Goal: Transaction & Acquisition: Purchase product/service

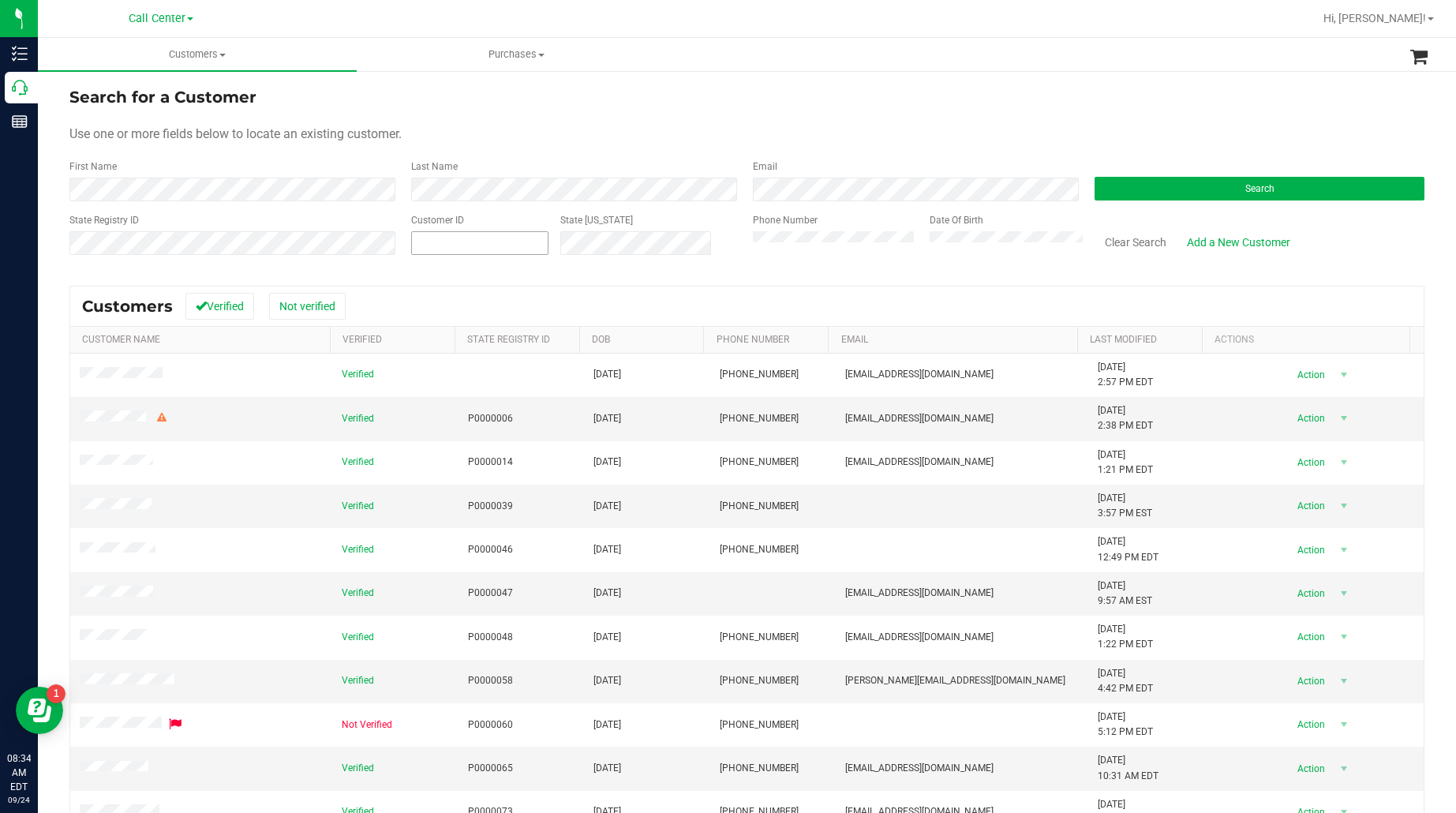
click at [548, 247] on span at bounding box center [480, 243] width 138 height 24
paste input "594283"
type input "594283"
click at [1158, 184] on button "Search" at bounding box center [1260, 189] width 330 height 24
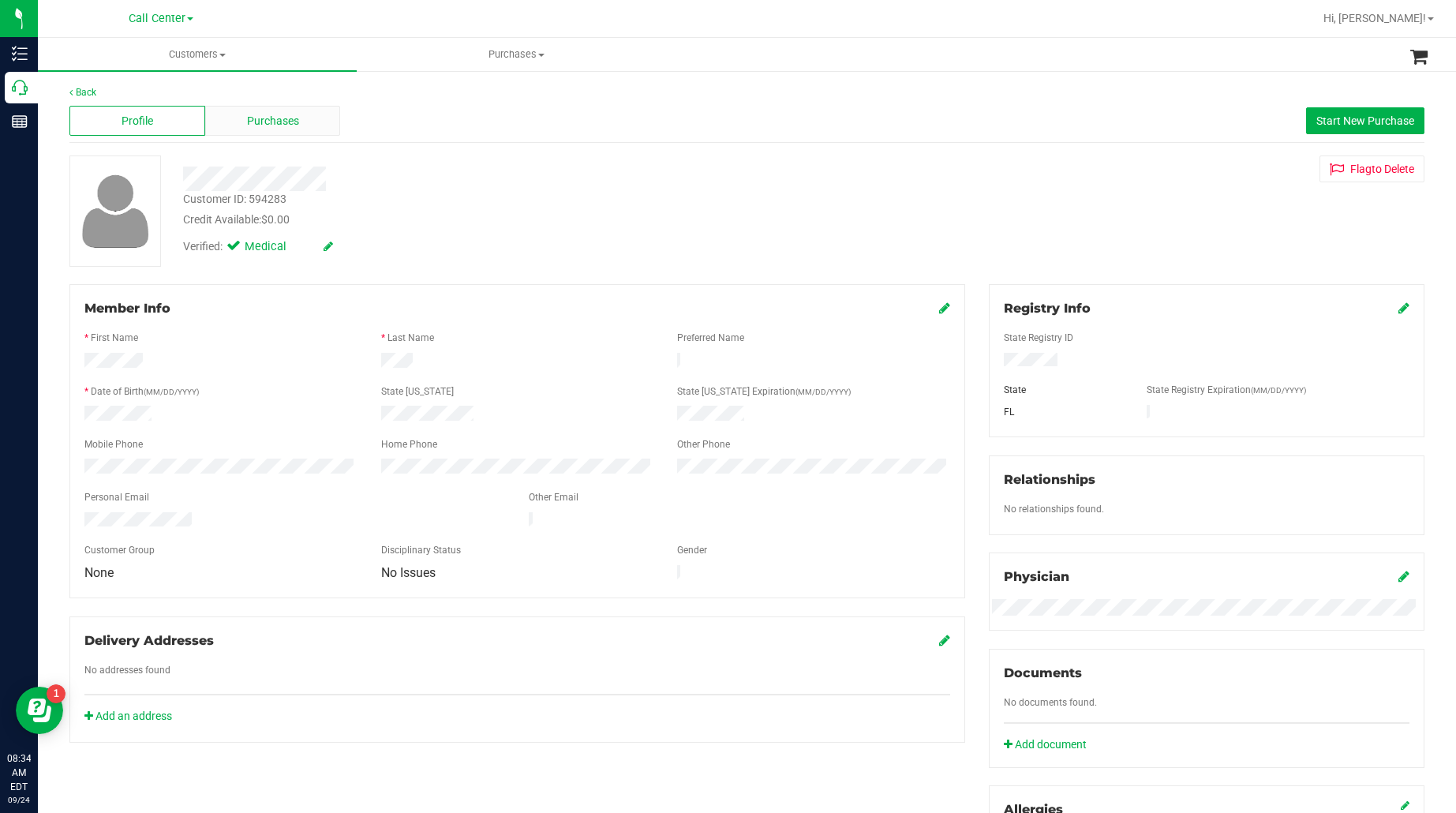
click at [236, 113] on div "Purchases" at bounding box center [273, 121] width 136 height 30
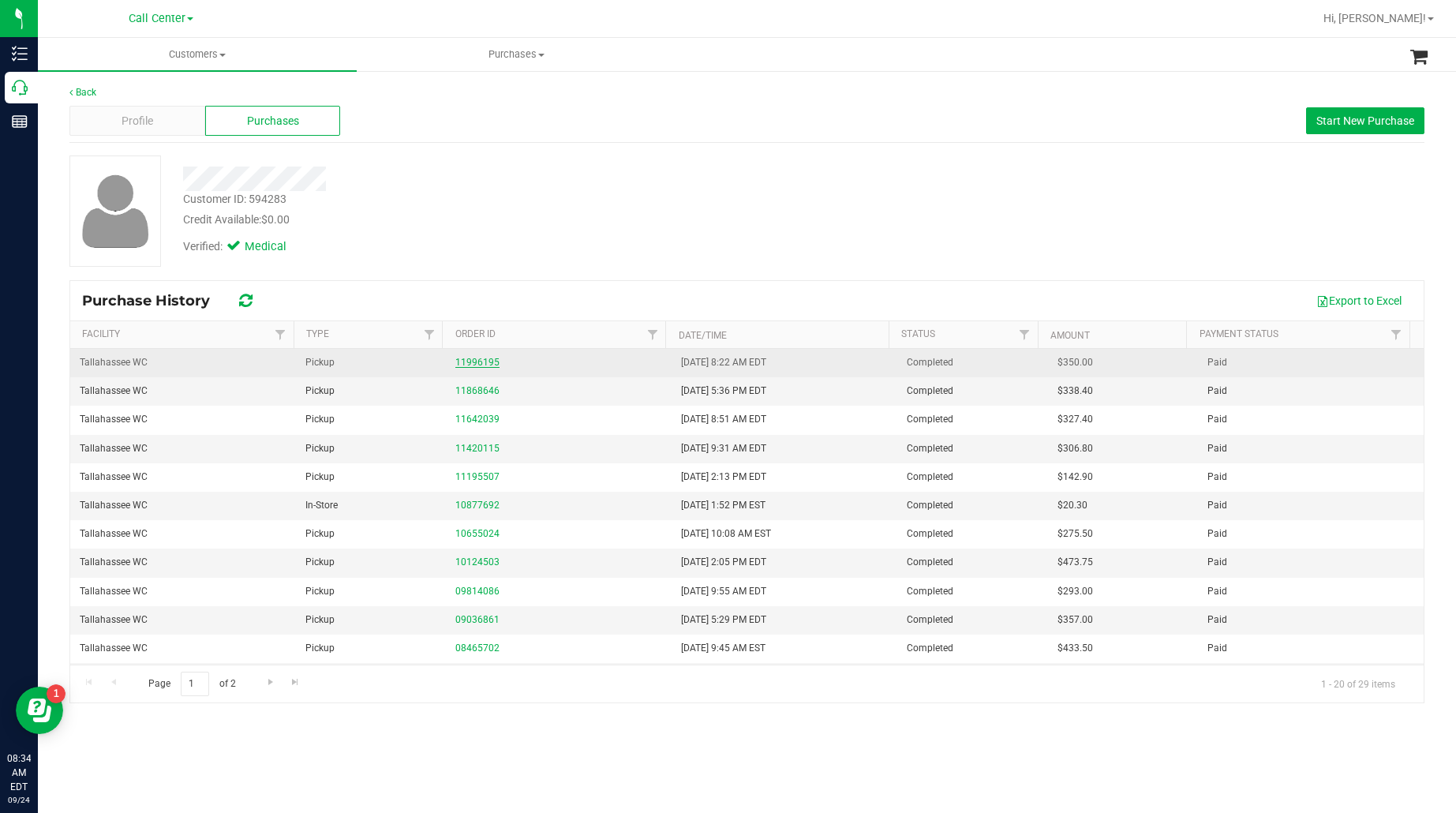
click at [471, 364] on link "11996195" at bounding box center [478, 362] width 44 height 11
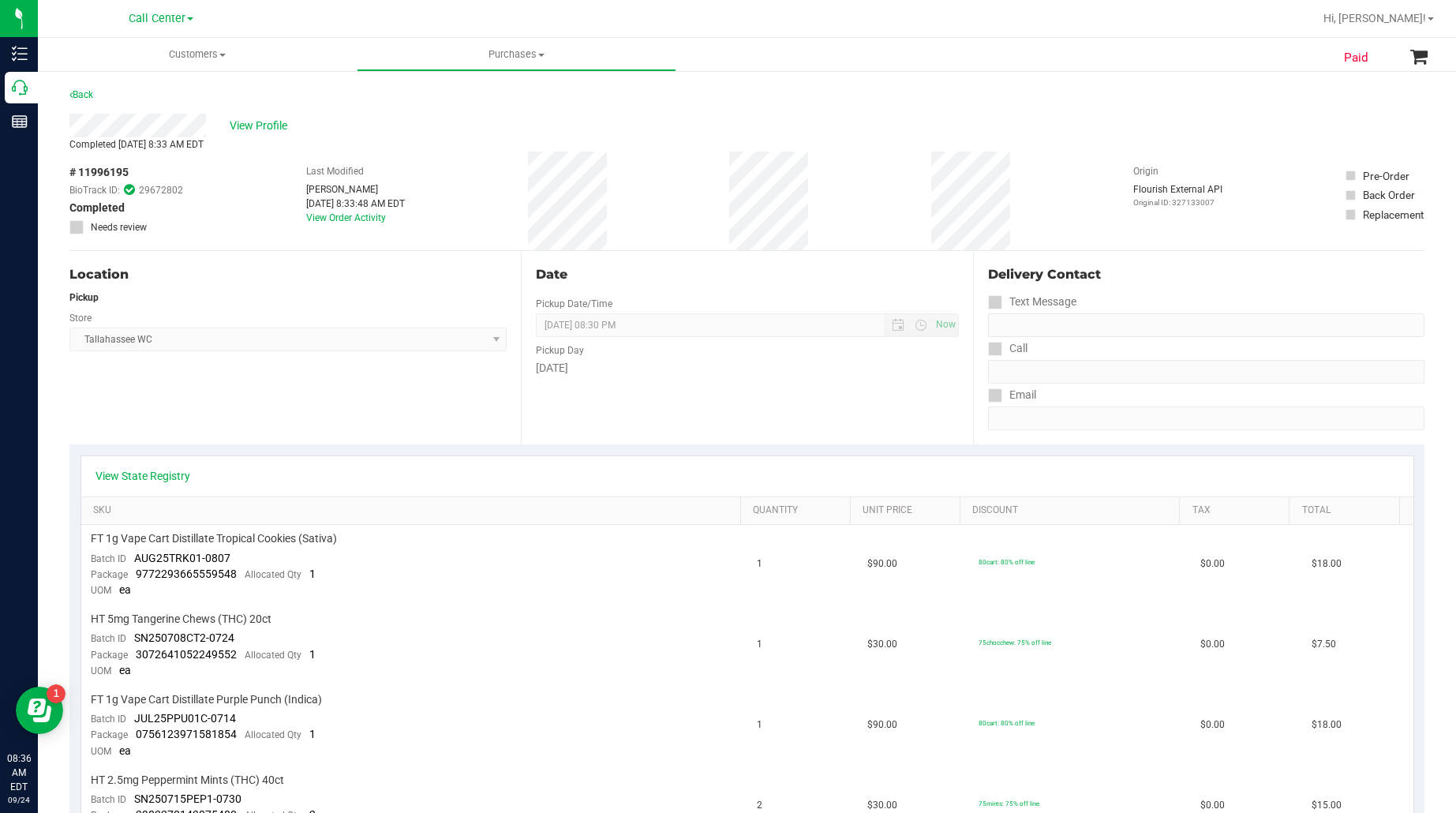
click at [342, 426] on div "Location Pickup Store Tallahassee WC Select Store Bonita Springs WC Boynton Bea…" at bounding box center [295, 348] width 452 height 194
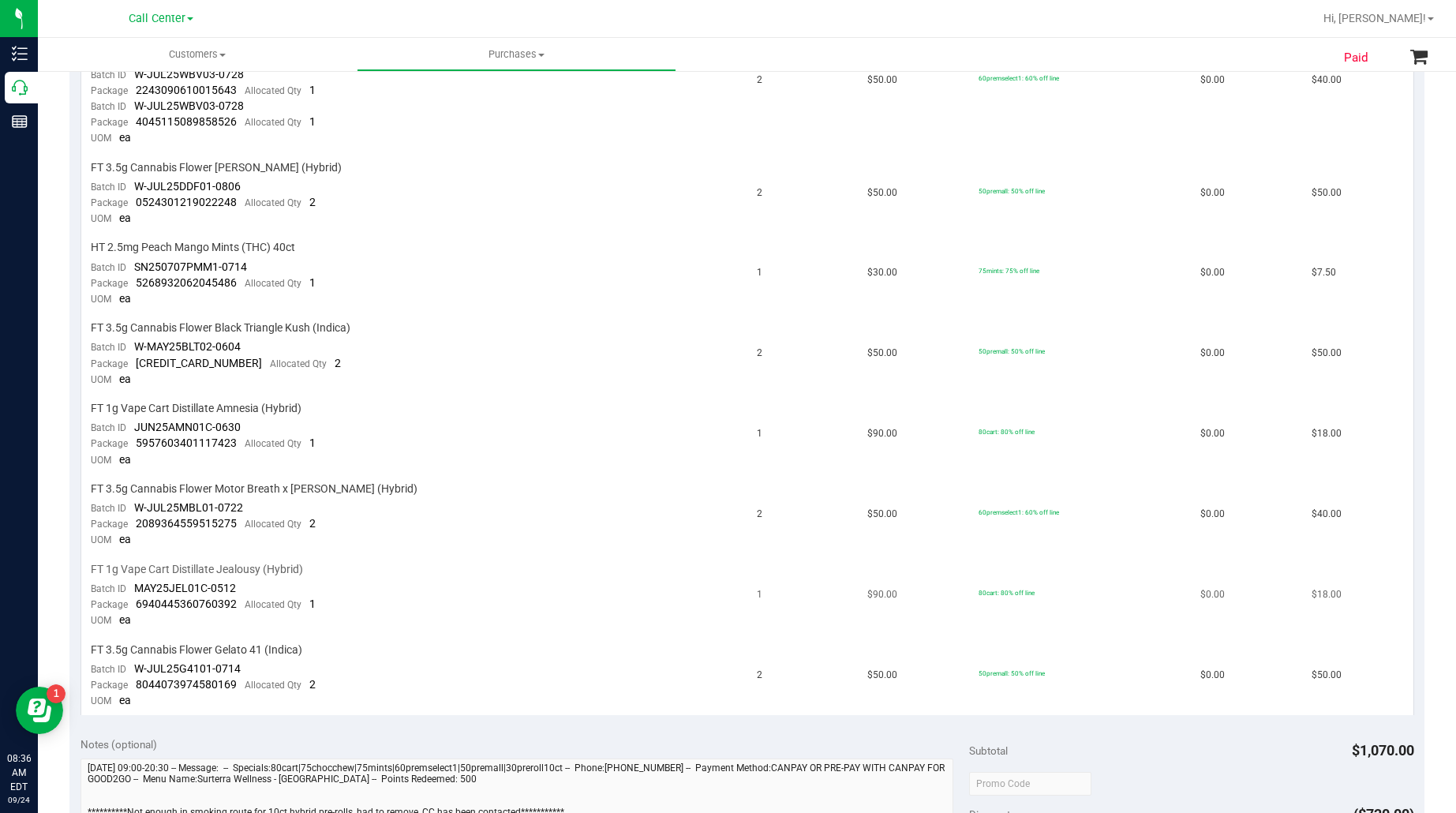
scroll to position [888, 0]
click at [659, 734] on div "Notes (optional)" at bounding box center [526, 742] width 890 height 16
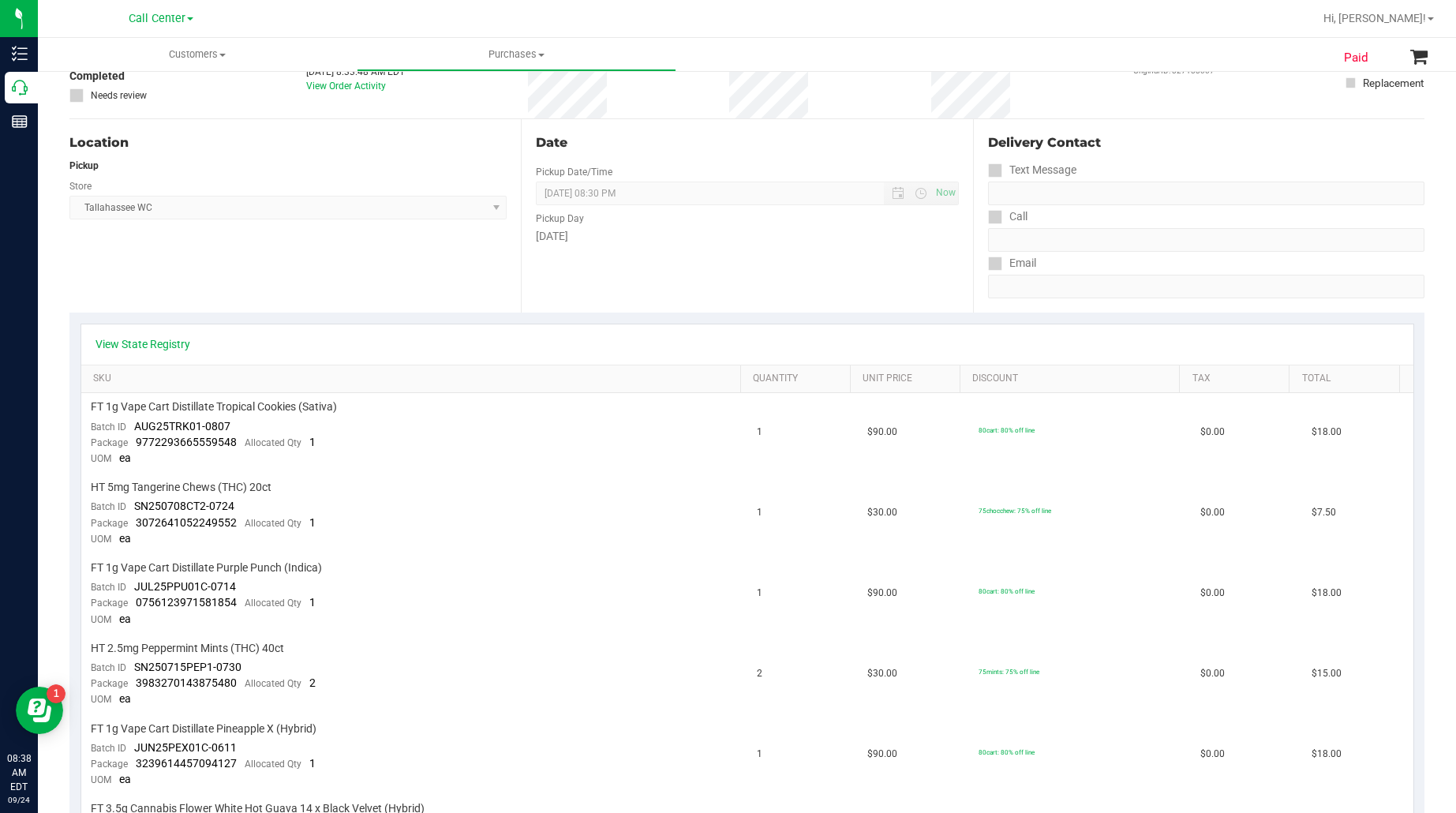
scroll to position [0, 0]
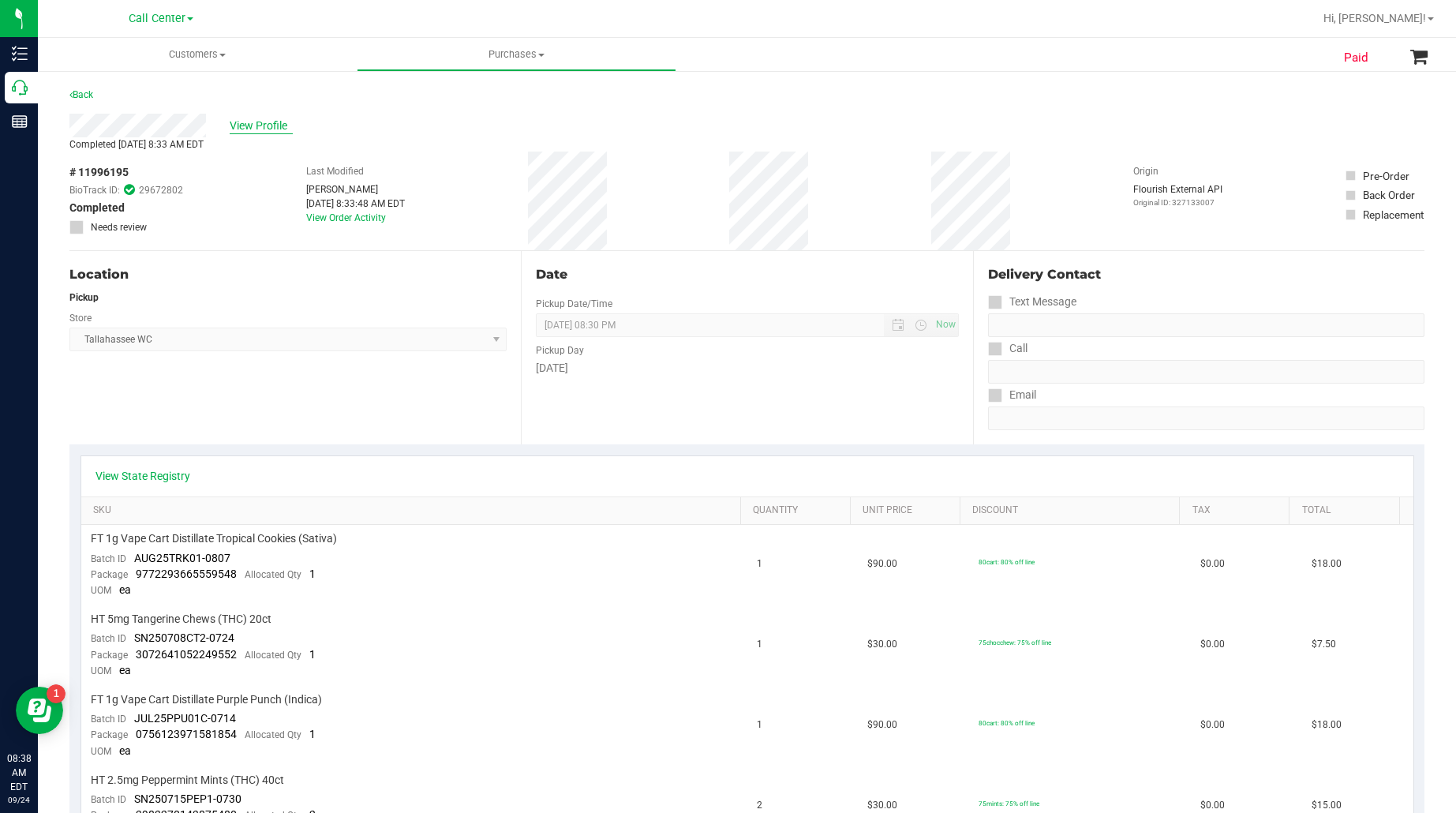
click at [243, 131] on span "View Profile" at bounding box center [260, 126] width 63 height 17
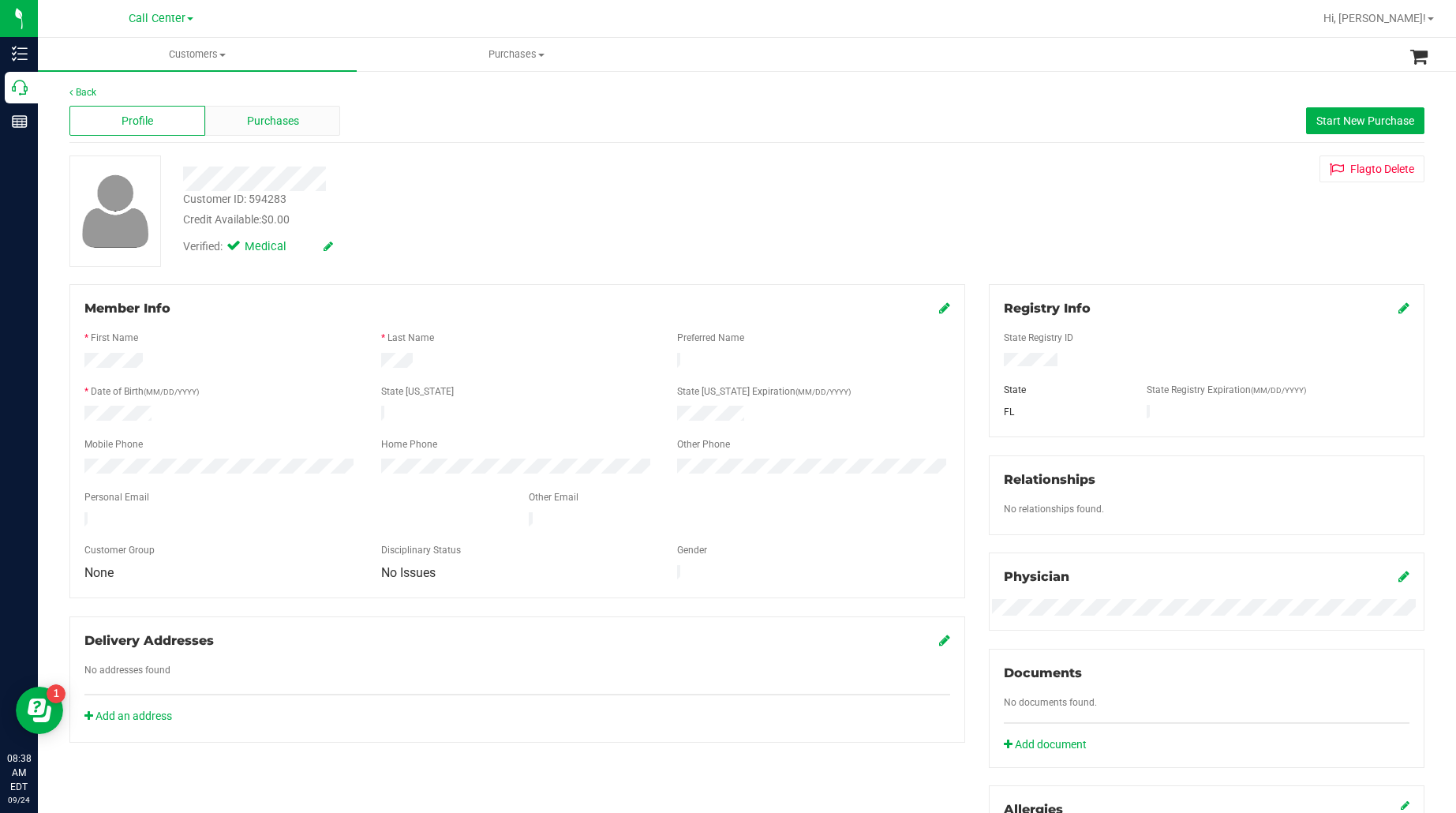
click at [266, 121] on span "Purchases" at bounding box center [273, 121] width 52 height 17
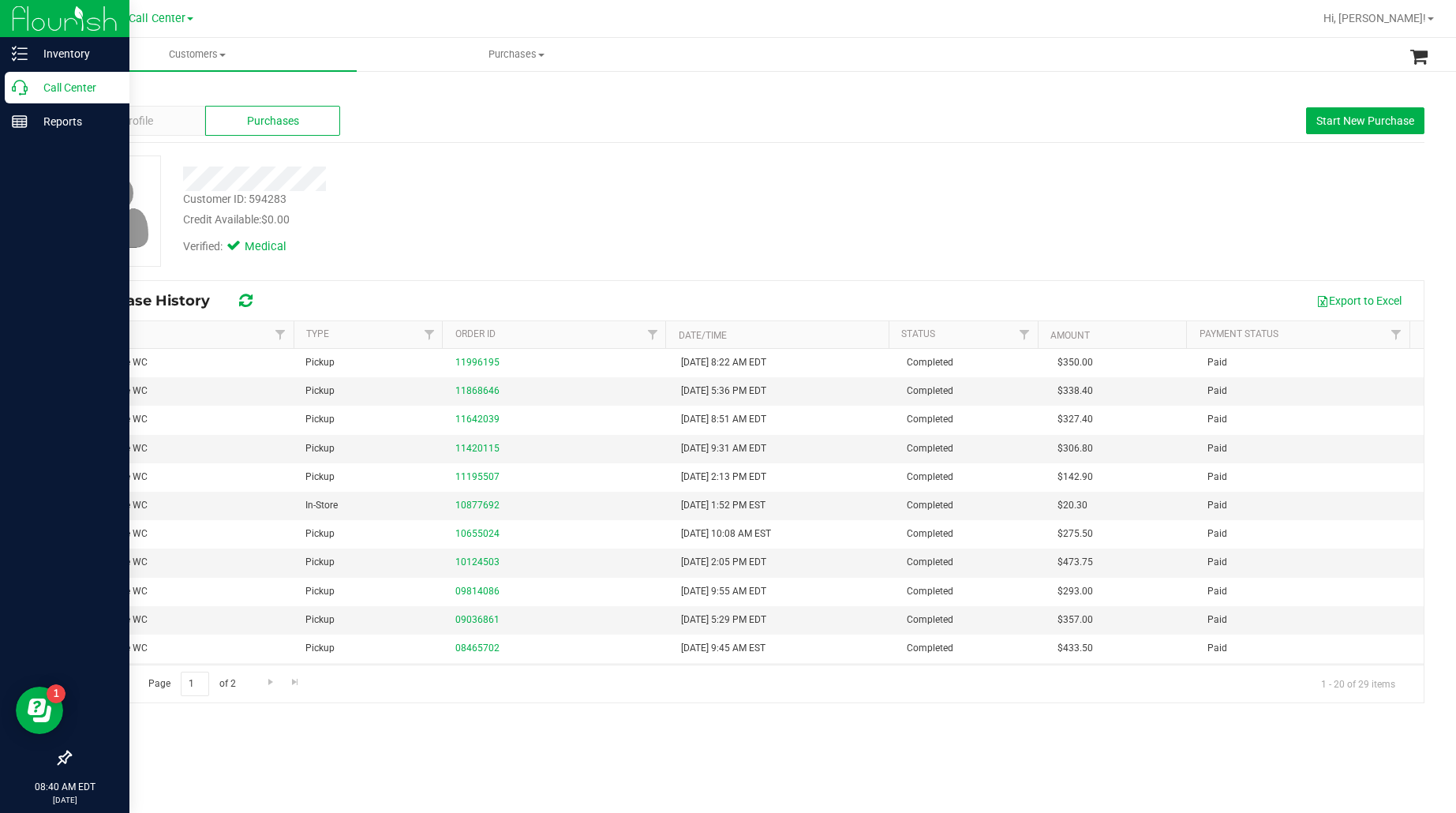
click at [38, 83] on p "Call Center" at bounding box center [75, 87] width 95 height 19
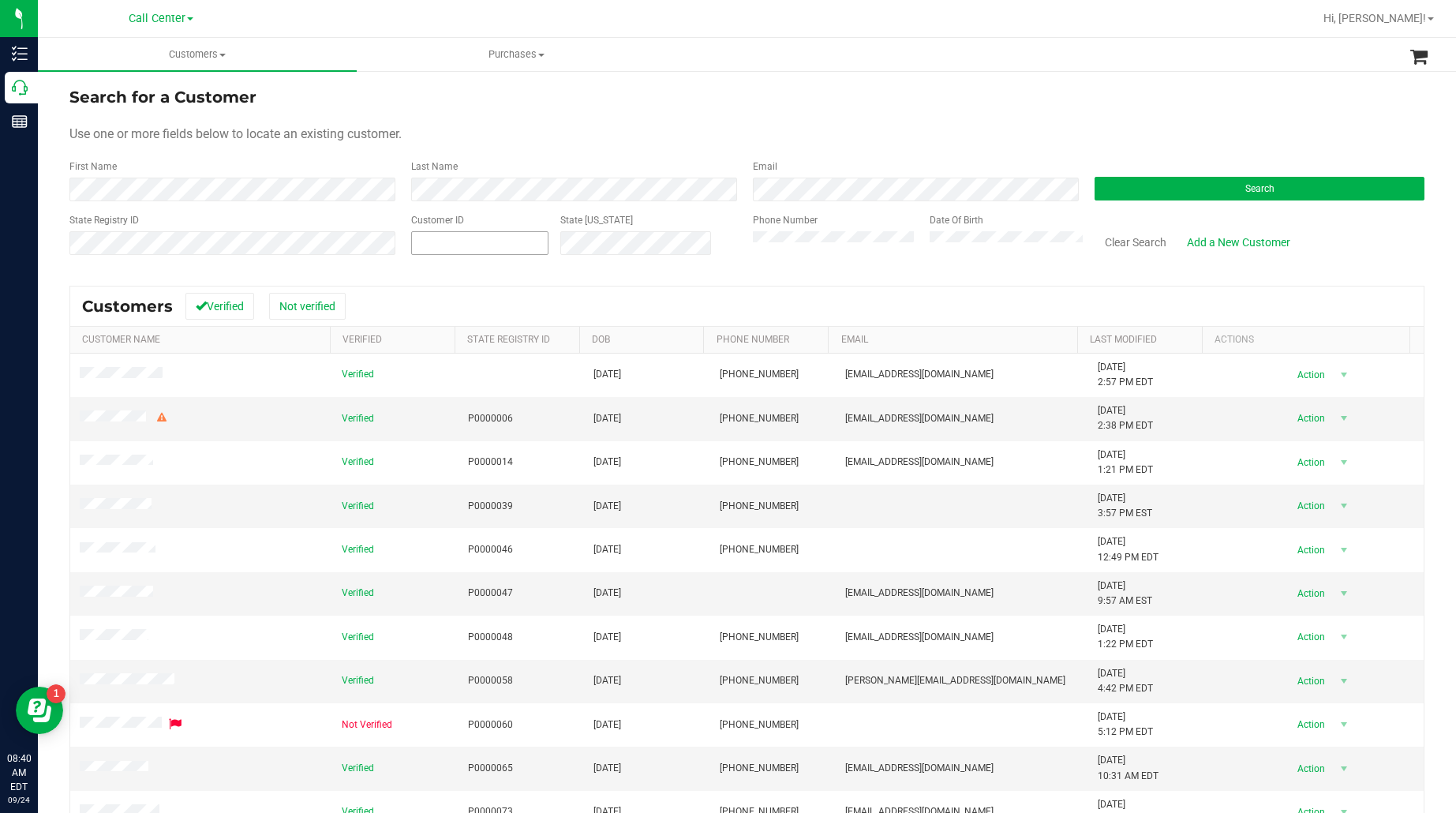
click at [516, 249] on span at bounding box center [480, 243] width 138 height 24
paste input "554195"
type input "554195"
click at [1109, 188] on button "Search" at bounding box center [1260, 189] width 330 height 24
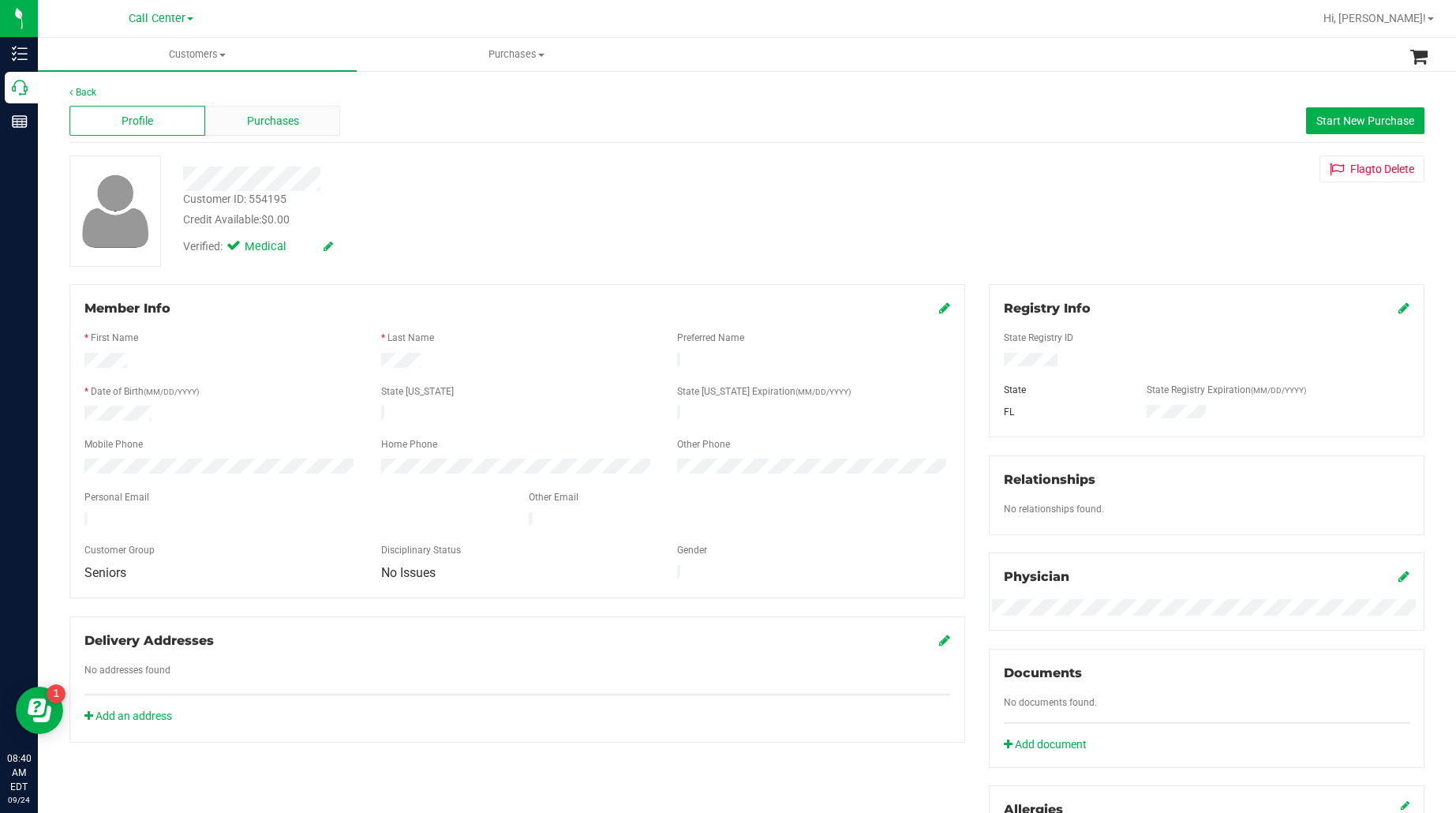
click at [258, 116] on span "Purchases" at bounding box center [273, 121] width 52 height 17
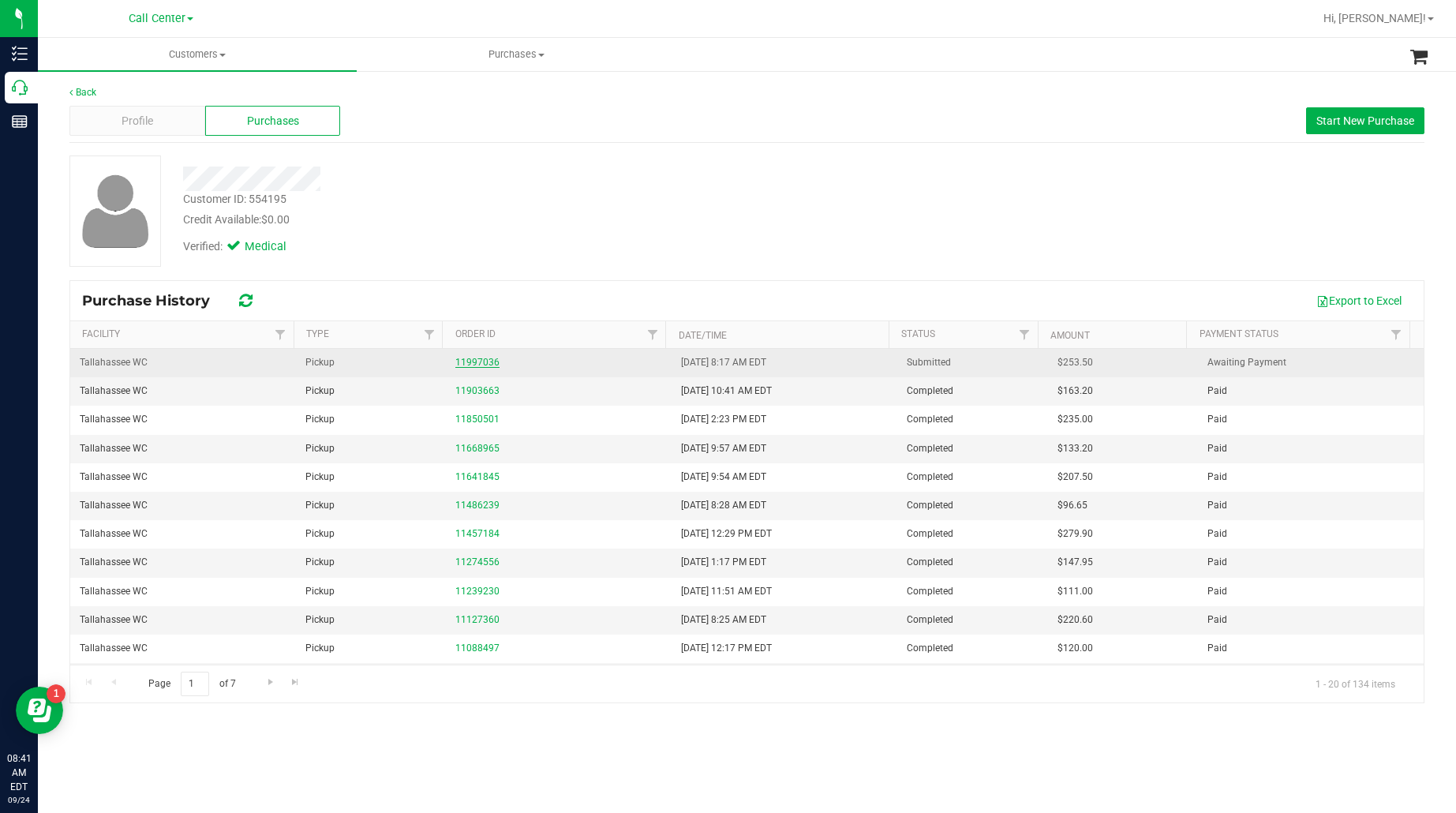
click at [463, 361] on link "11997036" at bounding box center [478, 362] width 44 height 11
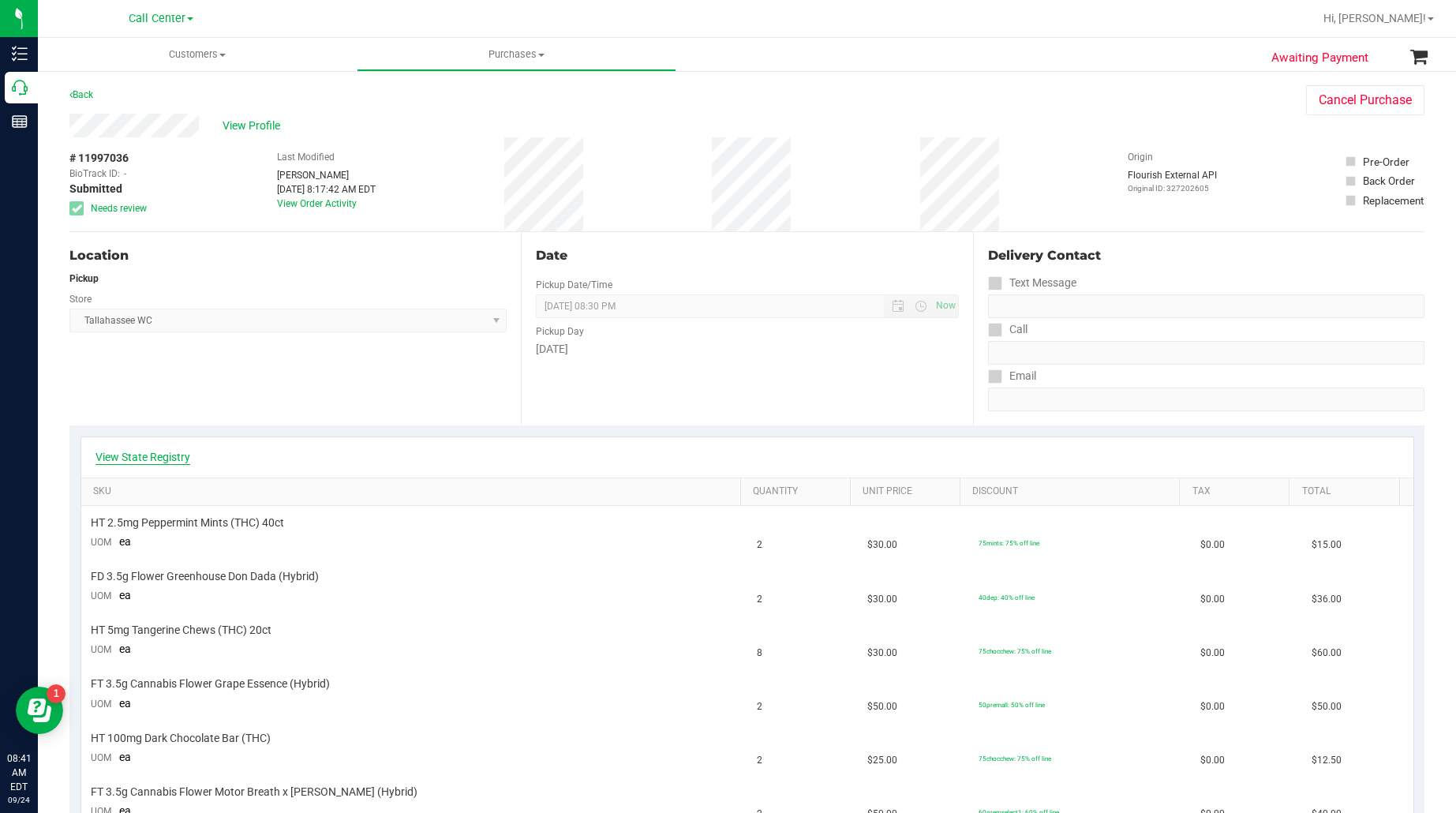
click at [169, 452] on link "View State Registry" at bounding box center [143, 457] width 95 height 16
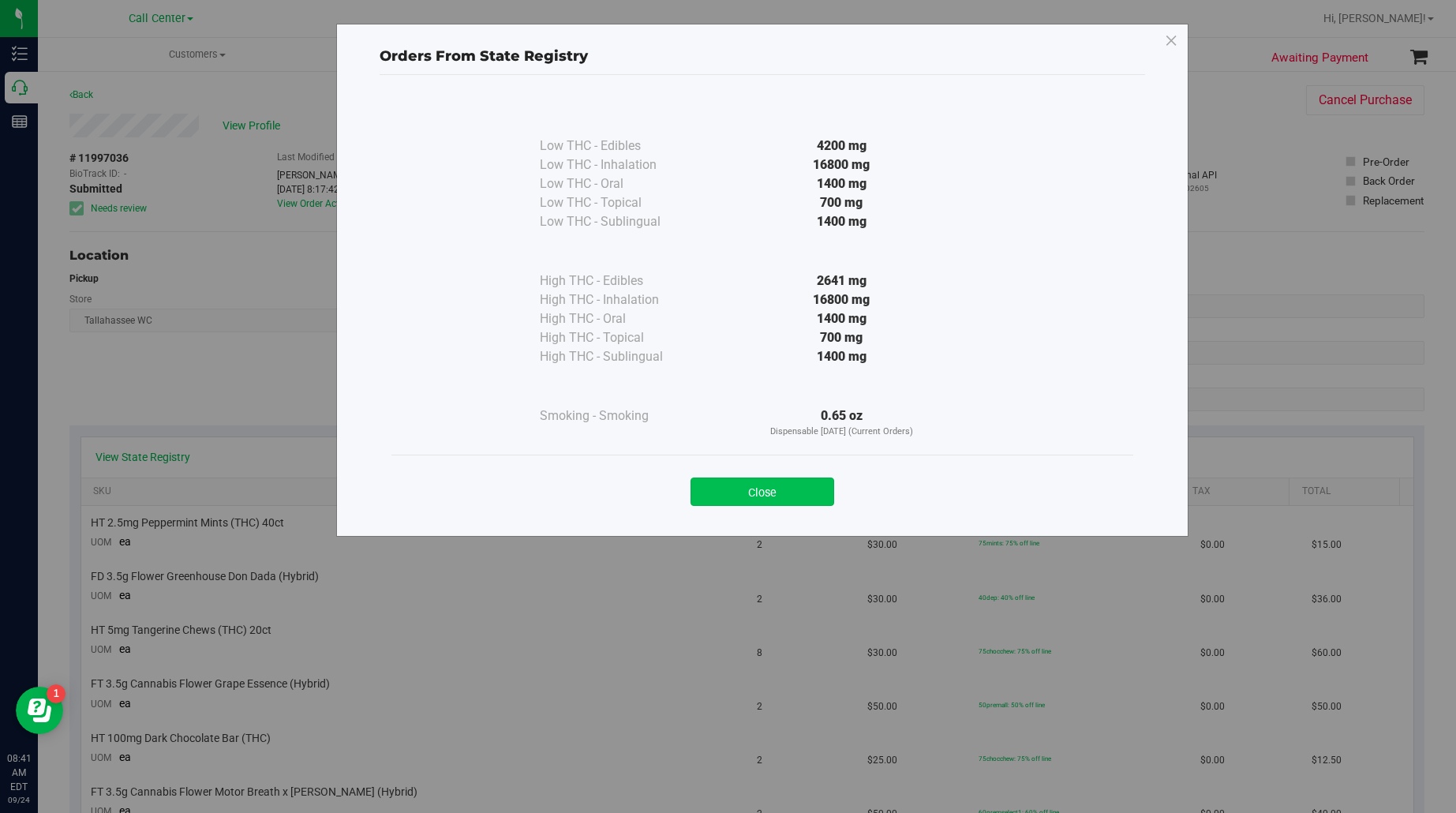
click at [706, 494] on button "Close" at bounding box center [762, 492] width 144 height 28
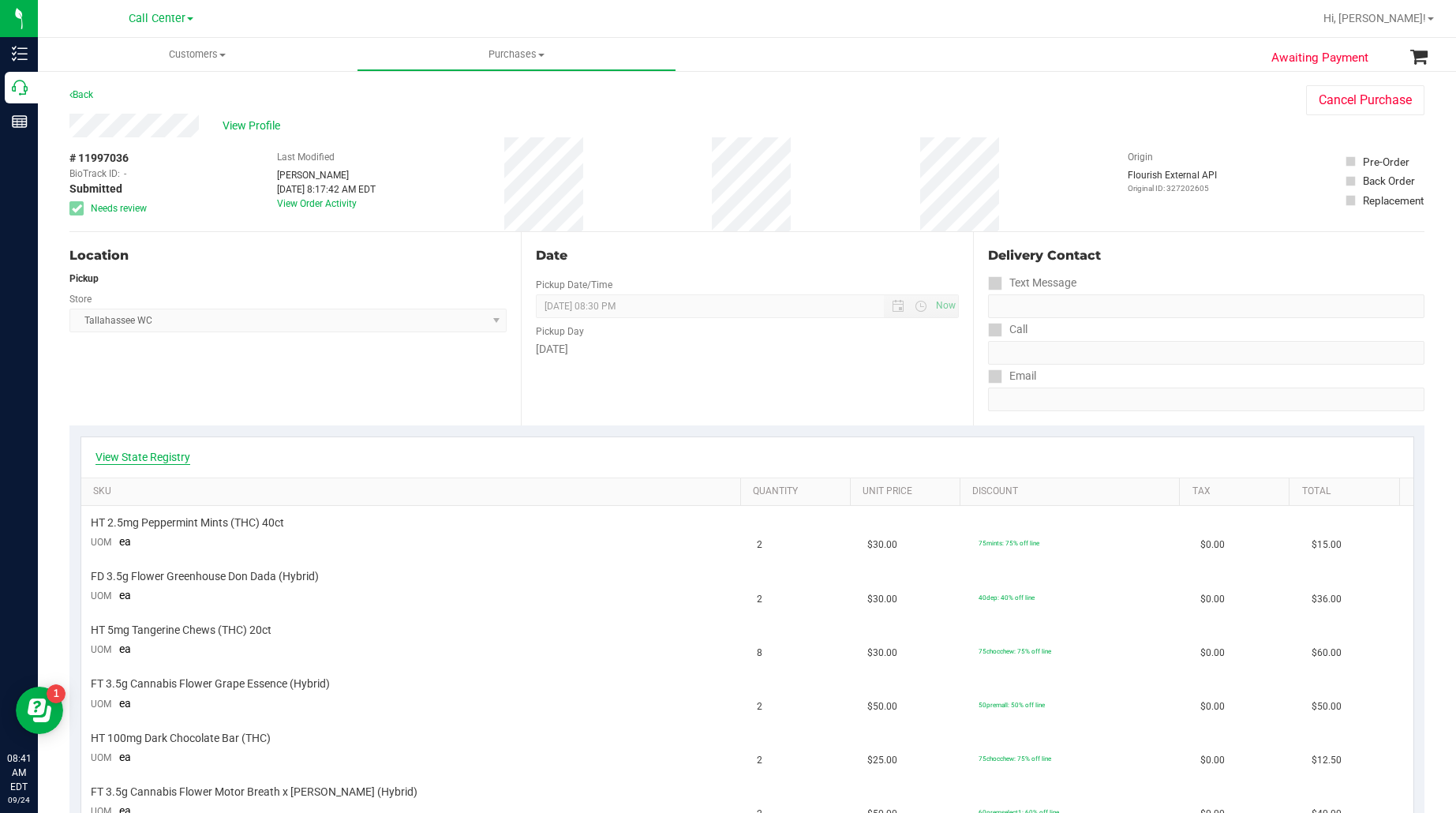
click at [129, 458] on link "View State Registry" at bounding box center [143, 457] width 95 height 16
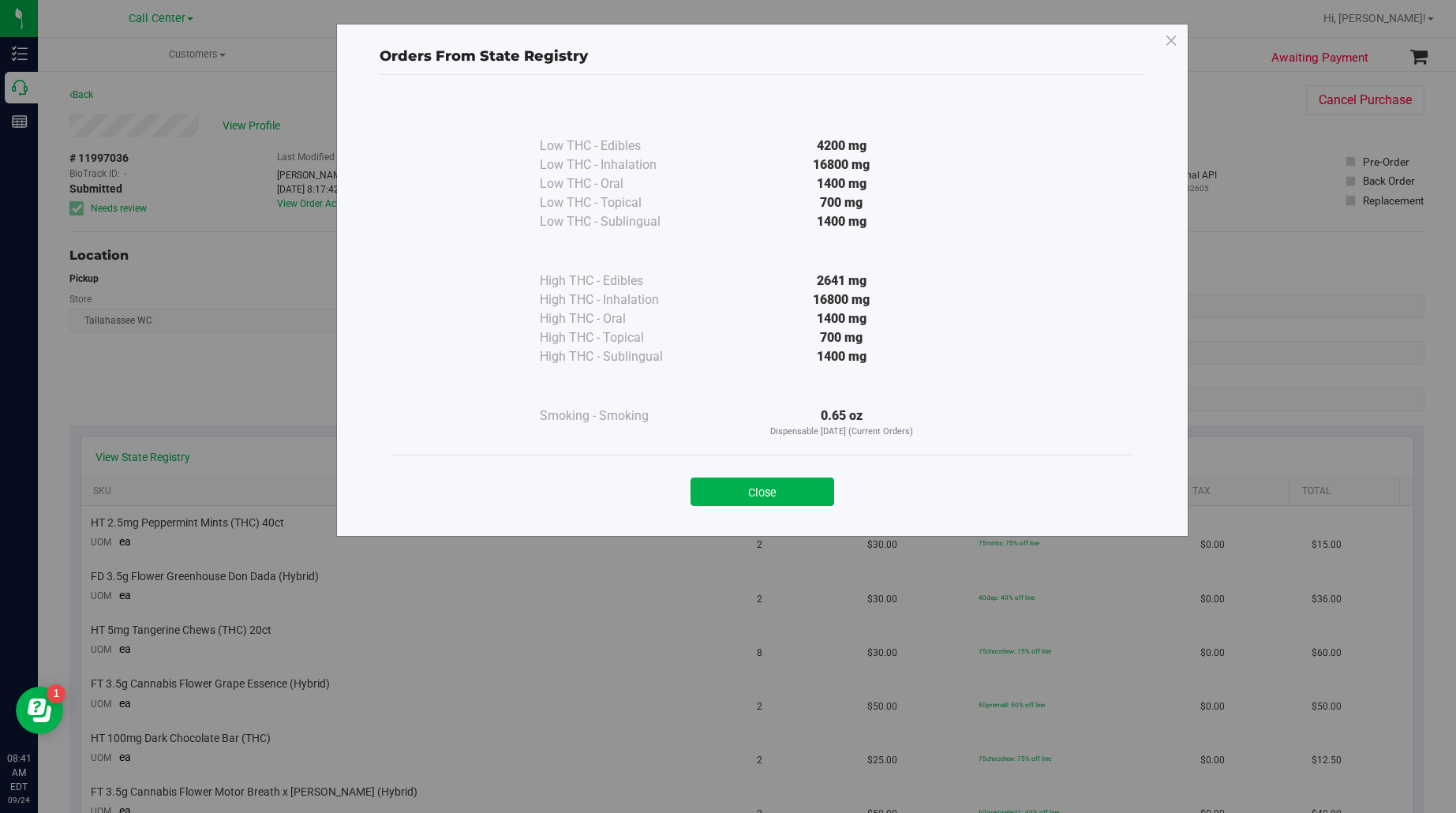
click at [742, 488] on button "Close" at bounding box center [762, 492] width 144 height 28
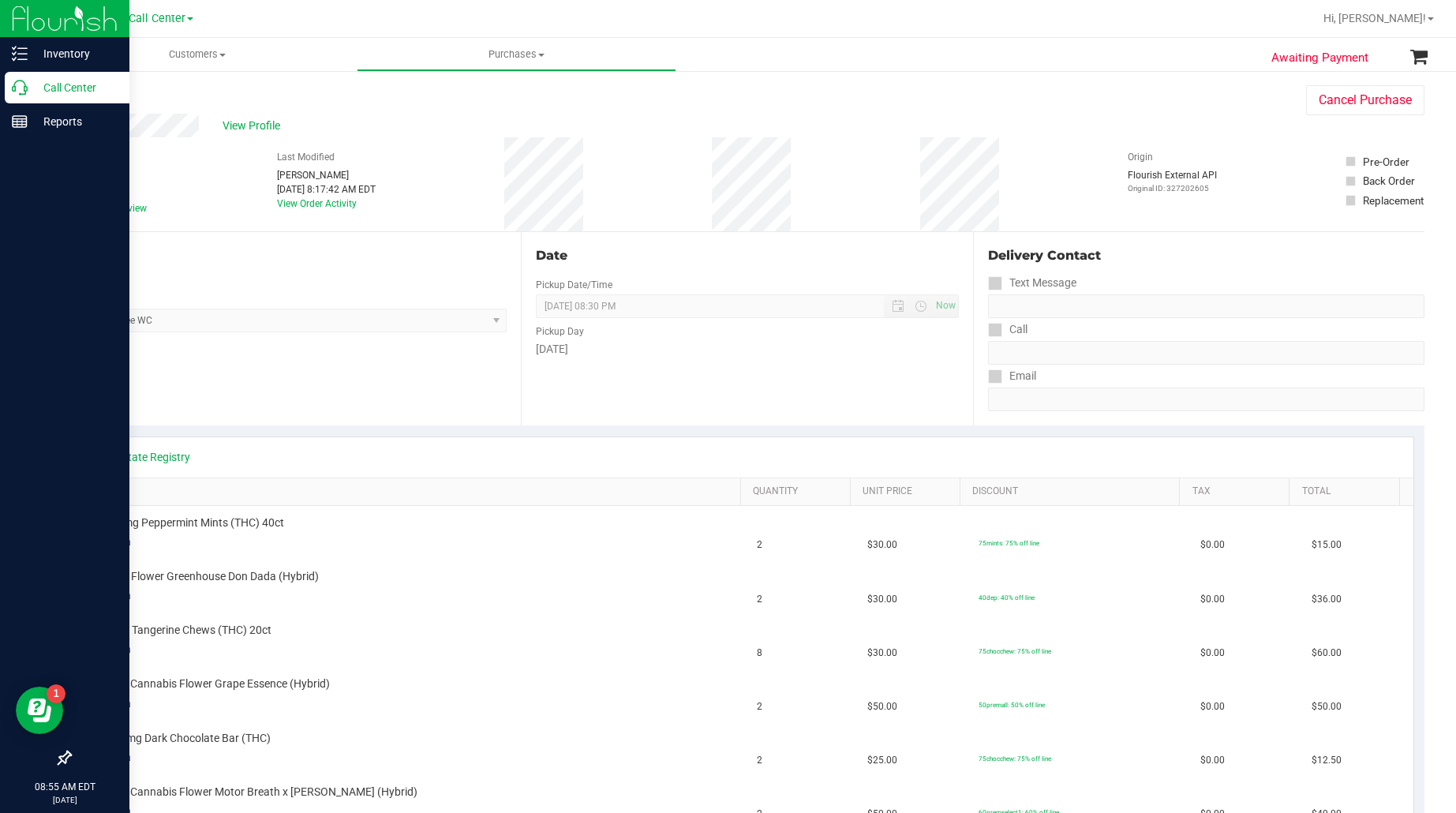
click at [60, 80] on p "Call Center" at bounding box center [75, 87] width 95 height 19
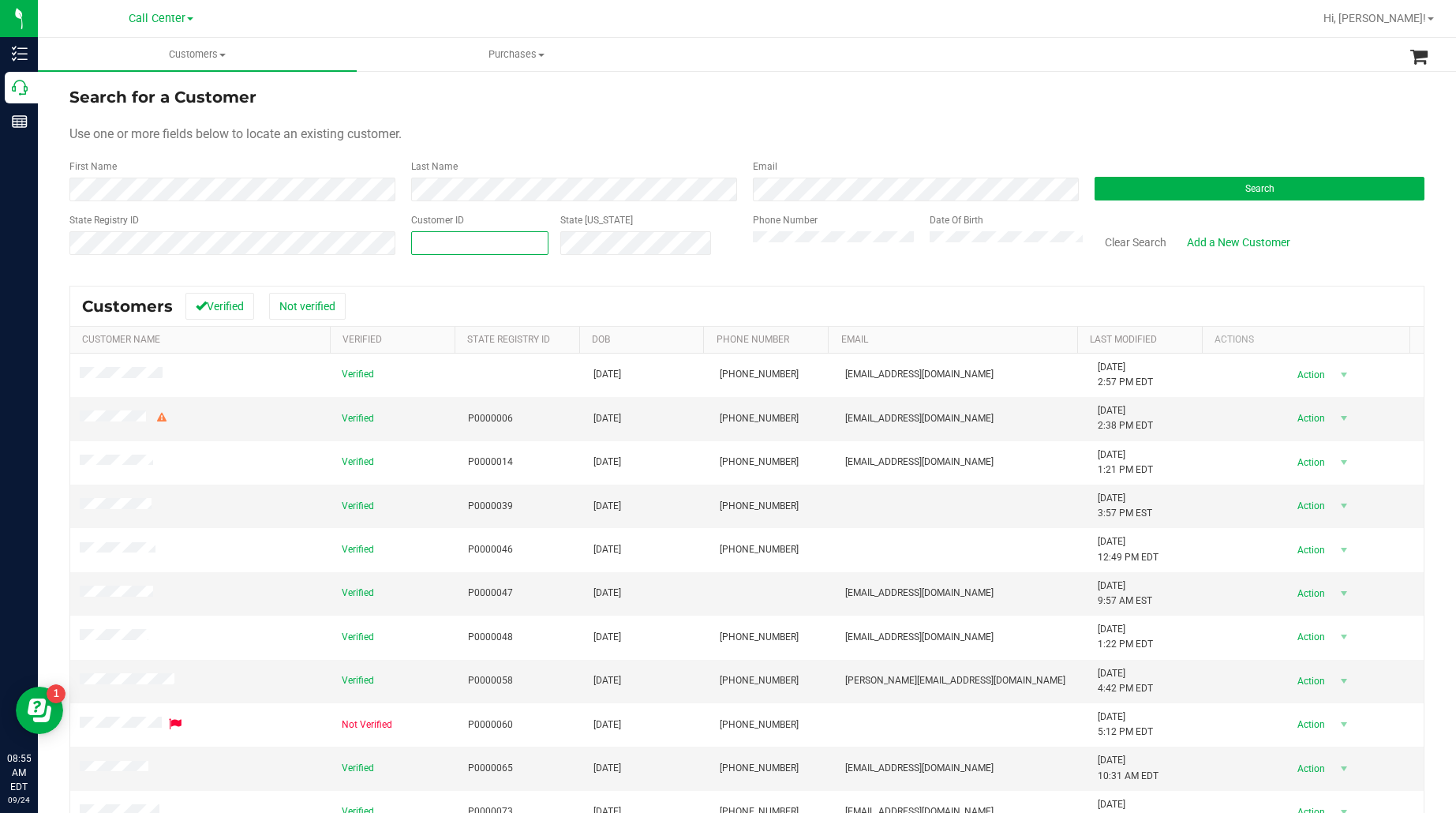
paste input "119326"
type input "119326"
click at [1142, 191] on button "Search" at bounding box center [1260, 189] width 330 height 24
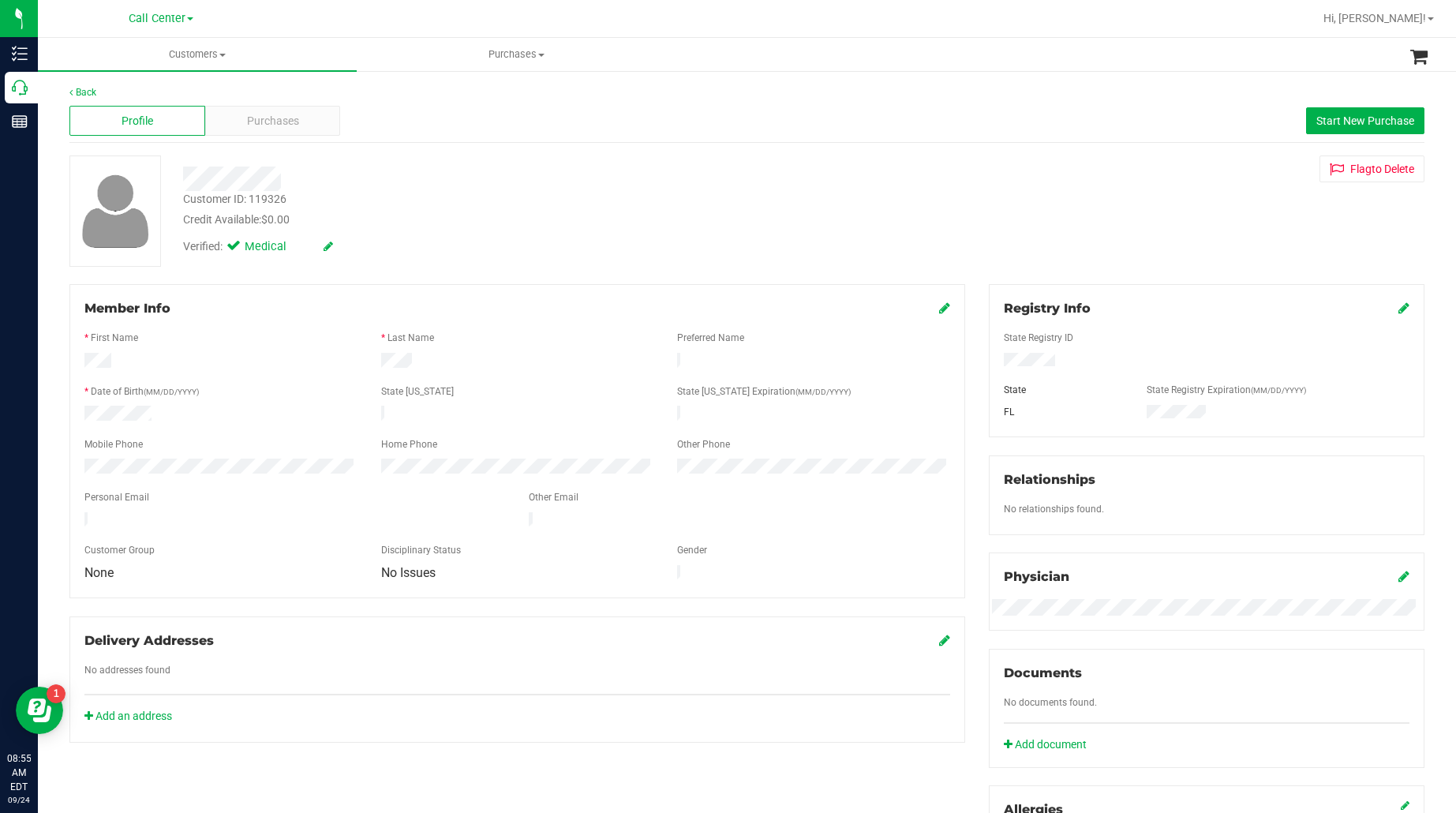
click at [131, 478] on div at bounding box center [518, 484] width 866 height 13
click at [322, 109] on div "Purchases" at bounding box center [273, 121] width 136 height 30
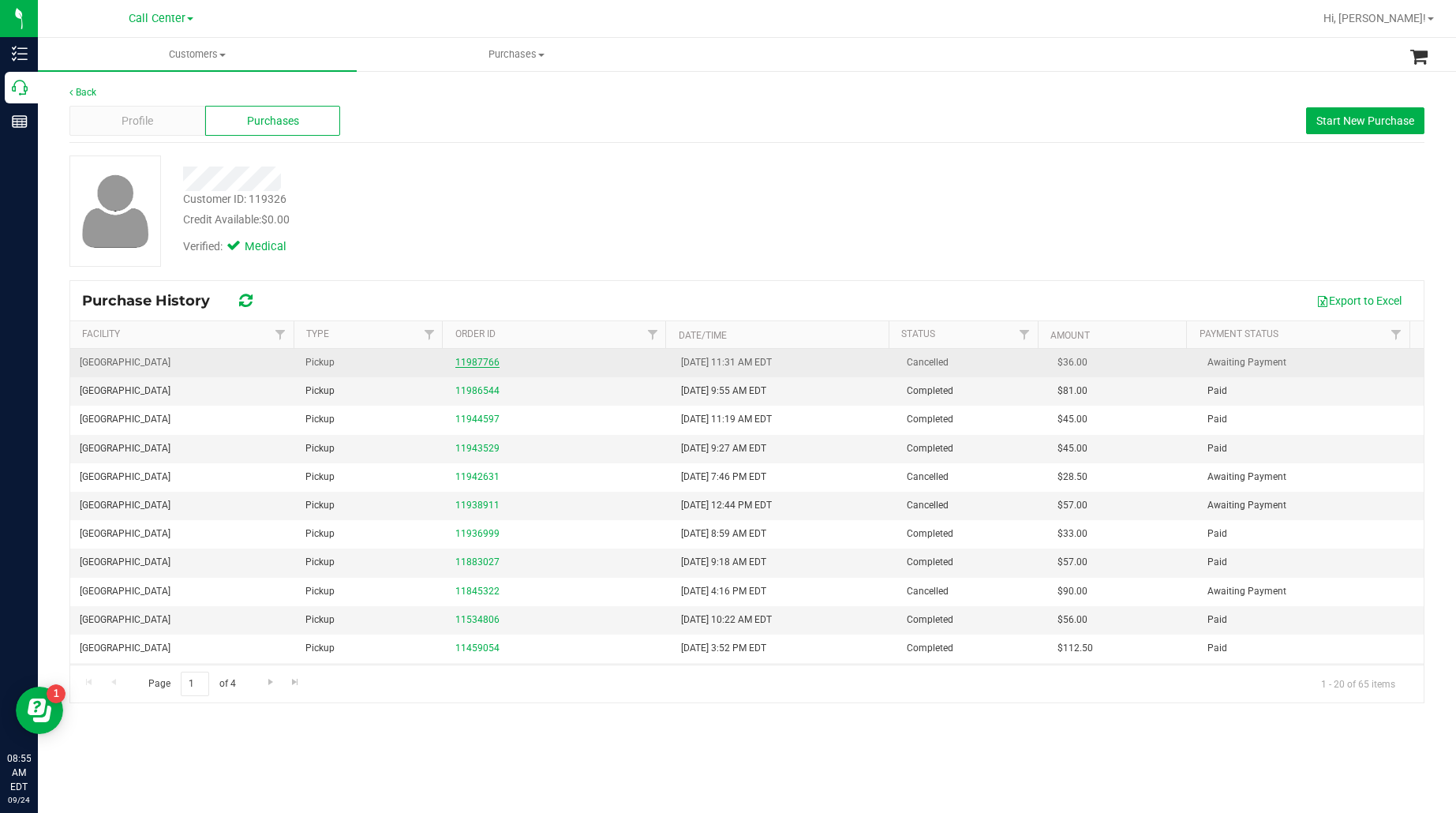
click at [464, 364] on link "11987766" at bounding box center [478, 362] width 44 height 11
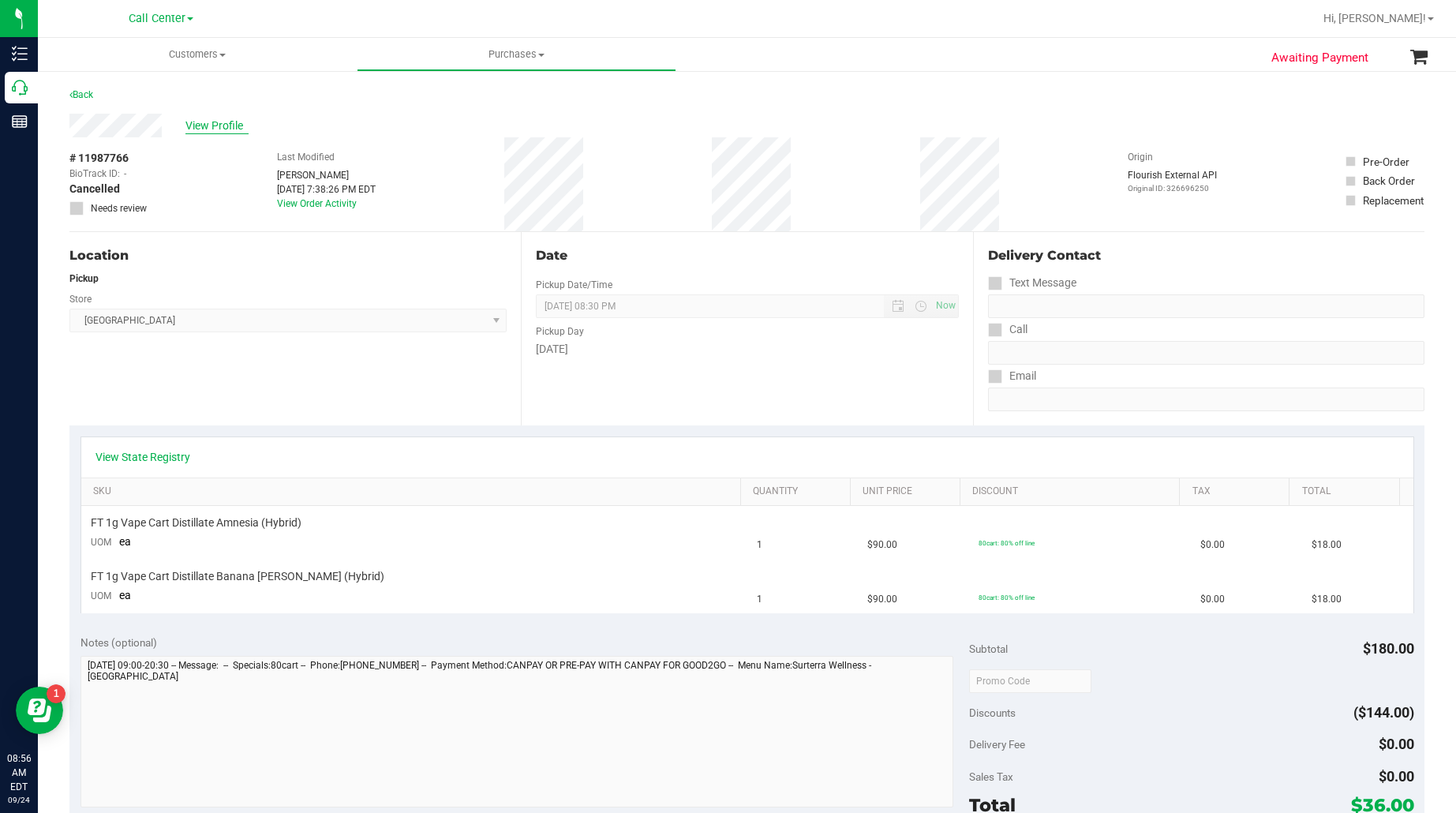
click at [210, 127] on span "View Profile" at bounding box center [216, 126] width 63 height 17
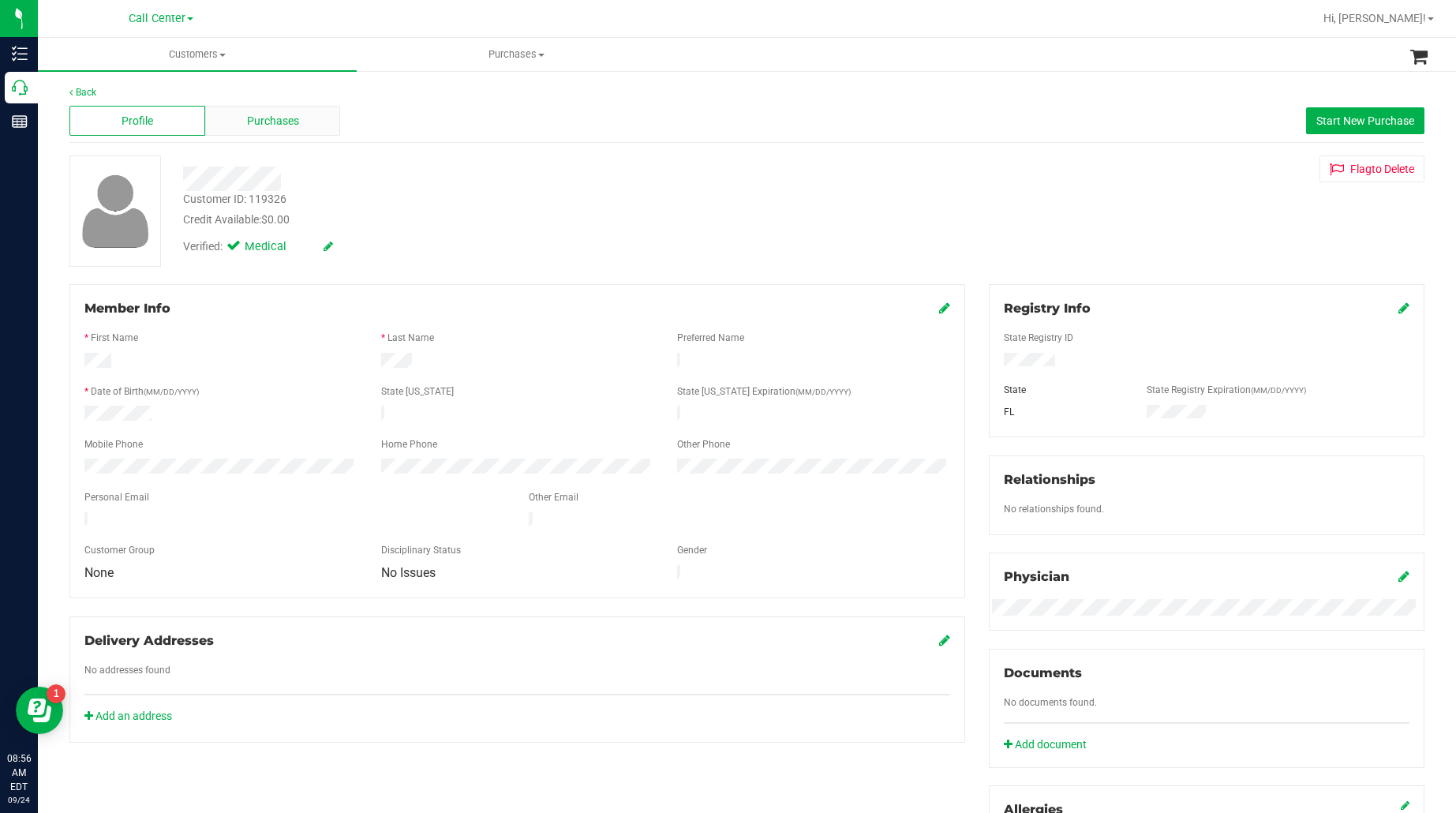
click at [233, 116] on div "Purchases" at bounding box center [273, 121] width 136 height 30
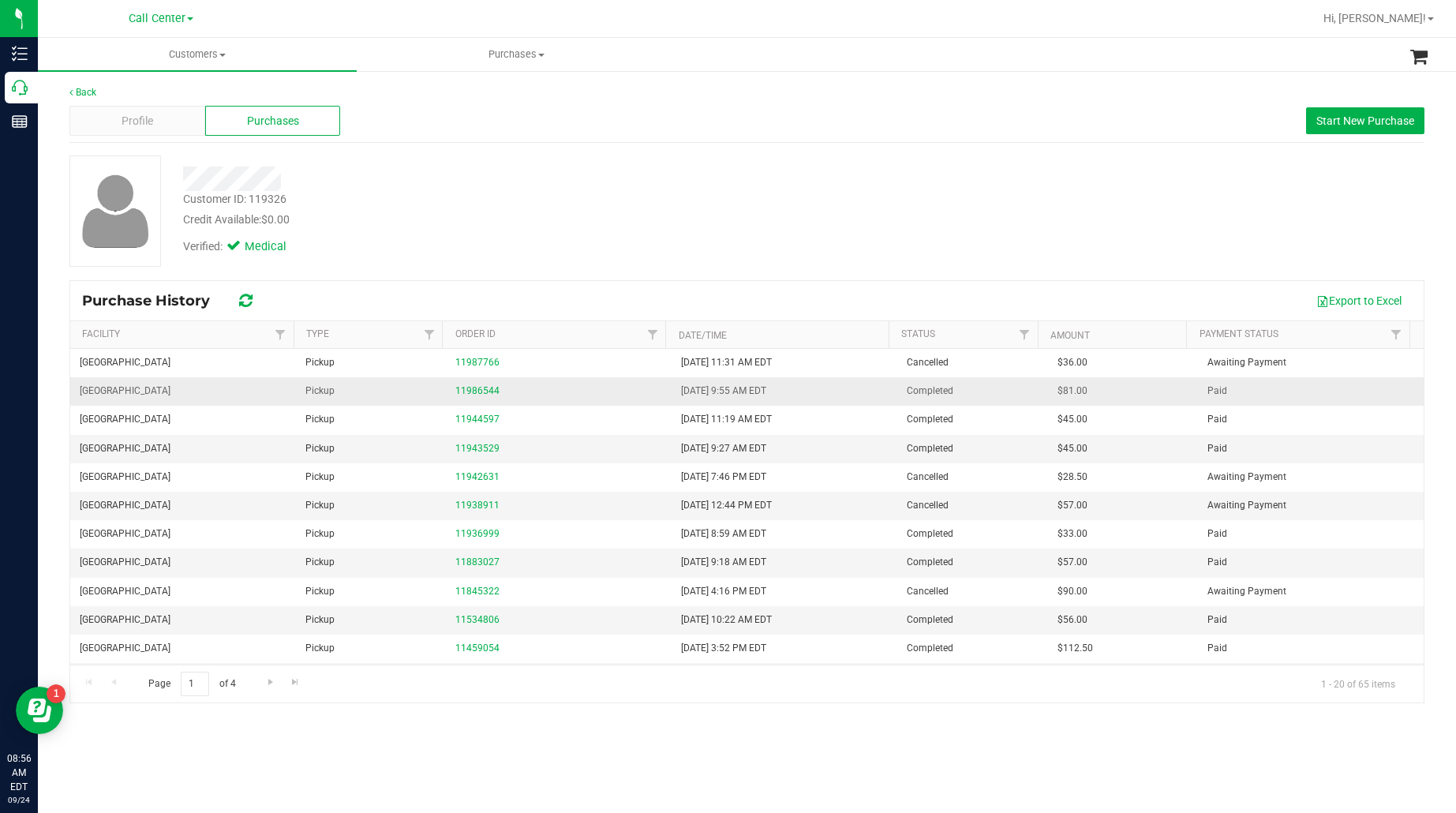
click at [479, 385] on div "11986544" at bounding box center [558, 391] width 206 height 15
click at [476, 392] on link "11986544" at bounding box center [478, 390] width 44 height 11
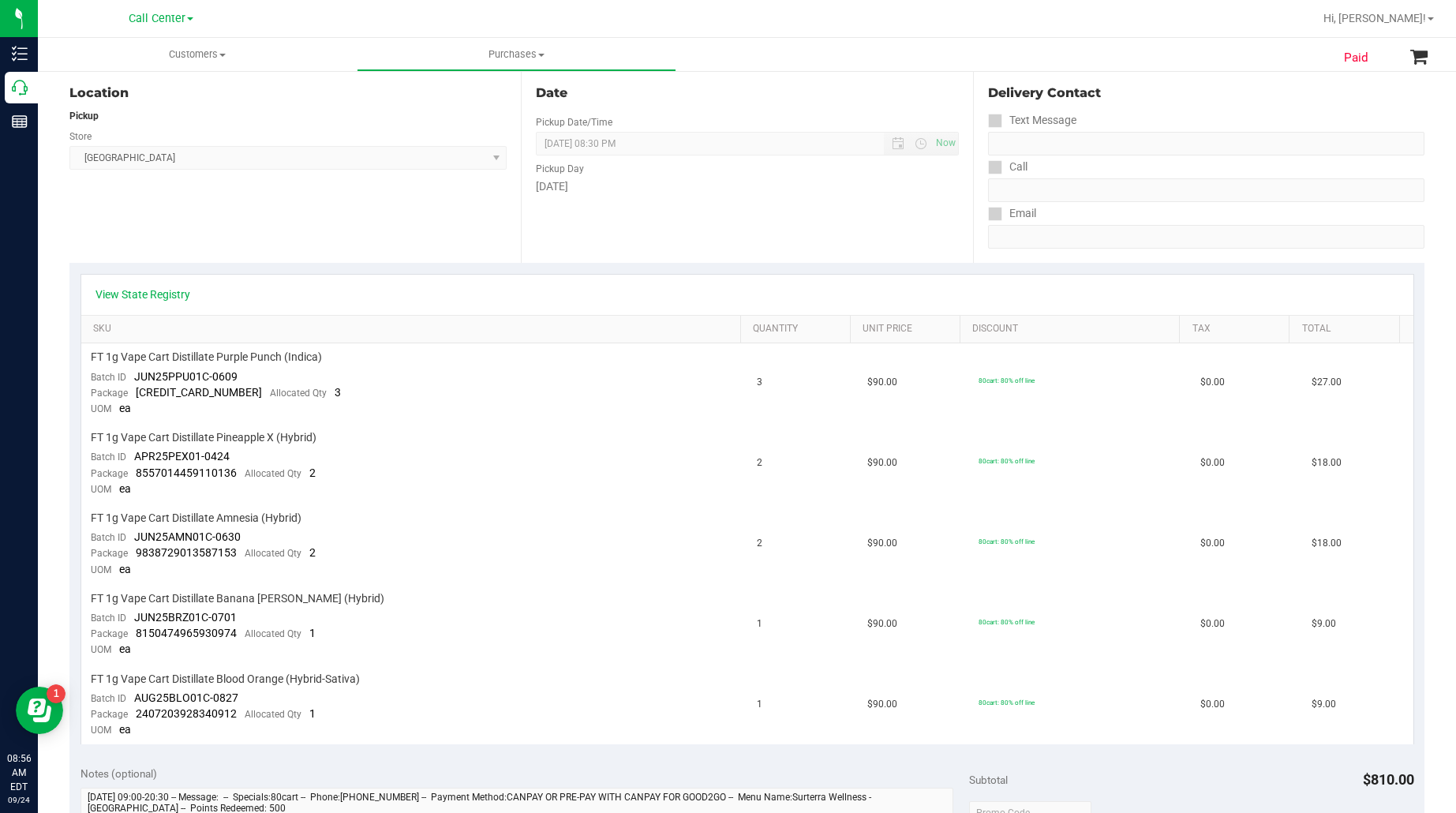
scroll to position [198, 0]
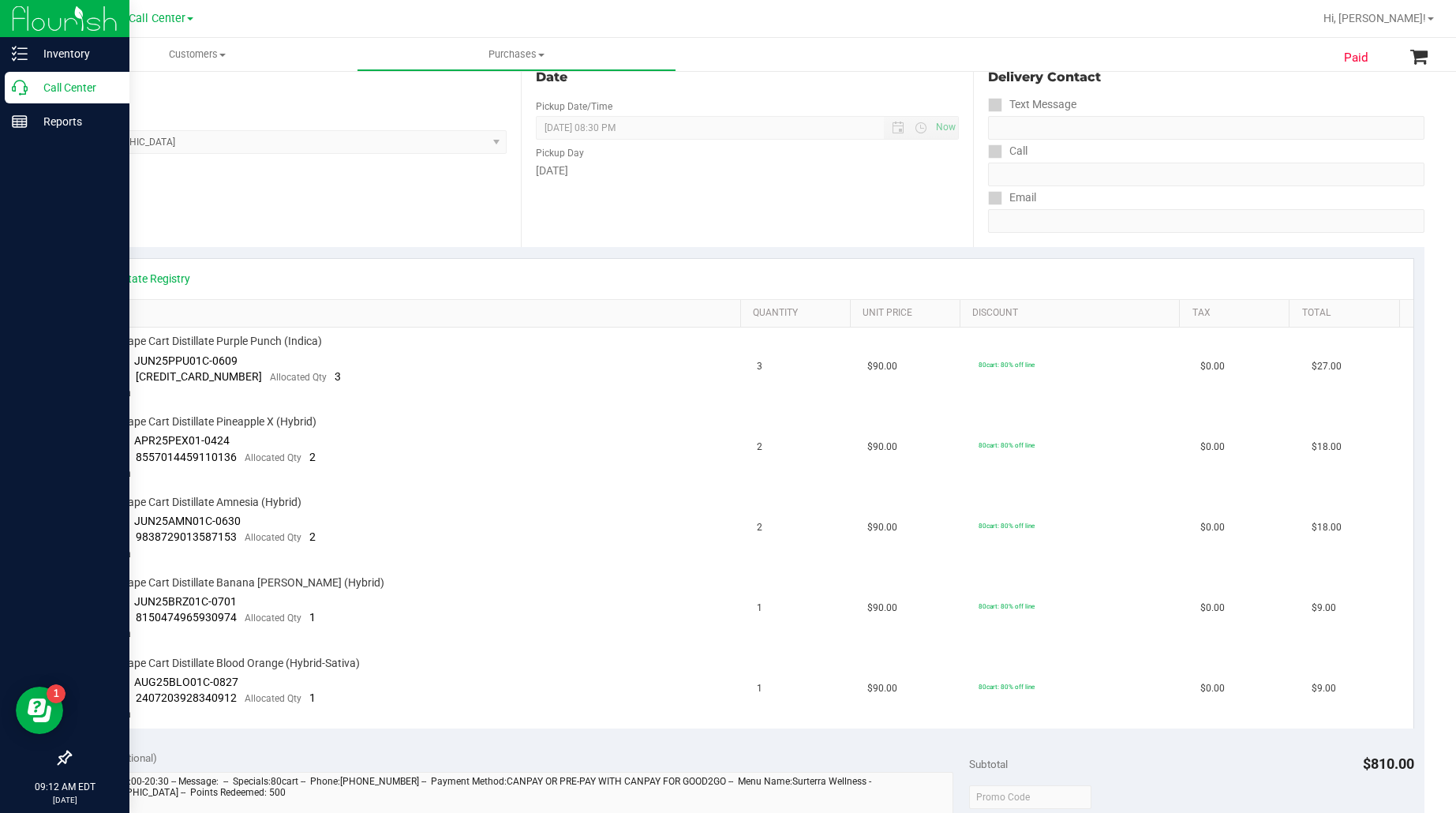
click at [45, 93] on p "Call Center" at bounding box center [75, 87] width 95 height 19
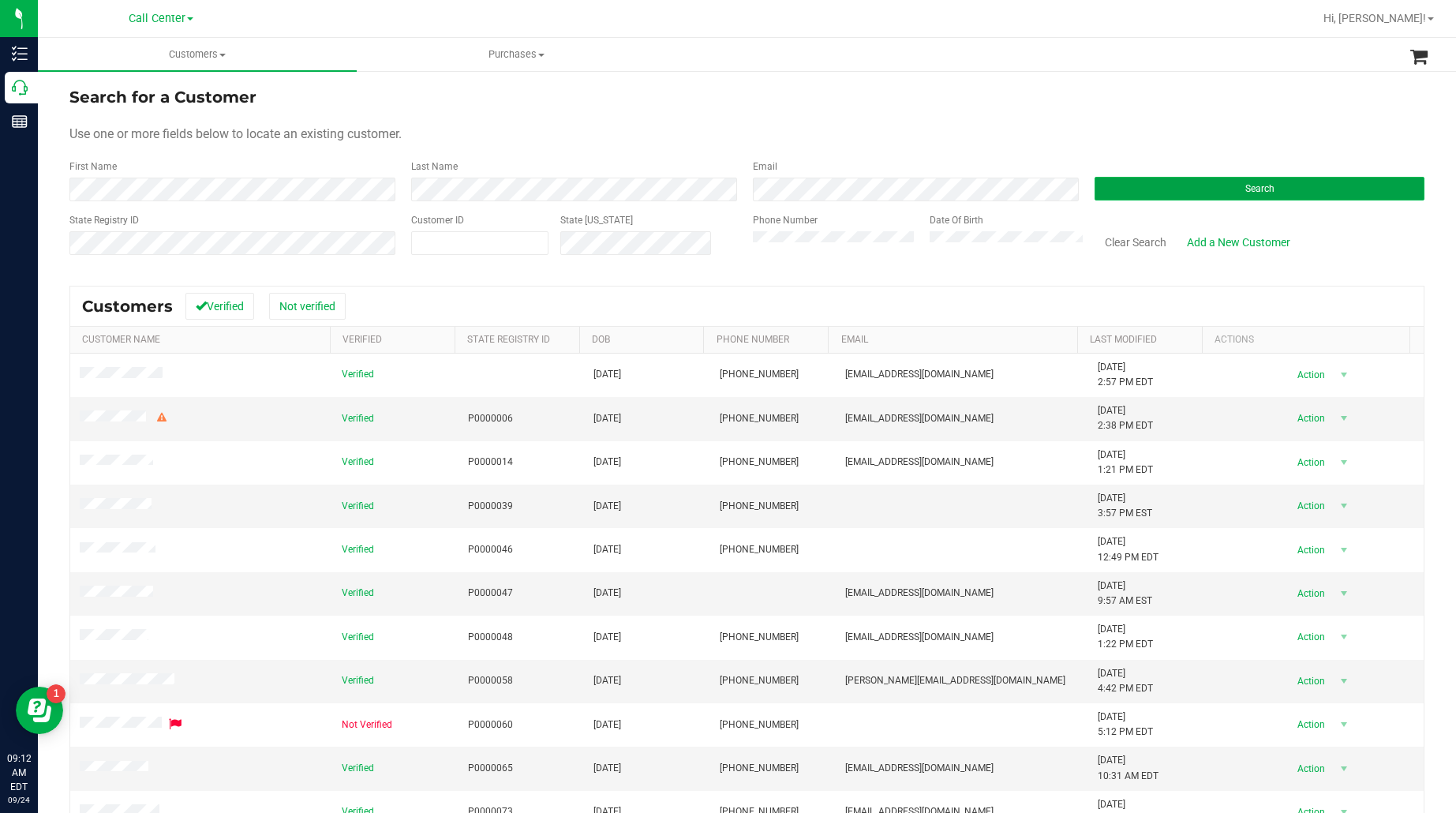
click at [1114, 191] on button "Search" at bounding box center [1260, 189] width 330 height 24
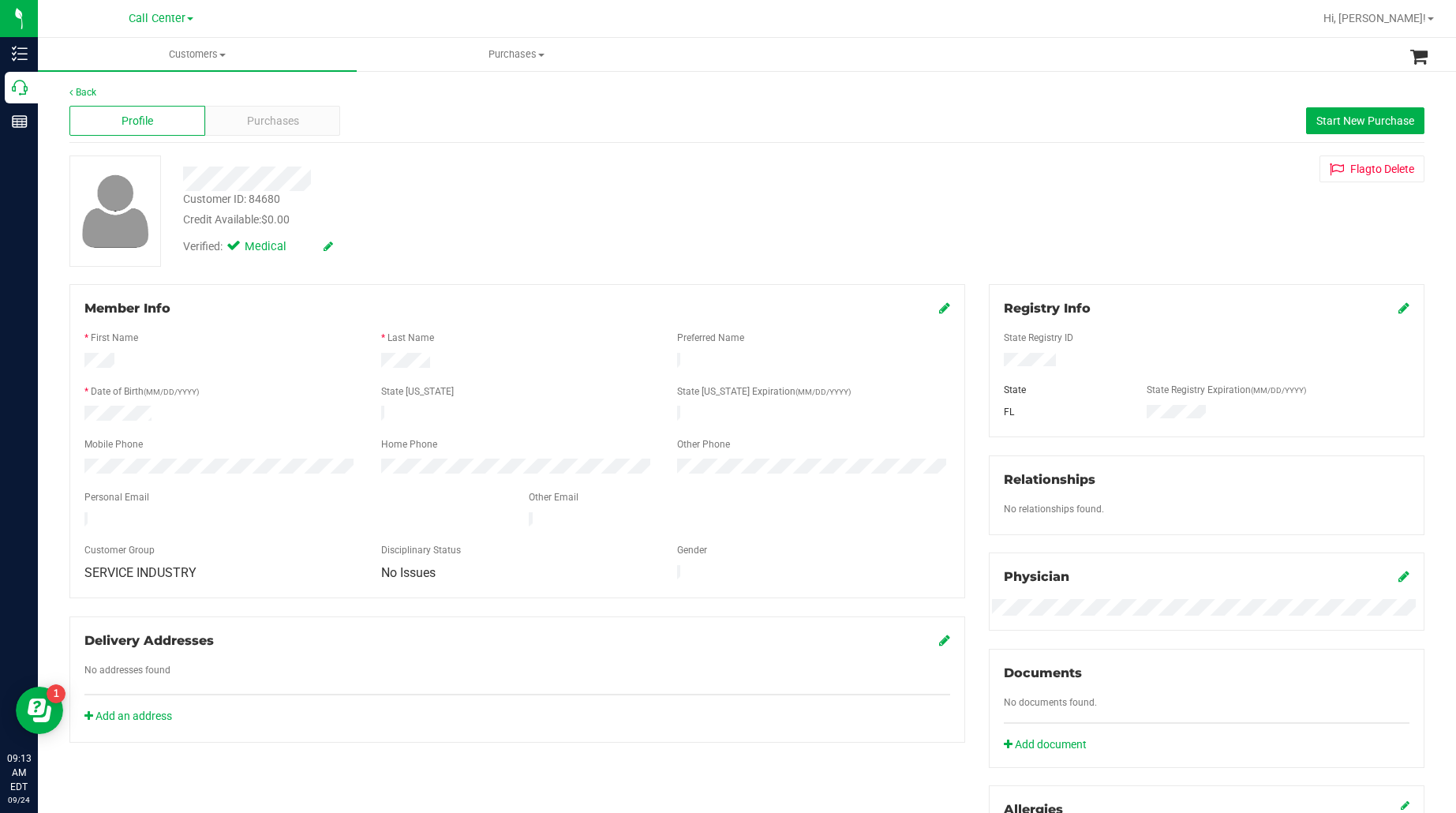
click at [317, 411] on div at bounding box center [221, 415] width 297 height 19
drag, startPoint x: 190, startPoint y: 439, endPoint x: 243, endPoint y: 199, distance: 245.8
click at [190, 439] on div "Mobile Phone" at bounding box center [221, 446] width 297 height 18
click at [272, 103] on div "Profile Purchases Start New Purchase" at bounding box center [747, 122] width 1355 height 44
click at [266, 125] on span "Purchases" at bounding box center [273, 121] width 52 height 17
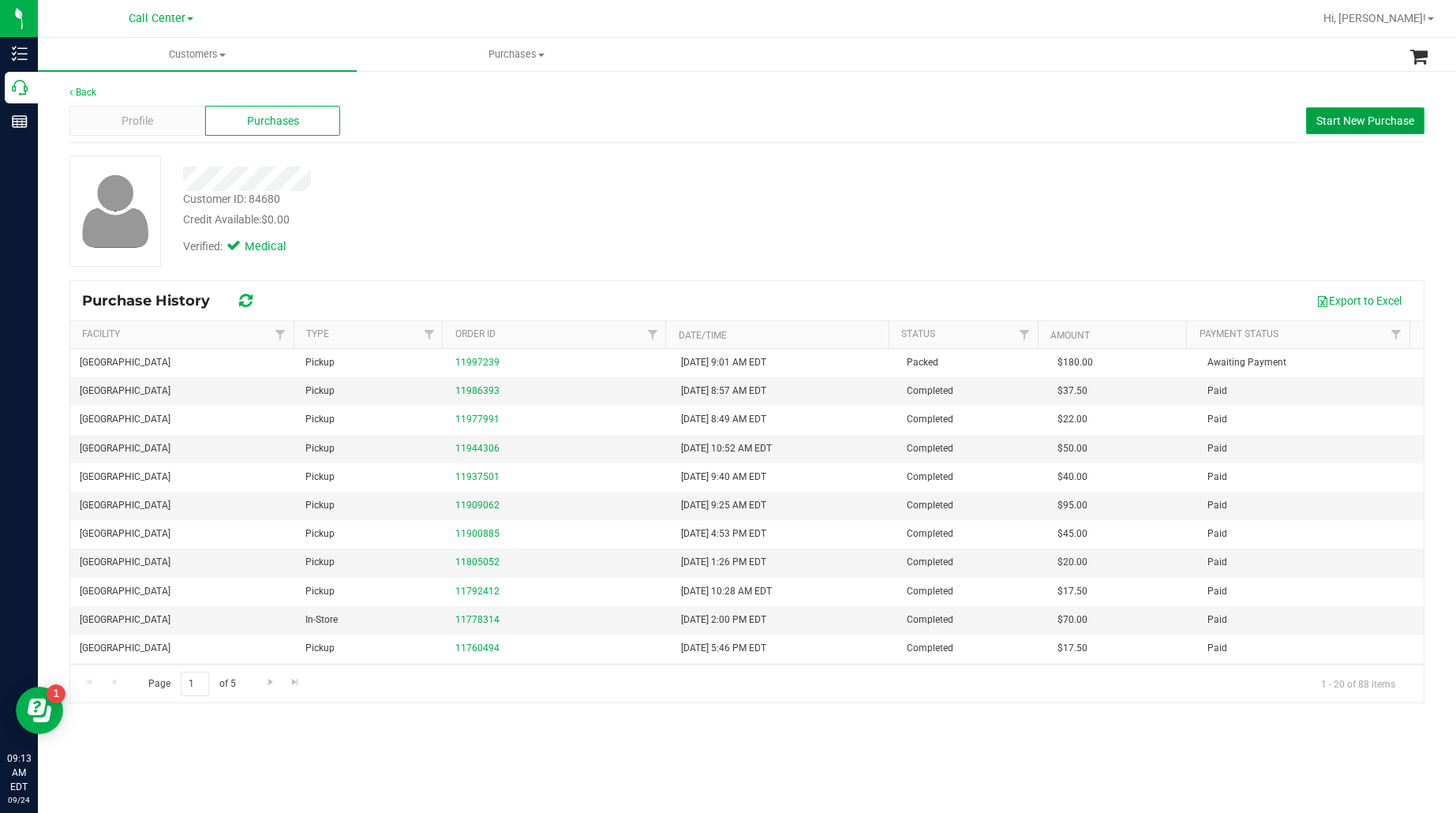
click at [1347, 121] on span "Start New Purchase" at bounding box center [1365, 121] width 98 height 13
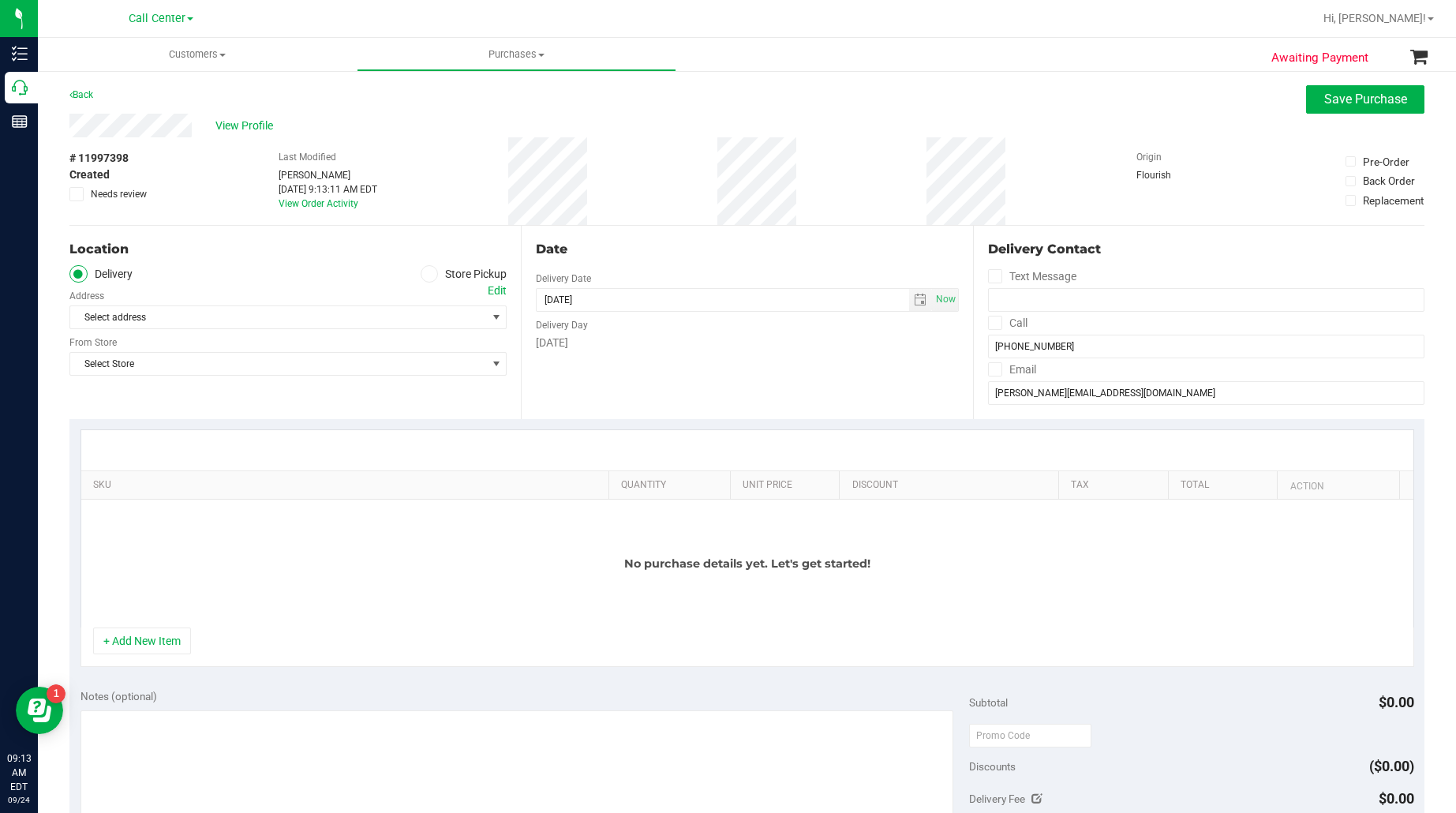
click at [425, 274] on icon at bounding box center [429, 274] width 9 height 0
click at [0, 0] on input "Store Pickup" at bounding box center [0, 0] width 0 height 0
click at [392, 316] on span "Select Store" at bounding box center [277, 317] width 416 height 22
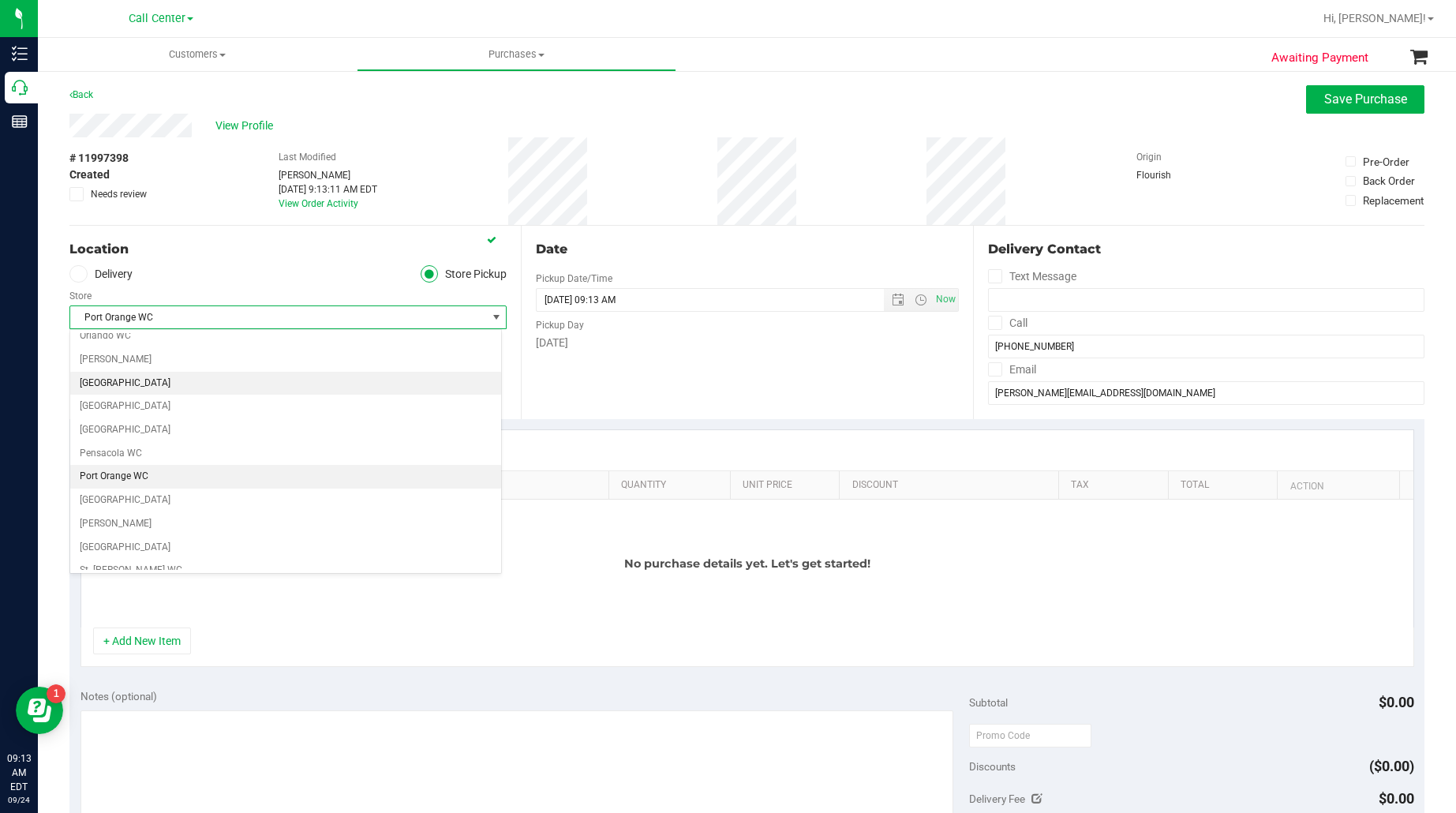
scroll to position [839, 0]
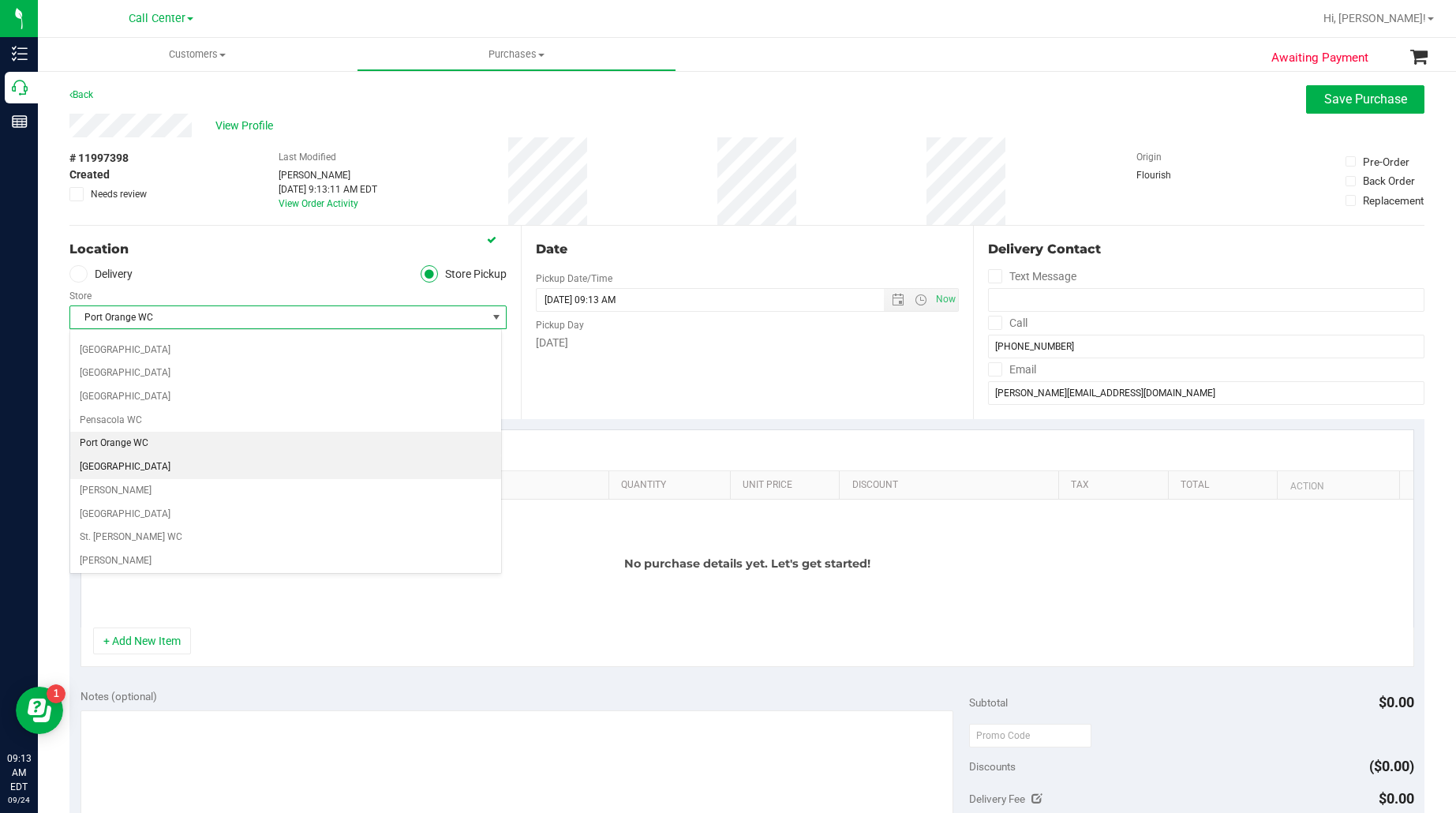
click at [160, 475] on li "[GEOGRAPHIC_DATA]" at bounding box center [285, 468] width 431 height 24
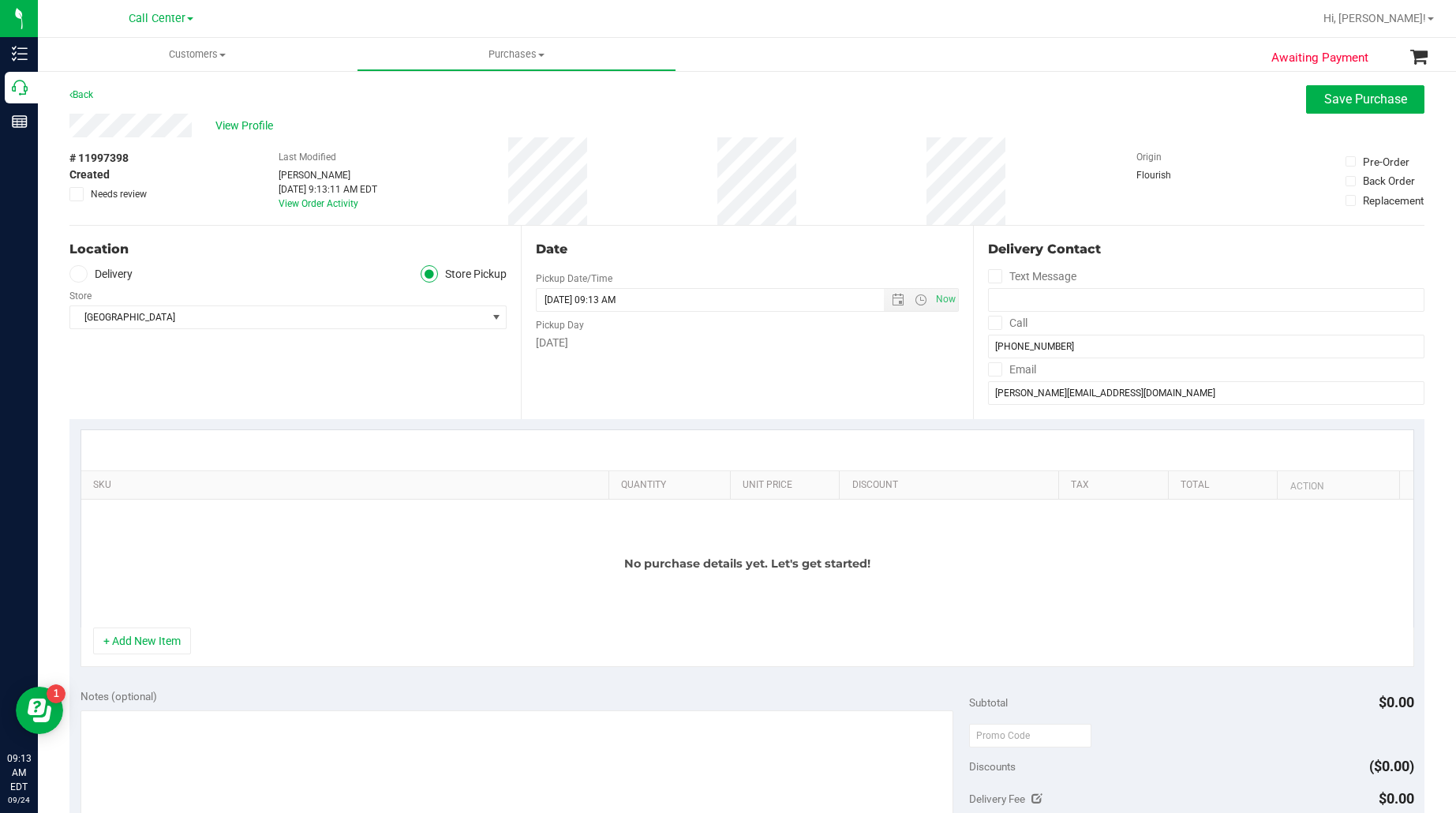
drag, startPoint x: 207, startPoint y: 399, endPoint x: 441, endPoint y: 256, distance: 274.2
click at [209, 397] on div "Location Delivery Store Pickup Store Port St. Lucie WC Select Store Bonita Spri…" at bounding box center [295, 322] width 452 height 194
click at [292, 318] on span "[GEOGRAPHIC_DATA]" at bounding box center [277, 317] width 416 height 22
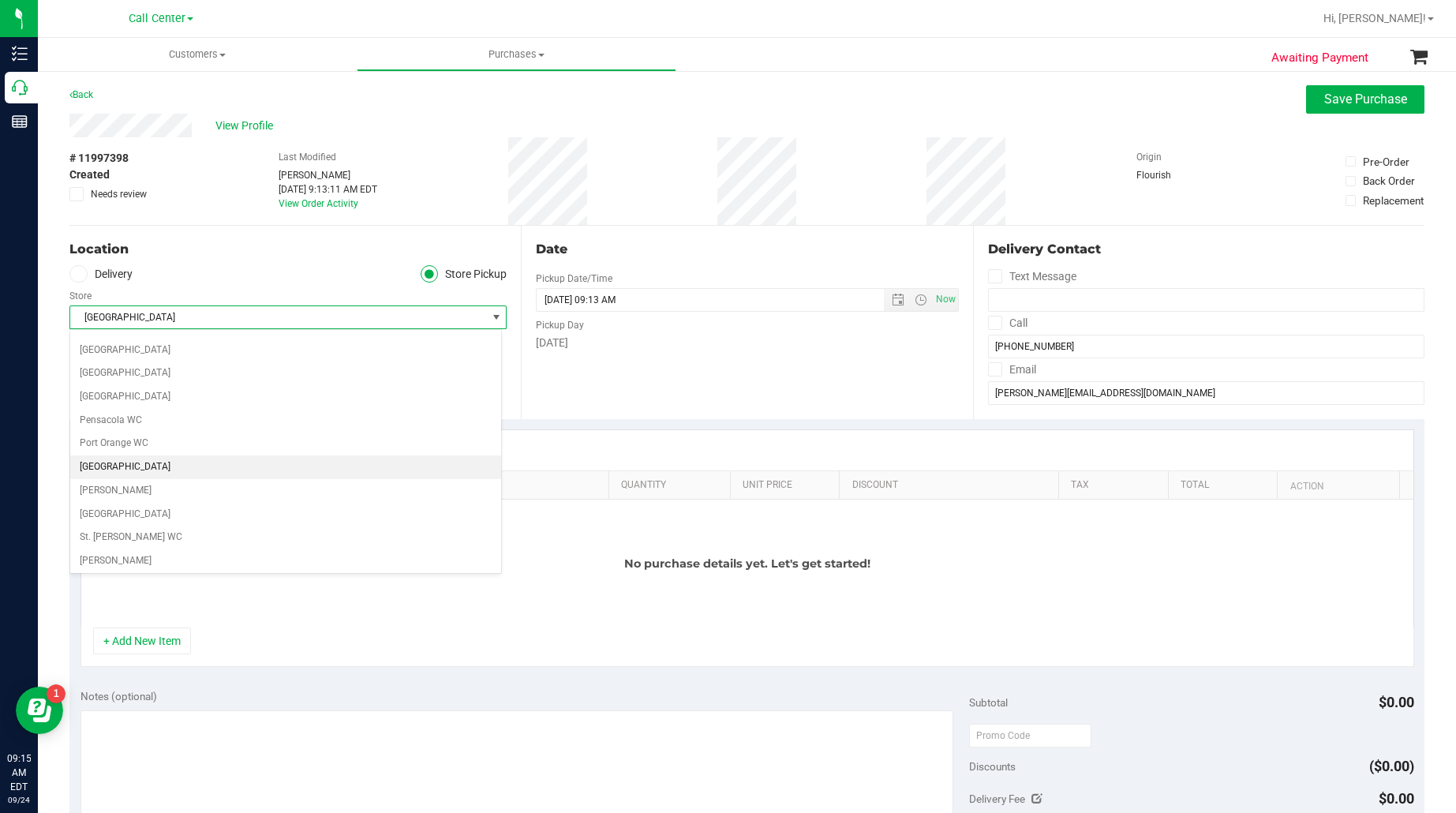
scroll to position [119, 0]
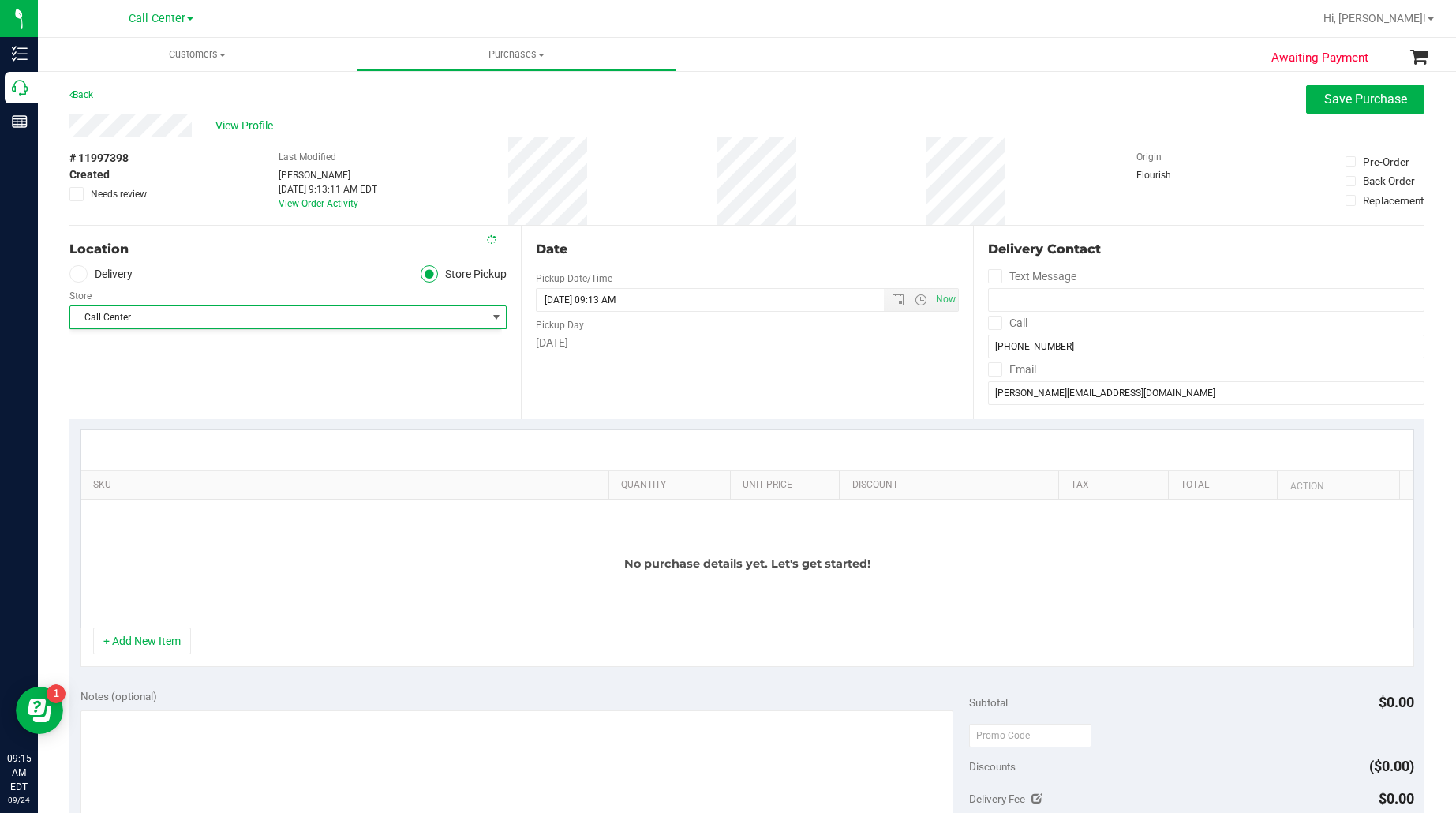
click at [289, 270] on ul "Delivery Store Pickup" at bounding box center [288, 274] width 437 height 18
click at [1337, 97] on span "Save Purchase" at bounding box center [1365, 99] width 83 height 15
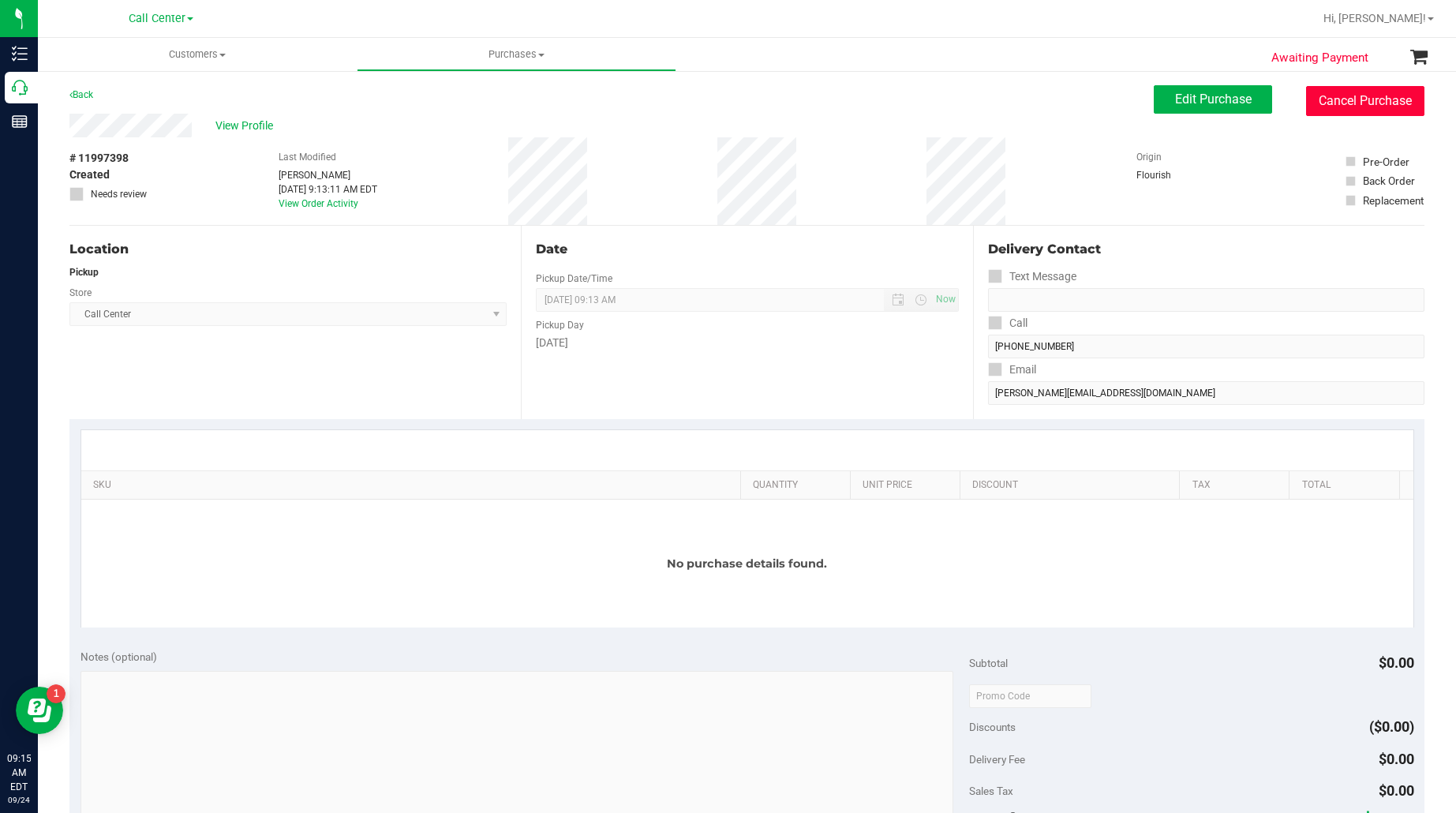
click at [1323, 103] on button "Cancel Purchase" at bounding box center [1365, 101] width 119 height 30
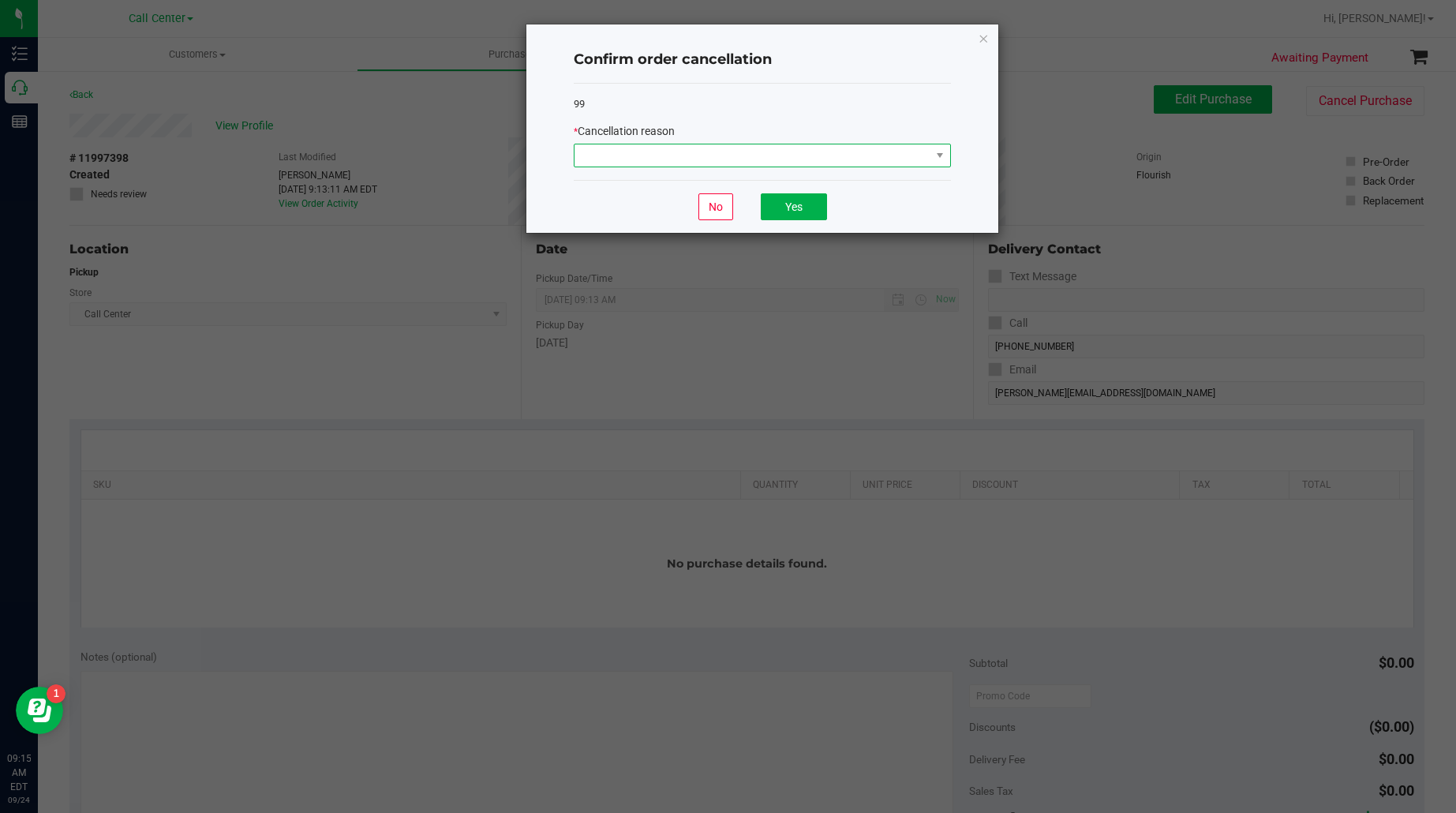
click at [865, 157] on span at bounding box center [752, 156] width 356 height 22
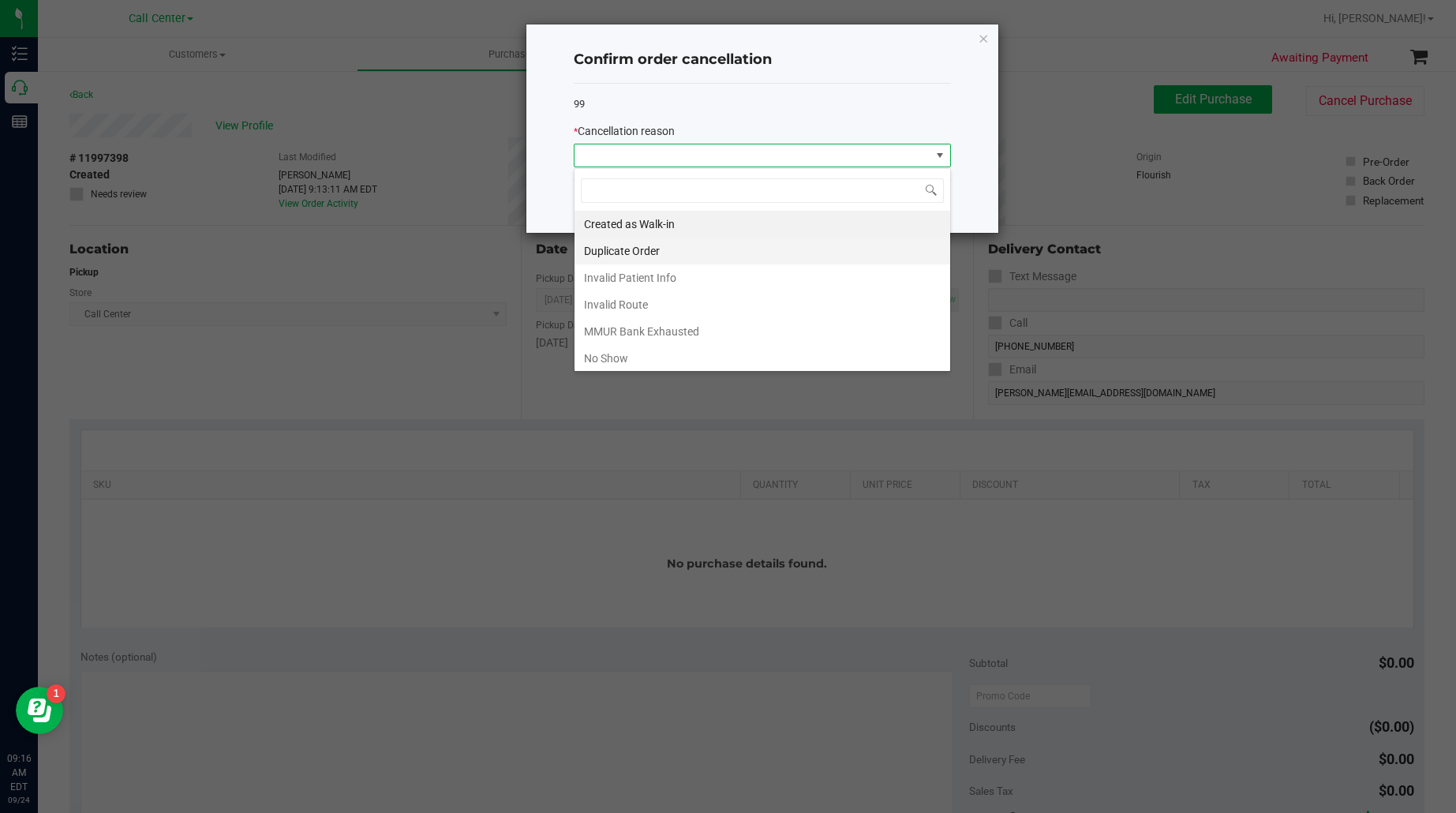
click at [628, 254] on li "Duplicate Order" at bounding box center [762, 250] width 376 height 27
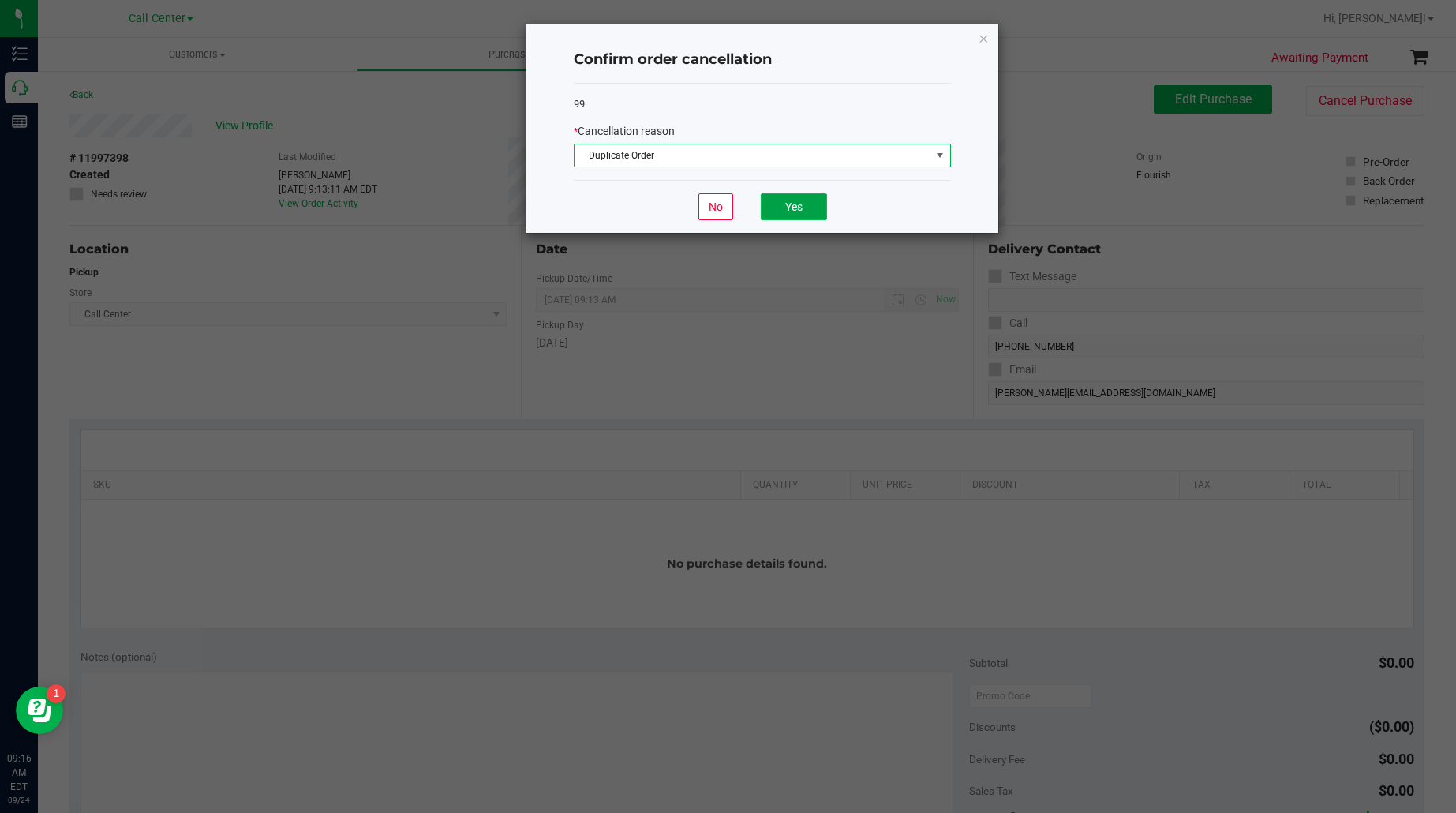
click at [795, 206] on button "Yes" at bounding box center [794, 206] width 66 height 27
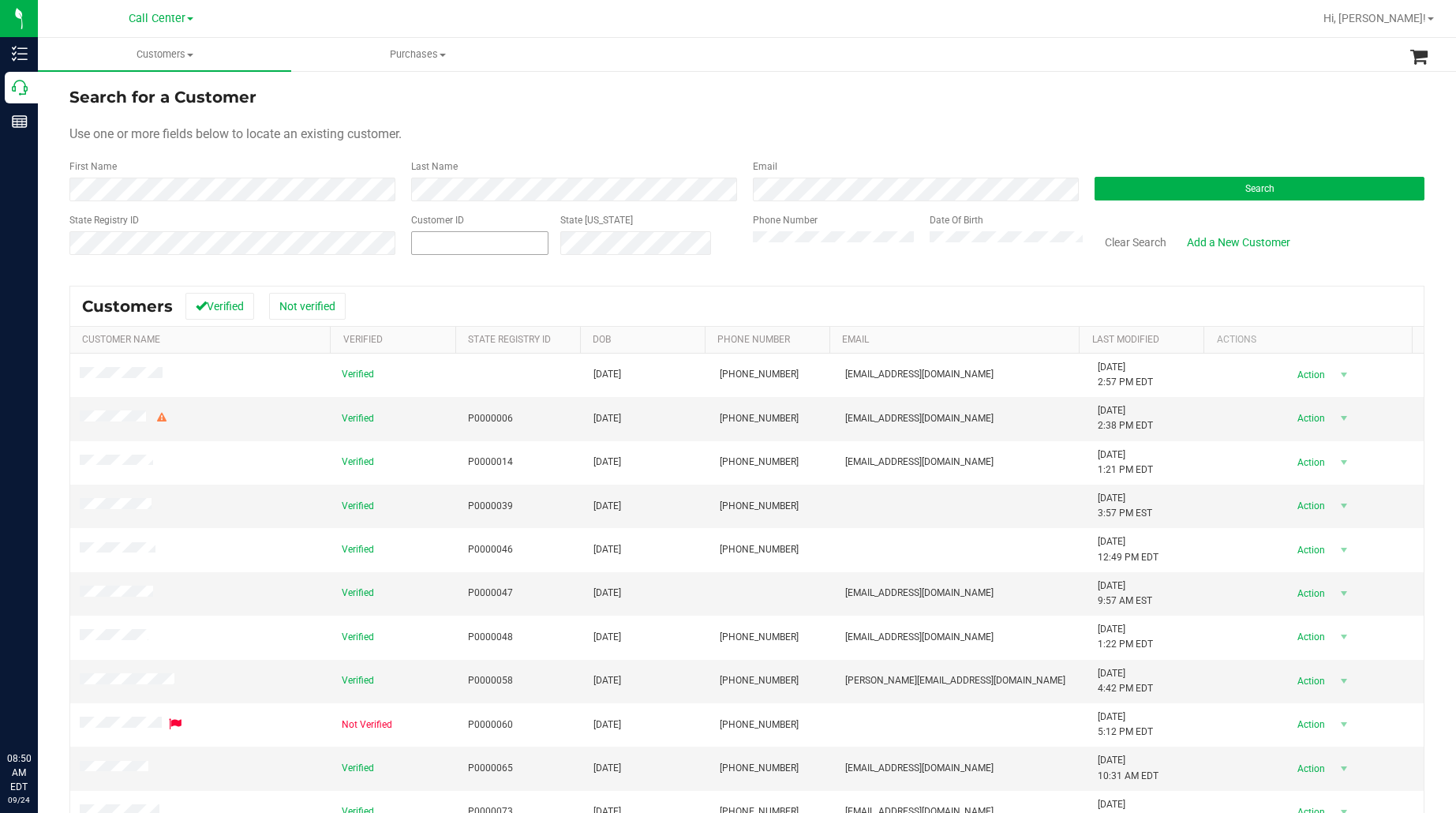
click at [510, 253] on span at bounding box center [480, 243] width 138 height 24
paste input "345981"
type input "345981"
click at [1137, 180] on button "Search" at bounding box center [1260, 189] width 330 height 24
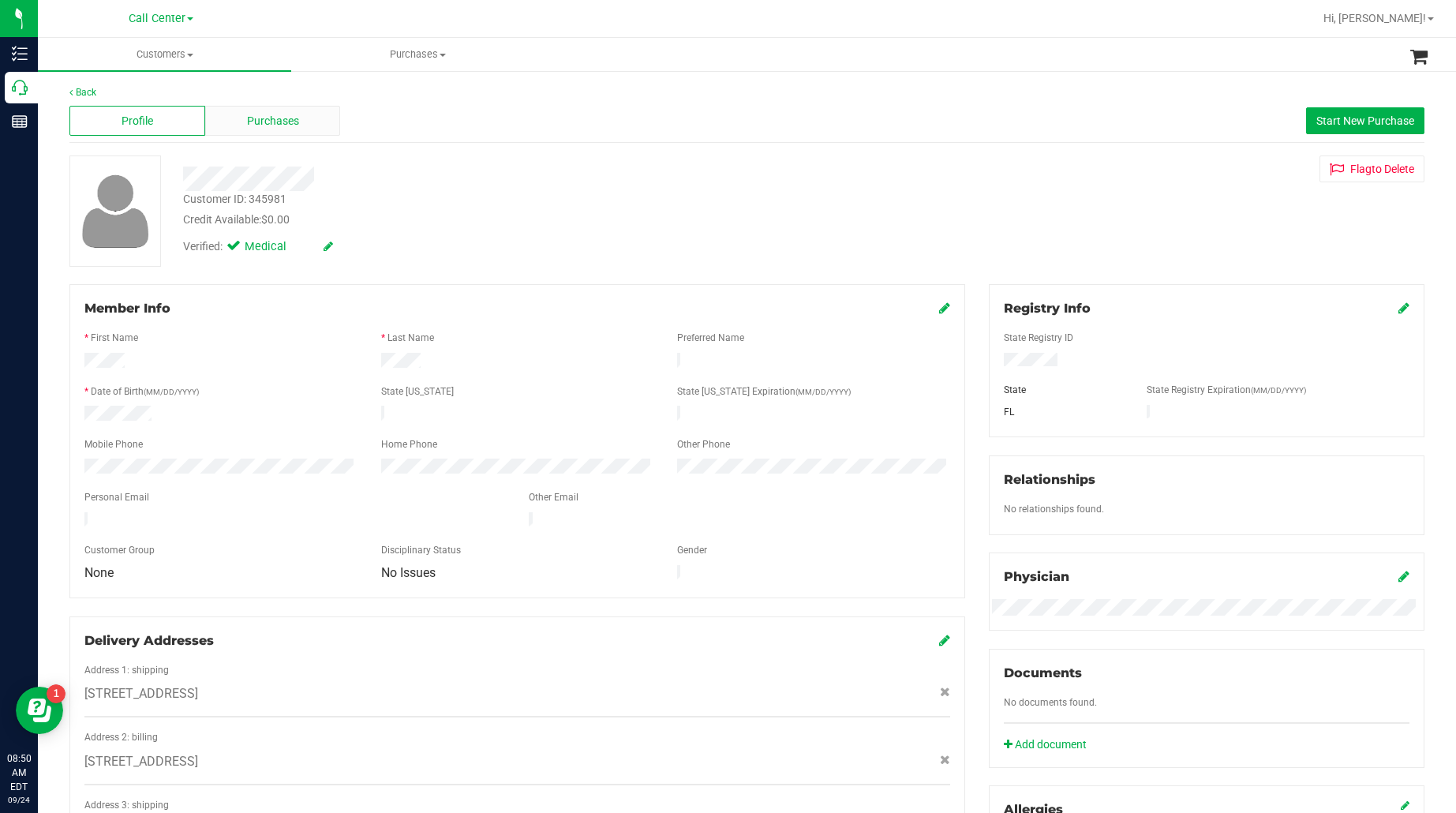
click at [266, 133] on div "Purchases" at bounding box center [273, 121] width 136 height 30
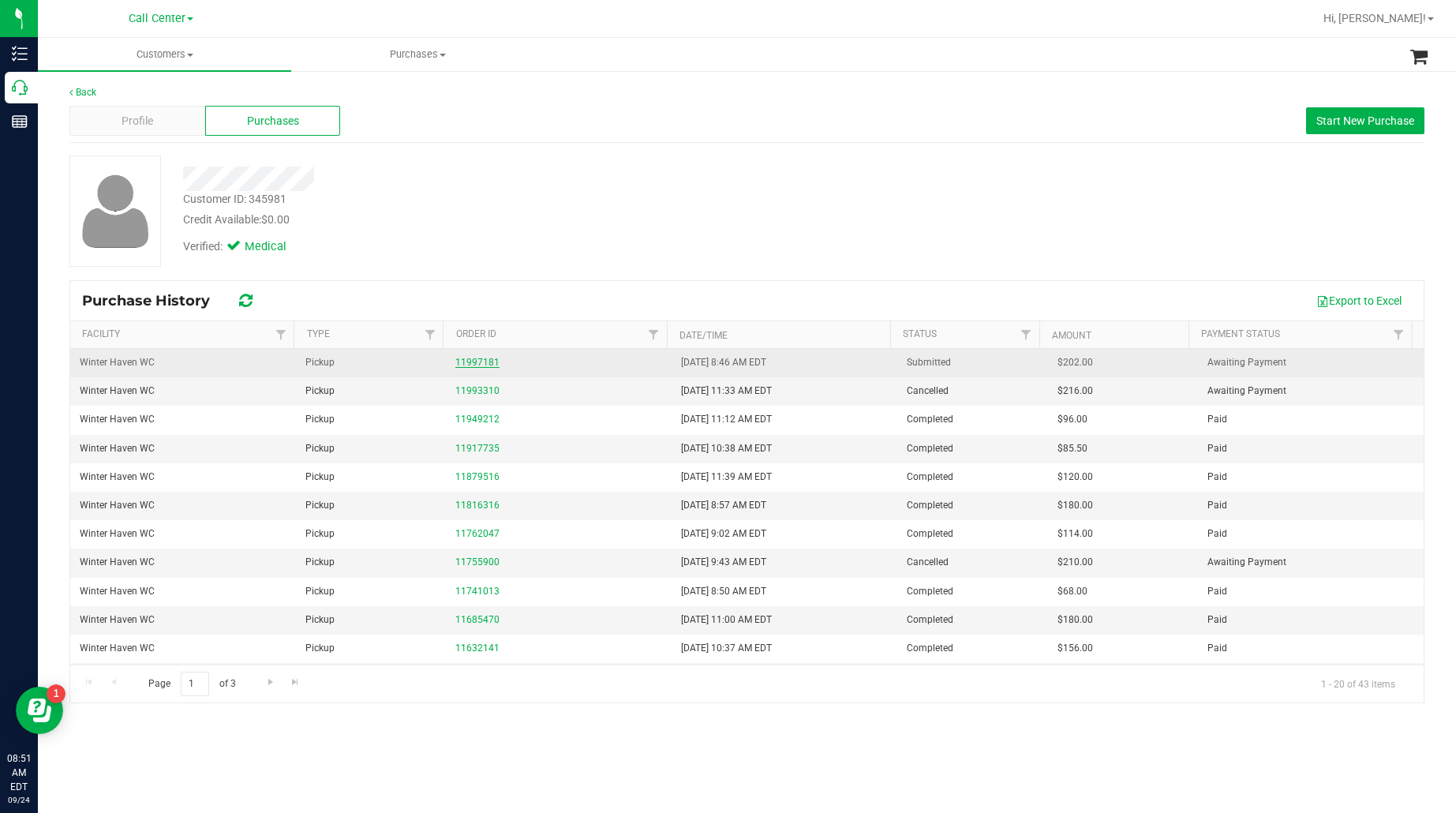
click at [471, 363] on link "11997181" at bounding box center [478, 362] width 44 height 11
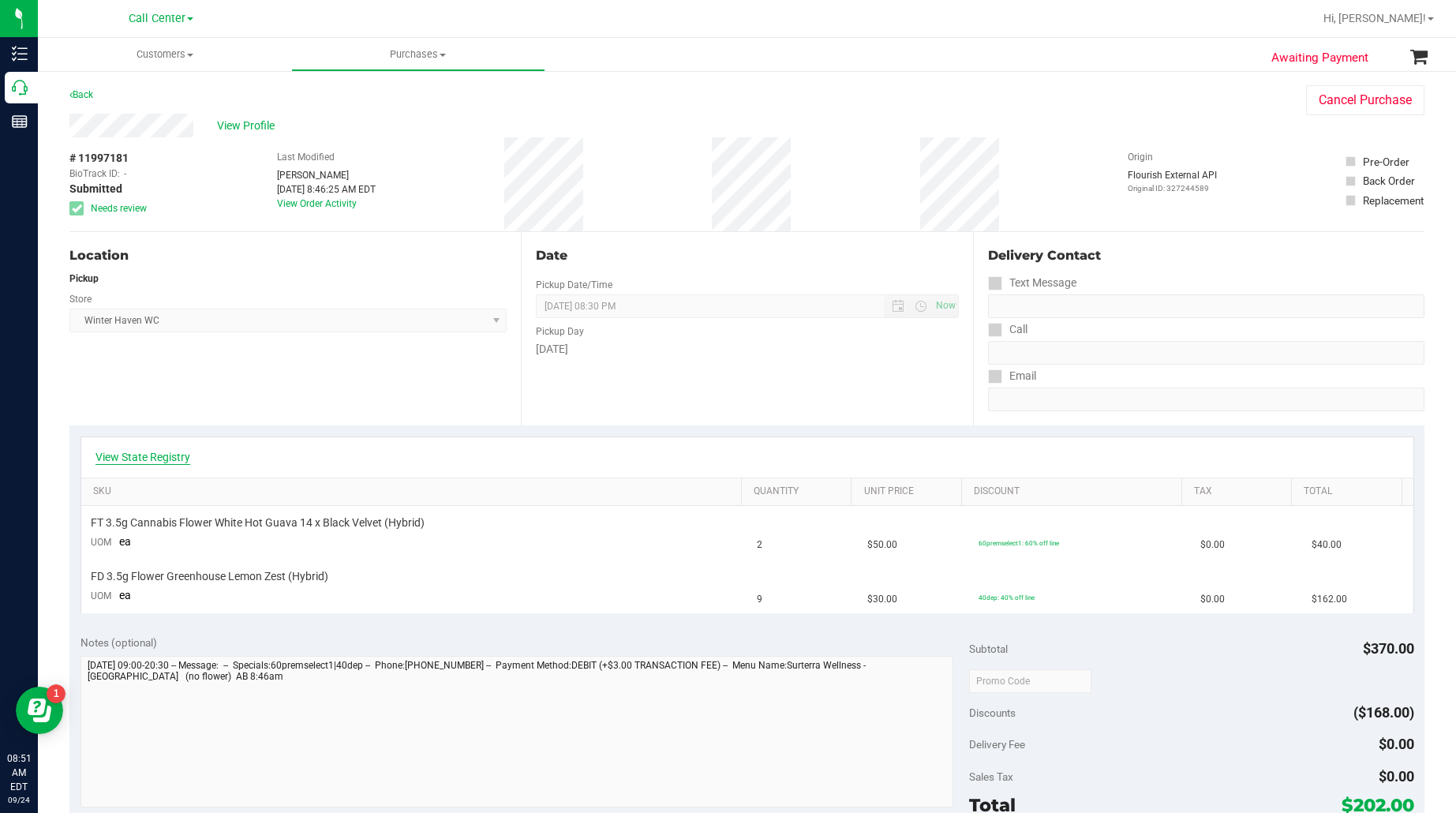
click at [180, 456] on link "View State Registry" at bounding box center [143, 457] width 95 height 16
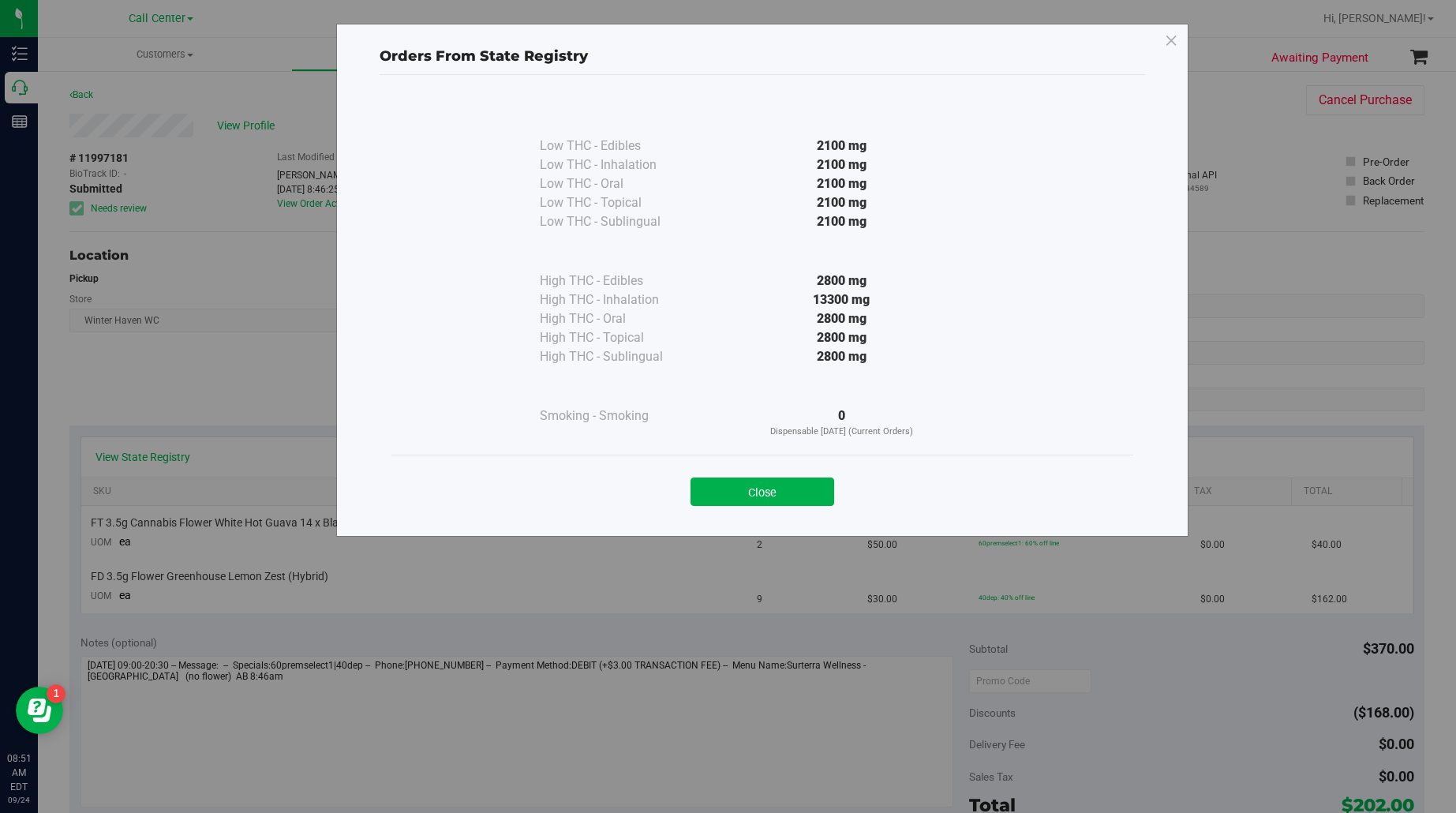
drag, startPoint x: 766, startPoint y: 492, endPoint x: 833, endPoint y: 483, distance: 67.6
click at [767, 492] on button "Close" at bounding box center [762, 492] width 144 height 28
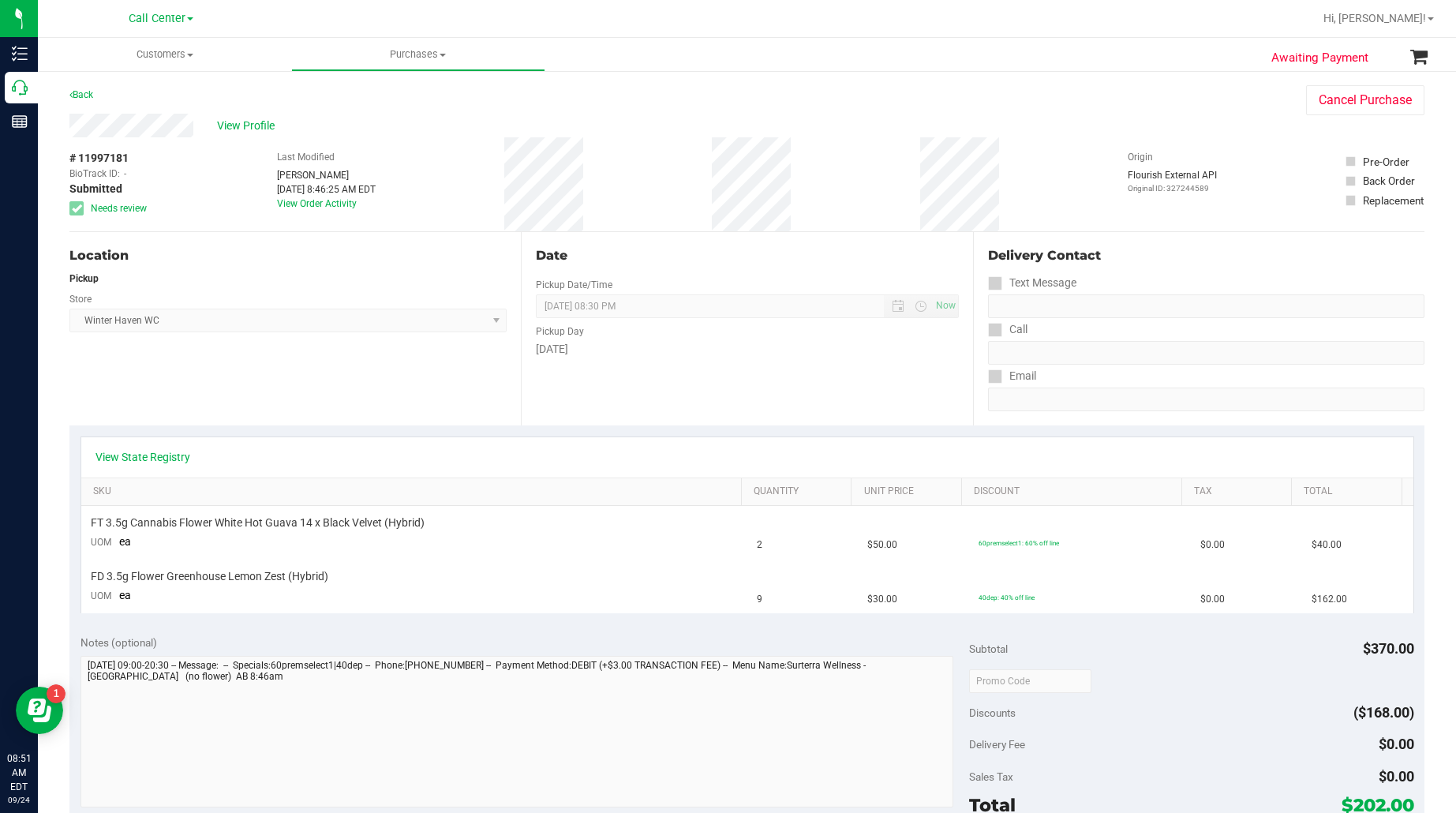
click at [681, 365] on div "Date Pickup Date/Time [DATE] Now [DATE] 08:30 PM Now Pickup Day [DATE]" at bounding box center [746, 329] width 452 height 194
click at [234, 407] on div "Location Pickup Store [GEOGRAPHIC_DATA] WC Select Store [PERSON_NAME][GEOGRAPHI…" at bounding box center [295, 329] width 452 height 194
click at [247, 123] on span "View Profile" at bounding box center [248, 126] width 63 height 17
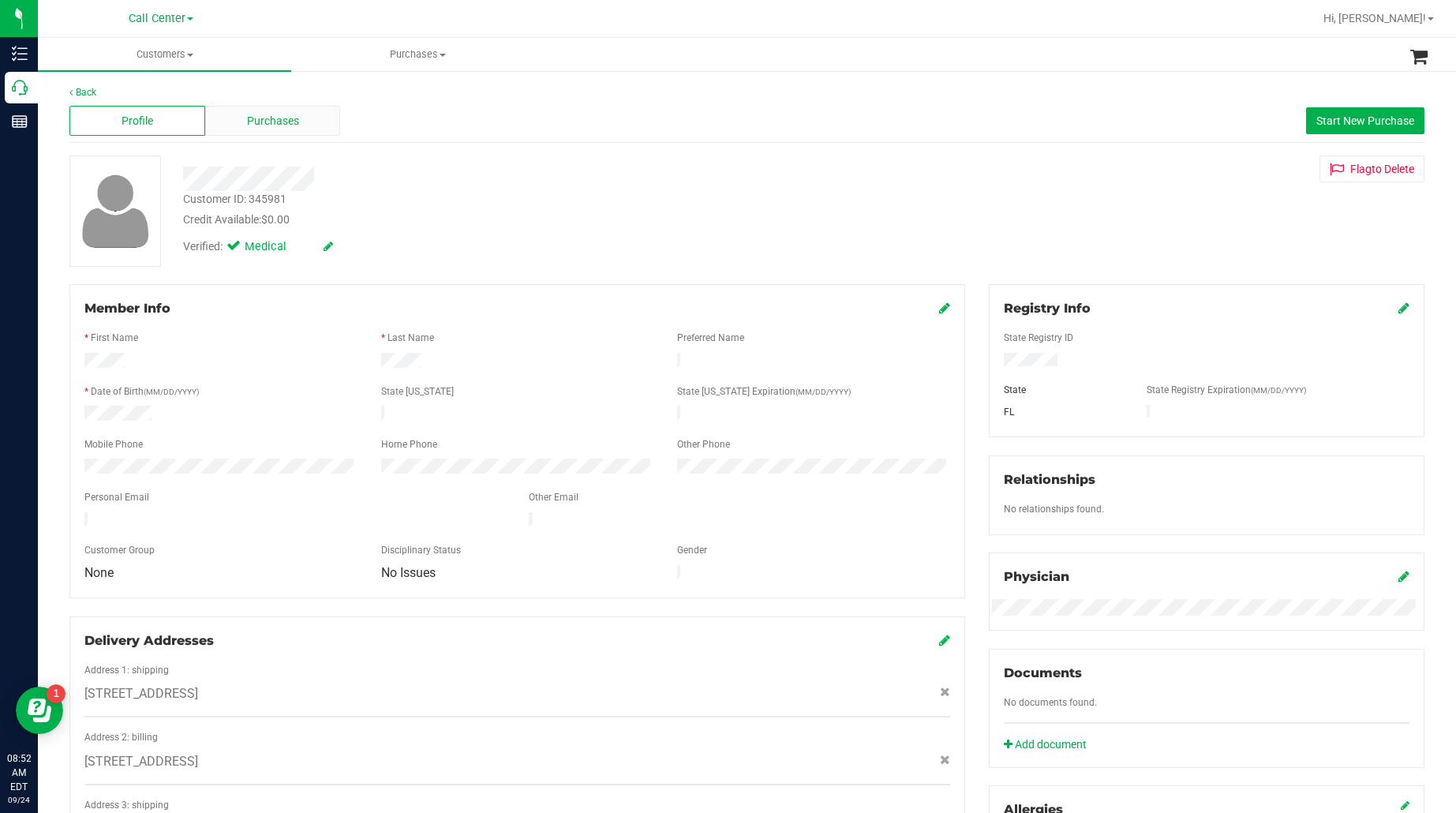
click at [251, 123] on span "Purchases" at bounding box center [273, 121] width 52 height 17
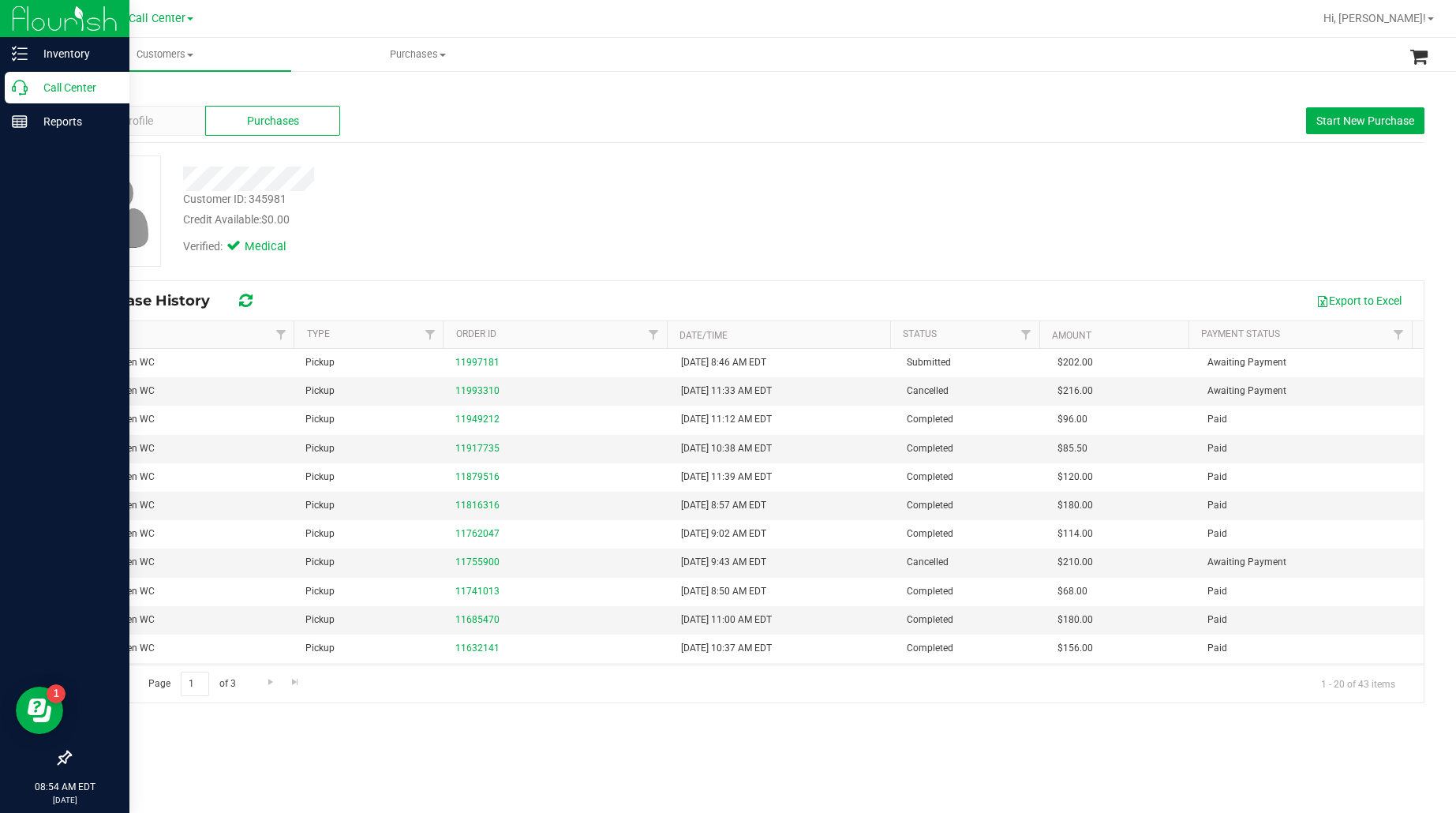
click at [45, 93] on p "Call Center" at bounding box center [75, 87] width 95 height 19
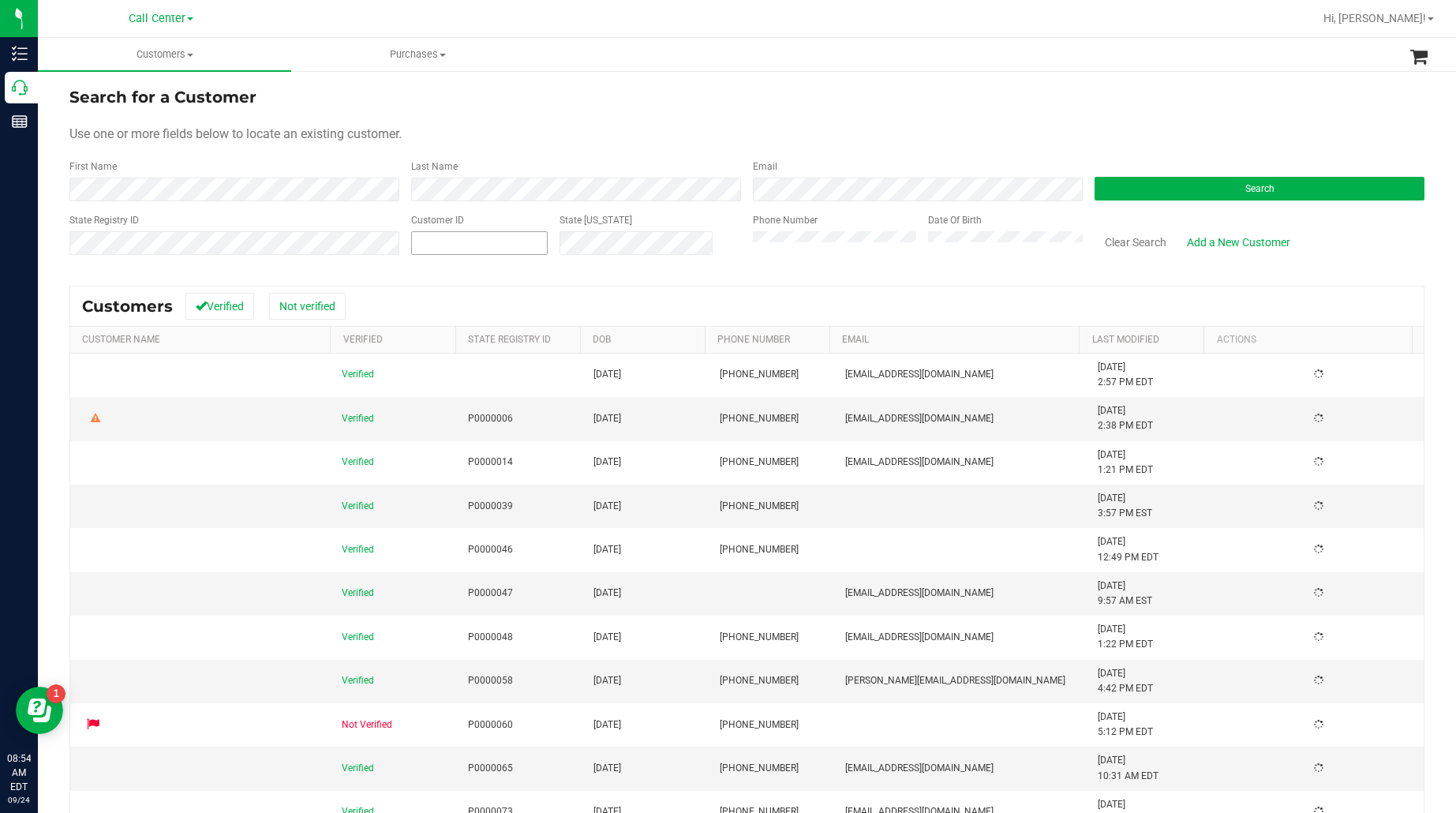
click at [447, 252] on input "text" at bounding box center [479, 243] width 135 height 22
paste input "611723"
type input "611723"
click at [1130, 190] on button "Search" at bounding box center [1260, 189] width 330 height 24
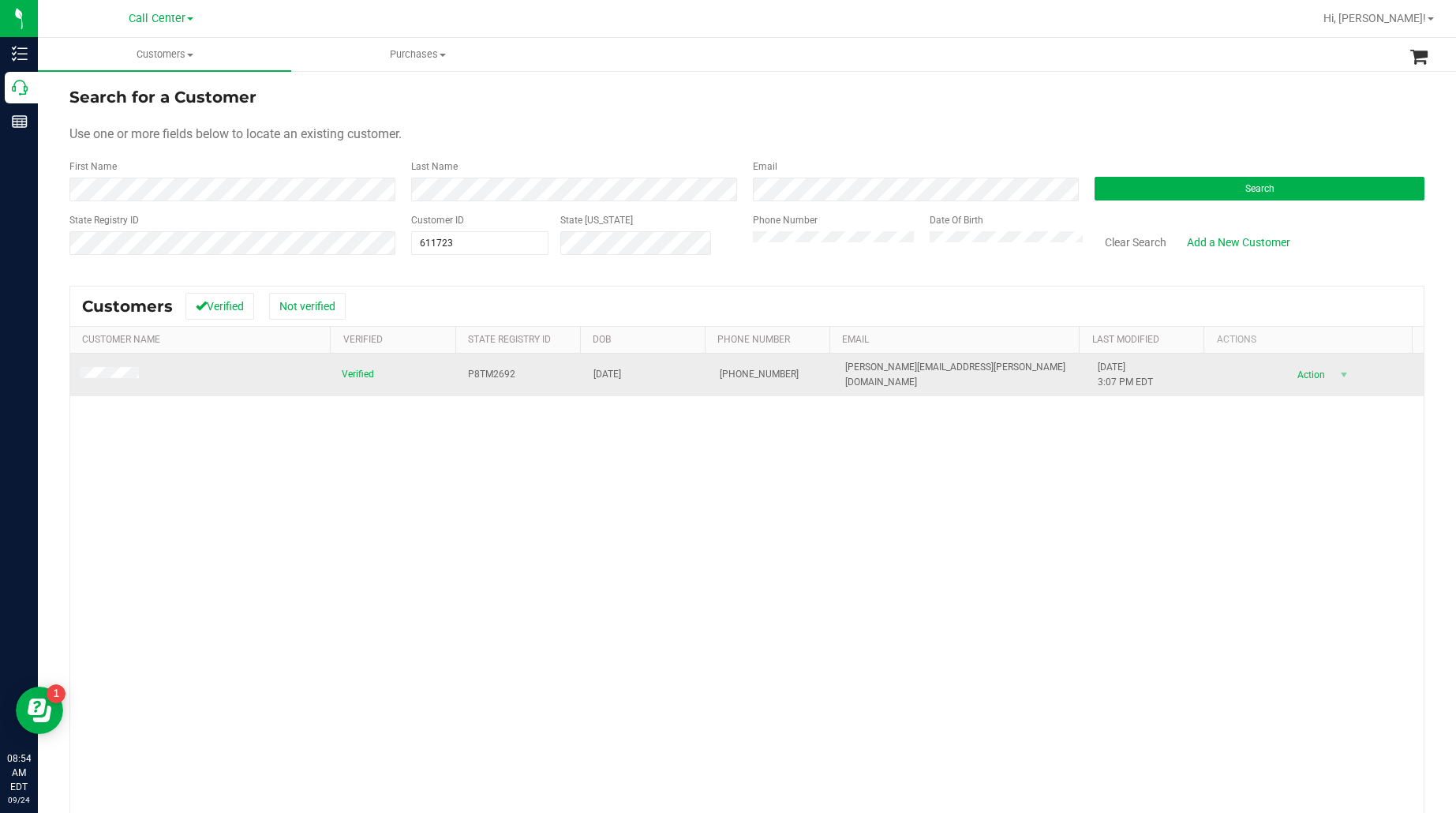
click at [119, 380] on span at bounding box center [112, 375] width 64 height 16
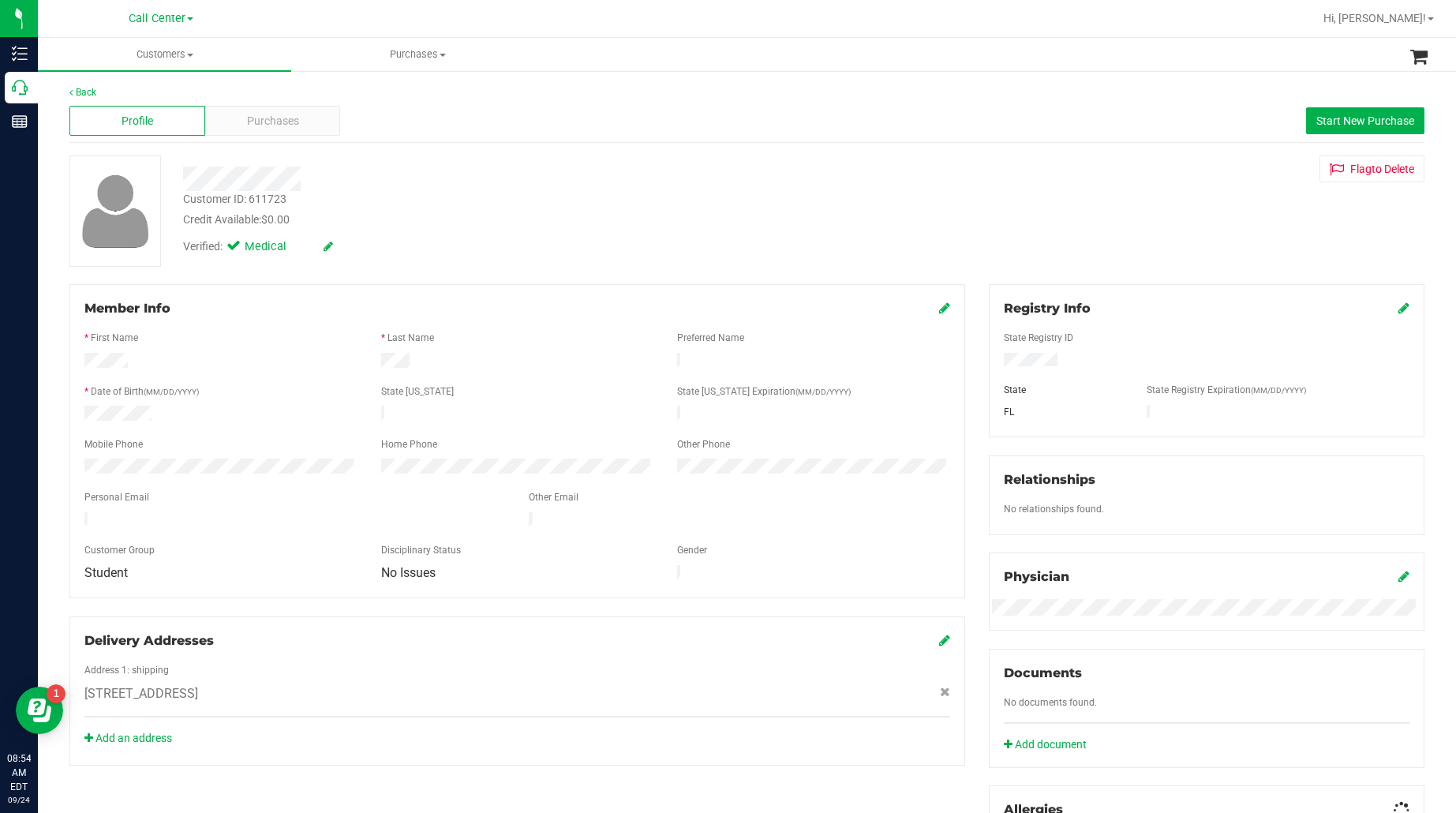
drag, startPoint x: 116, startPoint y: 422, endPoint x: 115, endPoint y: 446, distance: 24.0
click at [115, 446] on form "Member Info * First Name * Last Name Preferred Name * Date of Birth (MM/DD/YYYY…" at bounding box center [518, 441] width 866 height 284
click at [241, 127] on div "Purchases" at bounding box center [273, 121] width 136 height 30
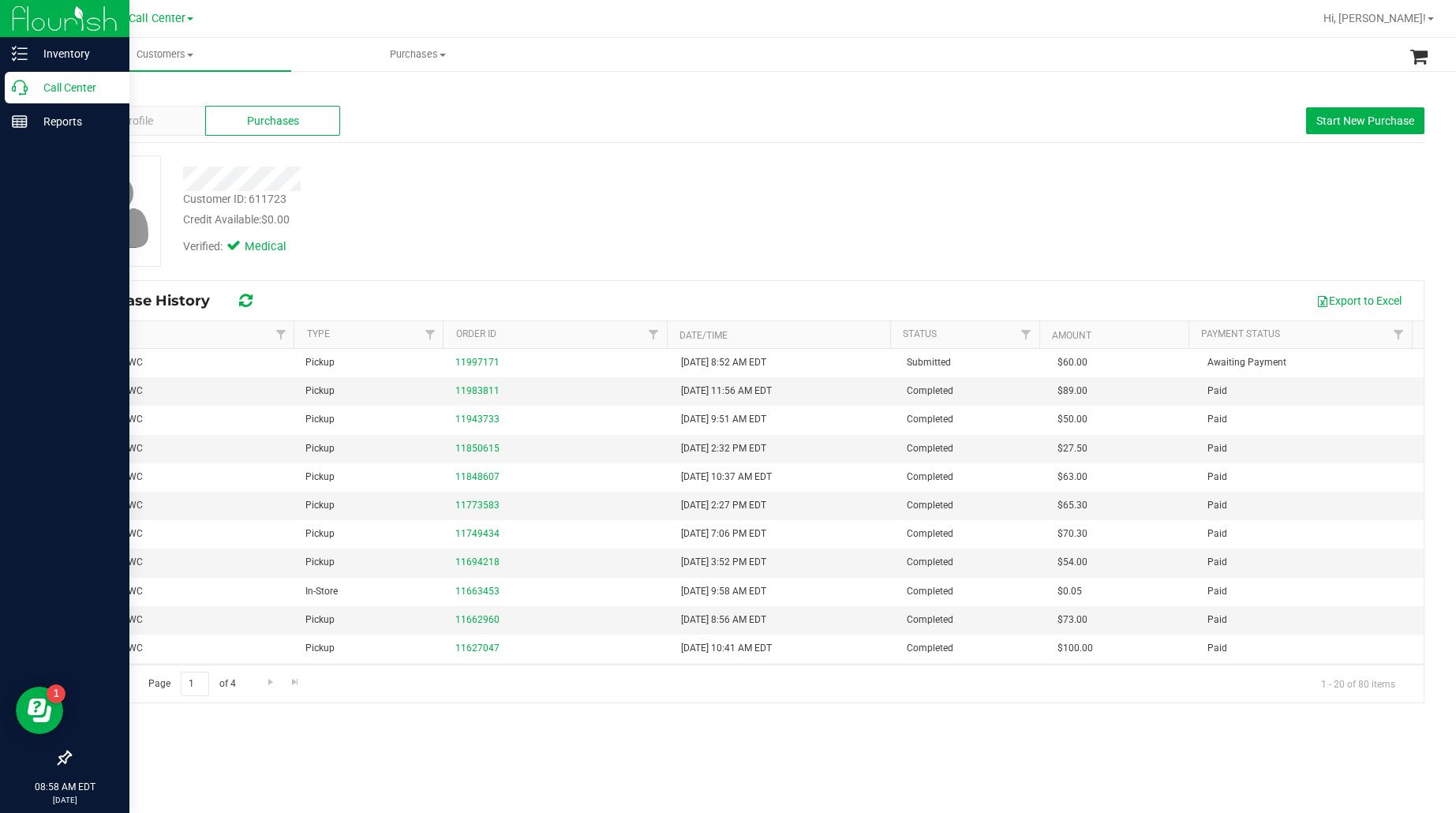
click at [71, 89] on p "Call Center" at bounding box center [75, 87] width 95 height 19
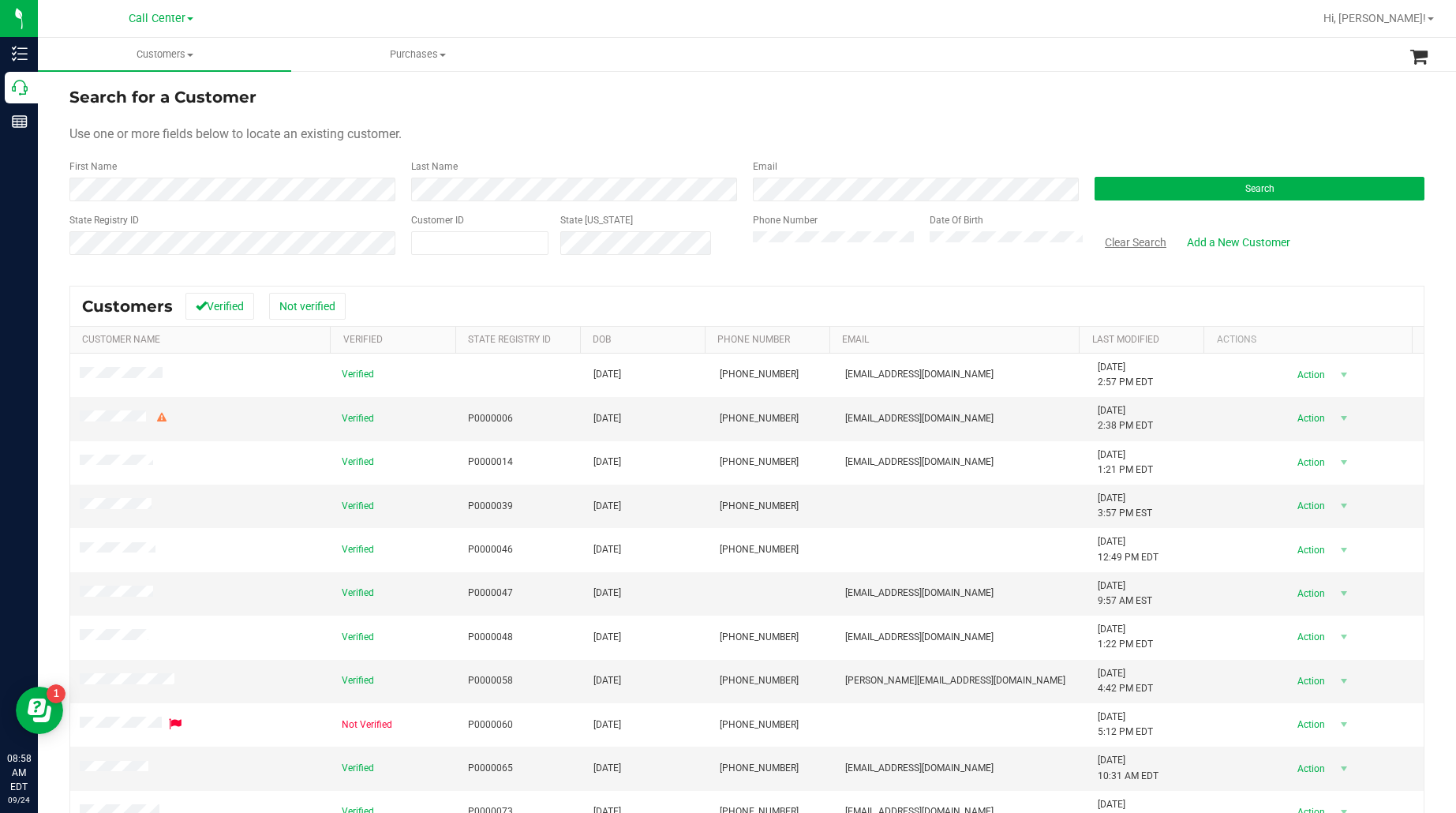
click at [1117, 244] on button "Clear Search" at bounding box center [1136, 241] width 82 height 27
click at [492, 243] on input "text" at bounding box center [480, 243] width 136 height 22
paste input "759783"
type input "759783"
click at [1114, 191] on button "Search" at bounding box center [1260, 189] width 330 height 24
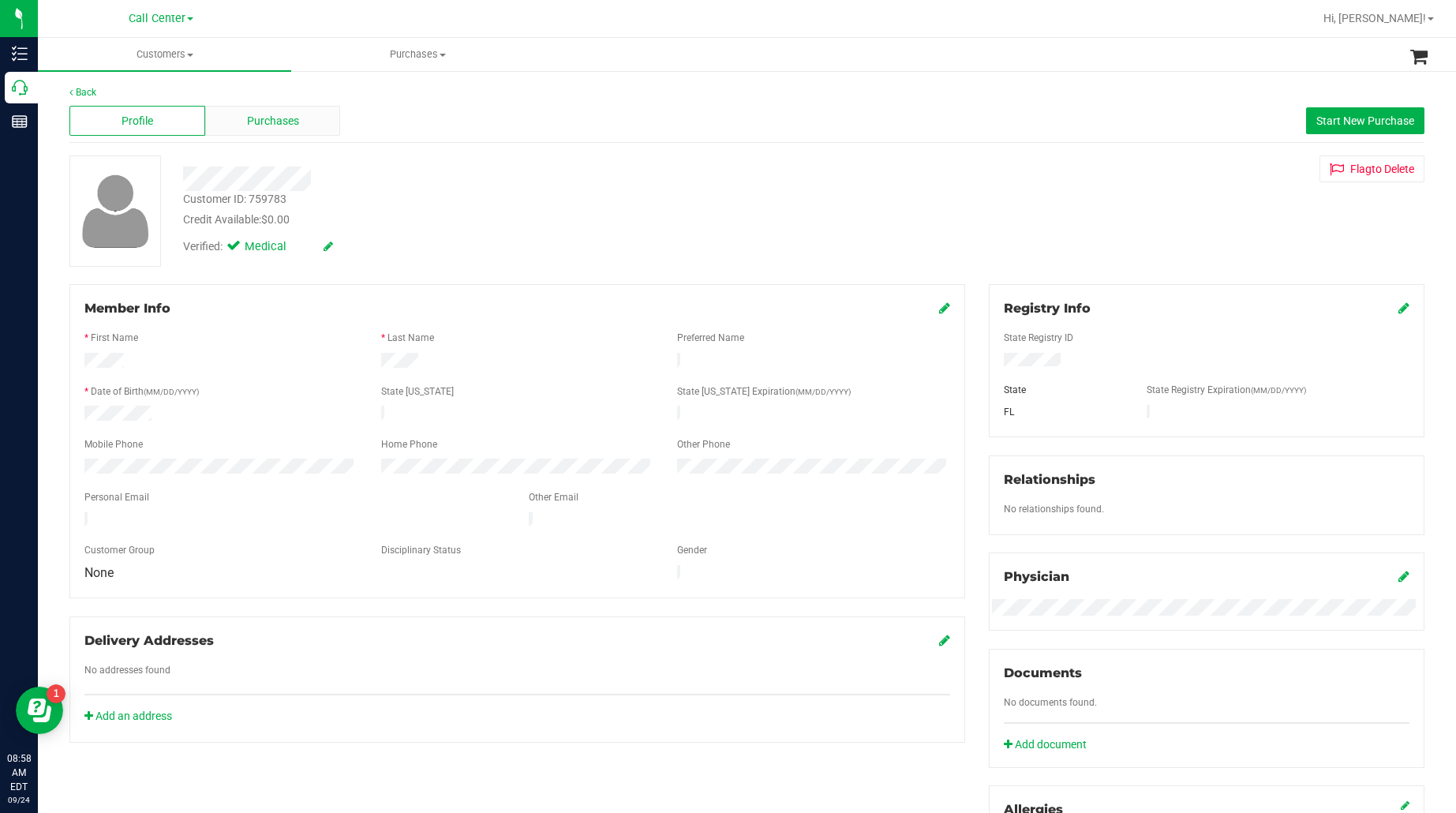
click at [297, 123] on div "Purchases" at bounding box center [273, 121] width 136 height 30
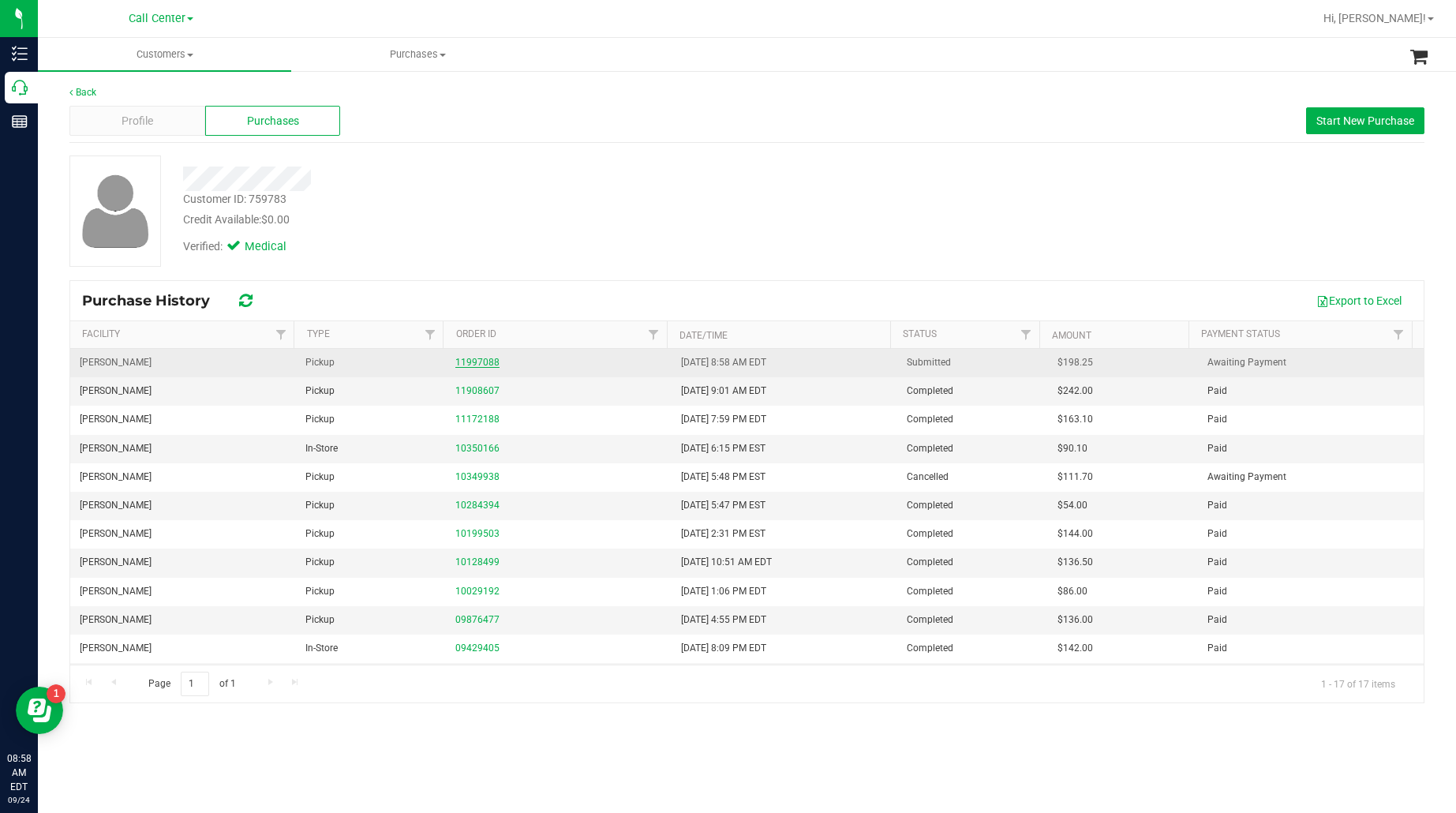
click at [471, 361] on link "11997088" at bounding box center [478, 362] width 44 height 11
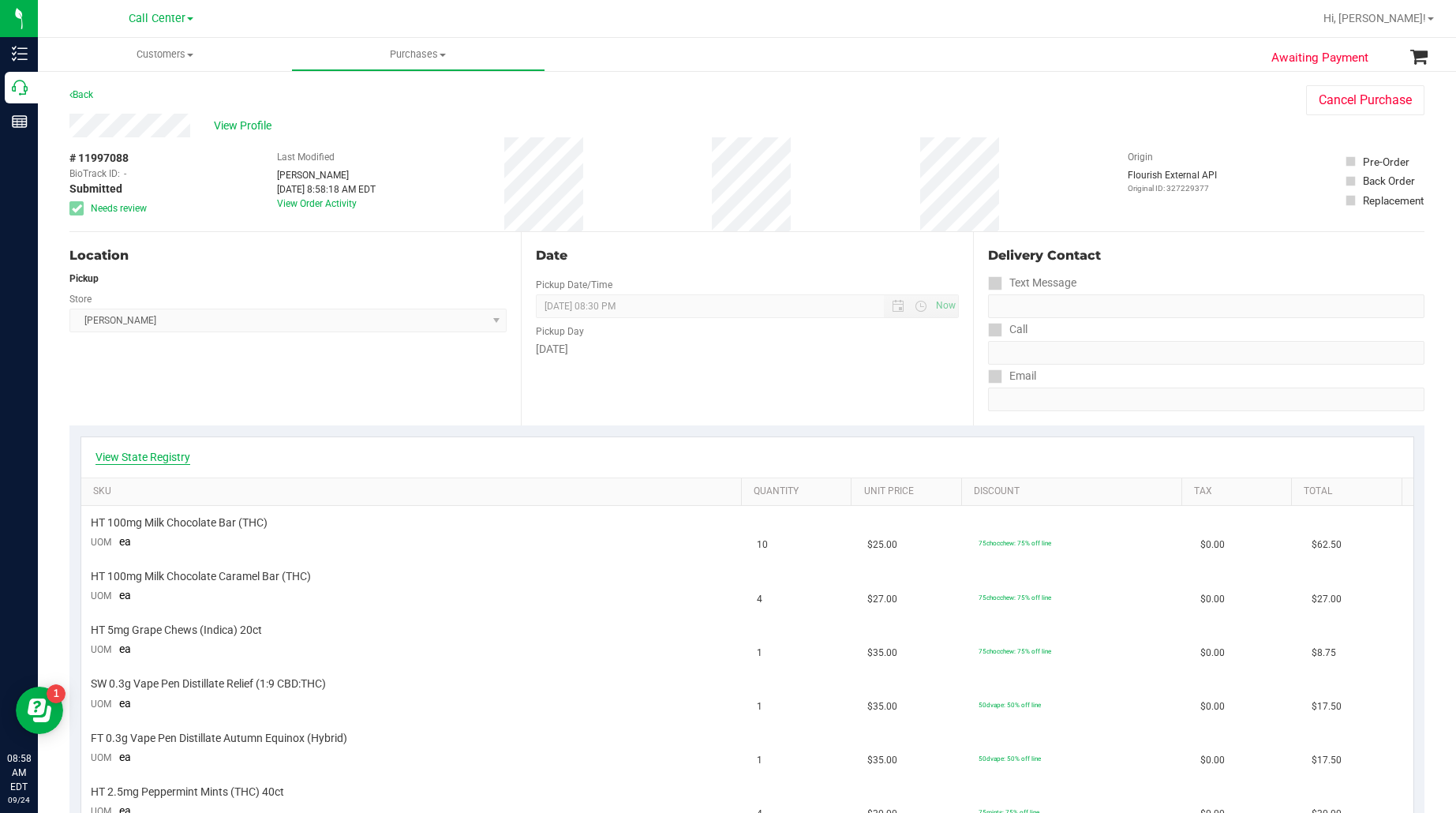
click at [136, 458] on link "View State Registry" at bounding box center [143, 457] width 95 height 16
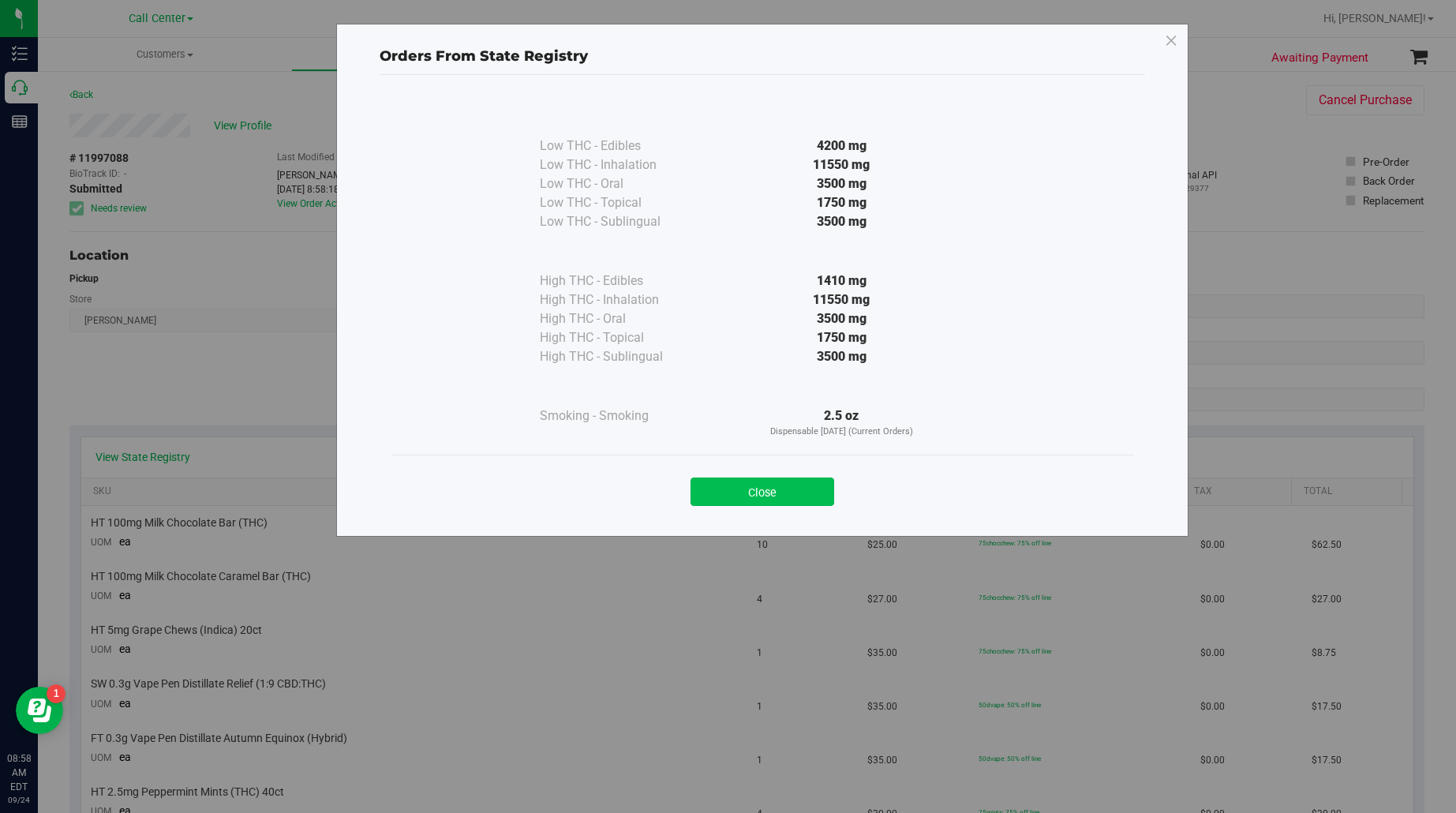
click at [736, 498] on button "Close" at bounding box center [762, 492] width 144 height 28
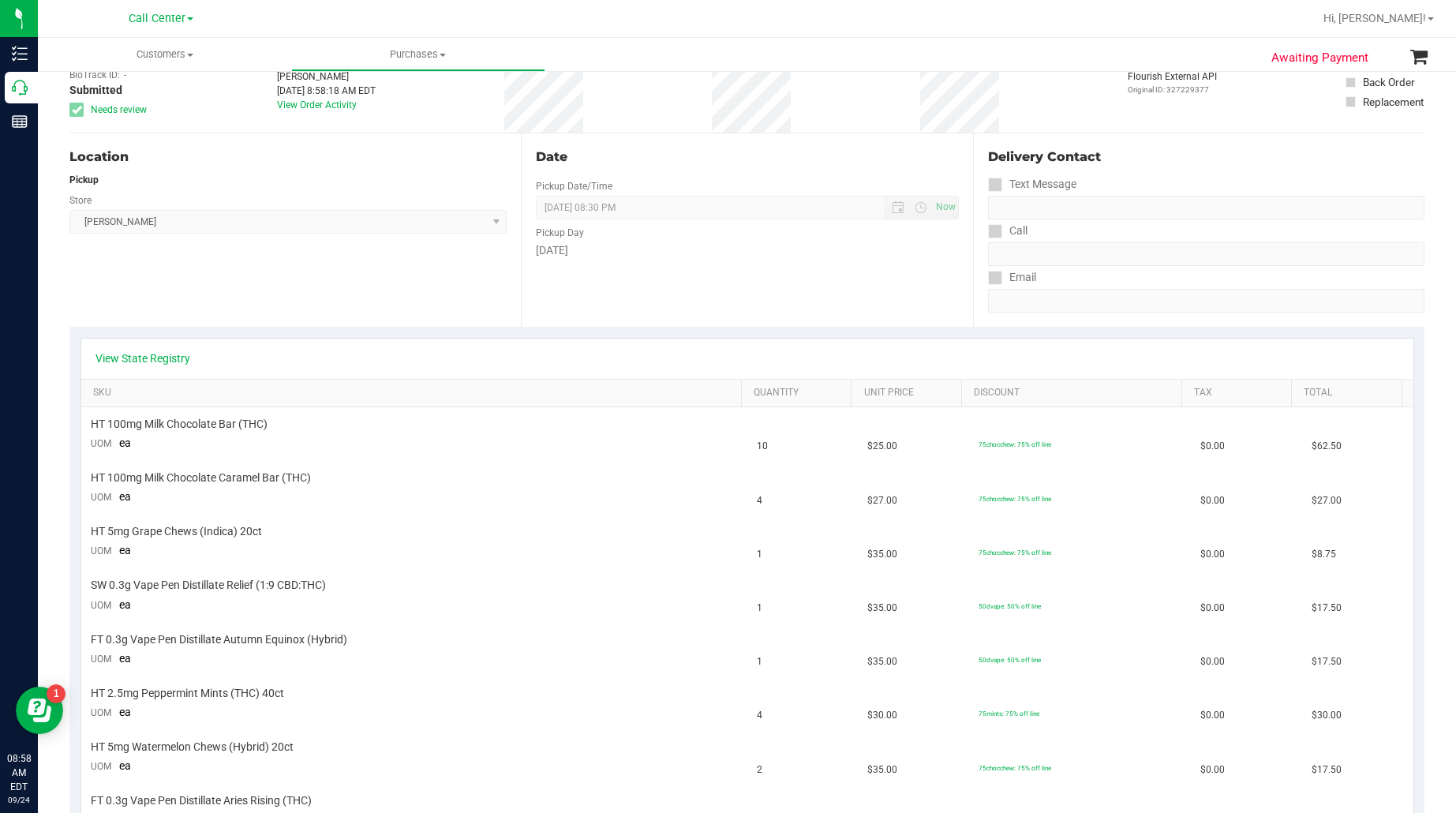
scroll to position [198, 0]
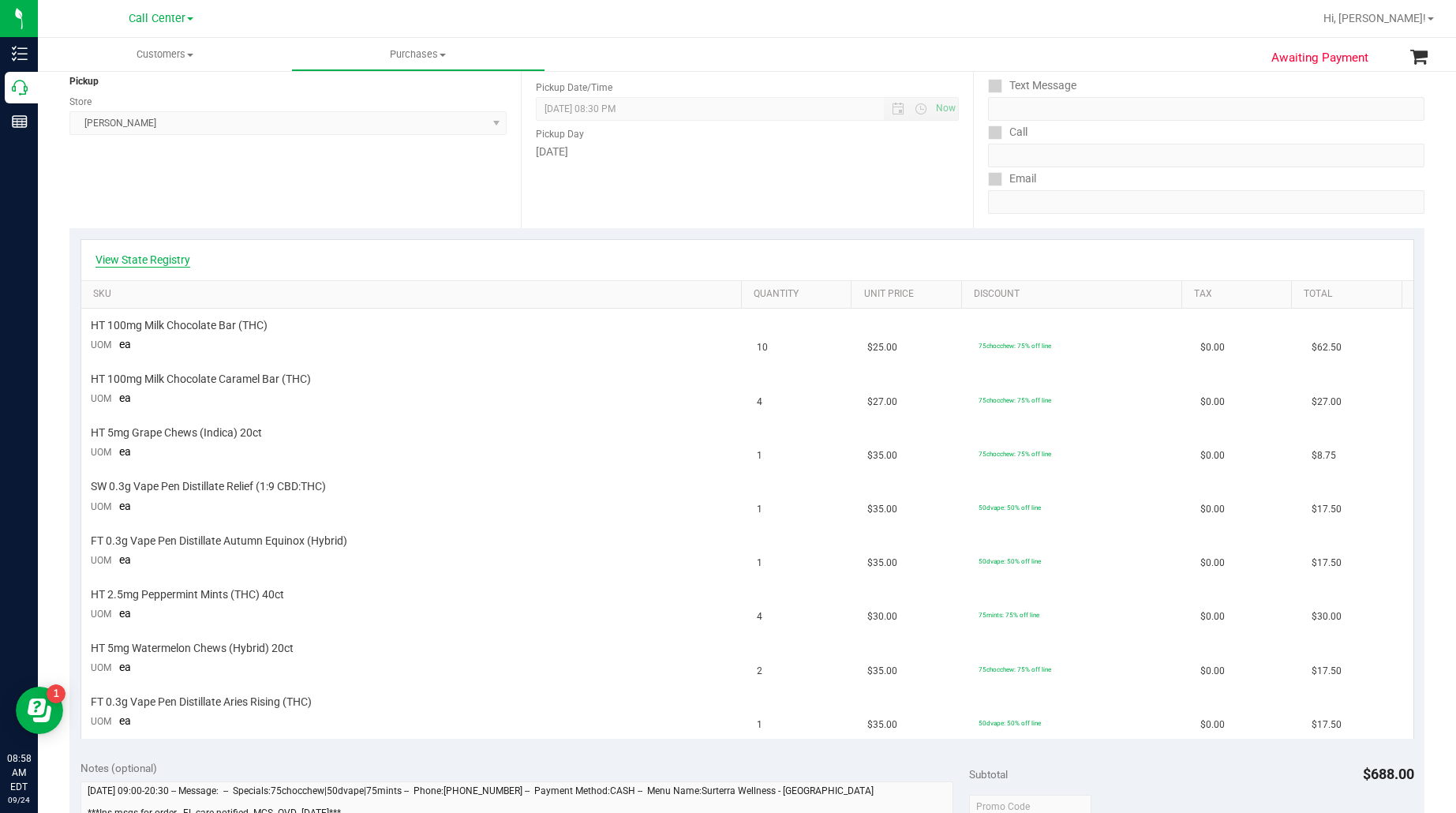
click at [160, 254] on link "View State Registry" at bounding box center [143, 259] width 95 height 16
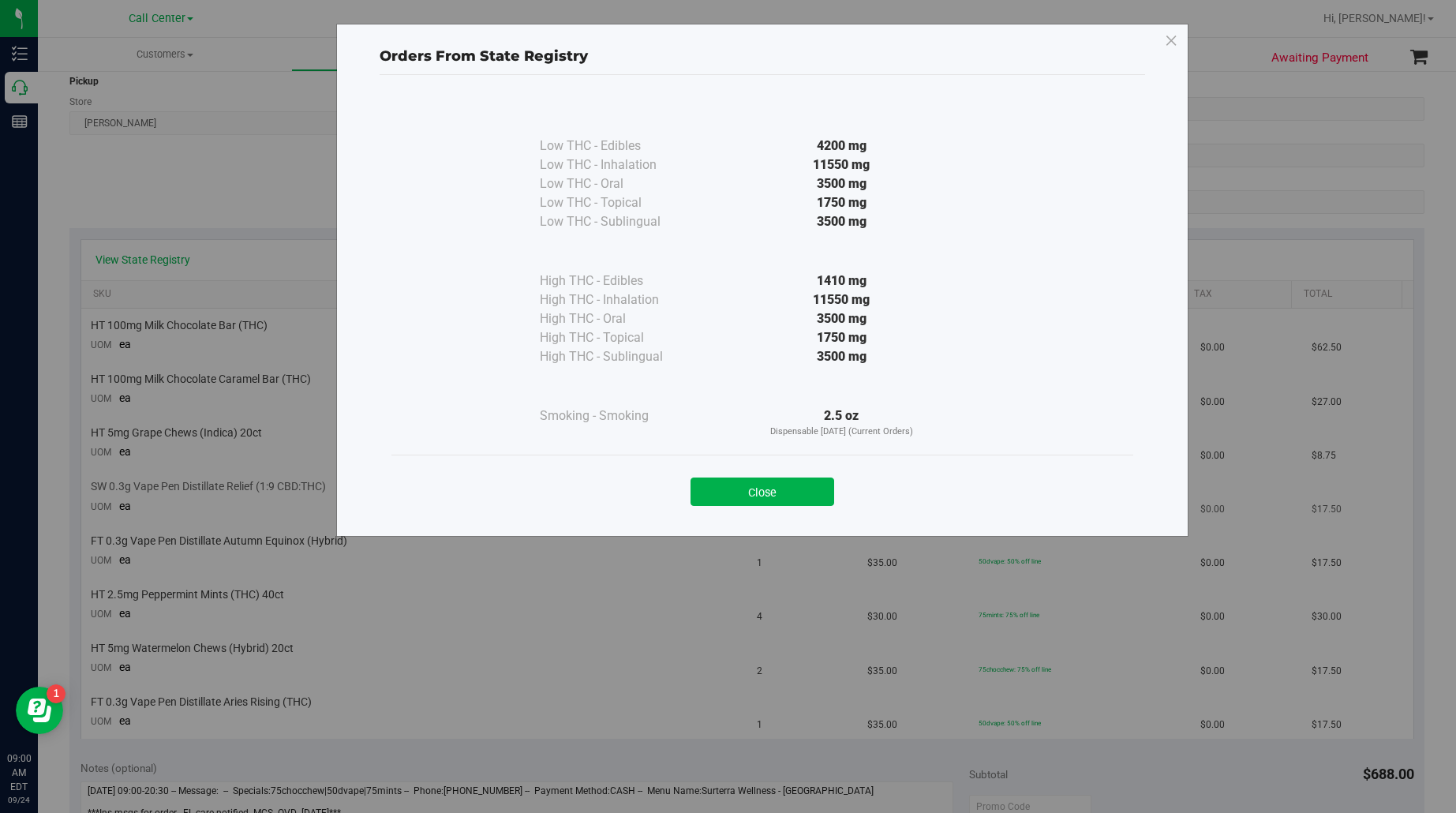
click at [742, 479] on button "Close" at bounding box center [762, 492] width 144 height 28
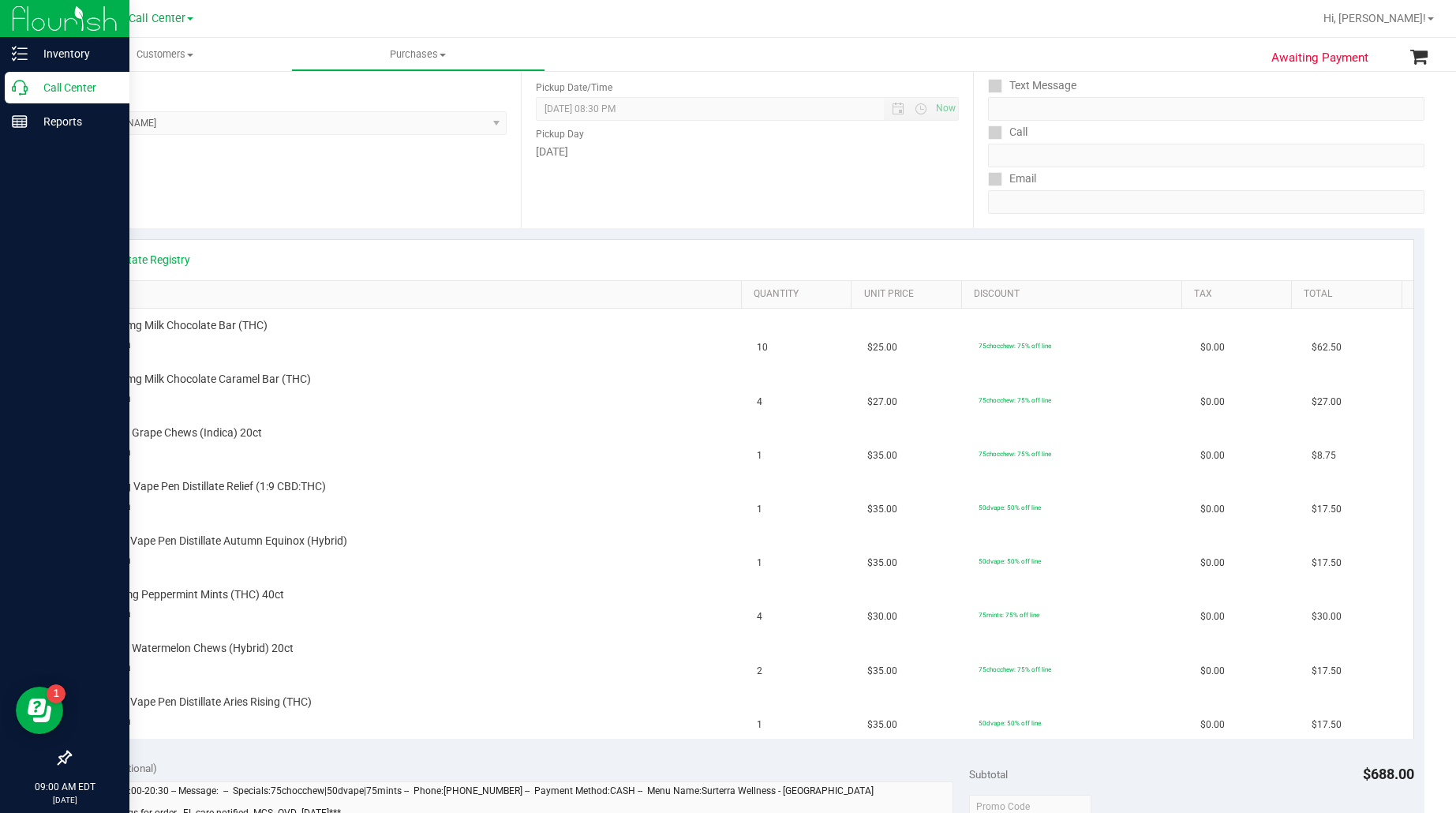
click at [54, 80] on p "Call Center" at bounding box center [75, 87] width 95 height 19
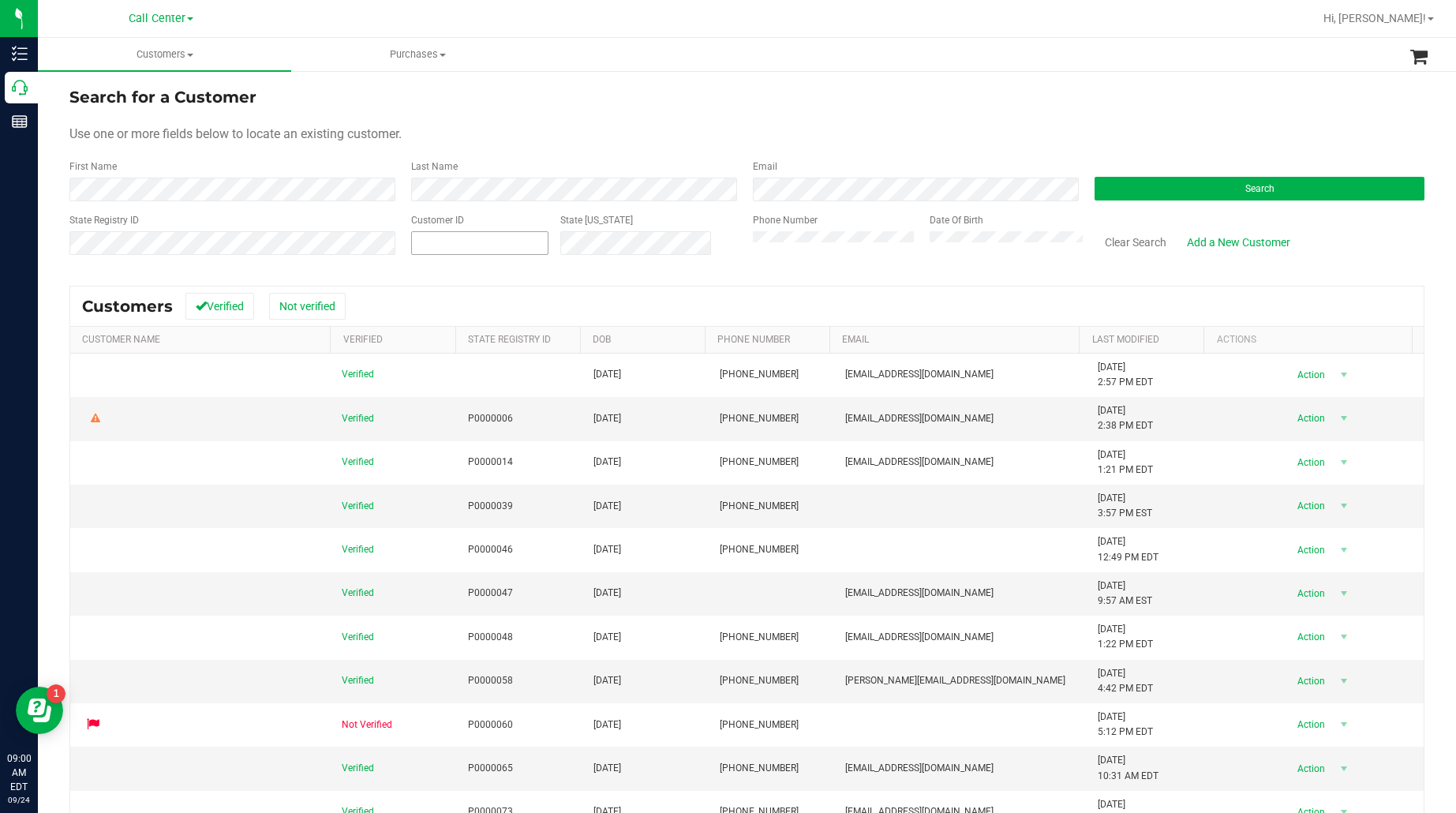
click at [479, 240] on span at bounding box center [480, 243] width 138 height 24
paste input "1611125"
type input "1611125"
click at [1106, 190] on button "Search" at bounding box center [1260, 189] width 330 height 24
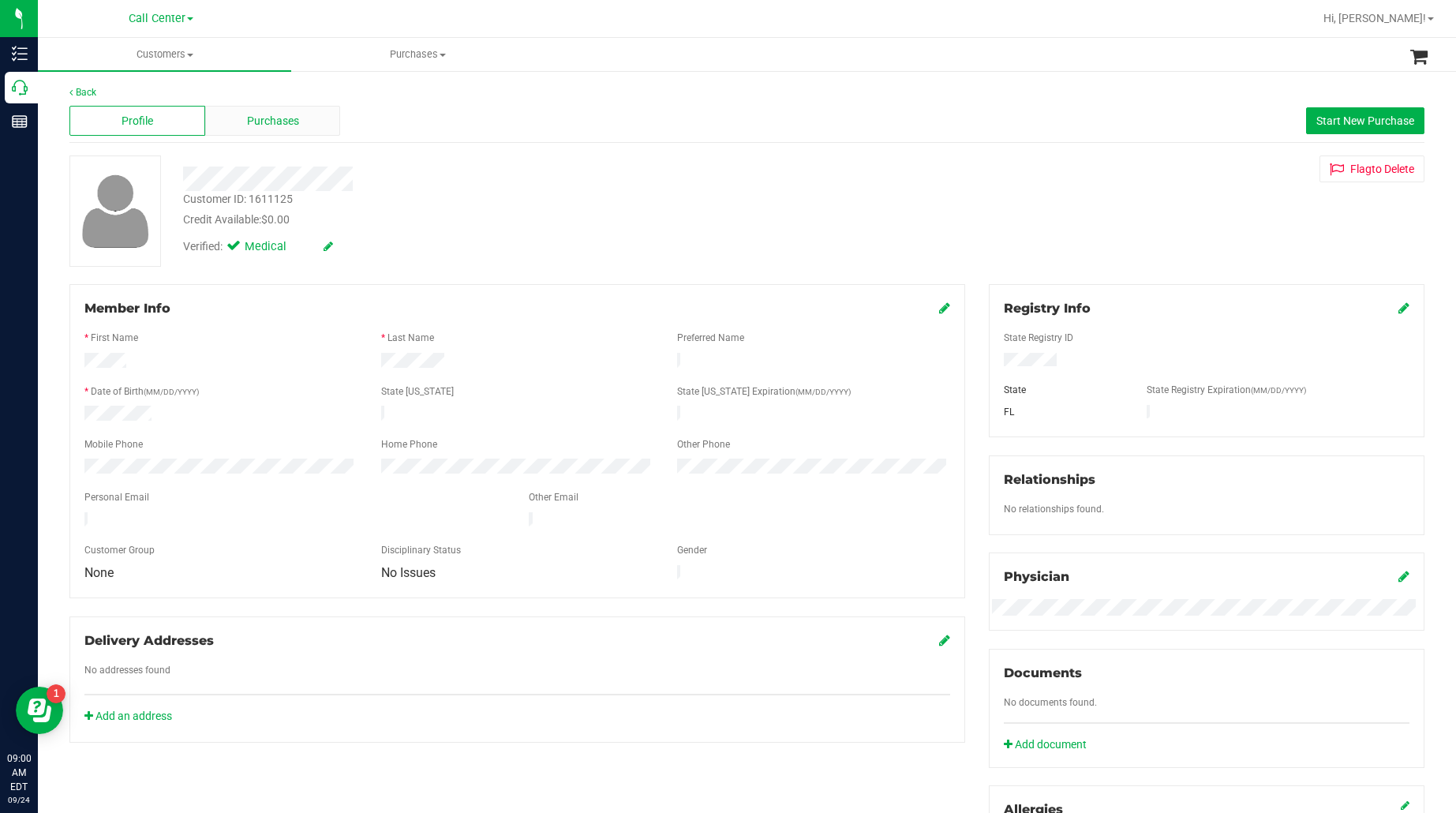
click at [296, 120] on span "Purchases" at bounding box center [273, 121] width 52 height 17
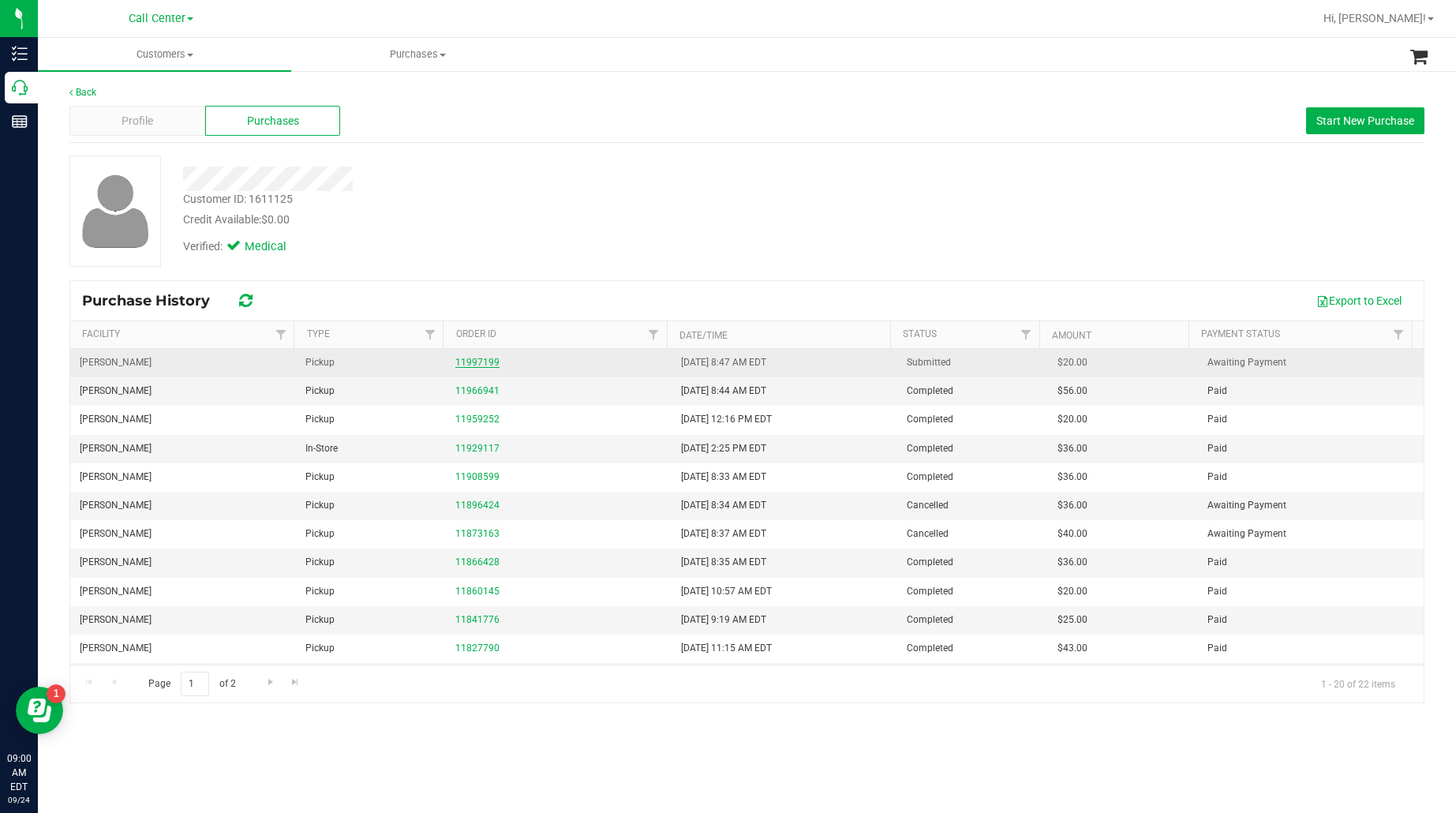
click at [464, 359] on link "11997199" at bounding box center [478, 362] width 44 height 11
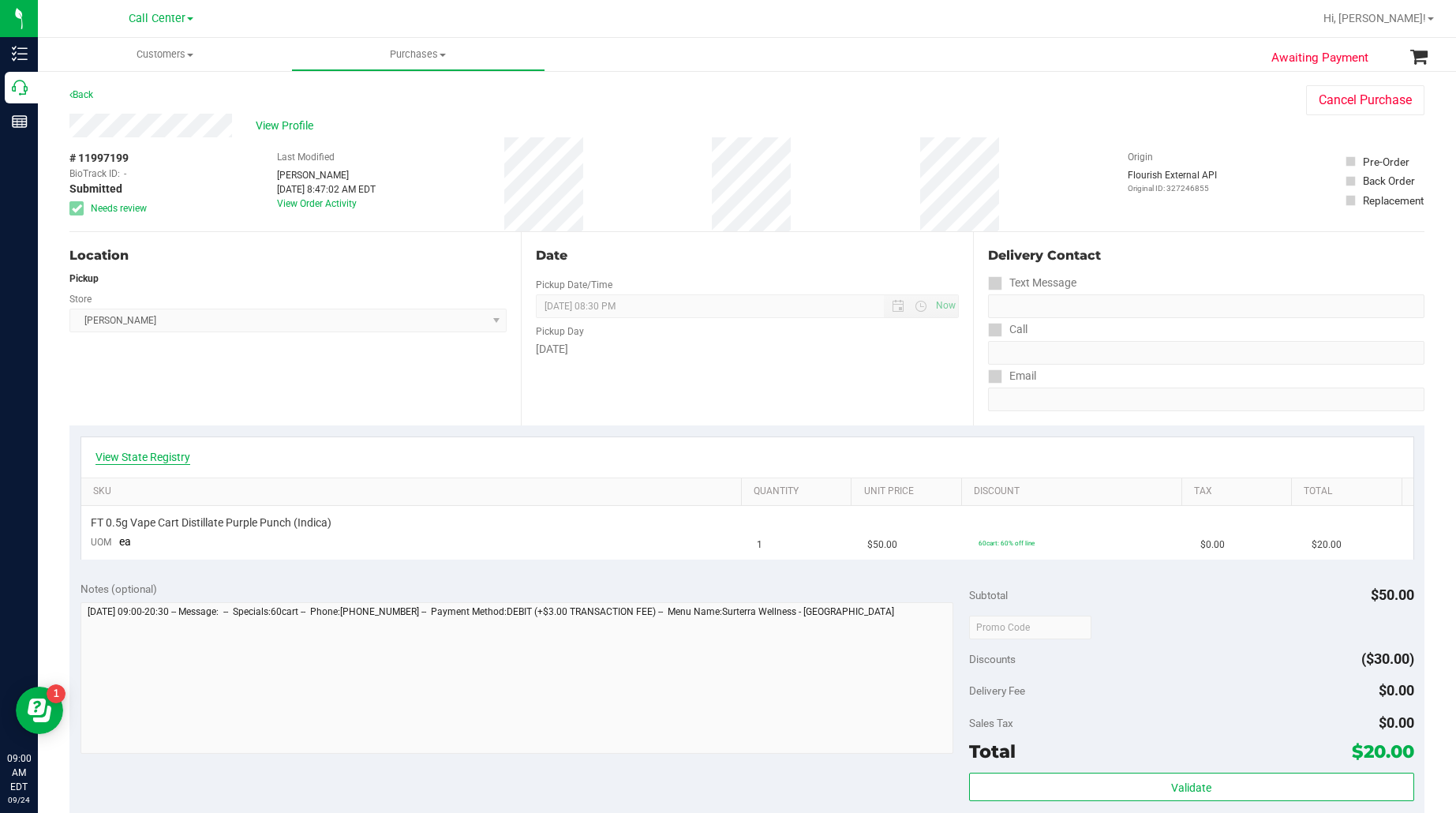
click at [159, 452] on link "View State Registry" at bounding box center [143, 457] width 95 height 16
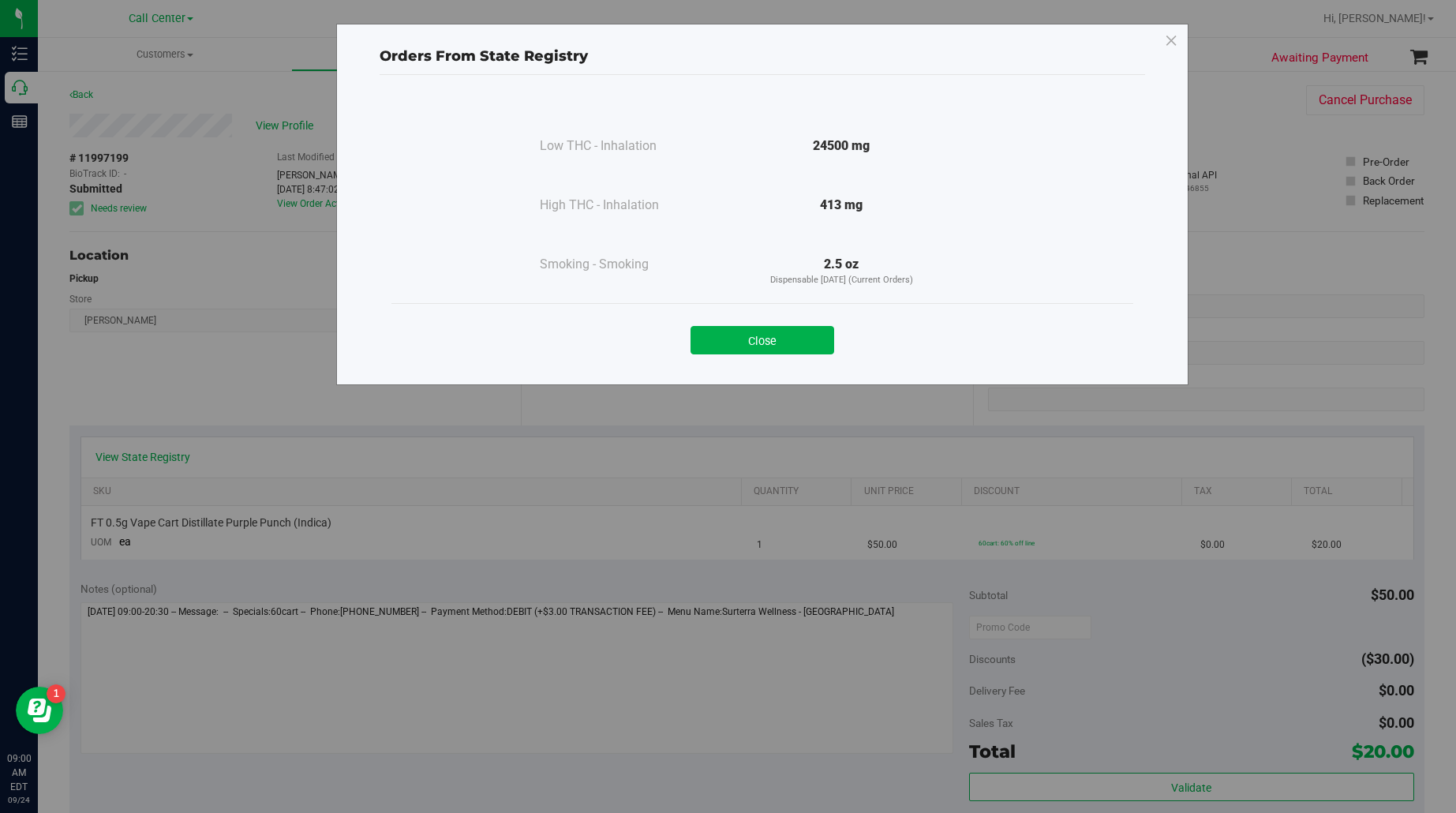
click at [775, 351] on button "Close" at bounding box center [762, 340] width 144 height 28
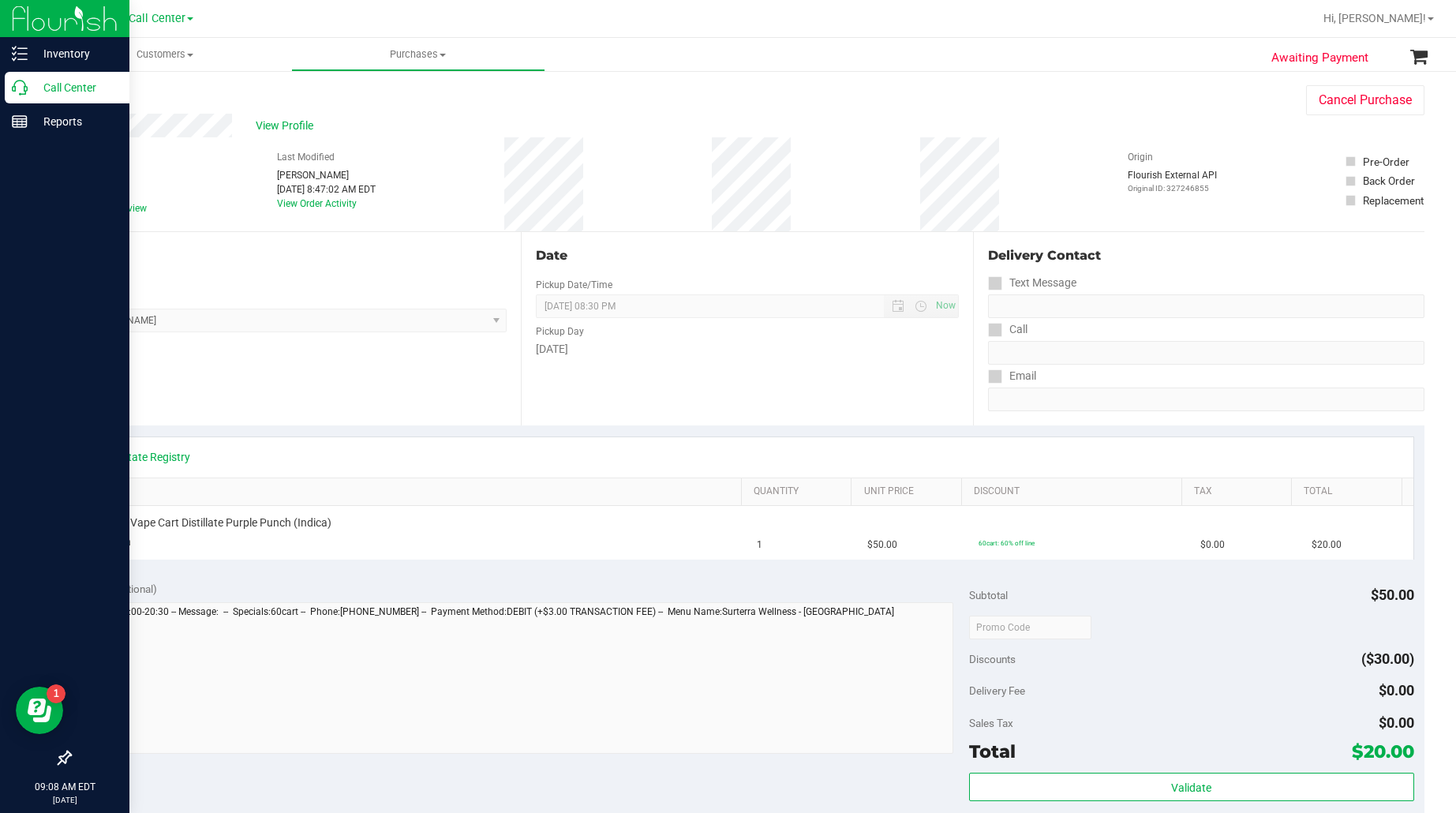
click at [41, 79] on p "Call Center" at bounding box center [75, 87] width 95 height 19
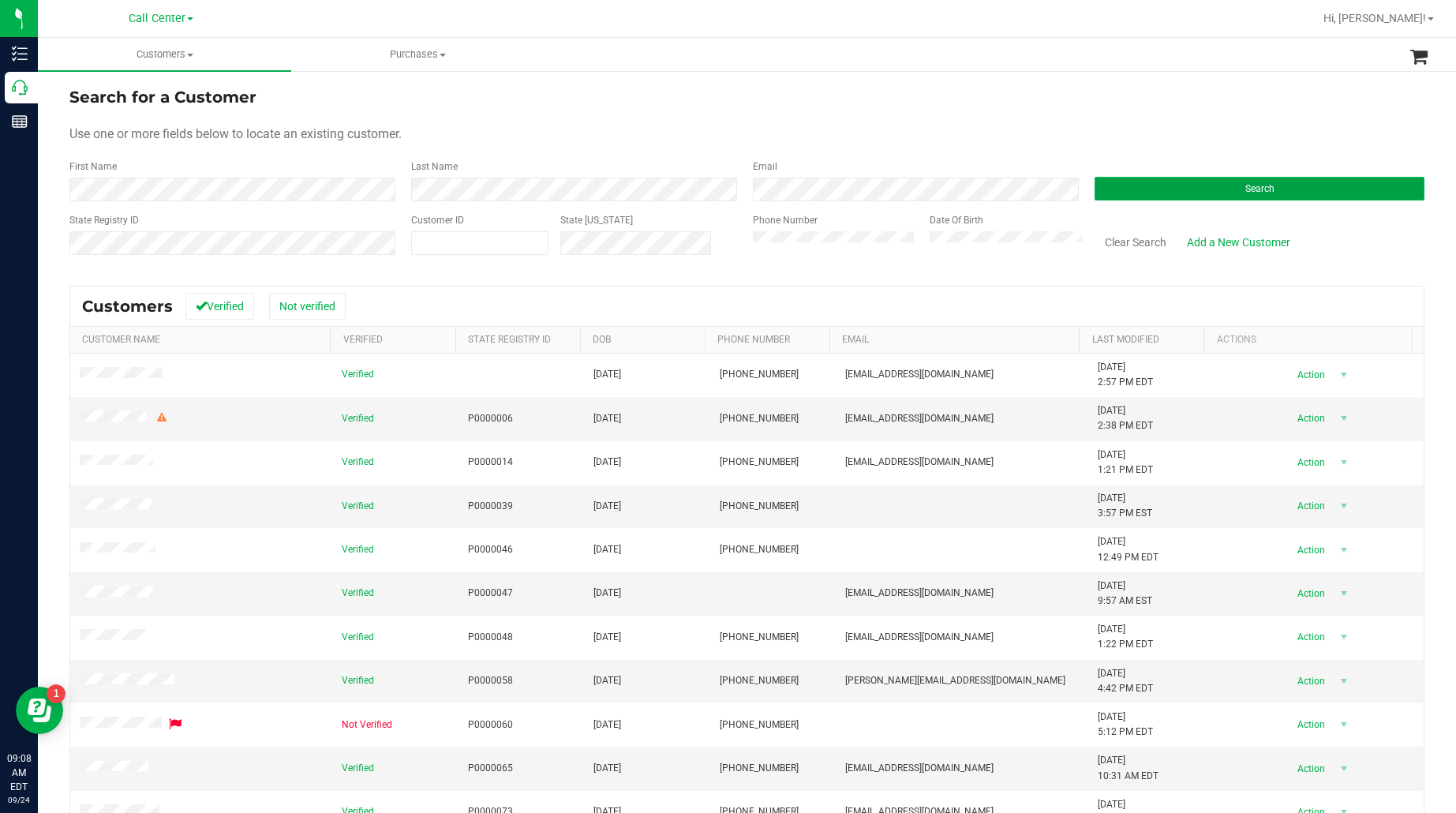
click at [1111, 182] on button "Search" at bounding box center [1260, 189] width 330 height 24
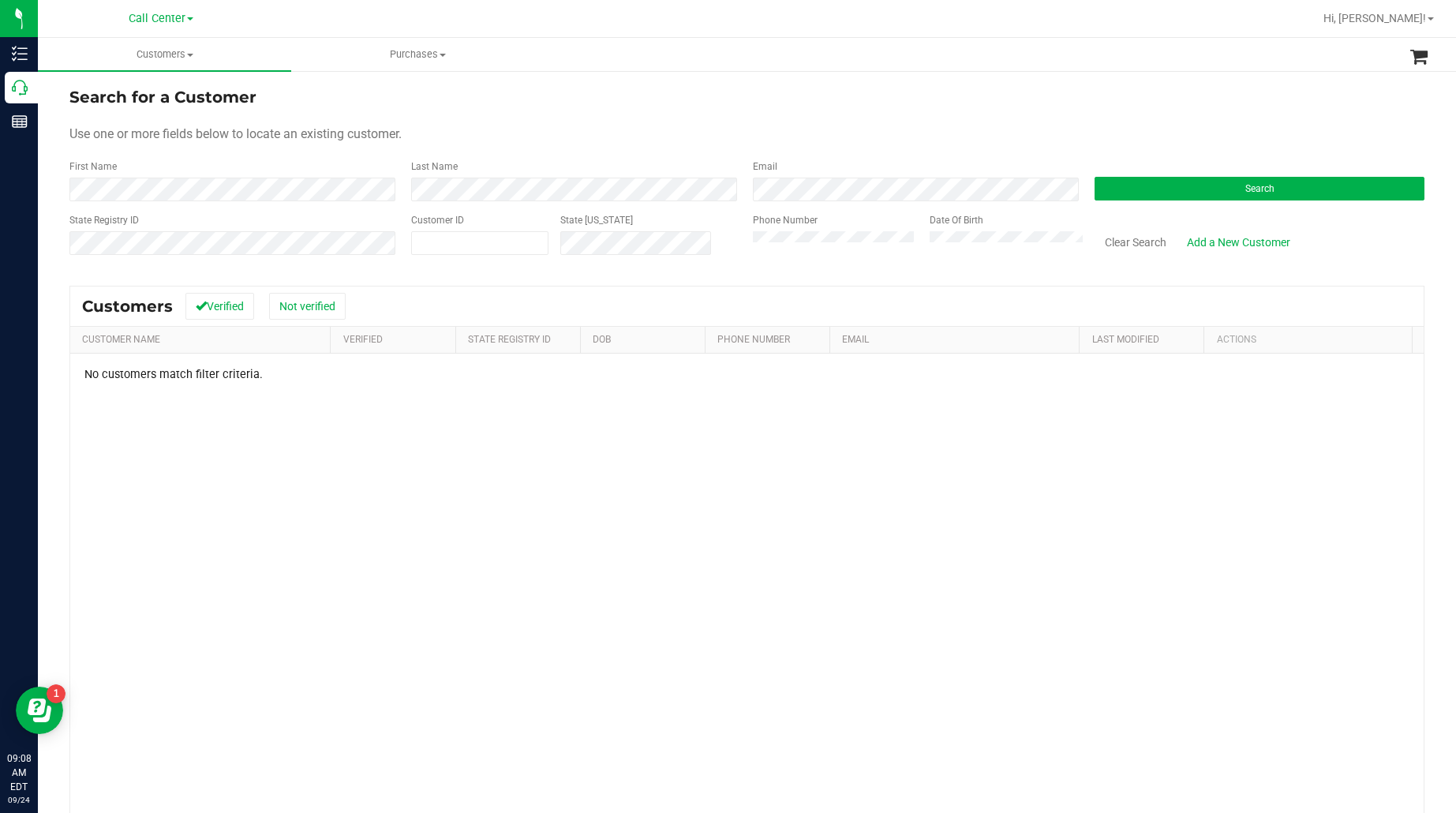
click at [285, 458] on div "No customers match filter criteria." at bounding box center [746, 617] width 1353 height 527
click at [1118, 239] on button "Clear Search" at bounding box center [1136, 241] width 82 height 27
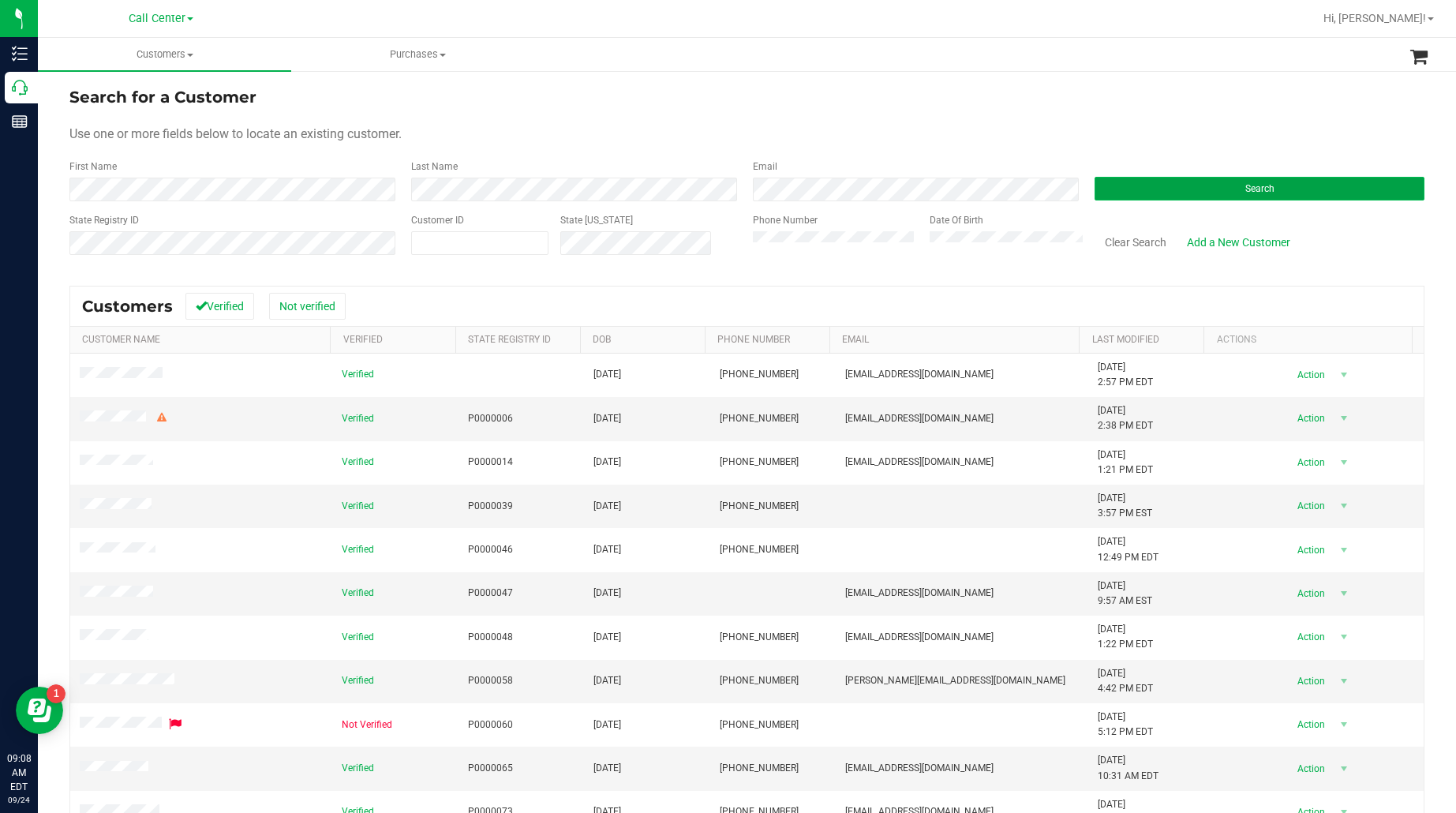
click at [1125, 190] on button "Search" at bounding box center [1260, 189] width 330 height 24
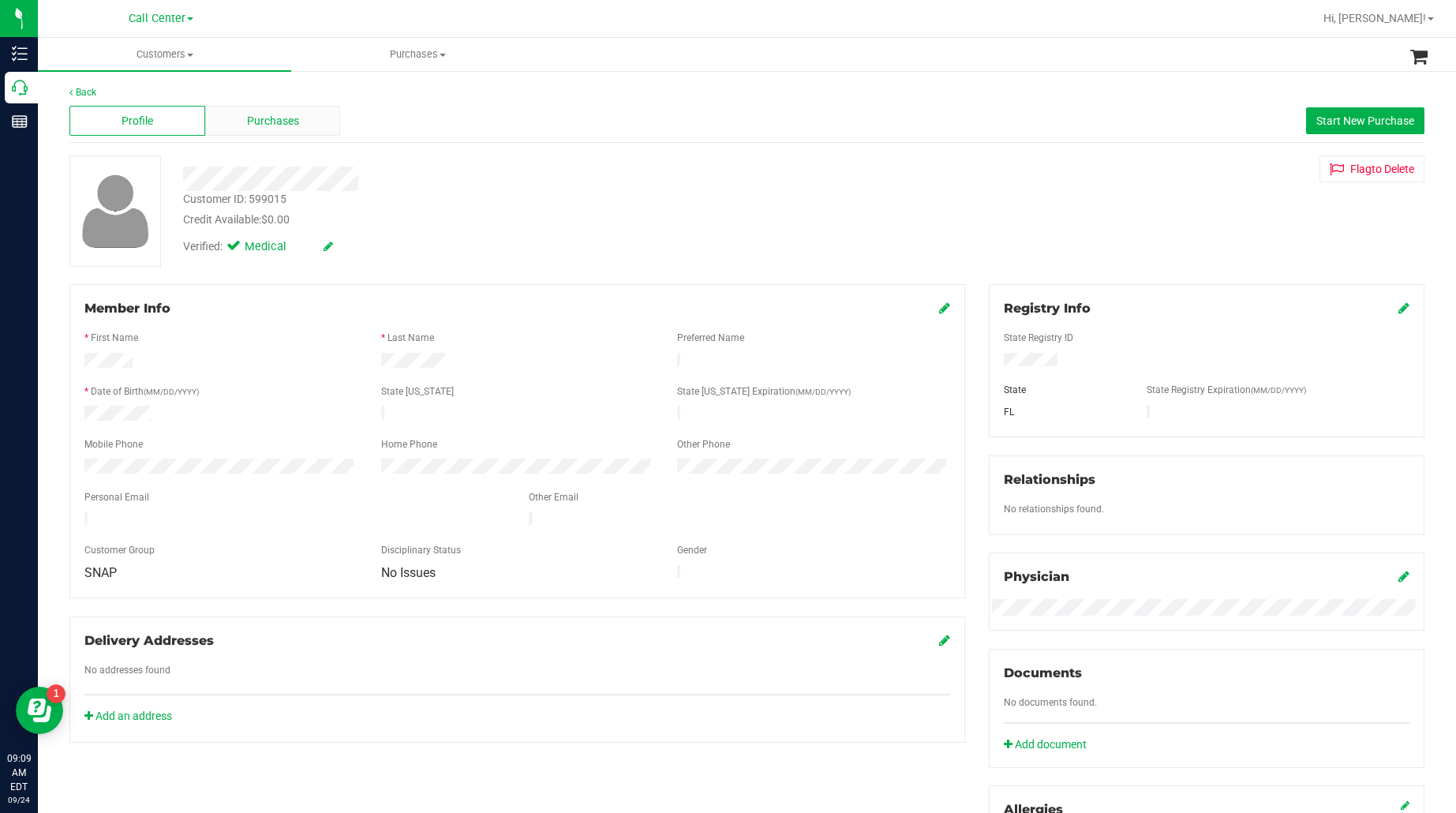
click at [232, 112] on div "Purchases" at bounding box center [273, 121] width 136 height 30
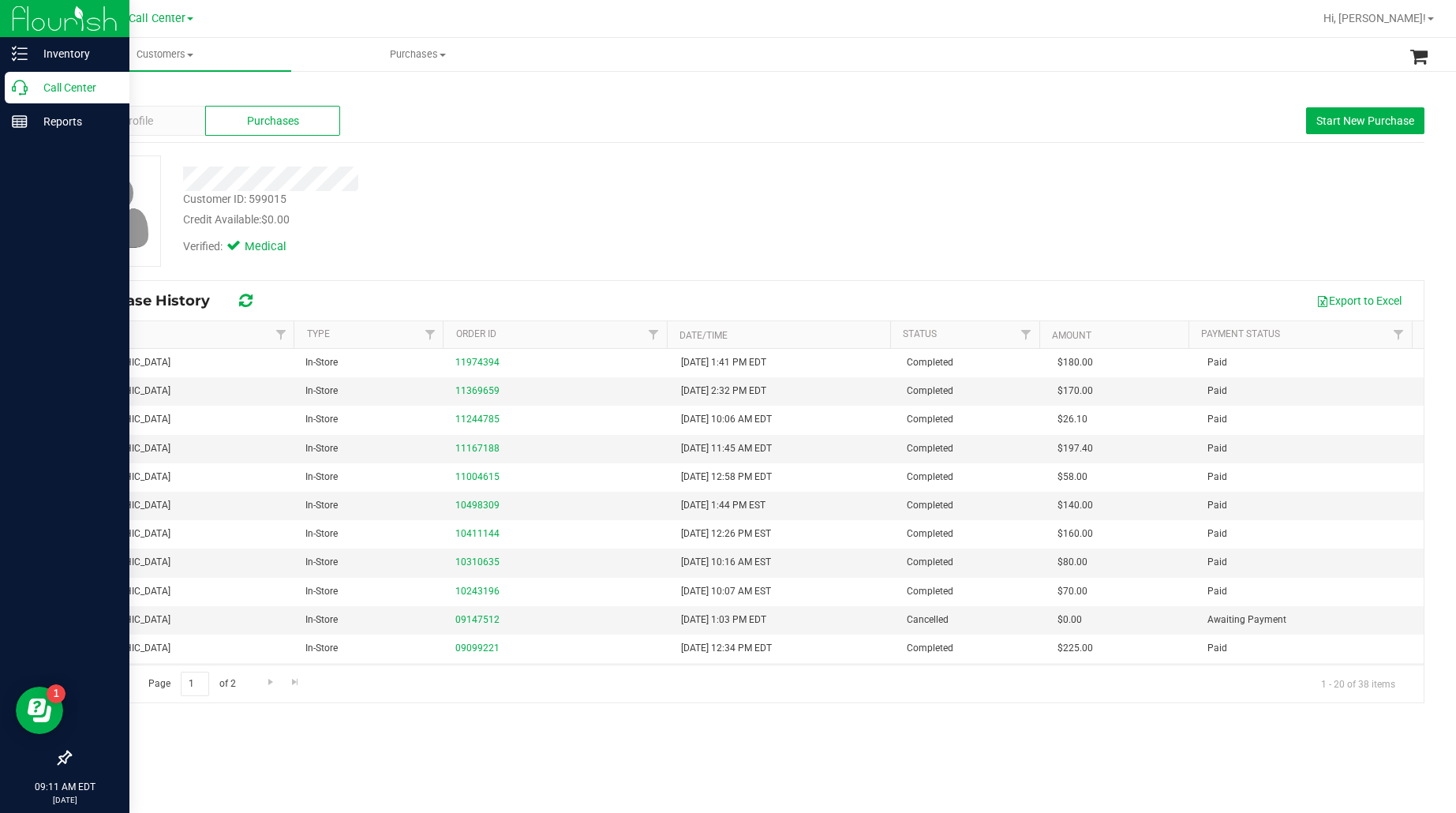
click at [50, 91] on p "Call Center" at bounding box center [75, 87] width 95 height 19
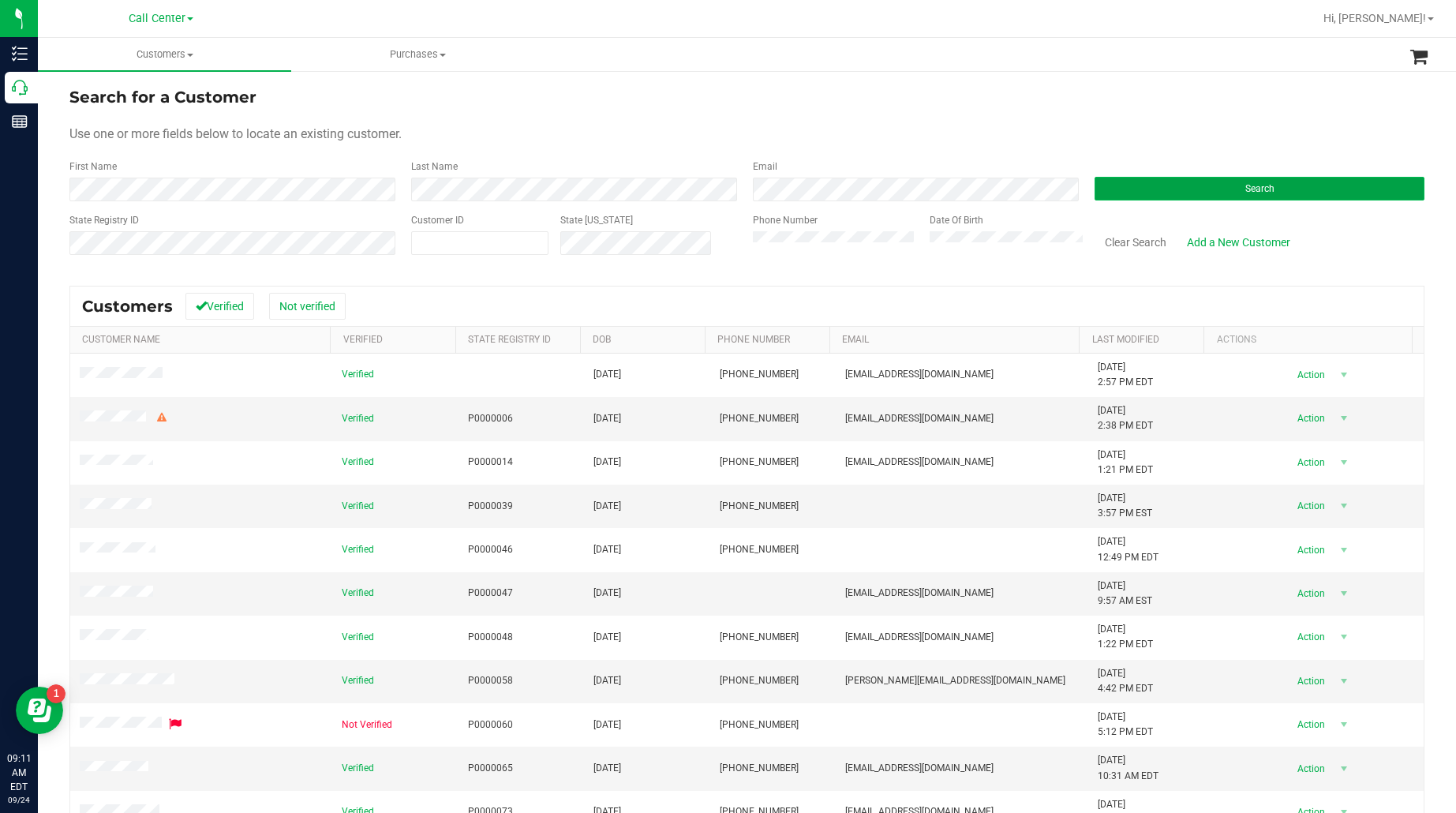
click at [1126, 195] on button "Search" at bounding box center [1260, 189] width 330 height 24
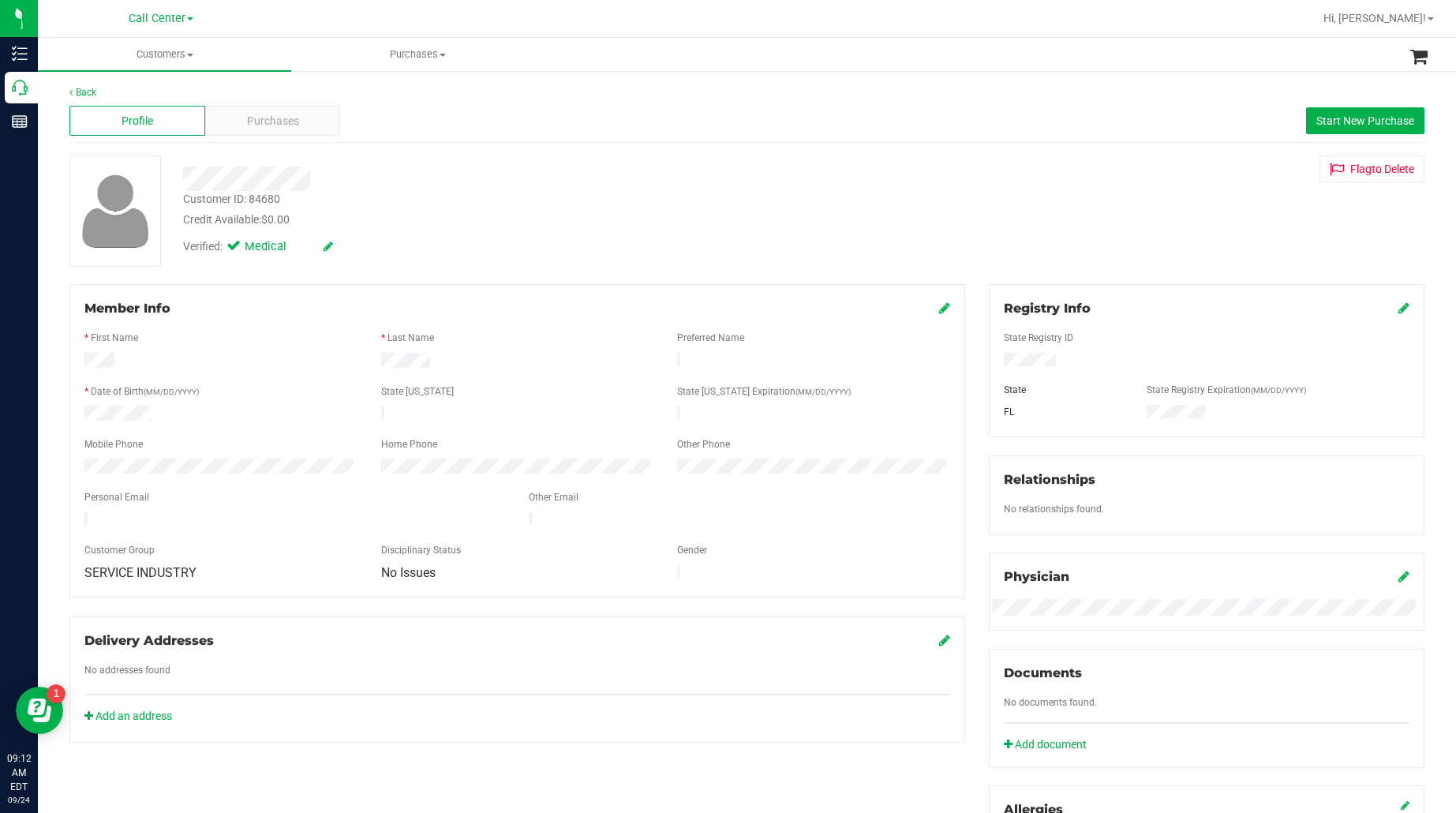
click at [127, 403] on div at bounding box center [518, 405] width 866 height 4
click at [282, 123] on span "Purchases" at bounding box center [273, 121] width 52 height 17
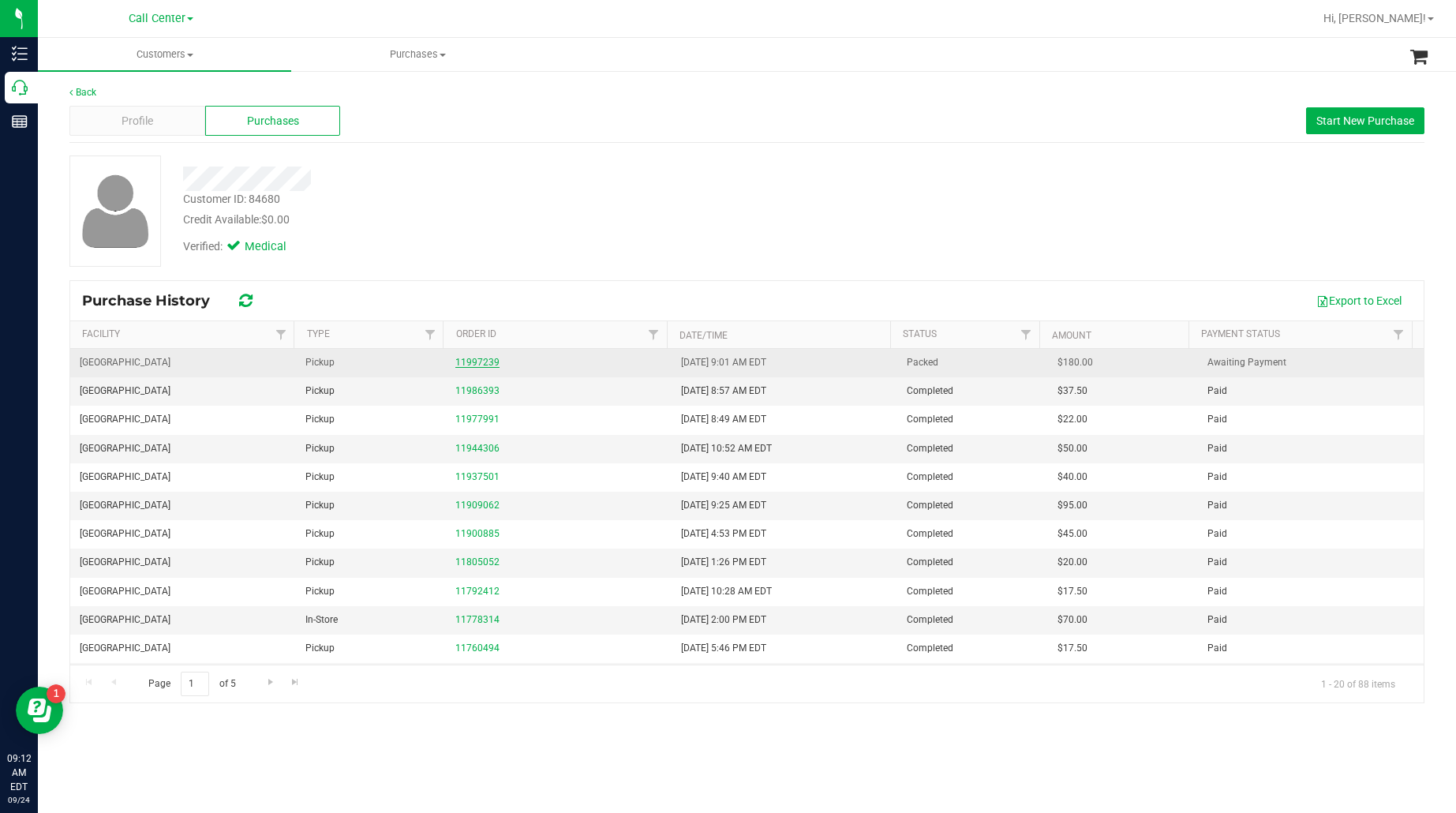
click at [468, 365] on link "11997239" at bounding box center [478, 362] width 44 height 11
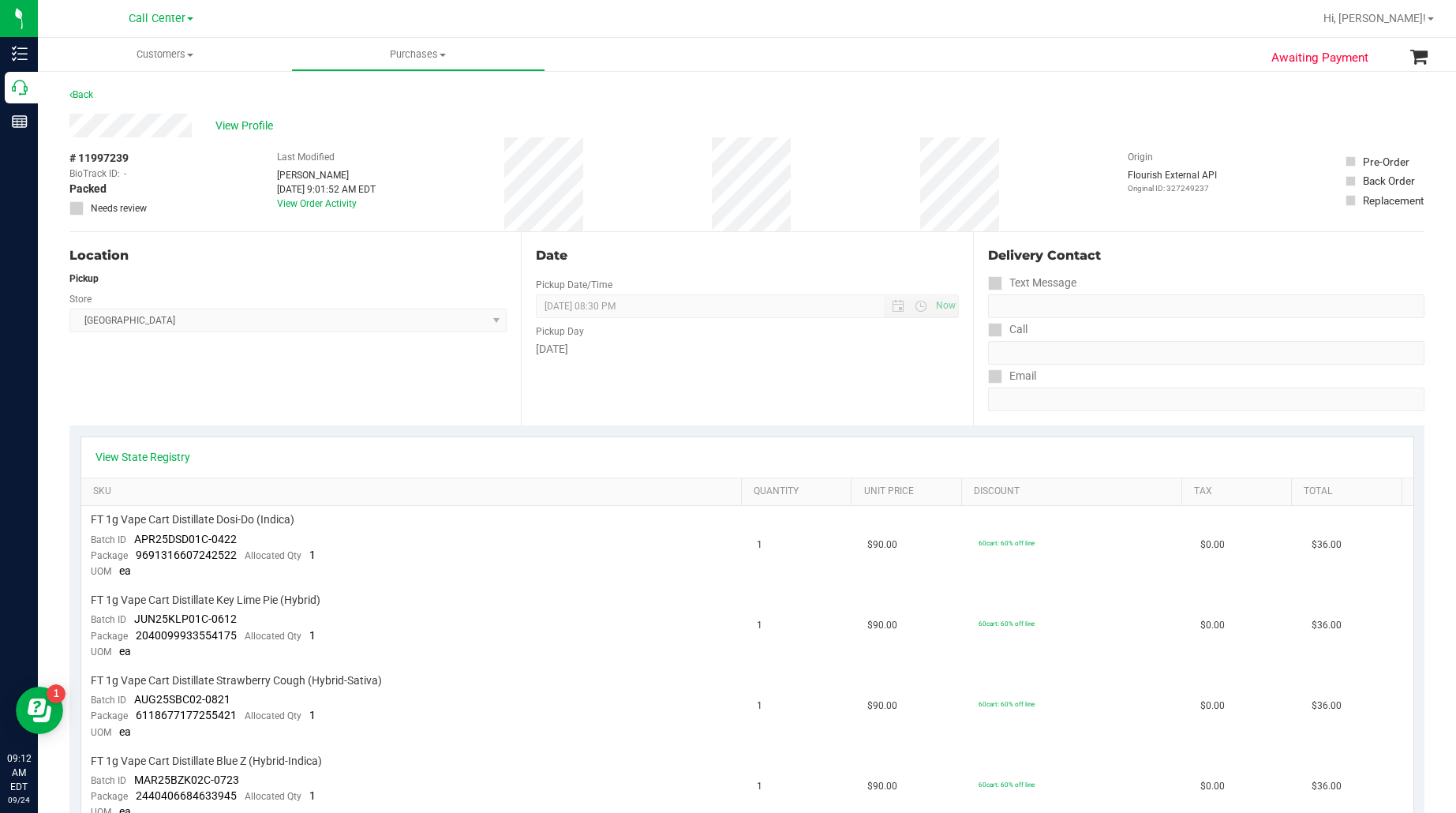
click at [159, 363] on div "Location Pickup Store [GEOGRAPHIC_DATA] WC Select Store [PERSON_NAME][GEOGRAPHI…" at bounding box center [295, 329] width 452 height 194
click at [109, 157] on span "# 11997239" at bounding box center [99, 158] width 59 height 17
copy div "# 11997239"
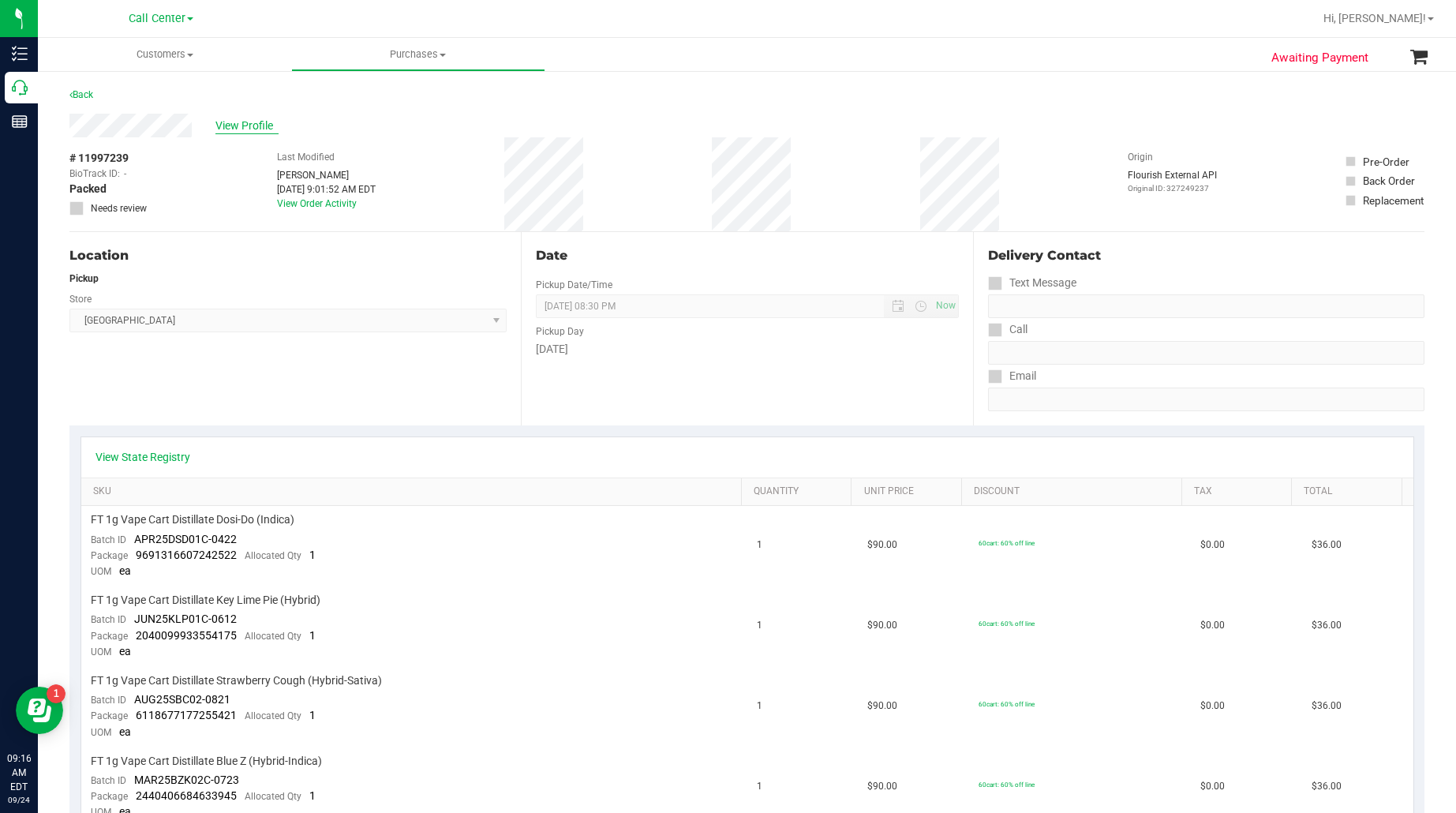
click at [231, 127] on span "View Profile" at bounding box center [246, 126] width 63 height 17
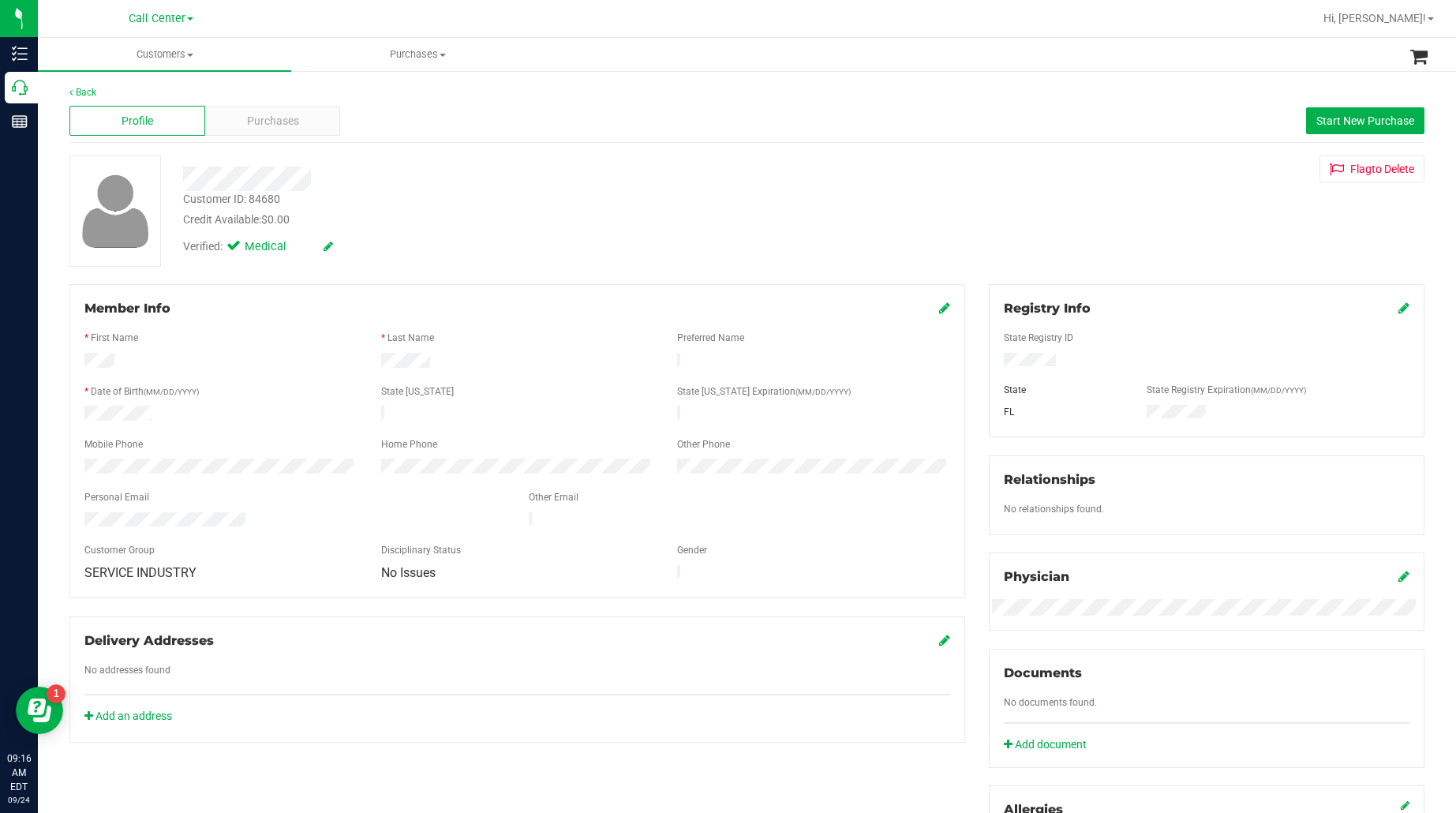
click at [250, 200] on div "Customer ID: 84680" at bounding box center [231, 200] width 97 height 17
copy div "Customer ID: 84680"
drag, startPoint x: 492, startPoint y: 159, endPoint x: 185, endPoint y: 153, distance: 307.1
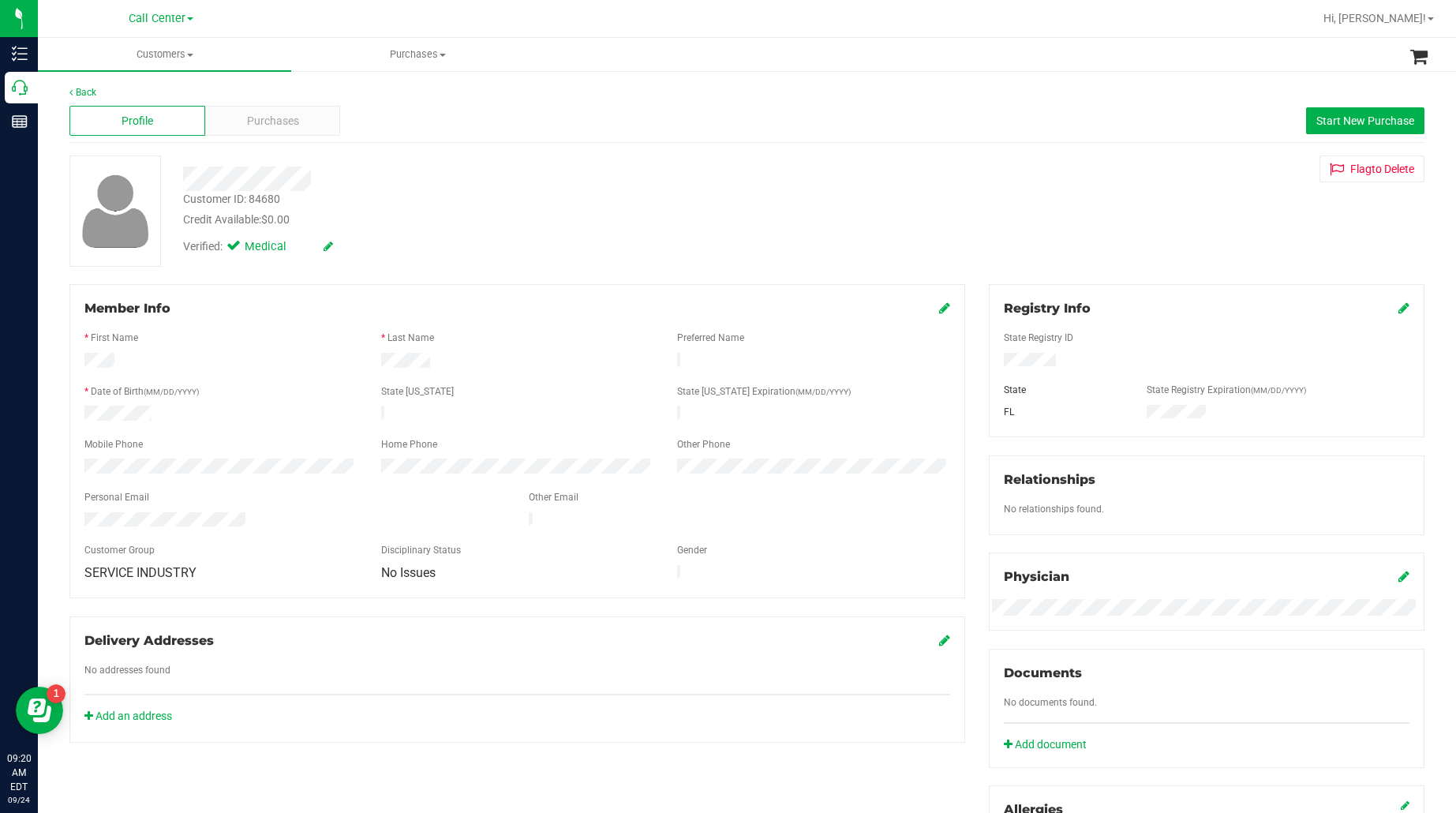
click at [490, 162] on div at bounding box center [517, 174] width 690 height 36
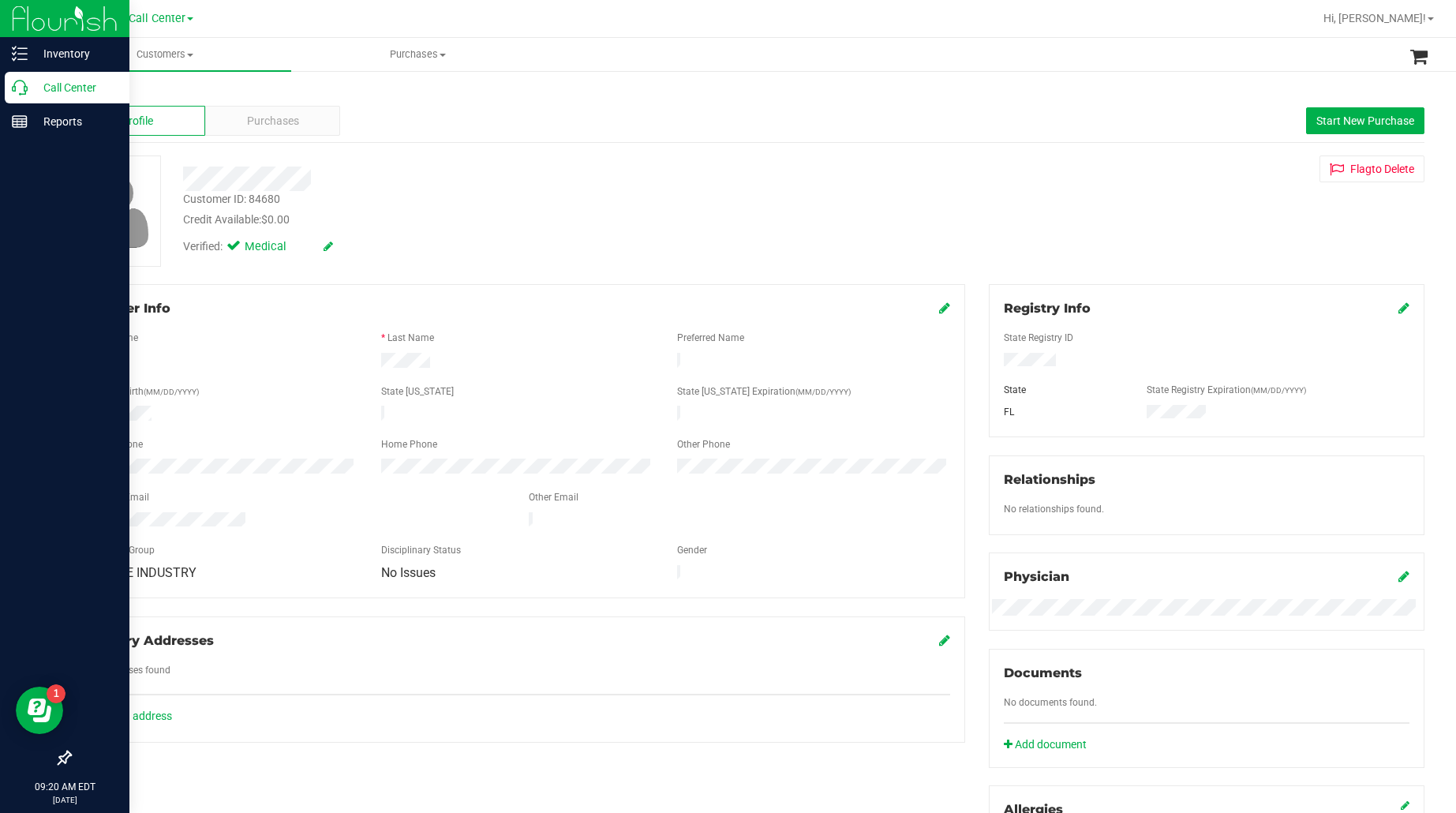
click at [59, 89] on p "Call Center" at bounding box center [75, 87] width 95 height 19
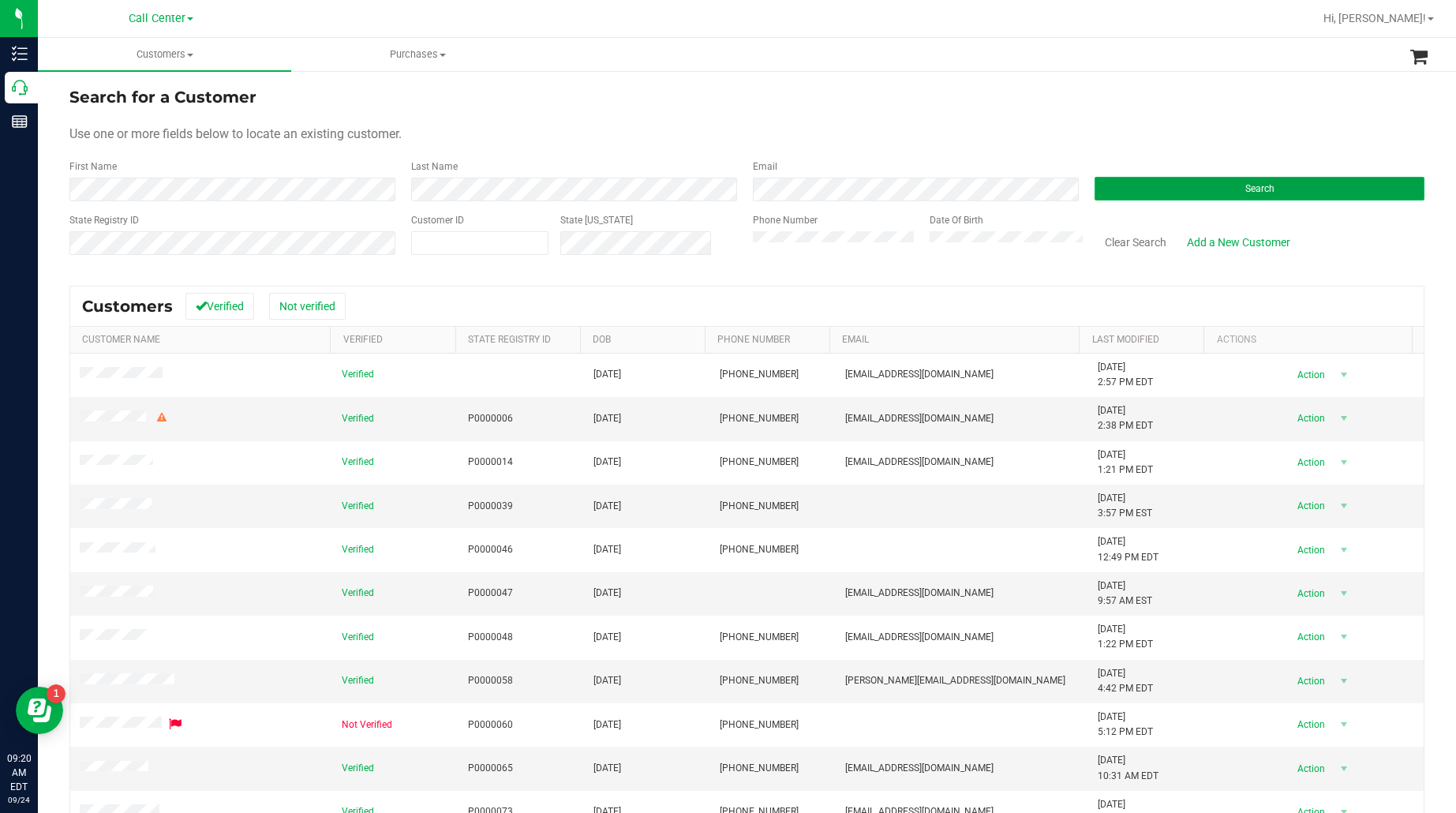
click at [1172, 188] on button "Search" at bounding box center [1260, 189] width 330 height 24
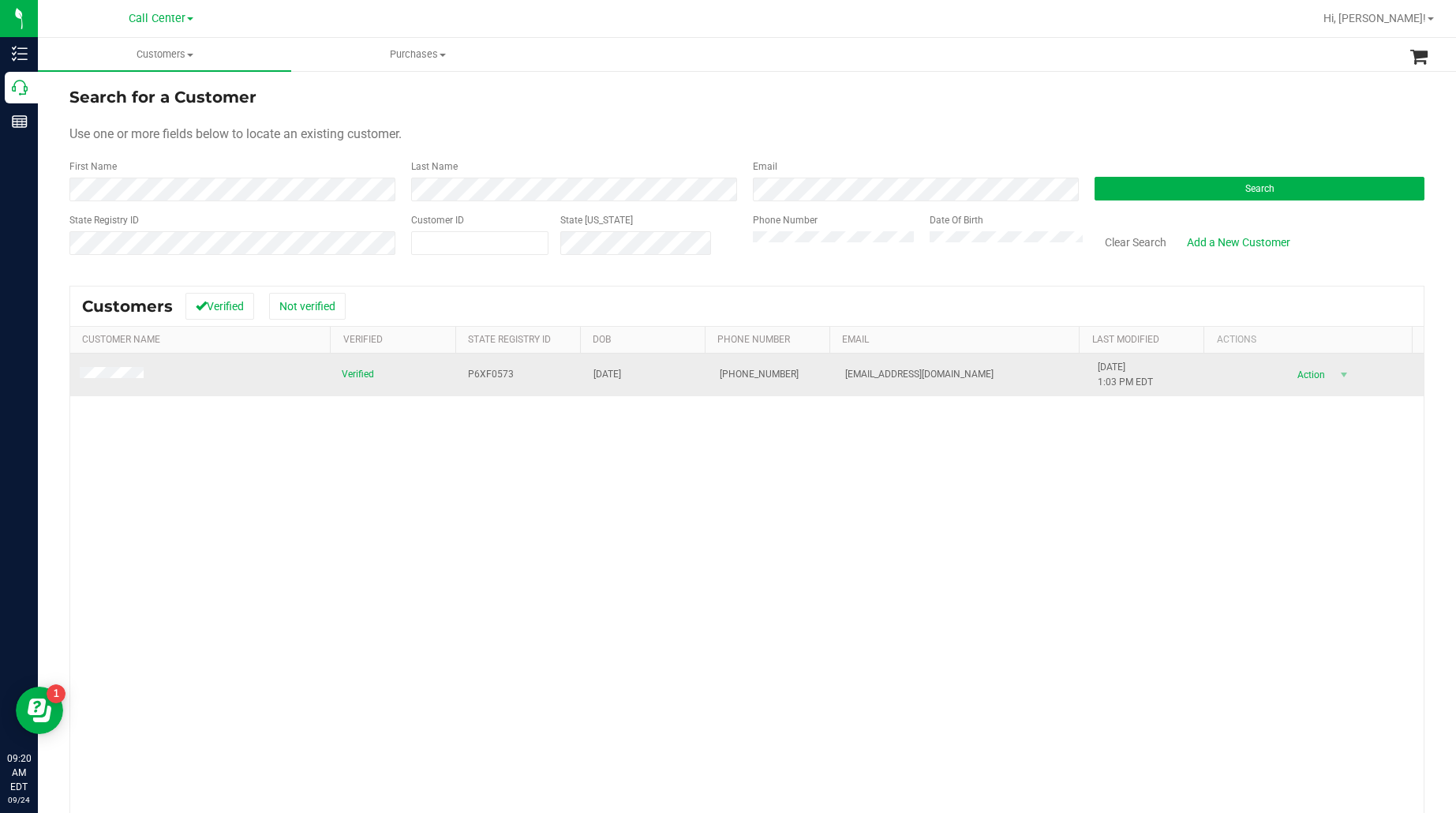
click at [105, 365] on td at bounding box center [200, 375] width 262 height 43
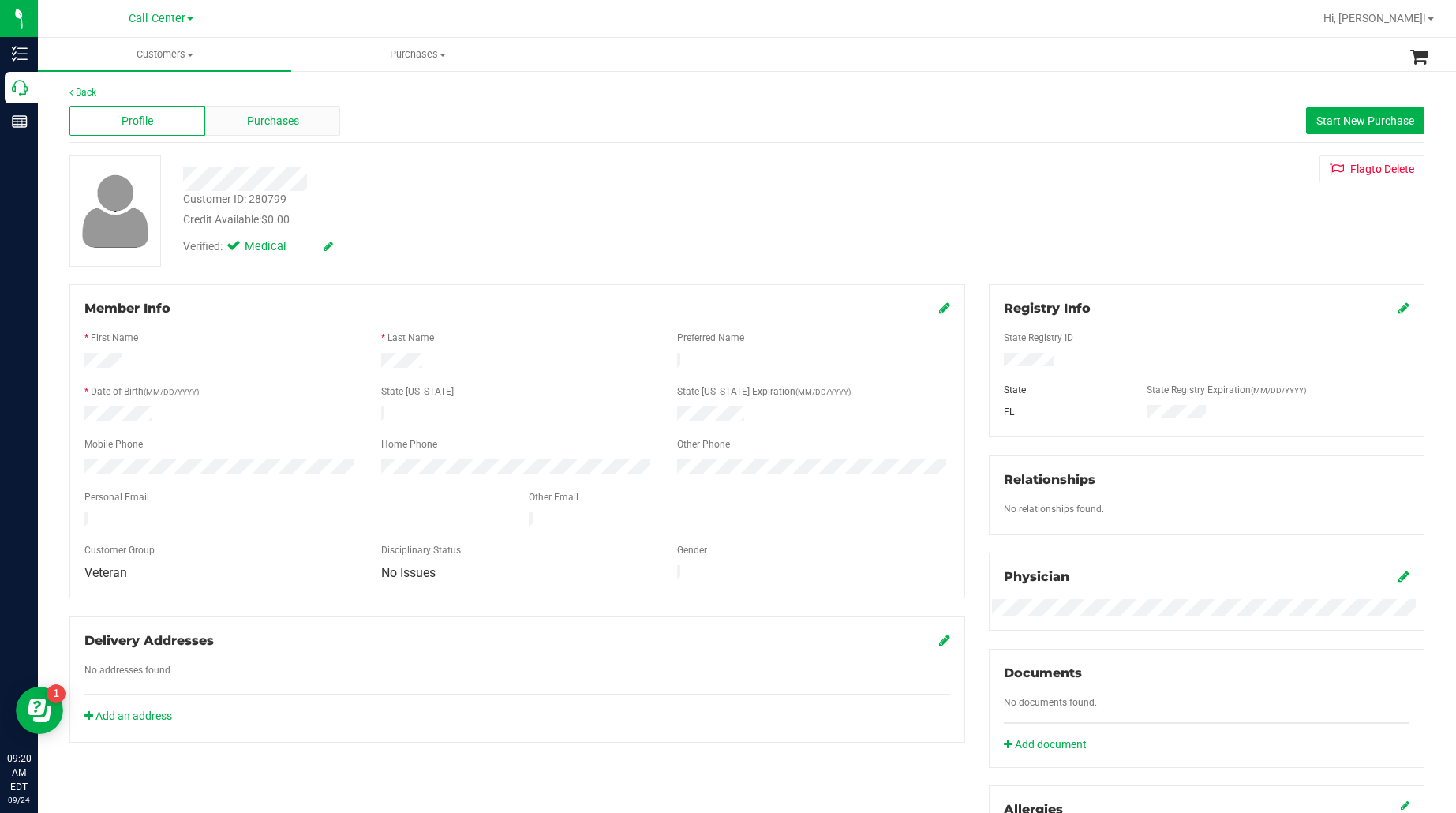
click at [296, 116] on span "Purchases" at bounding box center [273, 121] width 52 height 17
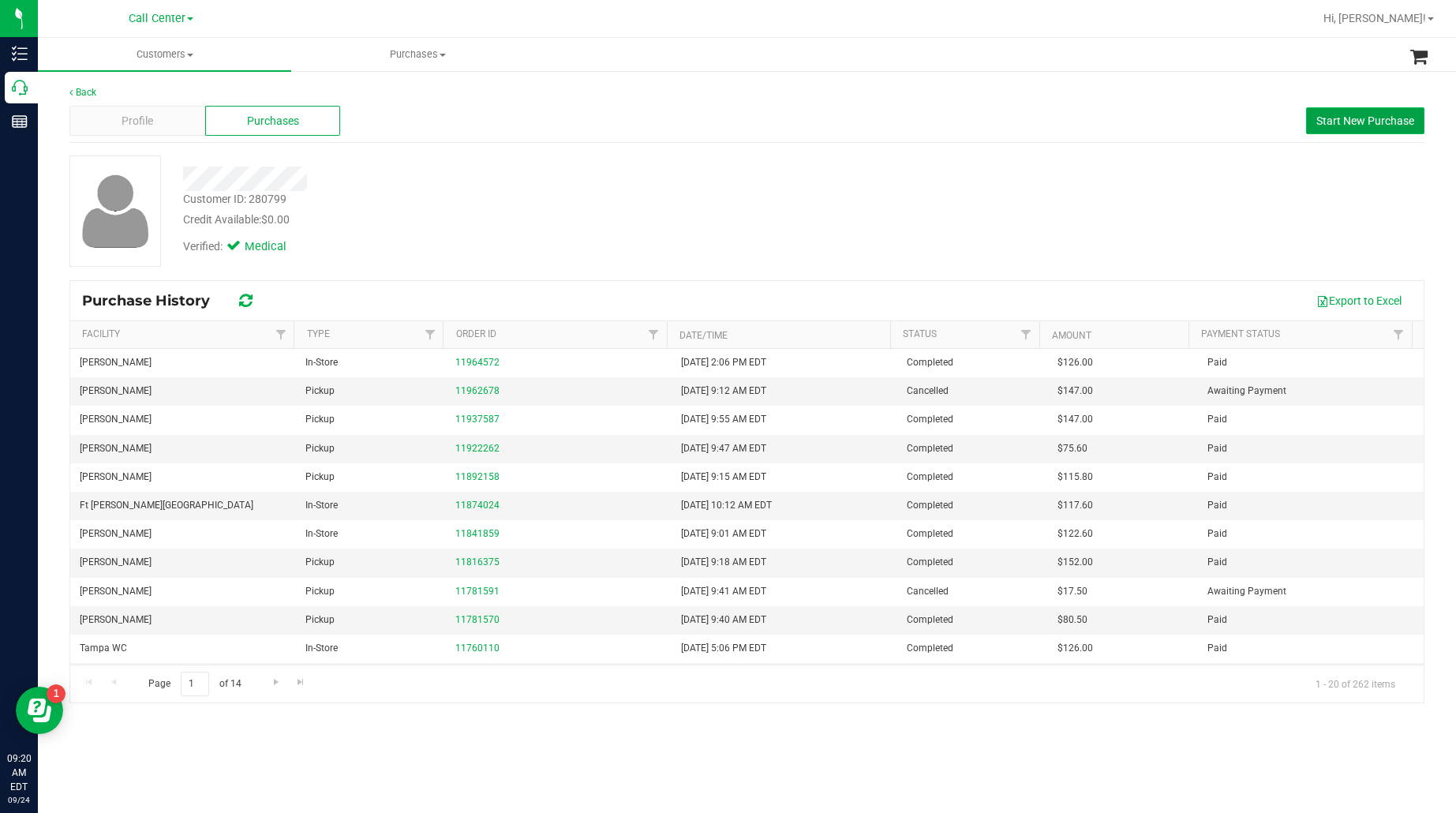
click at [1349, 127] on span "Start New Purchase" at bounding box center [1365, 121] width 98 height 13
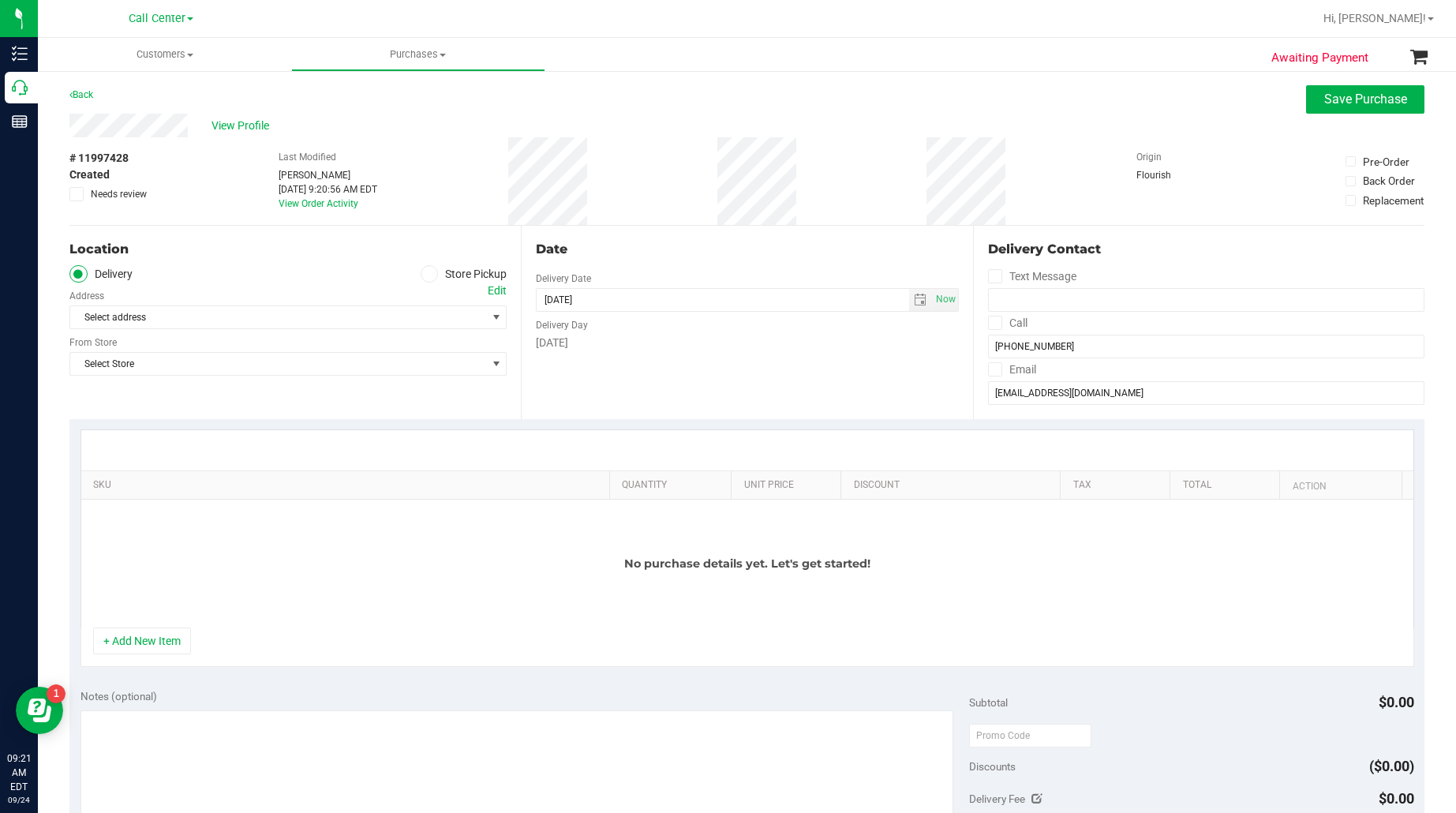
drag, startPoint x: 221, startPoint y: 266, endPoint x: 532, endPoint y: 318, distance: 315.3
click at [239, 270] on ul "Delivery Store Pickup" at bounding box center [288, 274] width 437 height 18
click at [432, 276] on span at bounding box center [430, 274] width 18 height 18
click at [0, 0] on input "Store Pickup" at bounding box center [0, 0] width 0 height 0
click at [408, 316] on span "Select Store" at bounding box center [277, 317] width 416 height 22
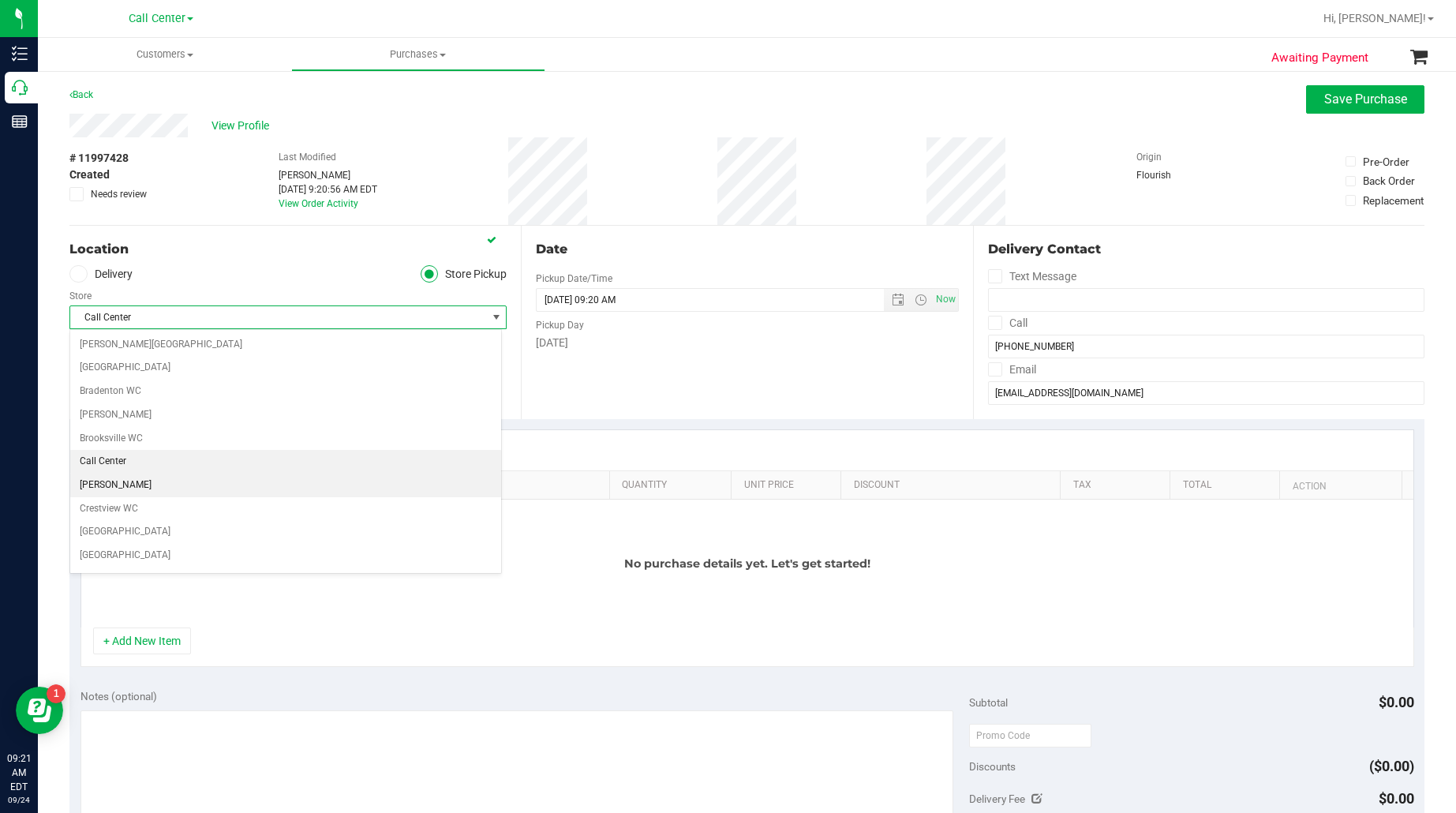
click at [137, 492] on li "[PERSON_NAME]" at bounding box center [285, 486] width 431 height 24
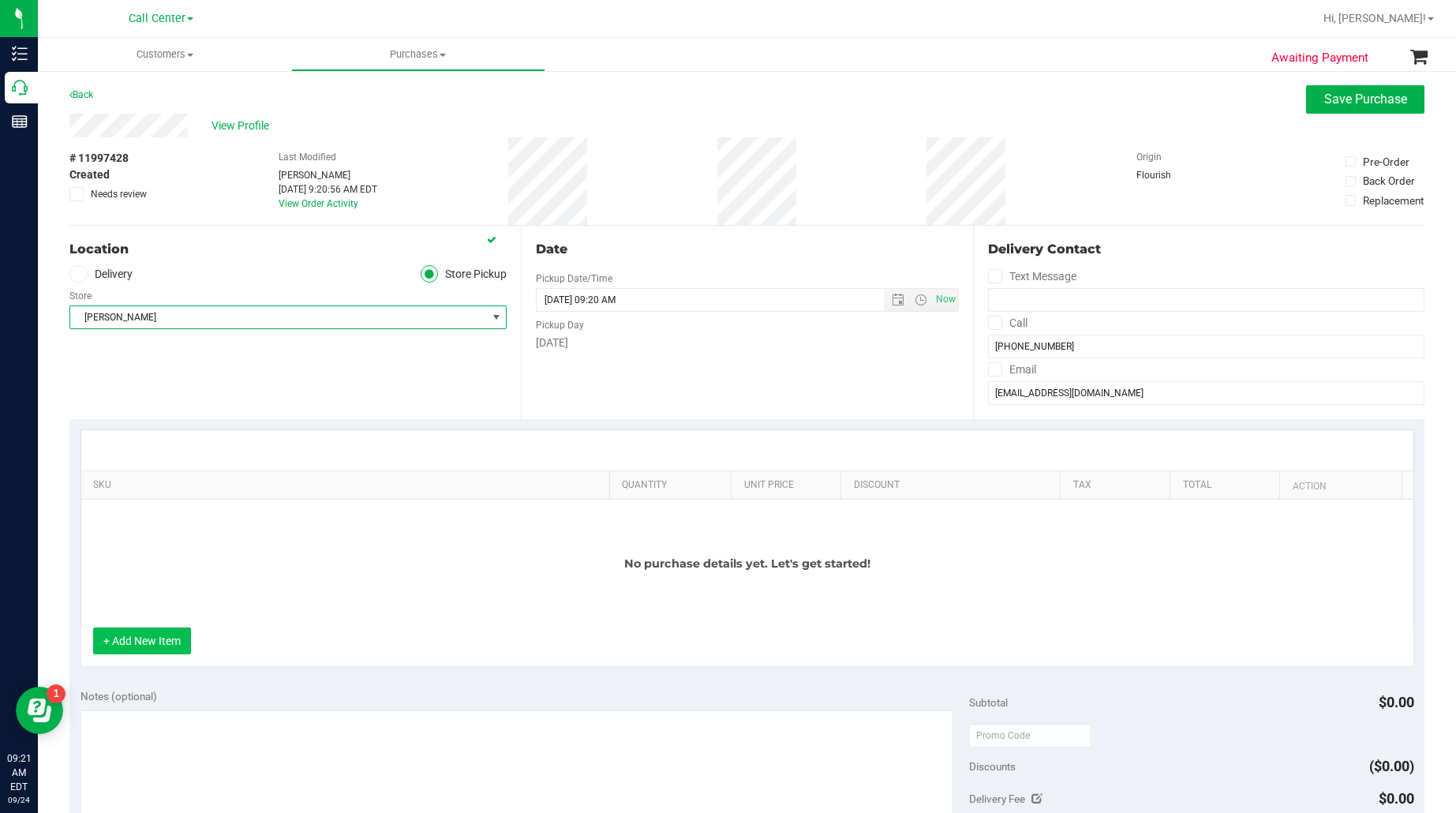
click at [137, 652] on button "+ Add New Item" at bounding box center [142, 640] width 98 height 27
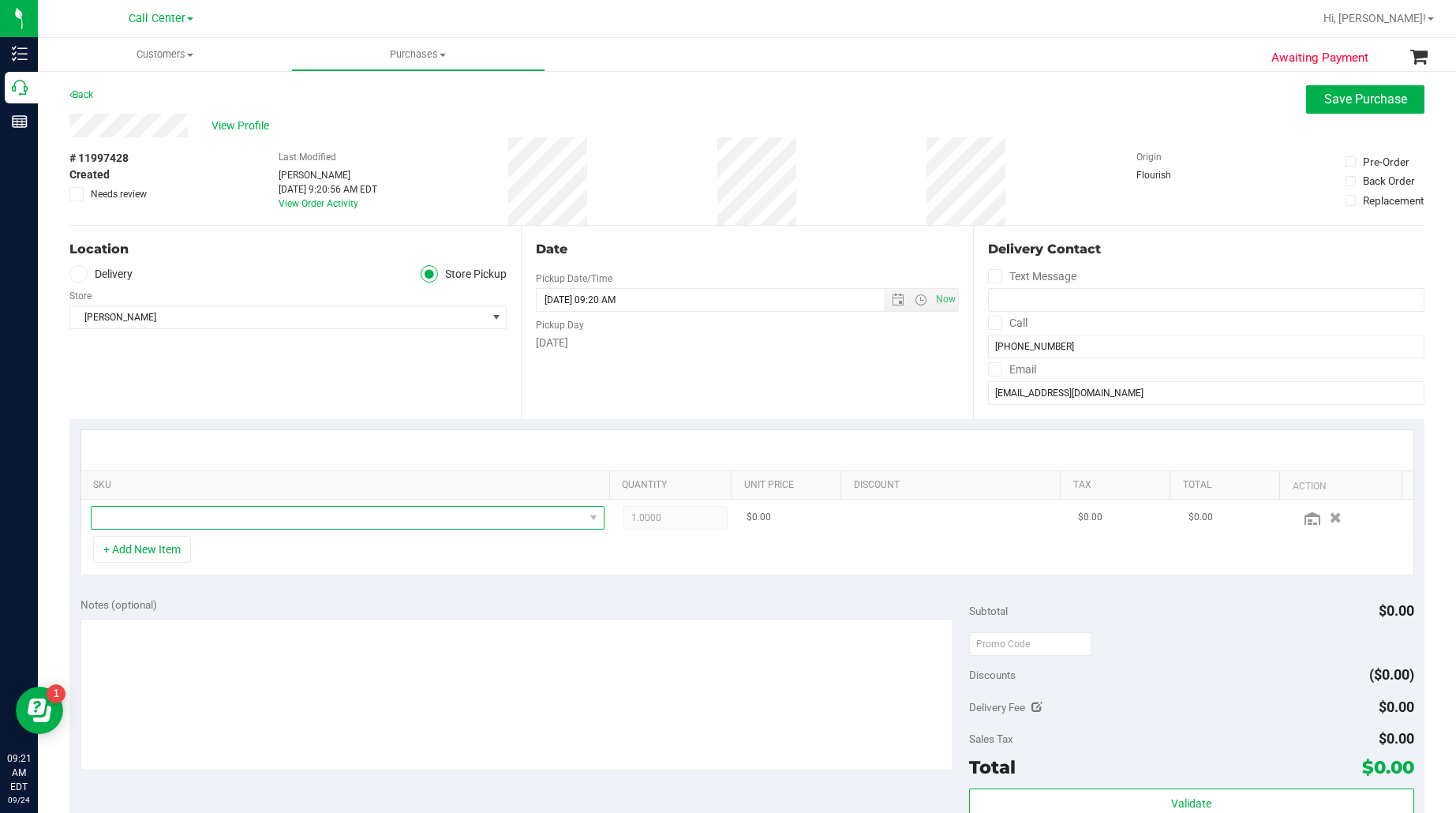
click at [145, 515] on span "NO DATA FOUND" at bounding box center [338, 518] width 493 height 22
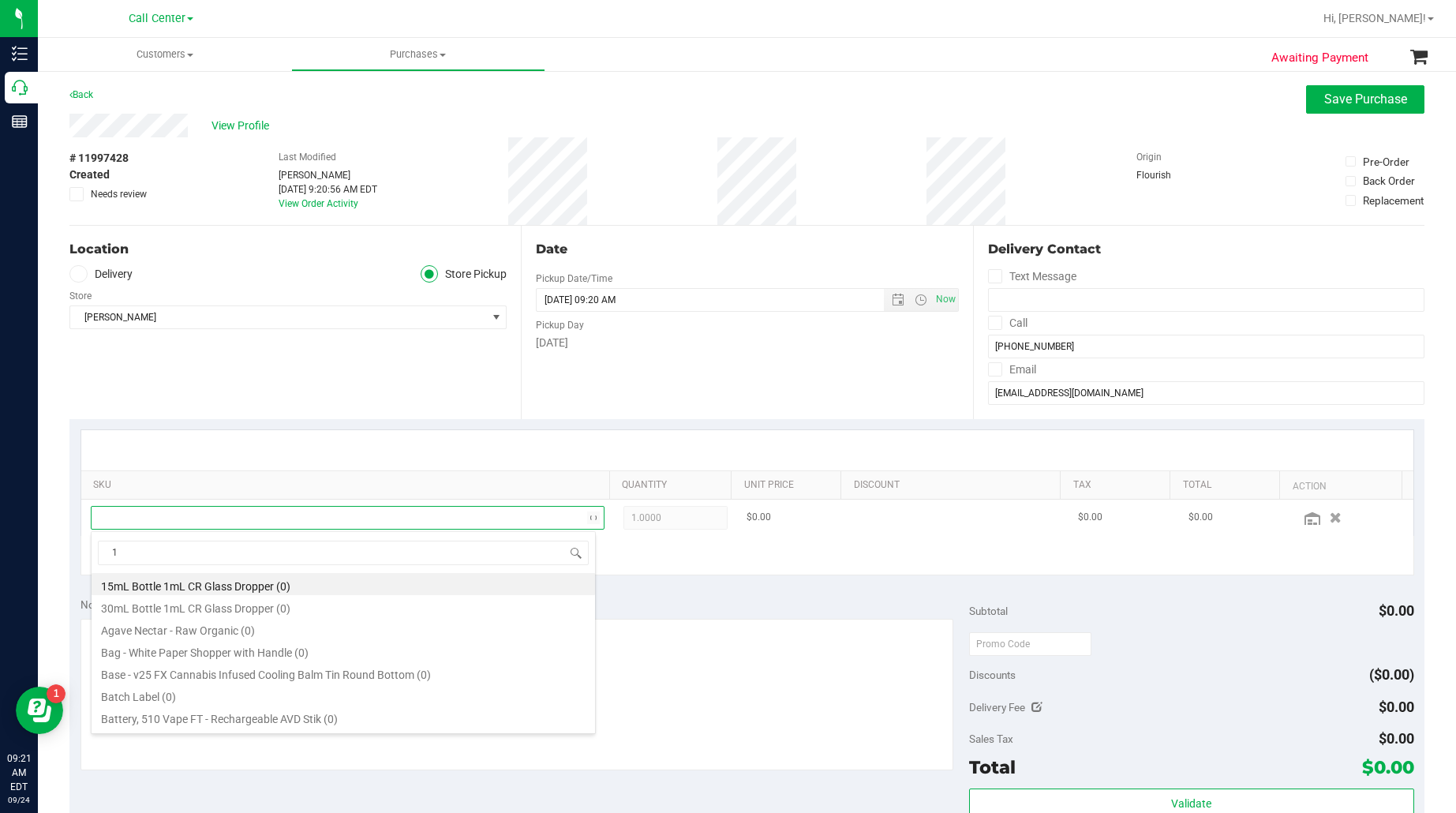
scroll to position [25, 496]
type input "10ct"
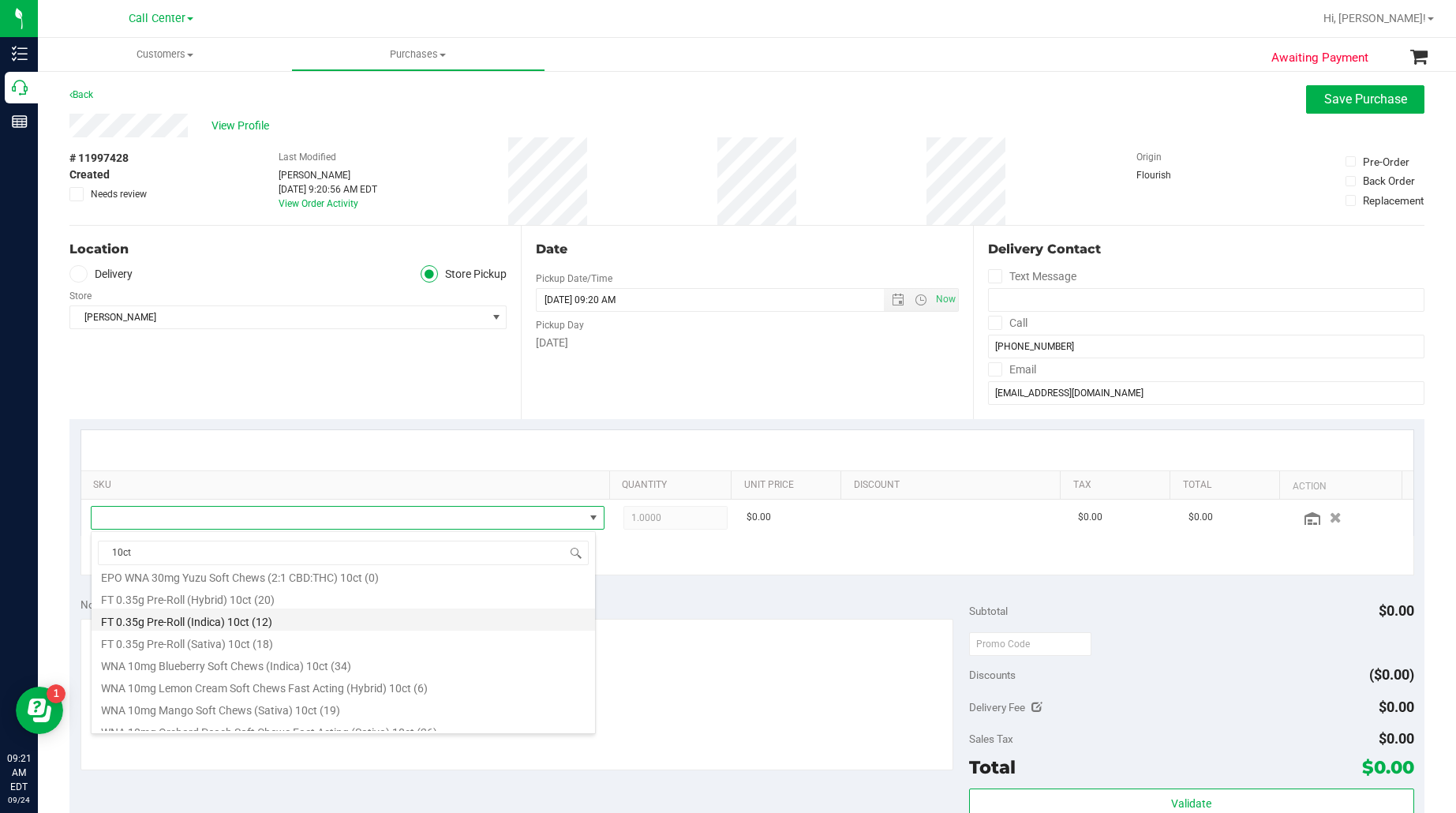
click at [180, 619] on li "FT 0.35g Pre-Roll (Indica) 10ct (12)" at bounding box center [343, 619] width 504 height 22
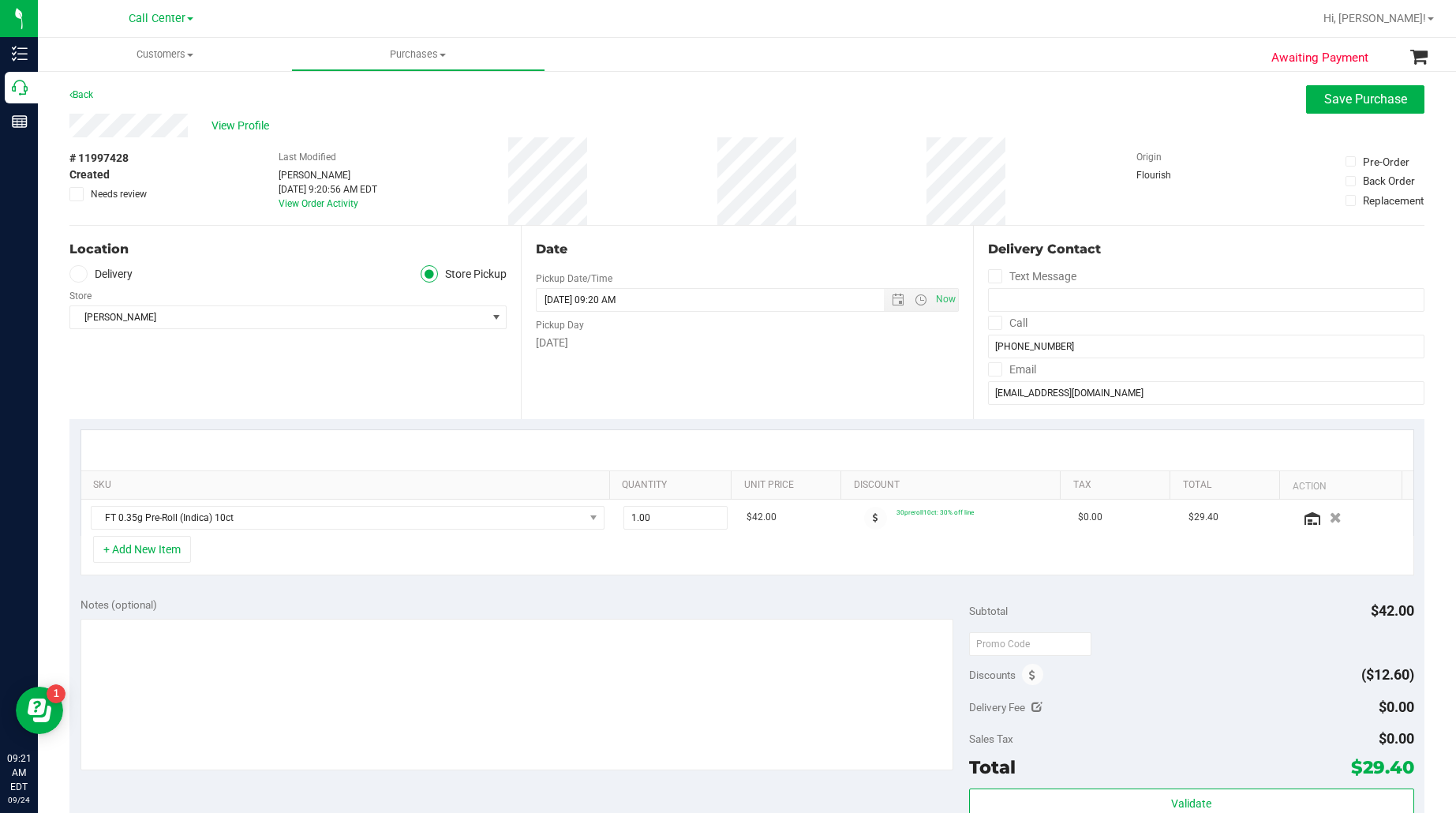
drag, startPoint x: 356, startPoint y: 411, endPoint x: 369, endPoint y: 417, distance: 14.3
click at [356, 411] on div "Location Delivery Store Pickup Store [GEOGRAPHIC_DATA][PERSON_NAME] Select Stor…" at bounding box center [295, 322] width 452 height 194
drag, startPoint x: 667, startPoint y: 514, endPoint x: 608, endPoint y: 518, distance: 59.1
click at [614, 518] on td "1.00 1" at bounding box center [675, 518] width 123 height 36
type input "5"
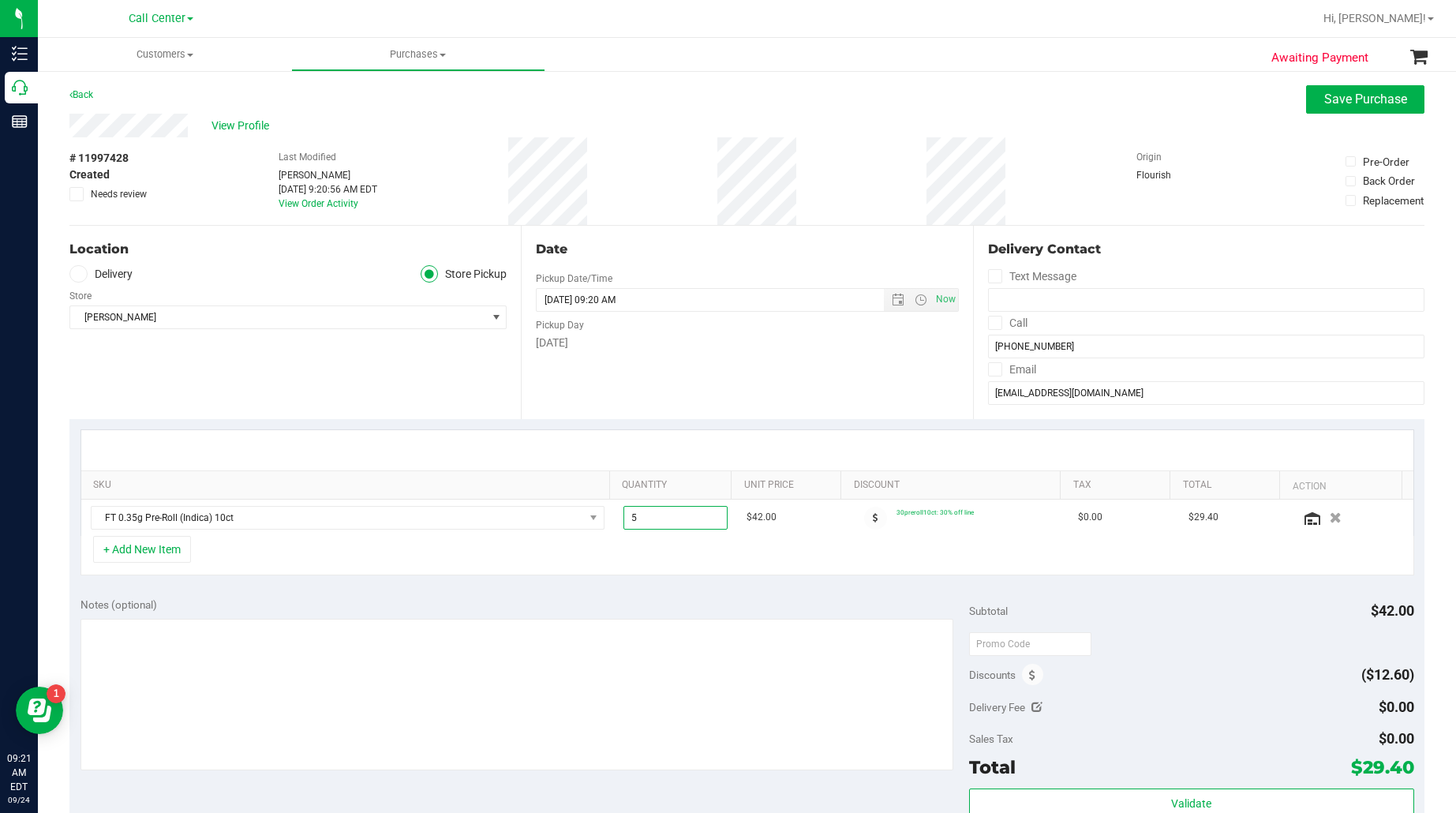
type input "5.00"
click at [645, 421] on div "SKU Quantity Unit Price Discount Tax Total Action FT 0.35g Pre-Roll (Indica) 10…" at bounding box center [747, 503] width 1355 height 168
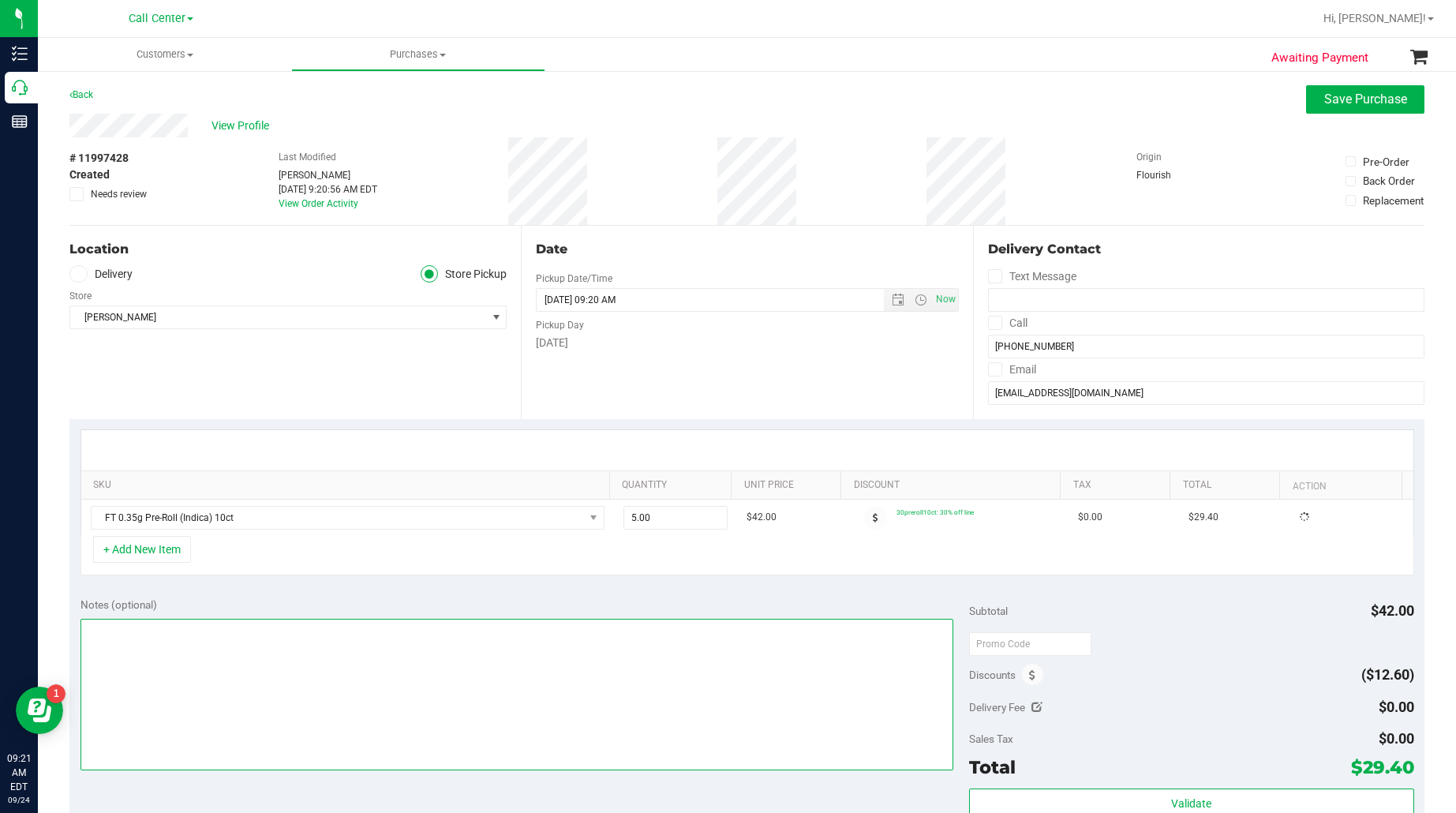
click at [411, 671] on textarea at bounding box center [518, 694] width 874 height 152
click at [327, 676] on textarea at bounding box center [518, 694] width 874 height 152
type textarea "EJ [DATE] 9:21am"
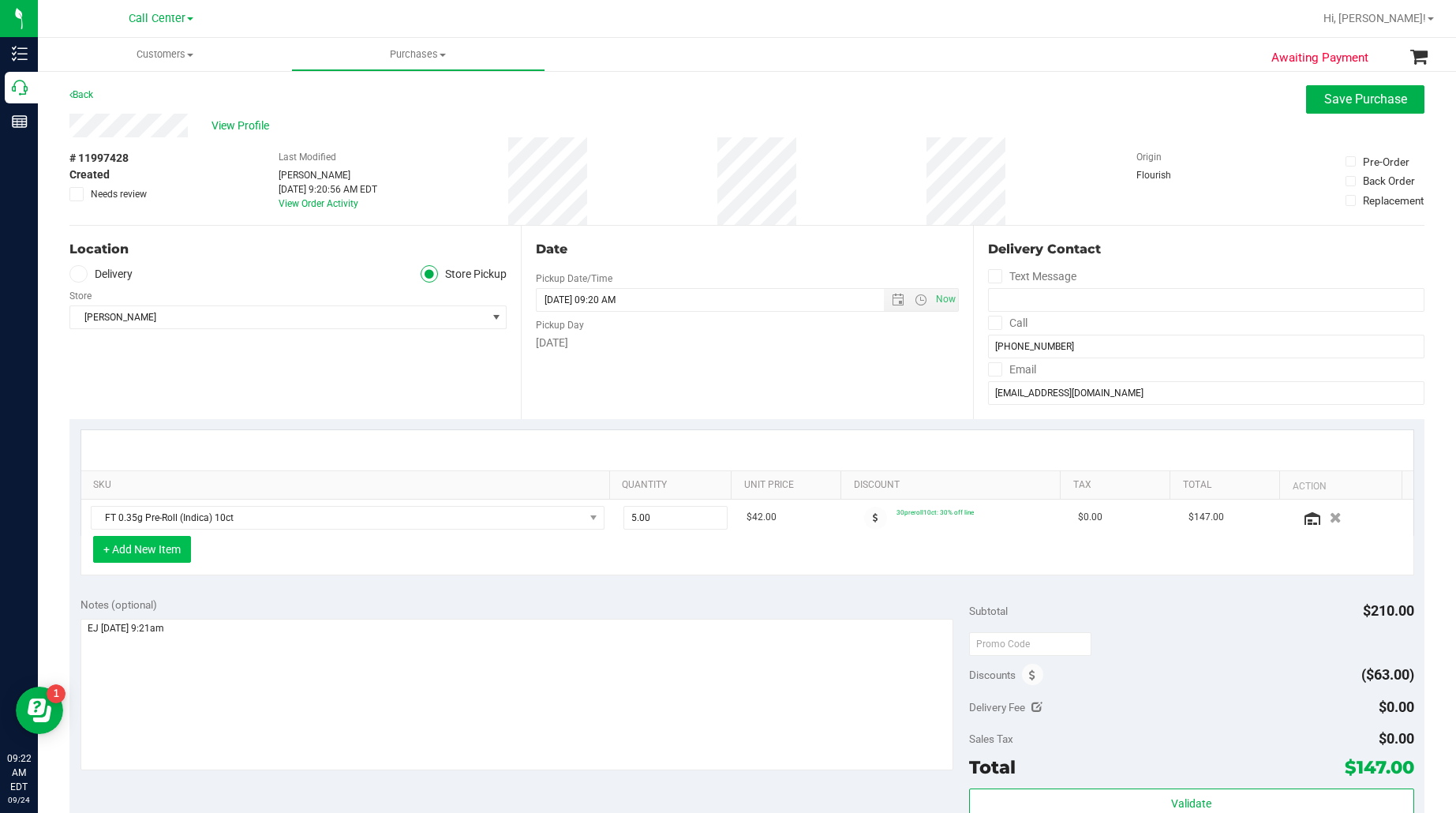
click at [127, 551] on button "+ Add New Item" at bounding box center [142, 549] width 98 height 27
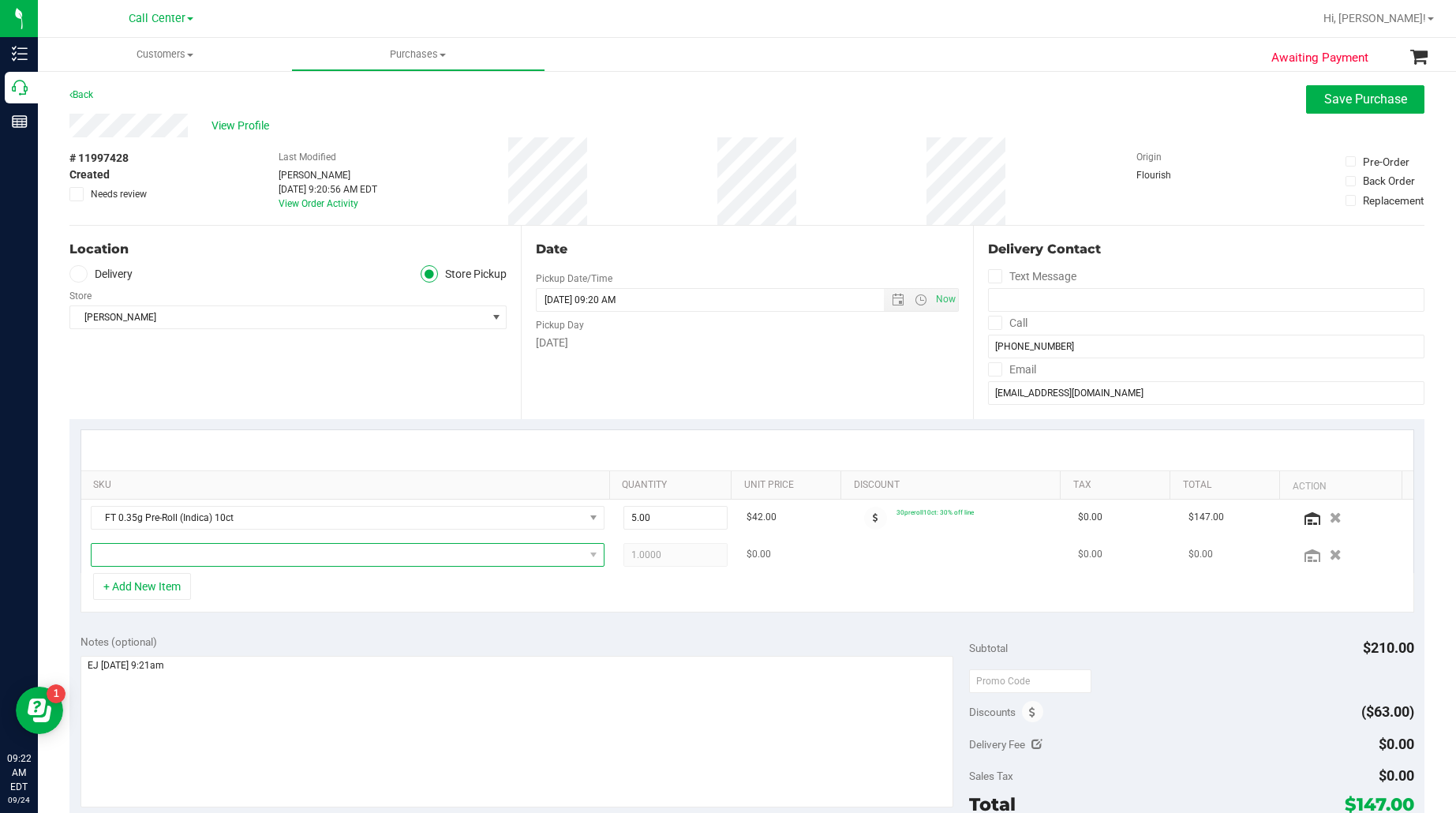
click at [131, 551] on span "NO DATA FOUND" at bounding box center [338, 555] width 493 height 22
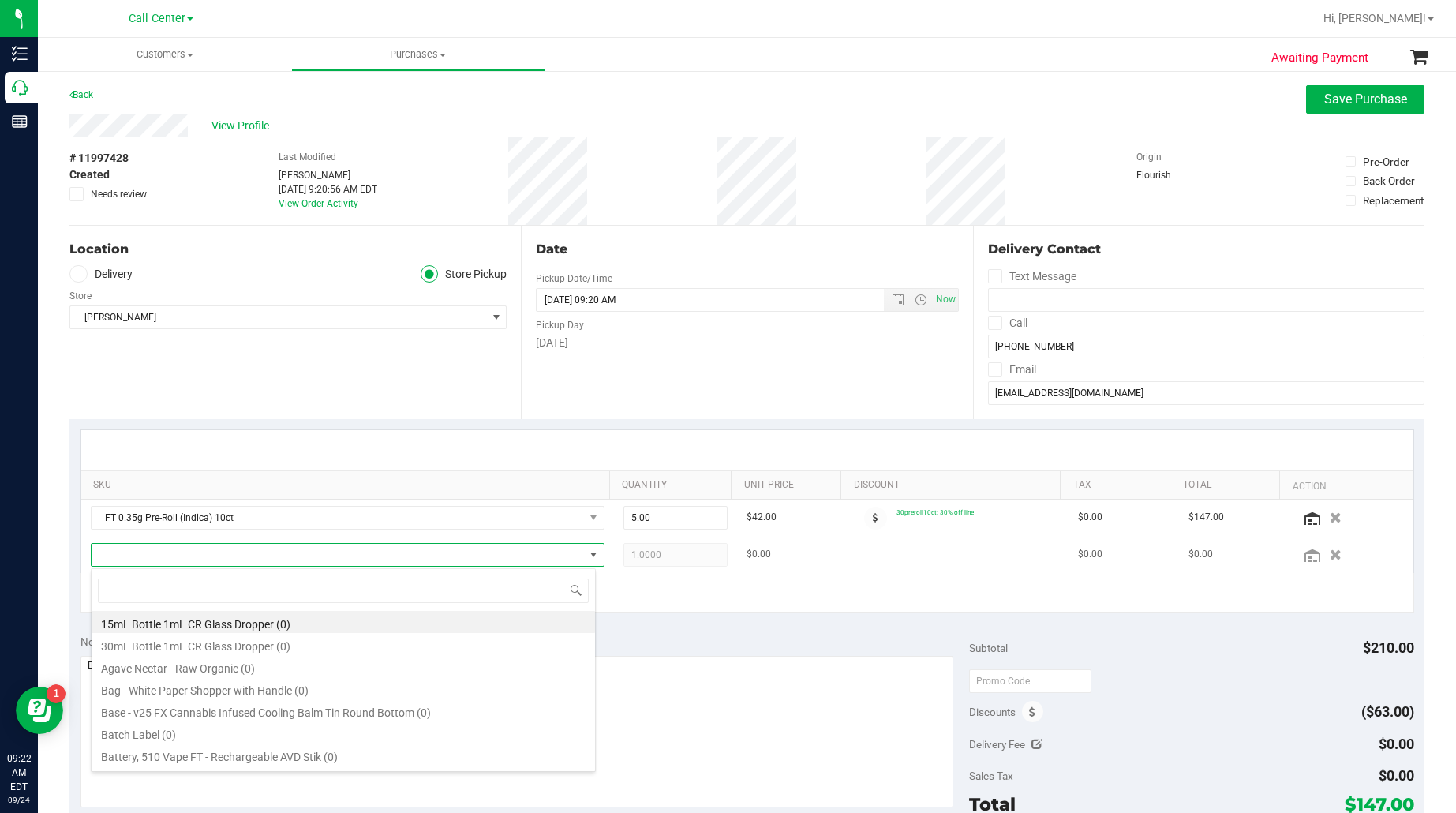
scroll to position [25, 496]
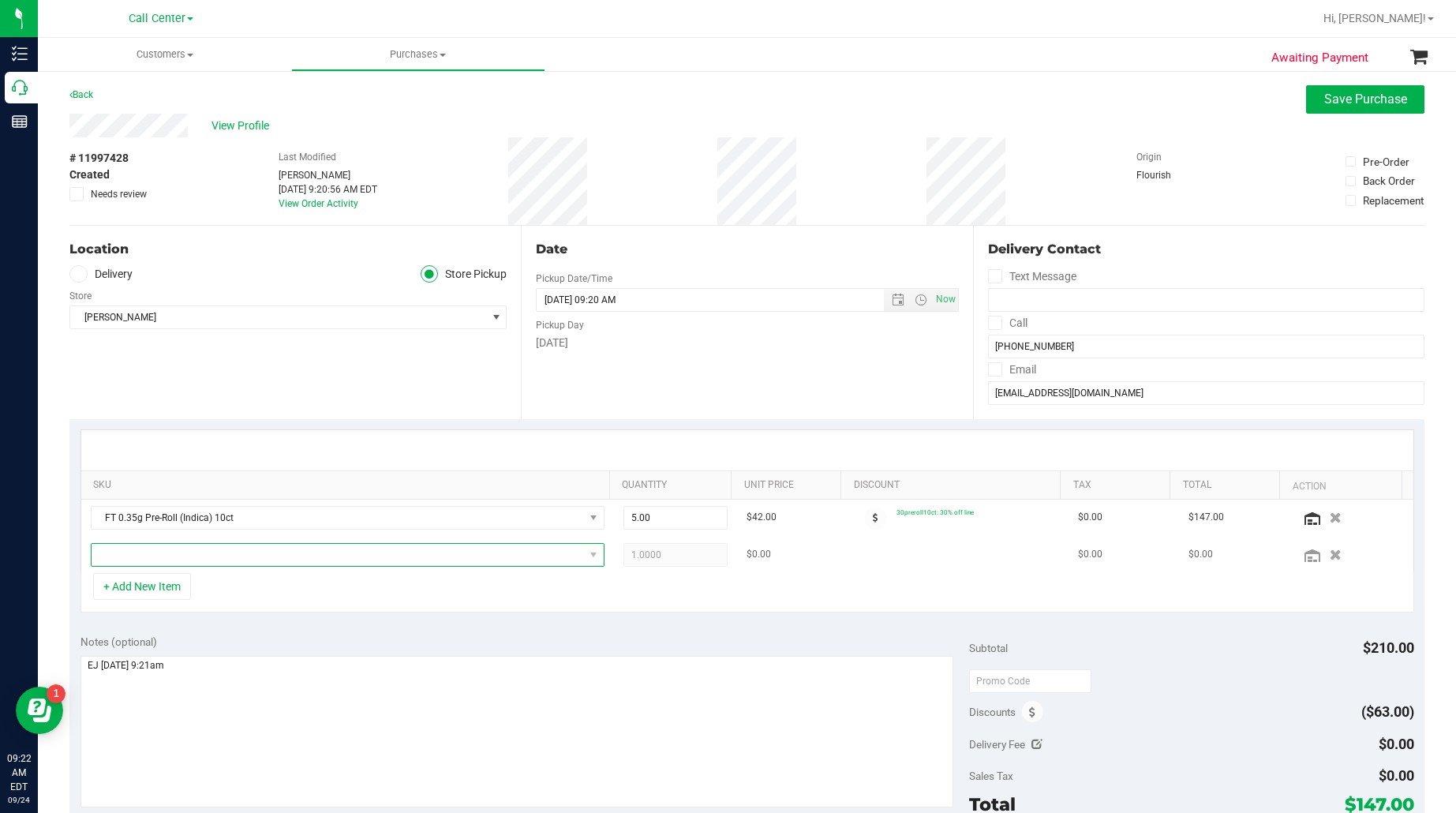
click at [148, 546] on span "NO DATA FOUND" at bounding box center [338, 555] width 493 height 22
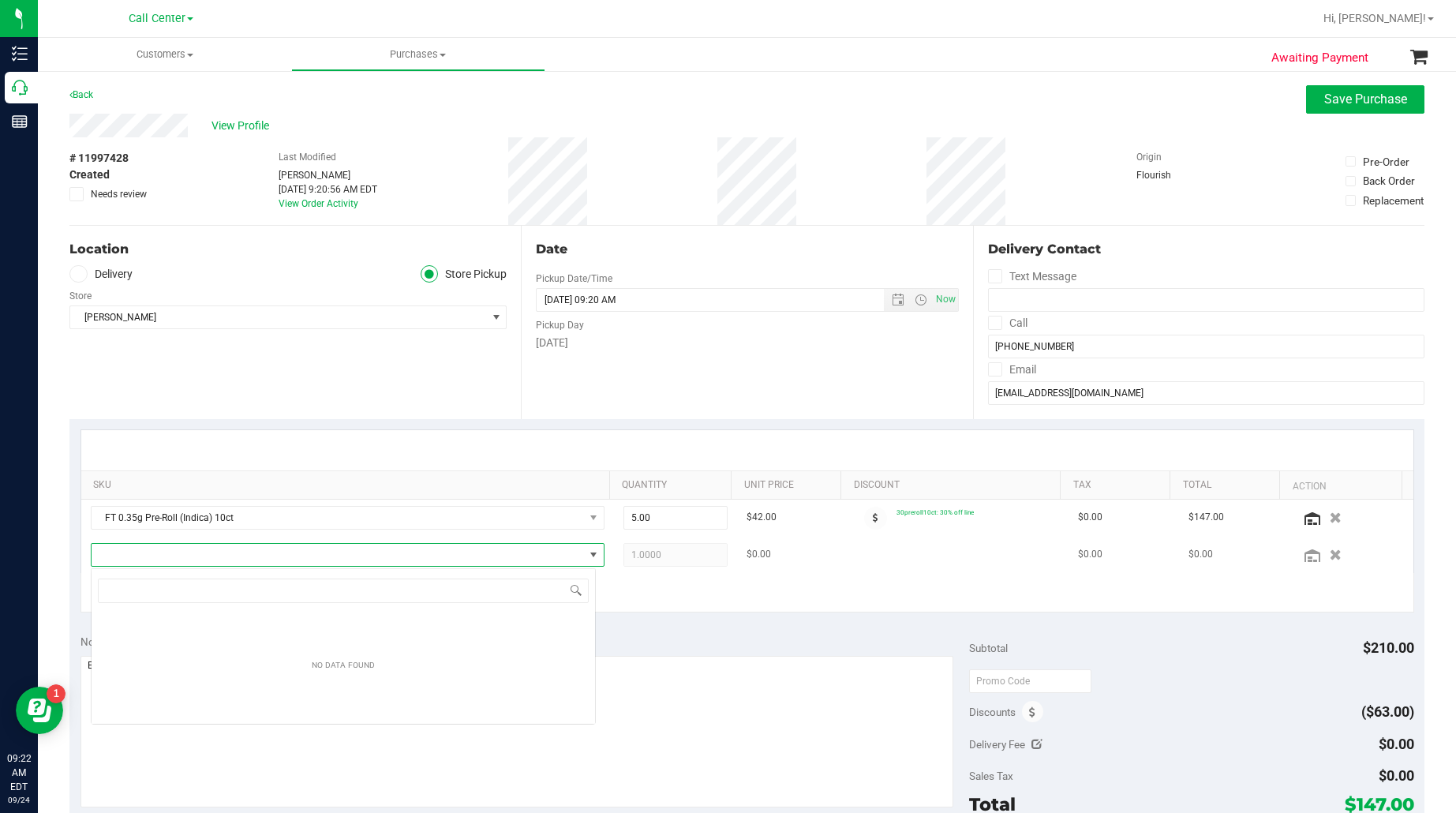
scroll to position [78918, 78417]
type input "Taurus Moon"
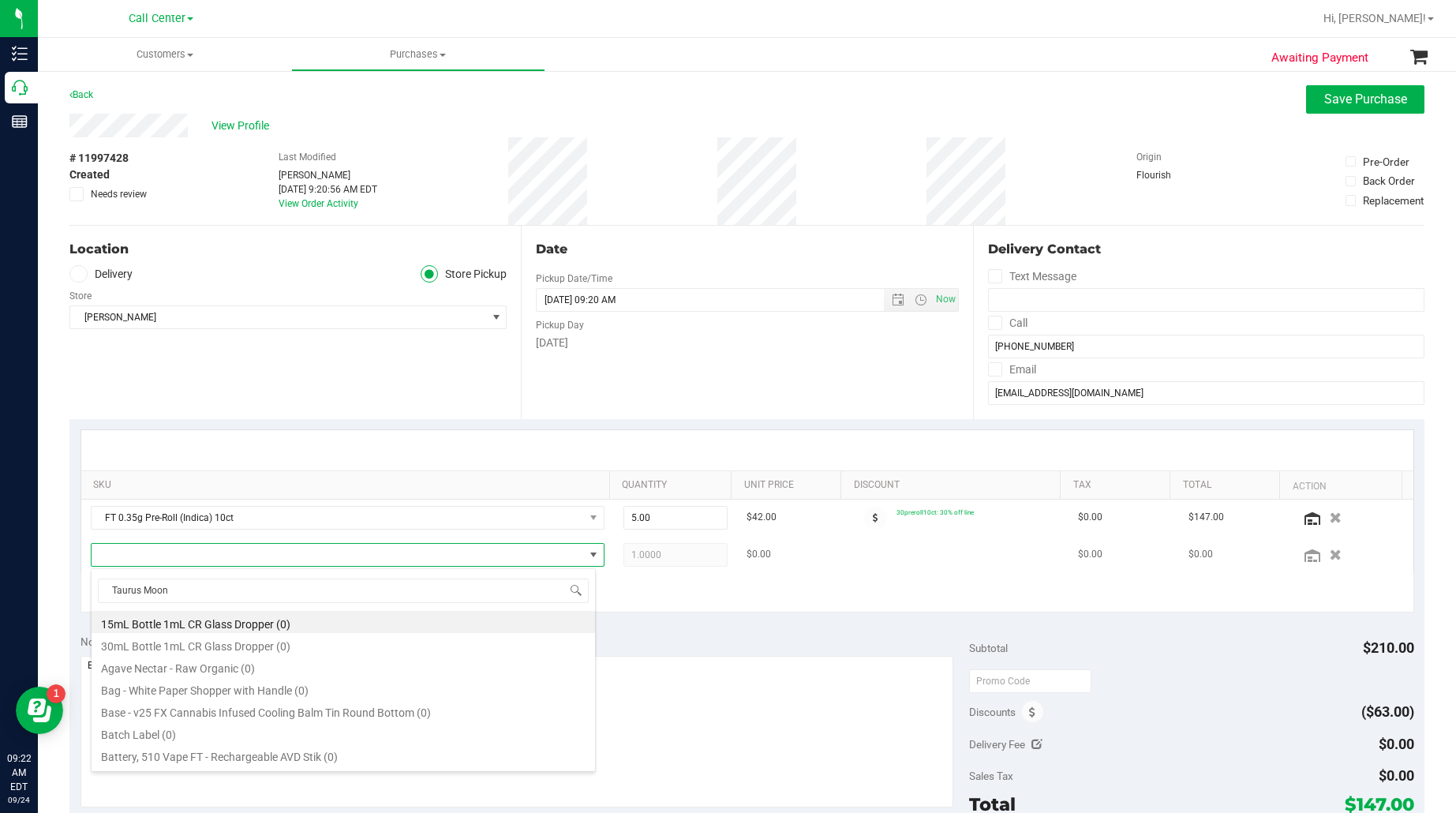
scroll to position [25, 496]
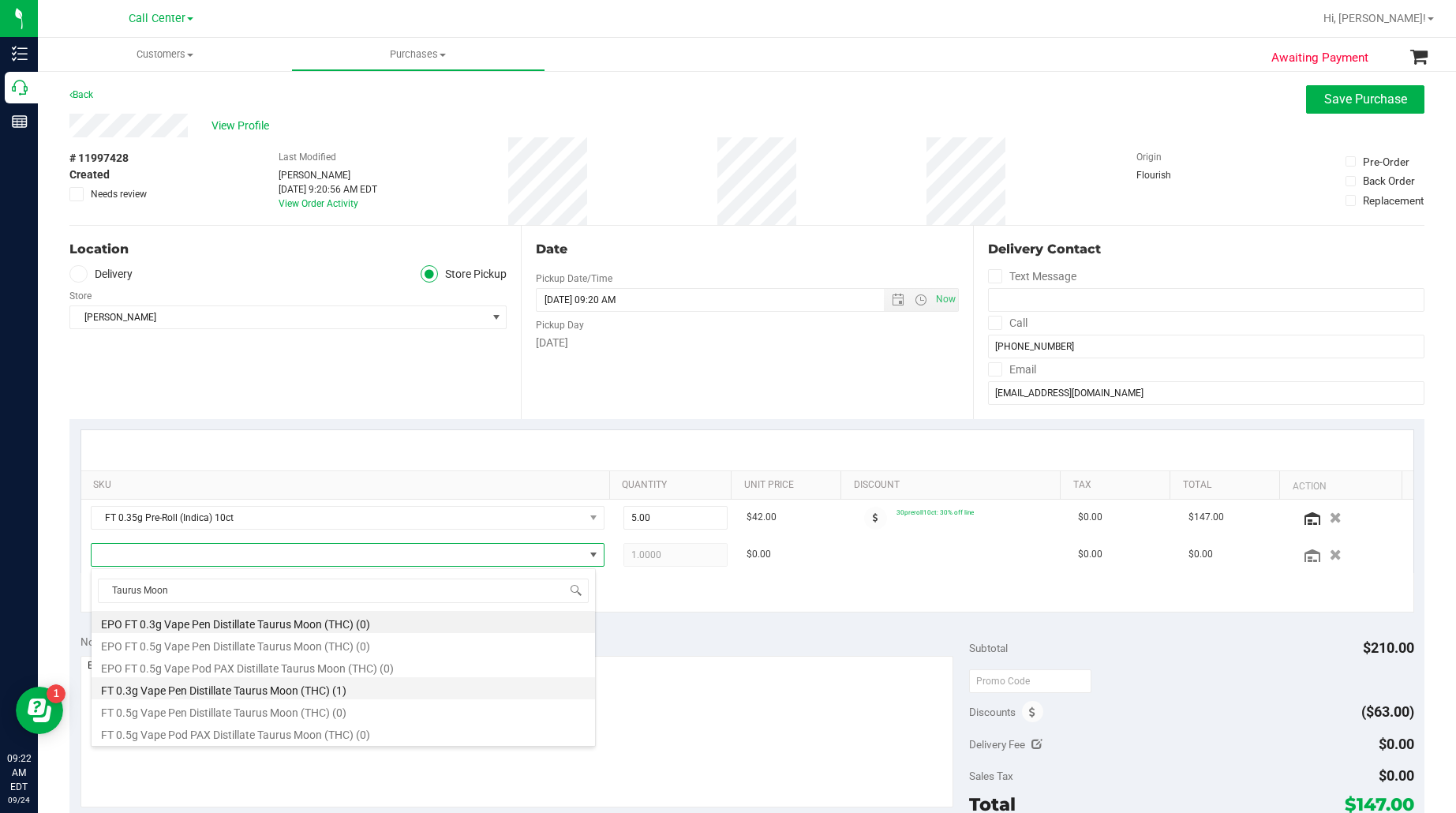
click at [193, 690] on li "FT 0.3g Vape Pen Distillate Taurus Moon (THC) (1)" at bounding box center [343, 688] width 504 height 22
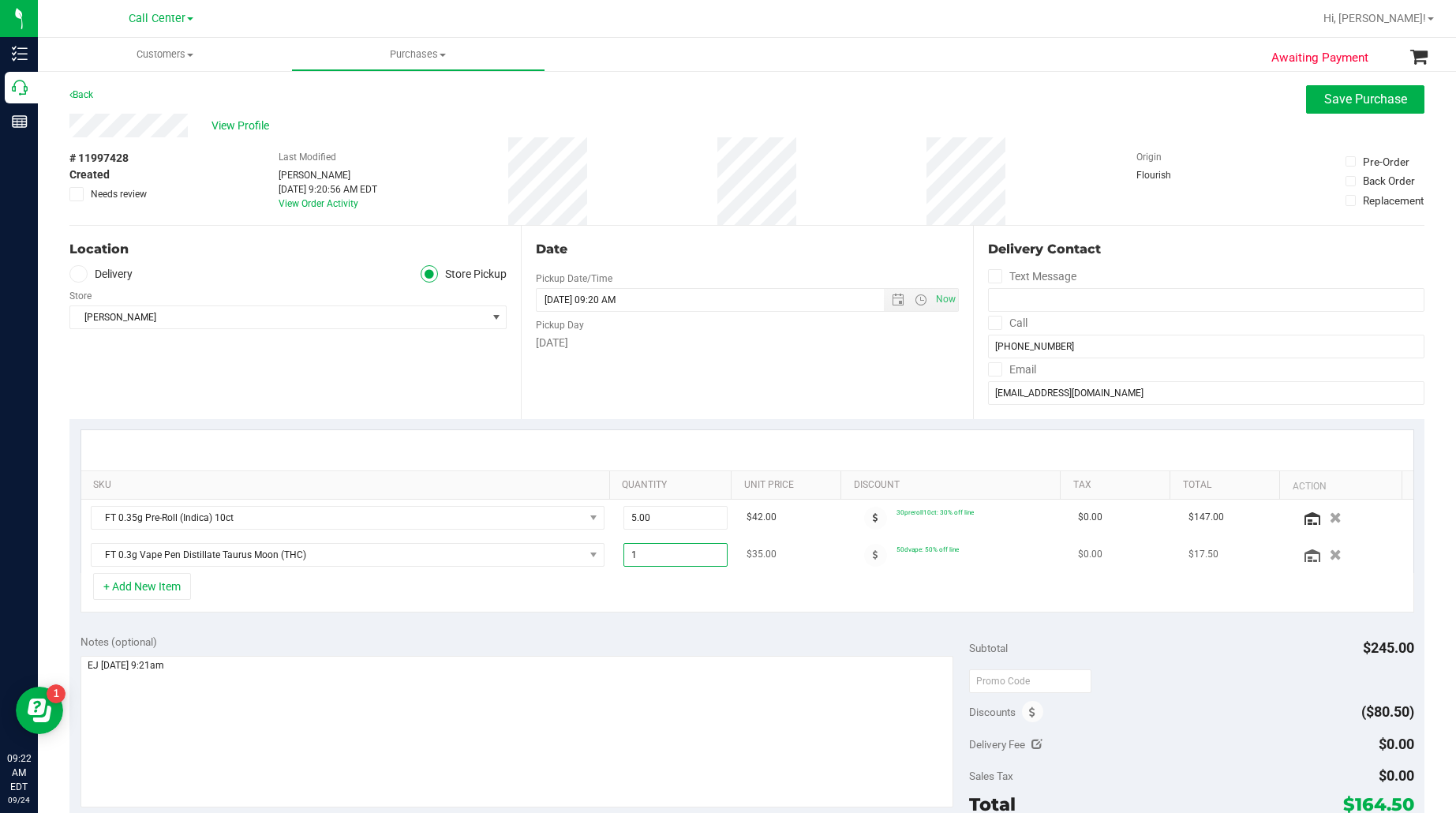
drag, startPoint x: 641, startPoint y: 557, endPoint x: 611, endPoint y: 562, distance: 30.4
click at [623, 562] on span "1.00 1" at bounding box center [675, 555] width 104 height 24
type input "3"
type input "3.00"
drag, startPoint x: 629, startPoint y: 607, endPoint x: 973, endPoint y: 604, distance: 344.0
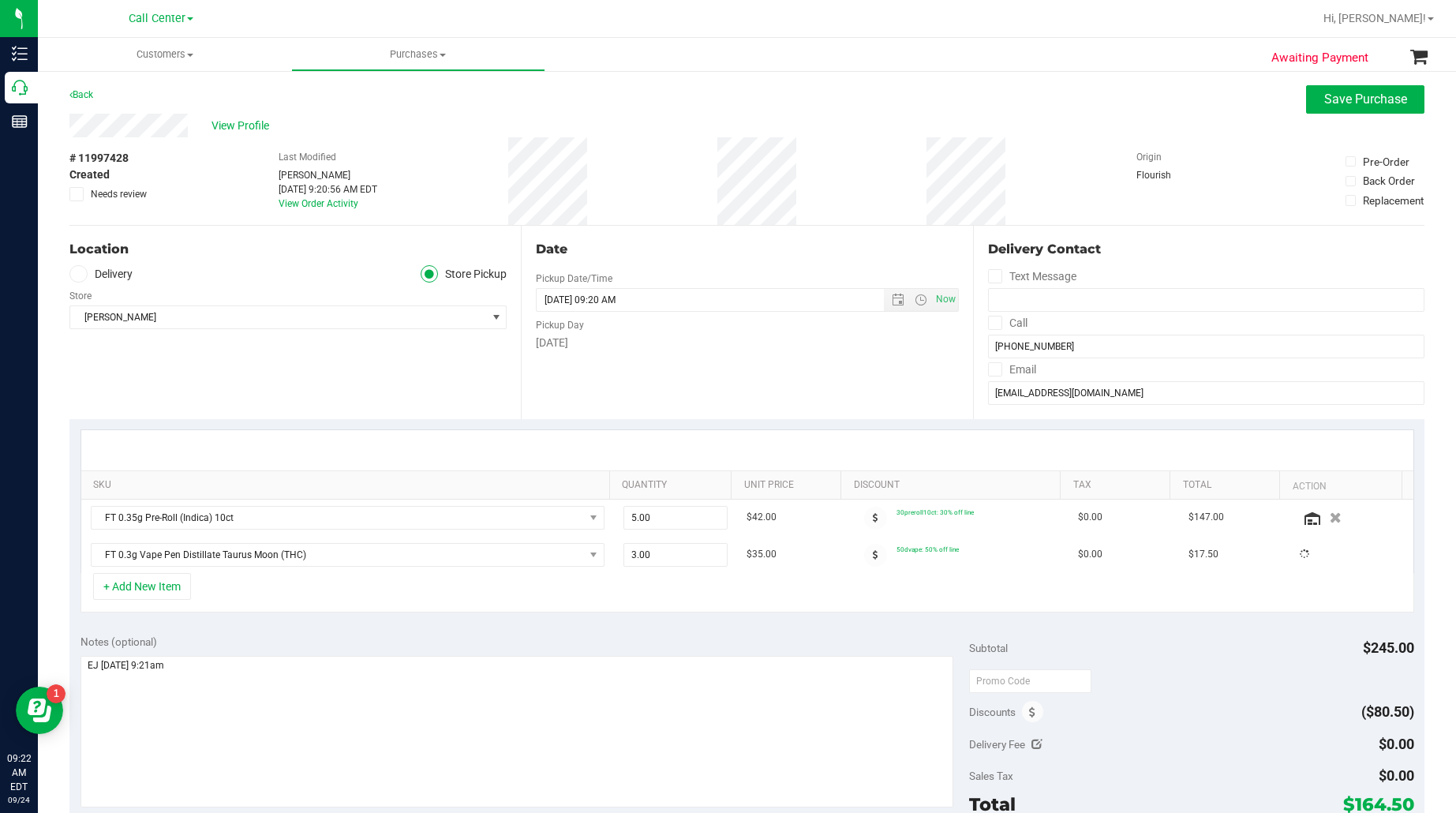
click at [630, 607] on div "+ Add New Item" at bounding box center [747, 594] width 1333 height 40
click at [1304, 557] on icon at bounding box center [1312, 556] width 16 height 13
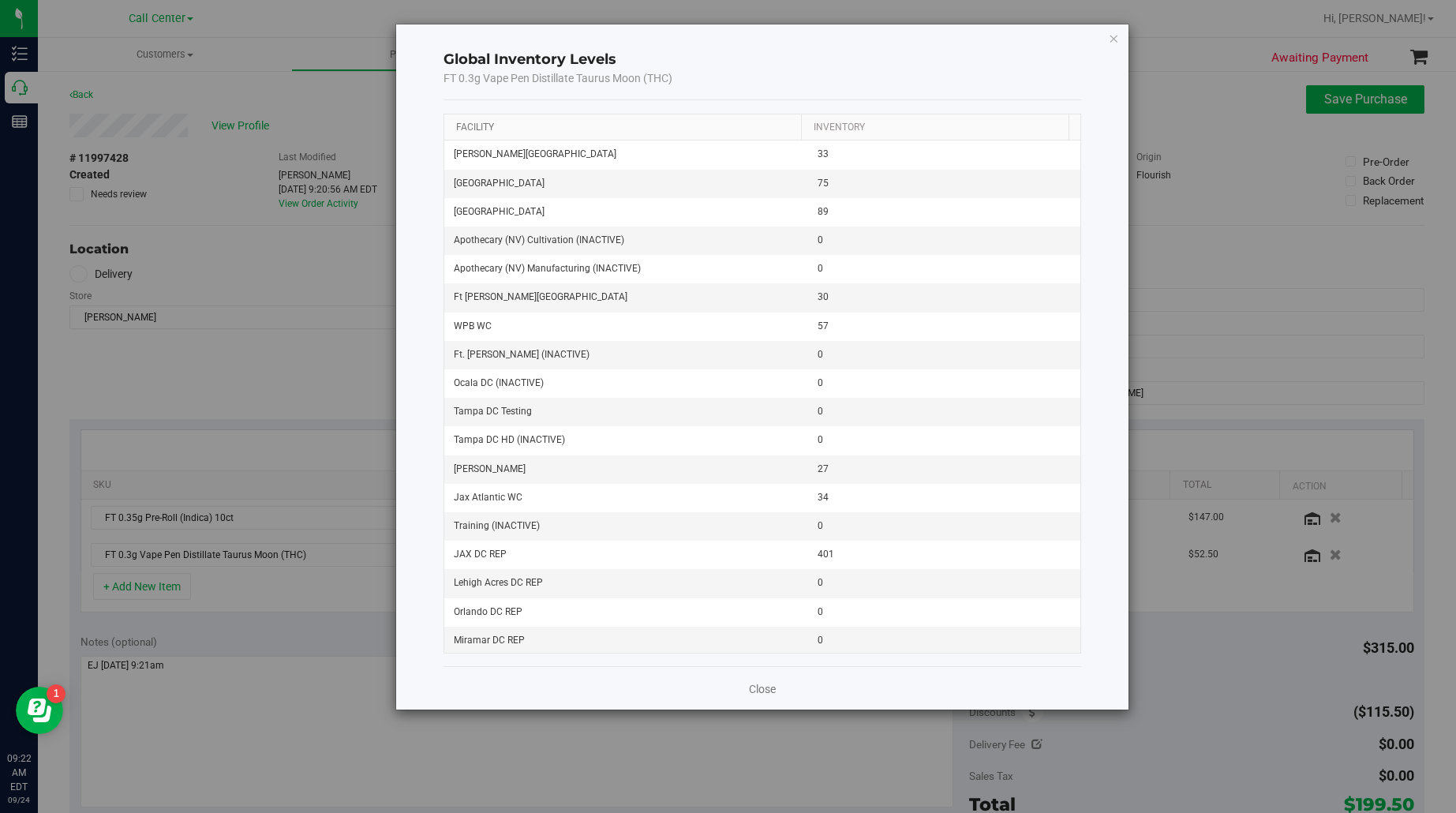
click at [462, 124] on link "Facility" at bounding box center [475, 127] width 38 height 11
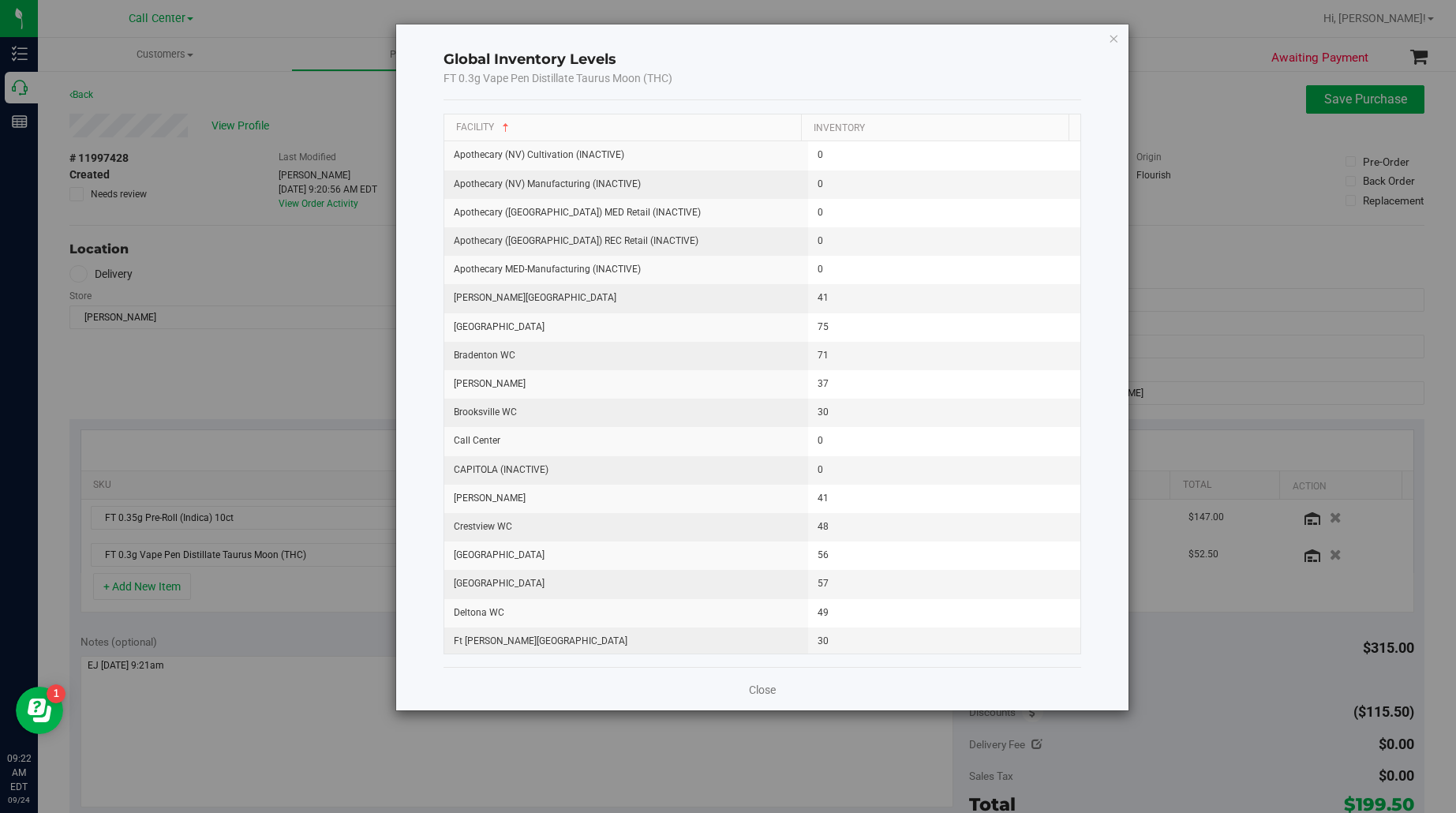
click at [1106, 36] on div "Global Inventory Levels FT 0.3g Vape Pen Distillate Taurus Moon (THC) Facility …" at bounding box center [762, 368] width 732 height 686
click at [1111, 36] on icon "button" at bounding box center [1113, 37] width 11 height 19
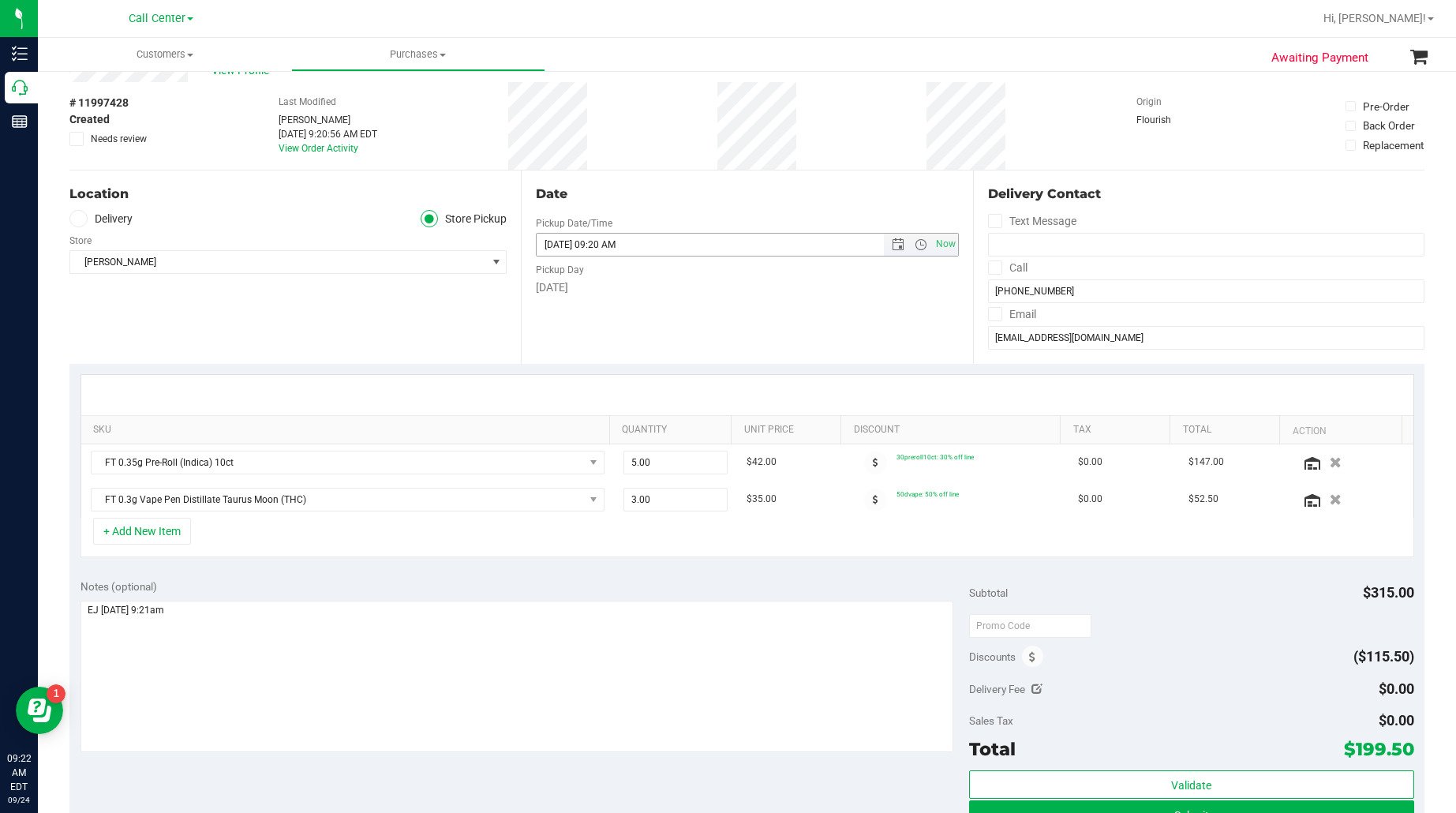
scroll to position [99, 0]
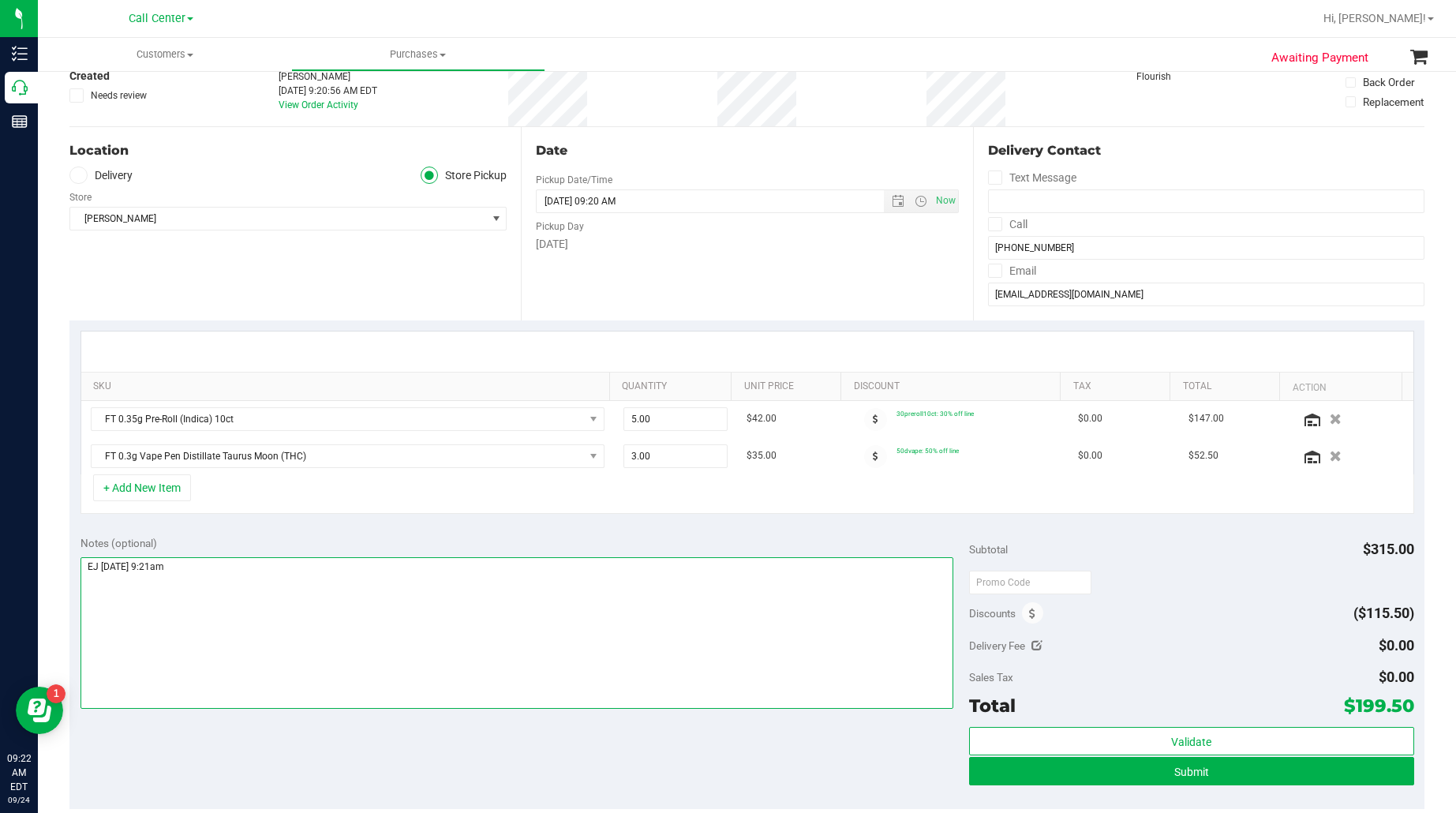
drag, startPoint x: 264, startPoint y: 659, endPoint x: 302, endPoint y: 657, distance: 38.1
click at [265, 659] on textarea at bounding box center [518, 633] width 874 height 152
click at [1175, 774] on span "Submit" at bounding box center [1192, 772] width 35 height 13
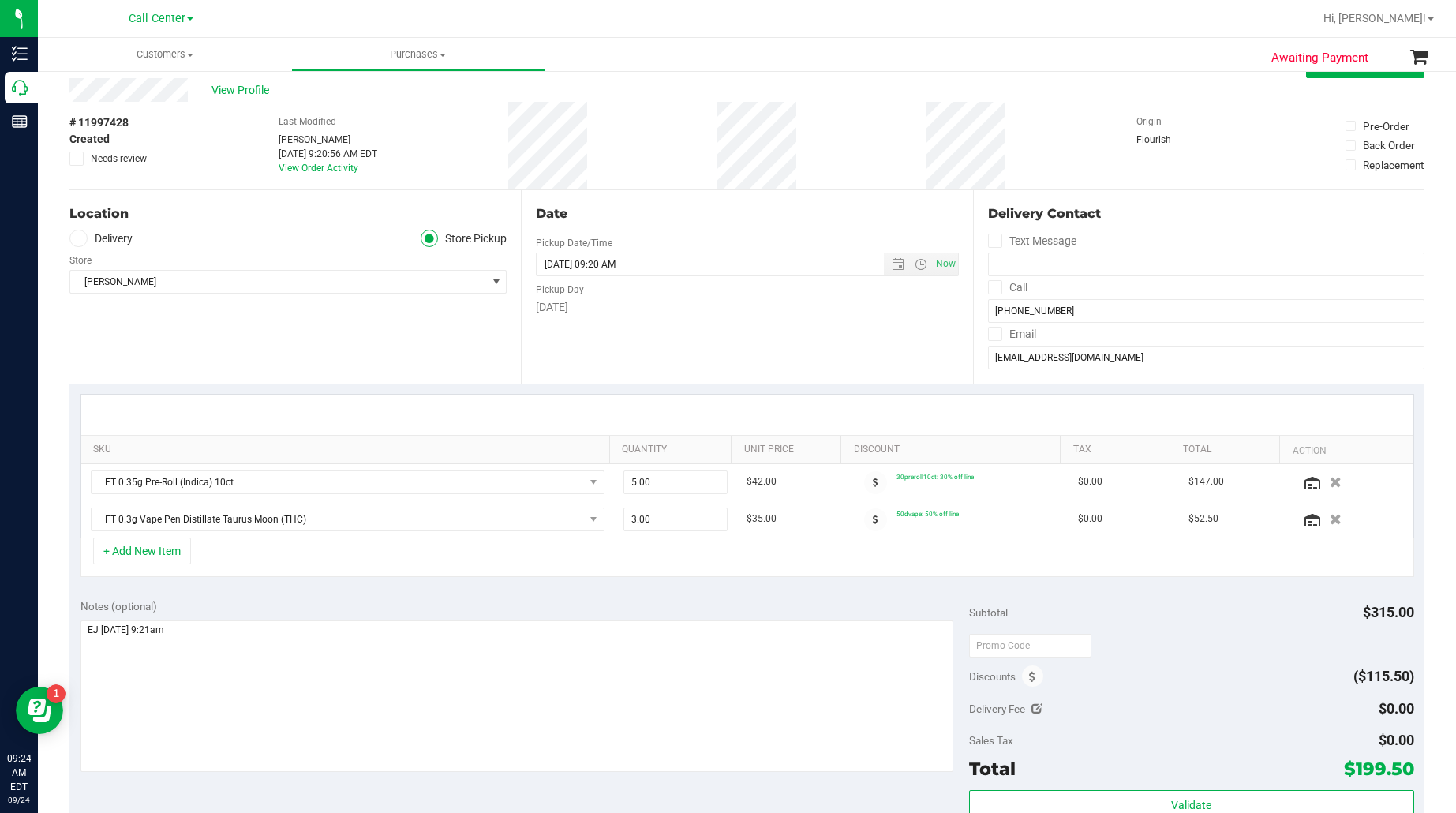
scroll to position [0, 0]
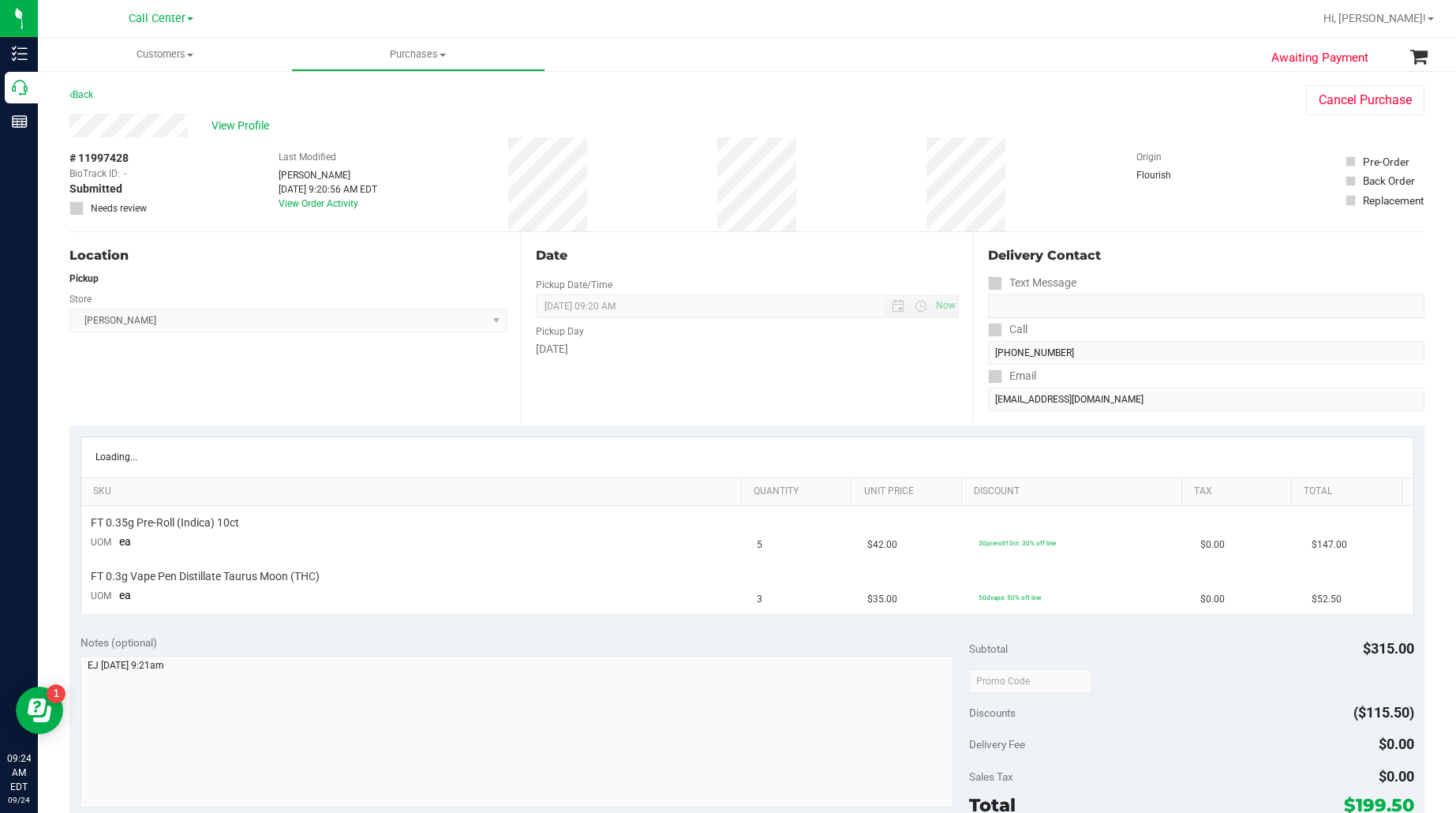
click at [93, 154] on span "# 11997428" at bounding box center [99, 158] width 59 height 17
copy div "# 11997428"
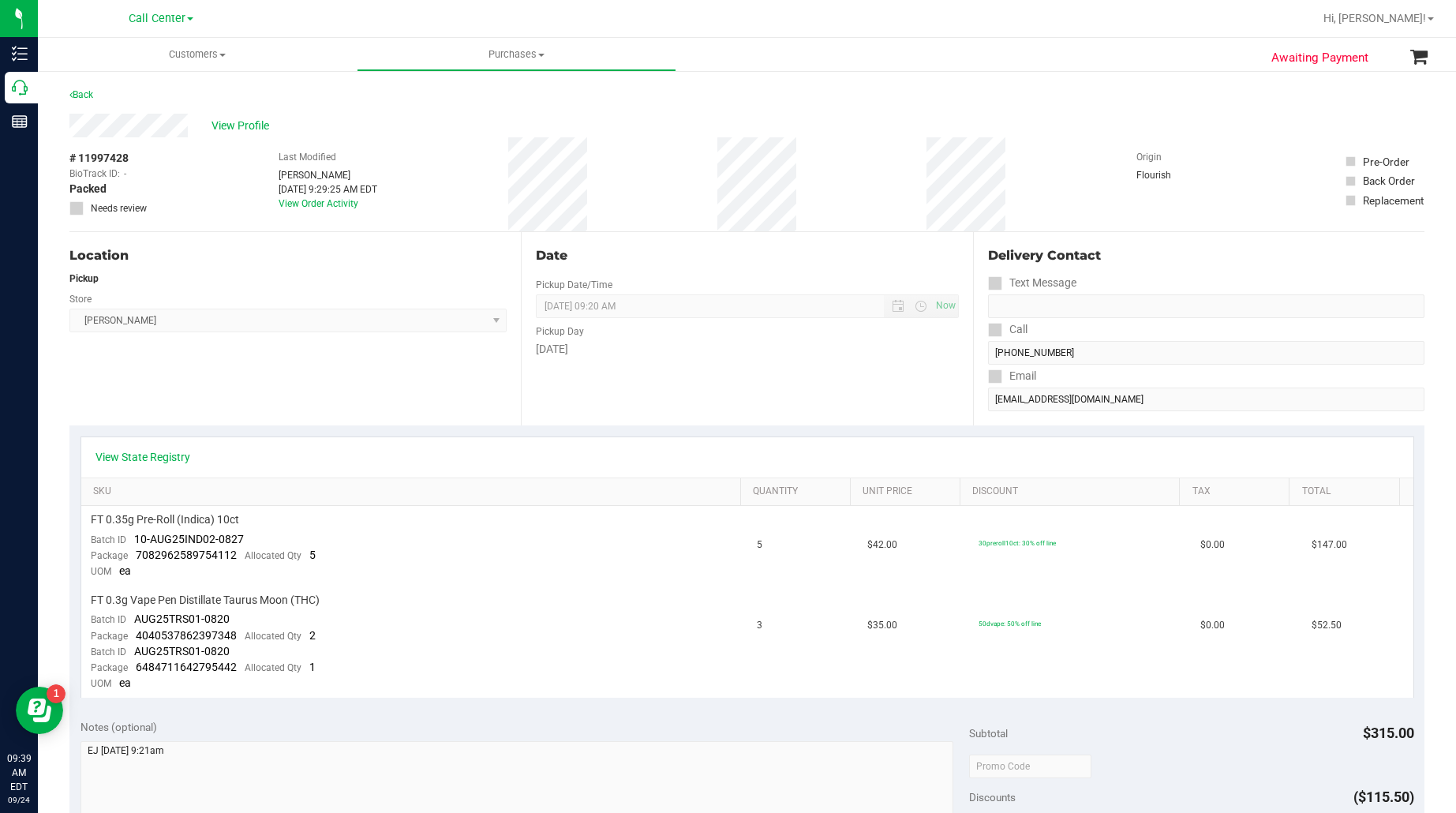
click at [99, 361] on div "Location Pickup Store [GEOGRAPHIC_DATA][PERSON_NAME] Select Store [PERSON_NAME]…" at bounding box center [295, 329] width 452 height 194
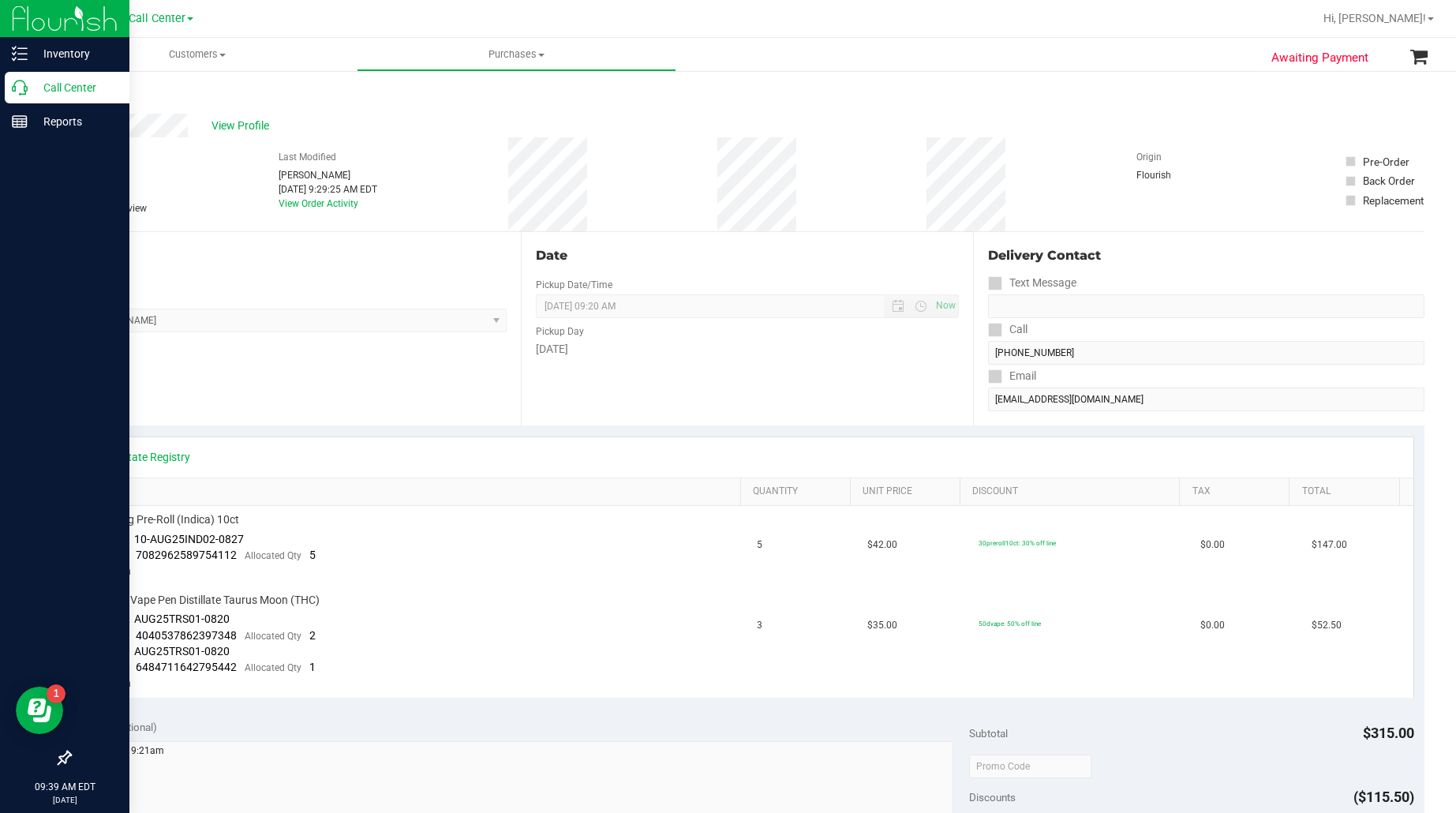
click at [79, 85] on p "Call Center" at bounding box center [75, 87] width 95 height 19
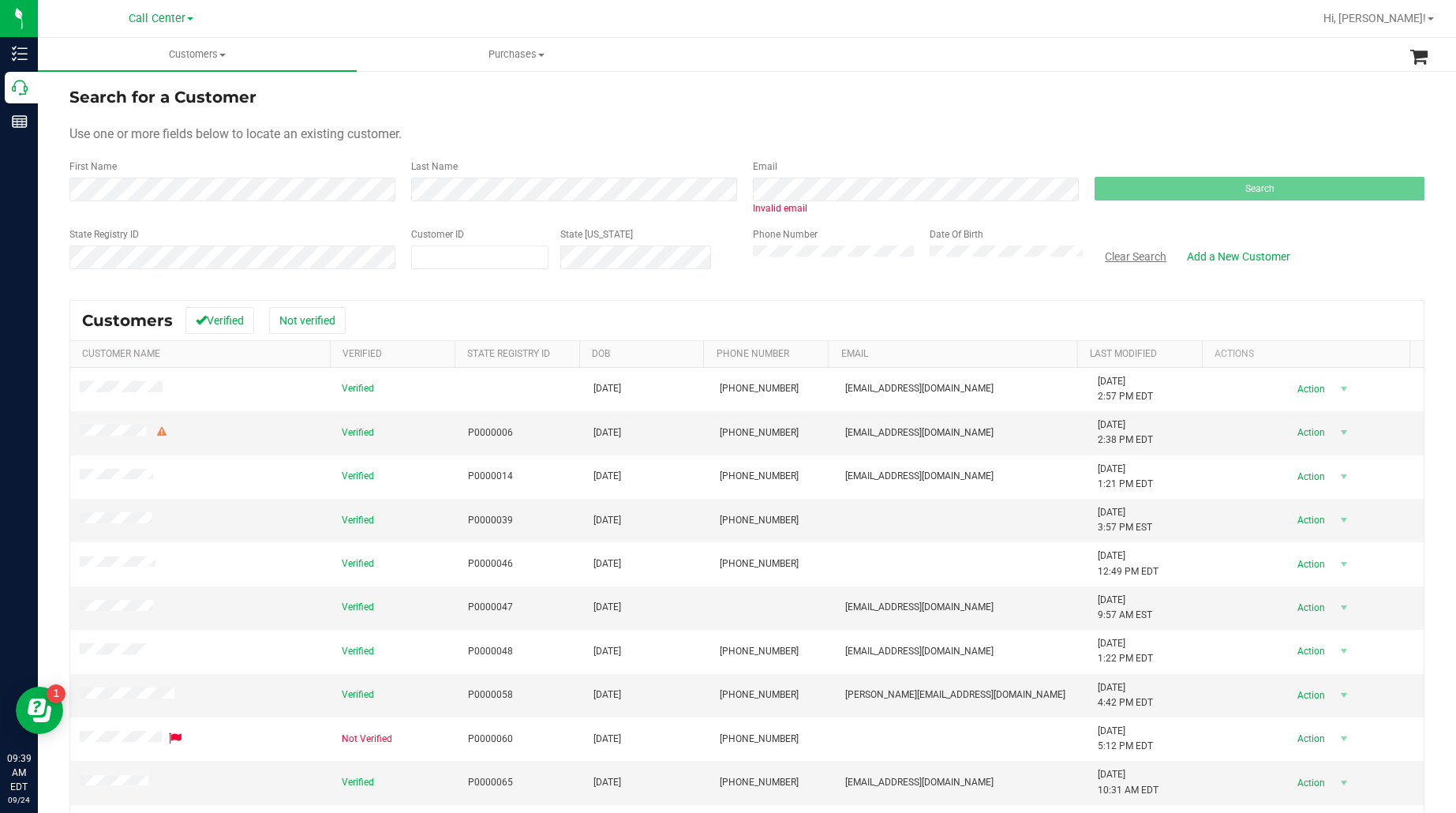
drag, startPoint x: 1144, startPoint y: 249, endPoint x: 1059, endPoint y: 265, distance: 86.5
click at [1143, 249] on button "Clear Search" at bounding box center [1136, 256] width 82 height 27
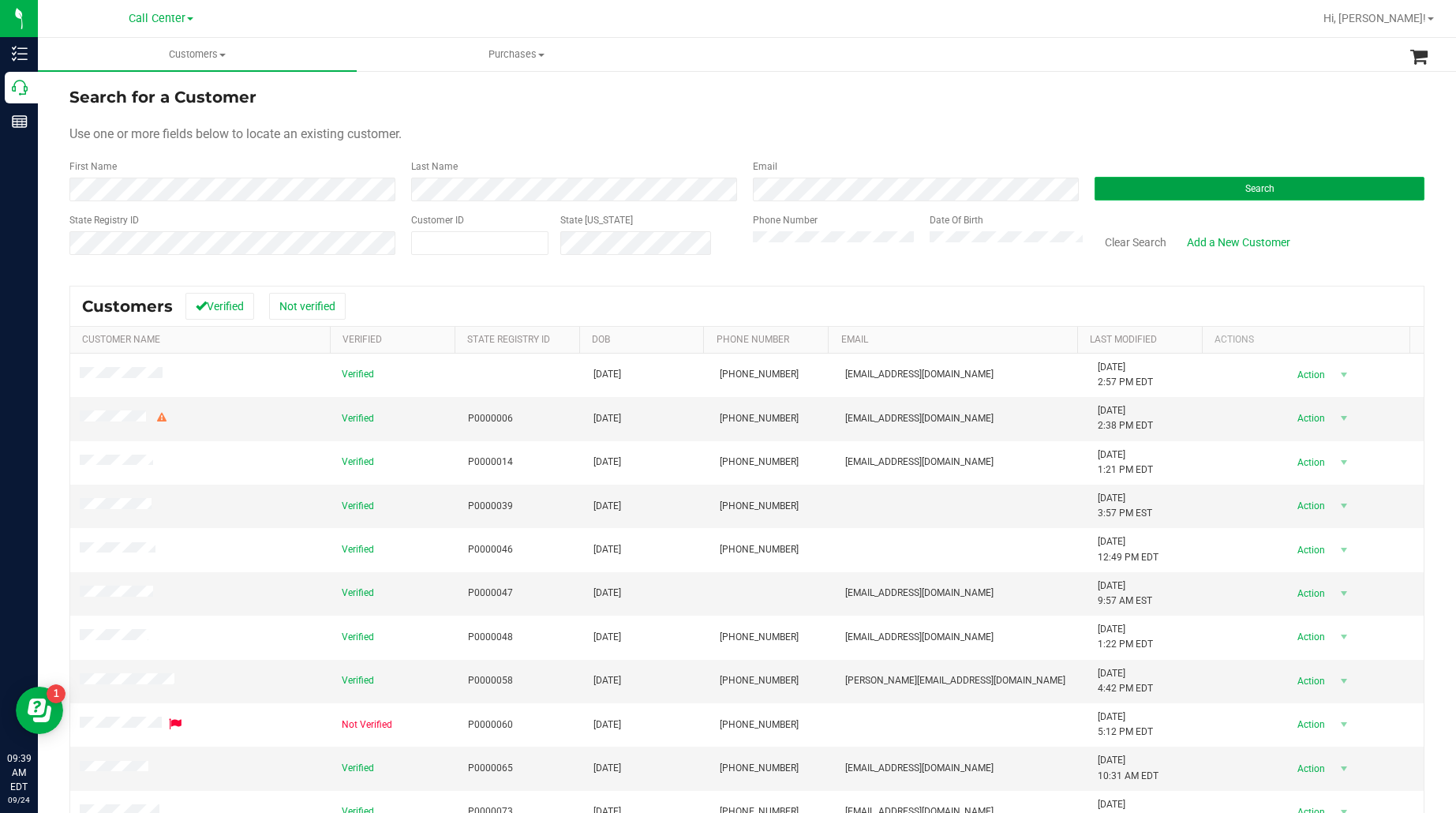
click at [1125, 182] on button "Search" at bounding box center [1260, 189] width 330 height 24
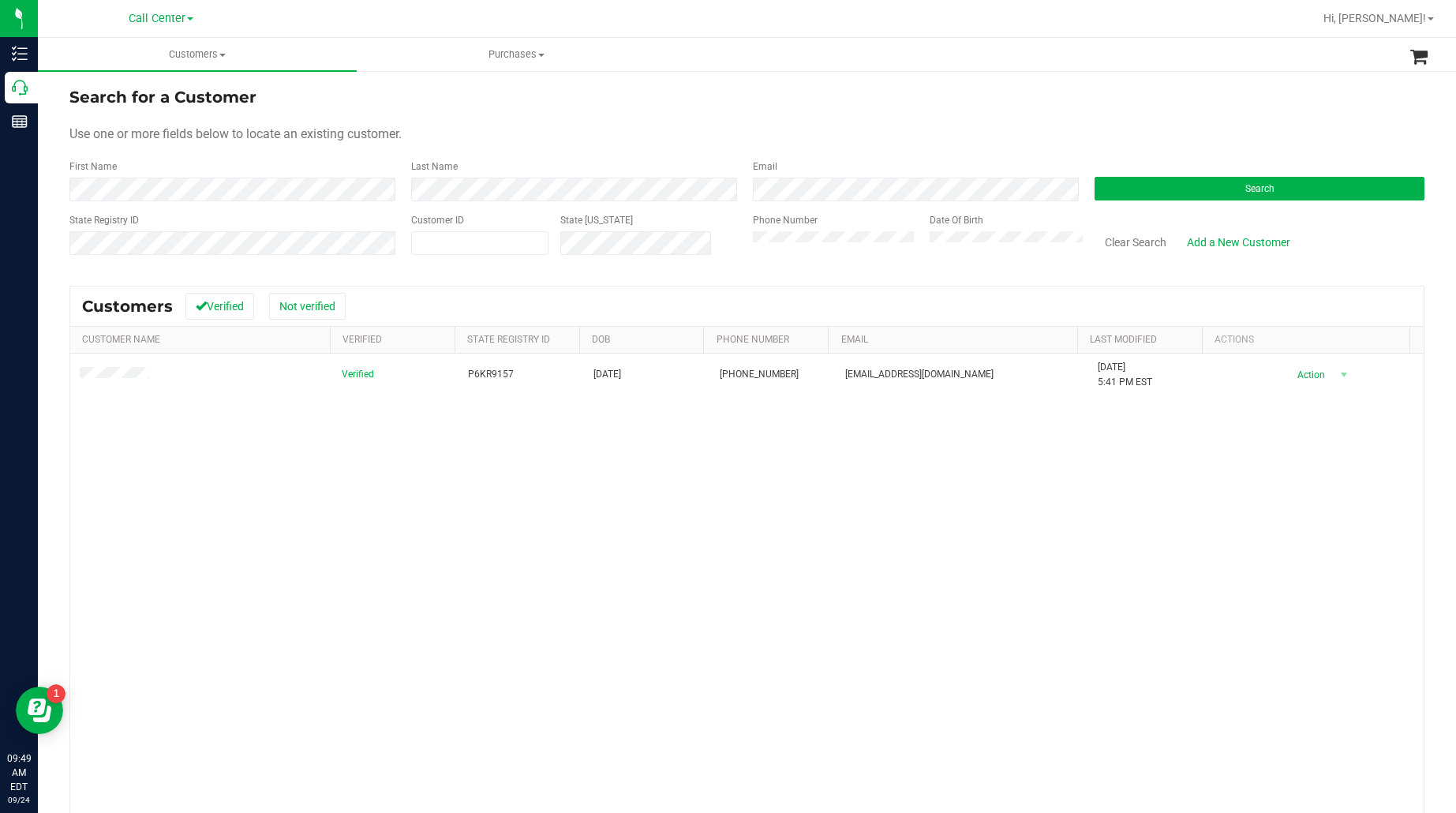
click at [243, 274] on div "Search for a Customer Use one or more fields below to locate an existing custom…" at bounding box center [747, 494] width 1355 height 819
click at [1103, 239] on button "Clear Search" at bounding box center [1136, 241] width 82 height 27
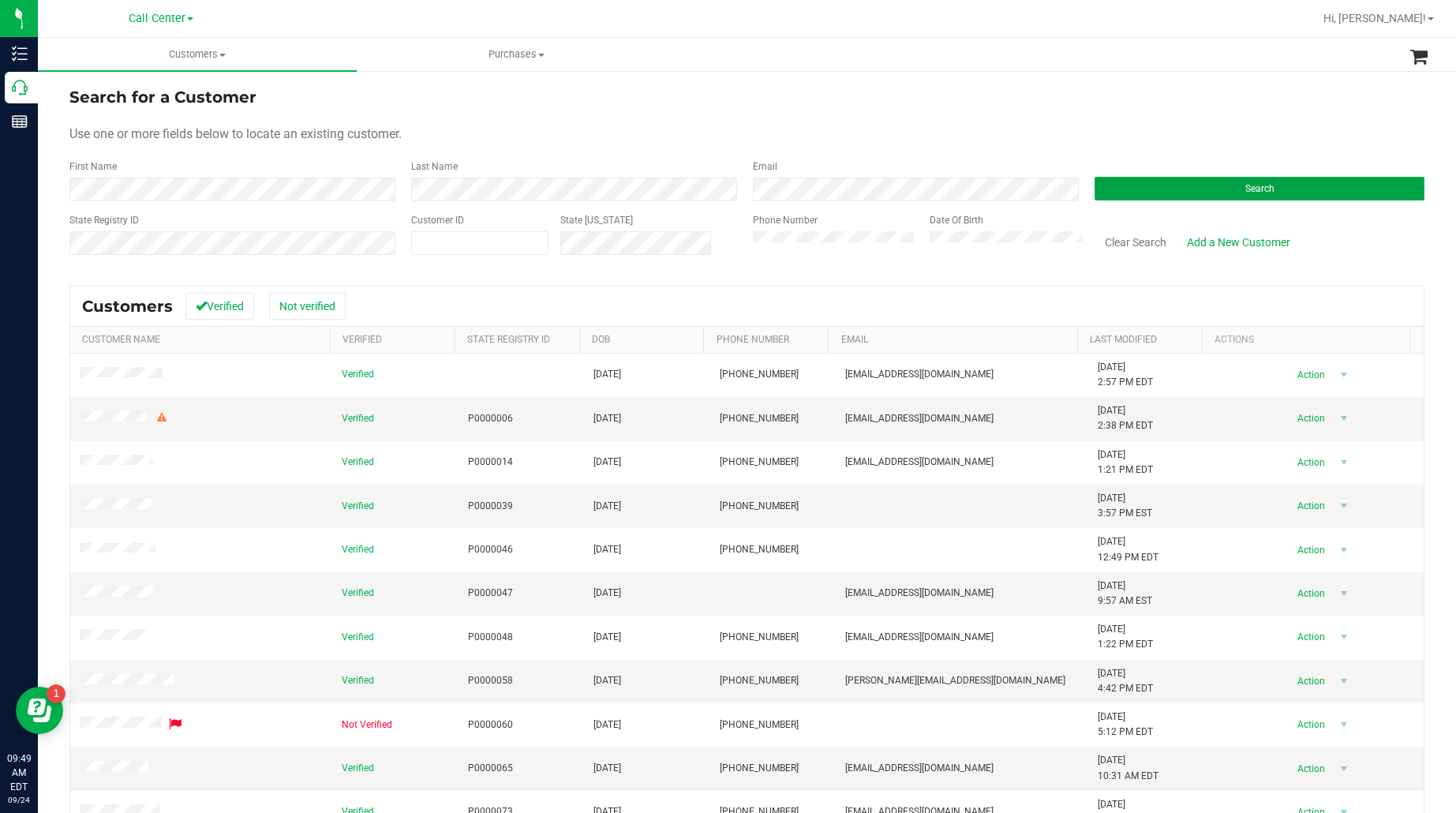
click at [1105, 195] on button "Search" at bounding box center [1260, 189] width 330 height 24
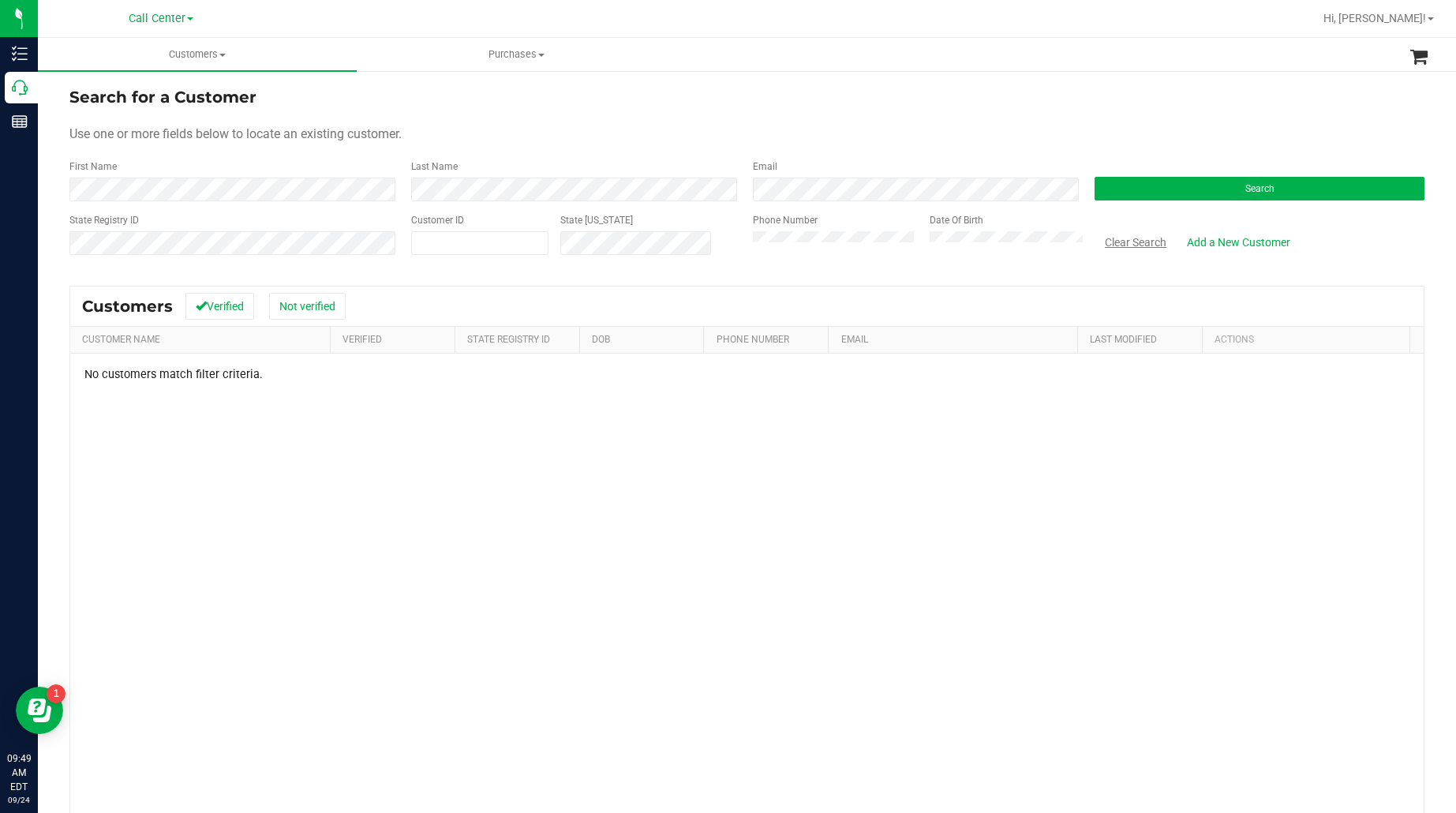
click at [1115, 239] on button "Clear Search" at bounding box center [1136, 241] width 82 height 27
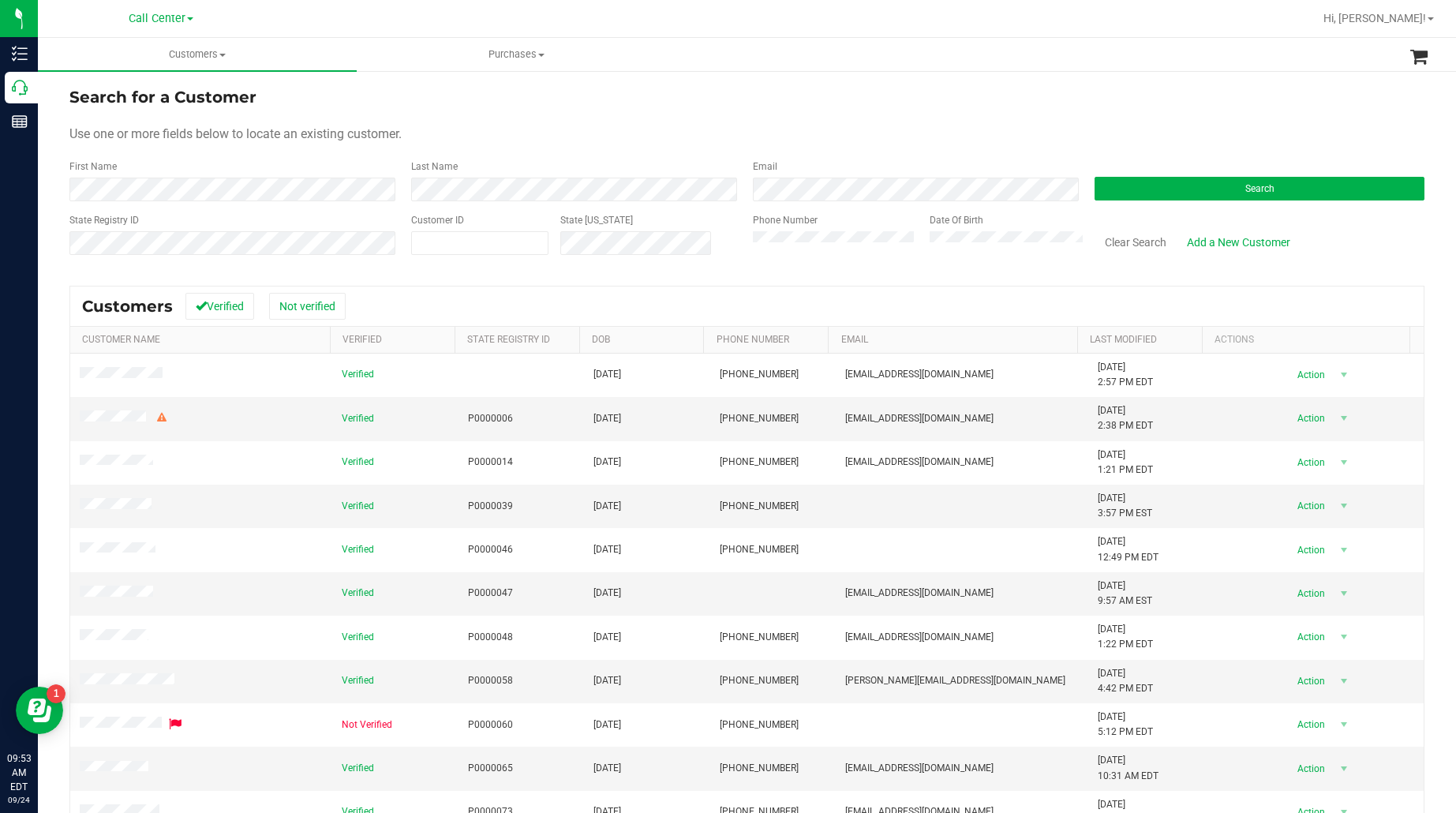
click at [231, 228] on div "State Registry ID" at bounding box center [234, 241] width 330 height 56
click at [1186, 188] on button "Search" at bounding box center [1260, 189] width 330 height 24
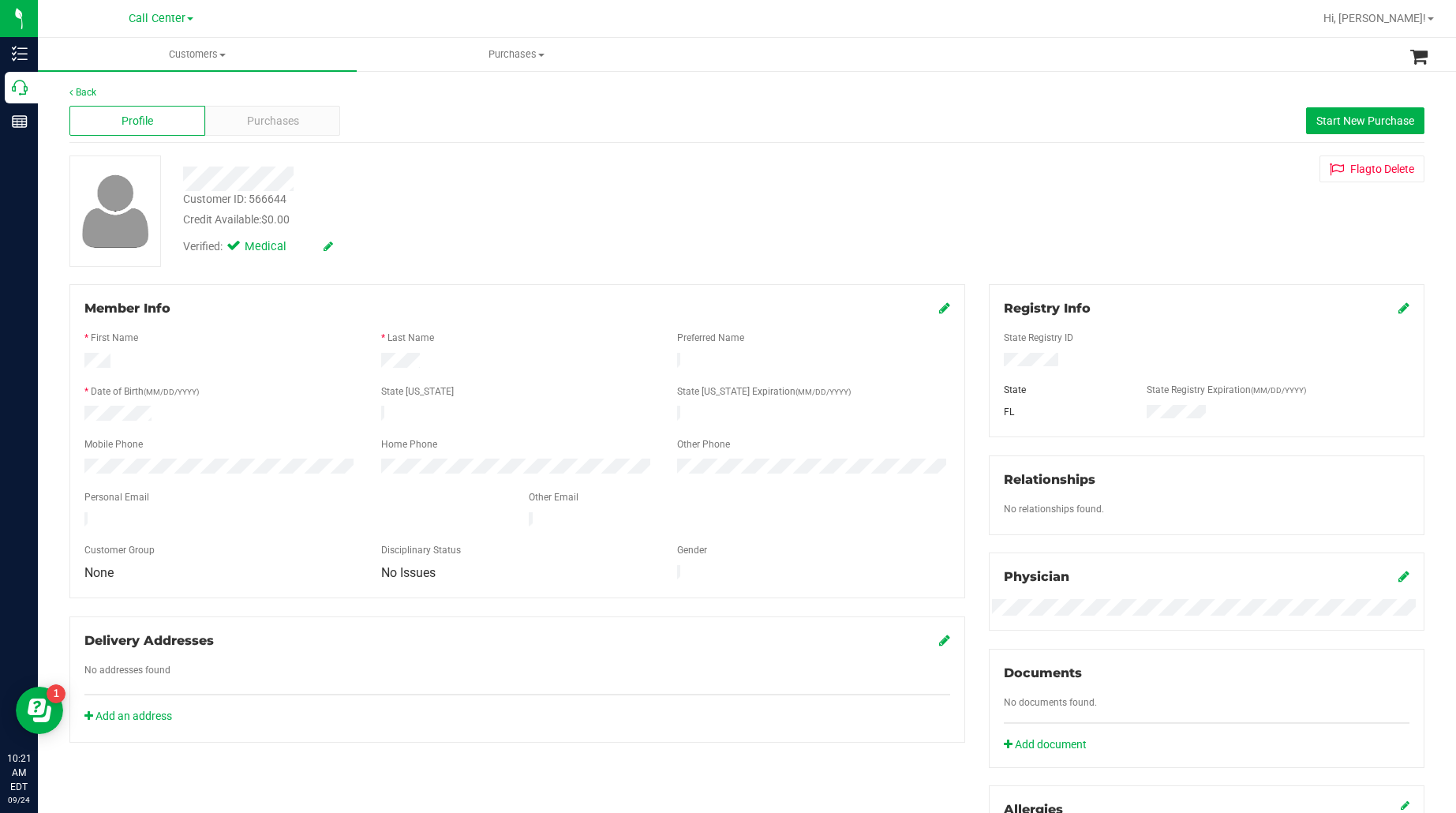
click at [274, 375] on div at bounding box center [518, 378] width 866 height 13
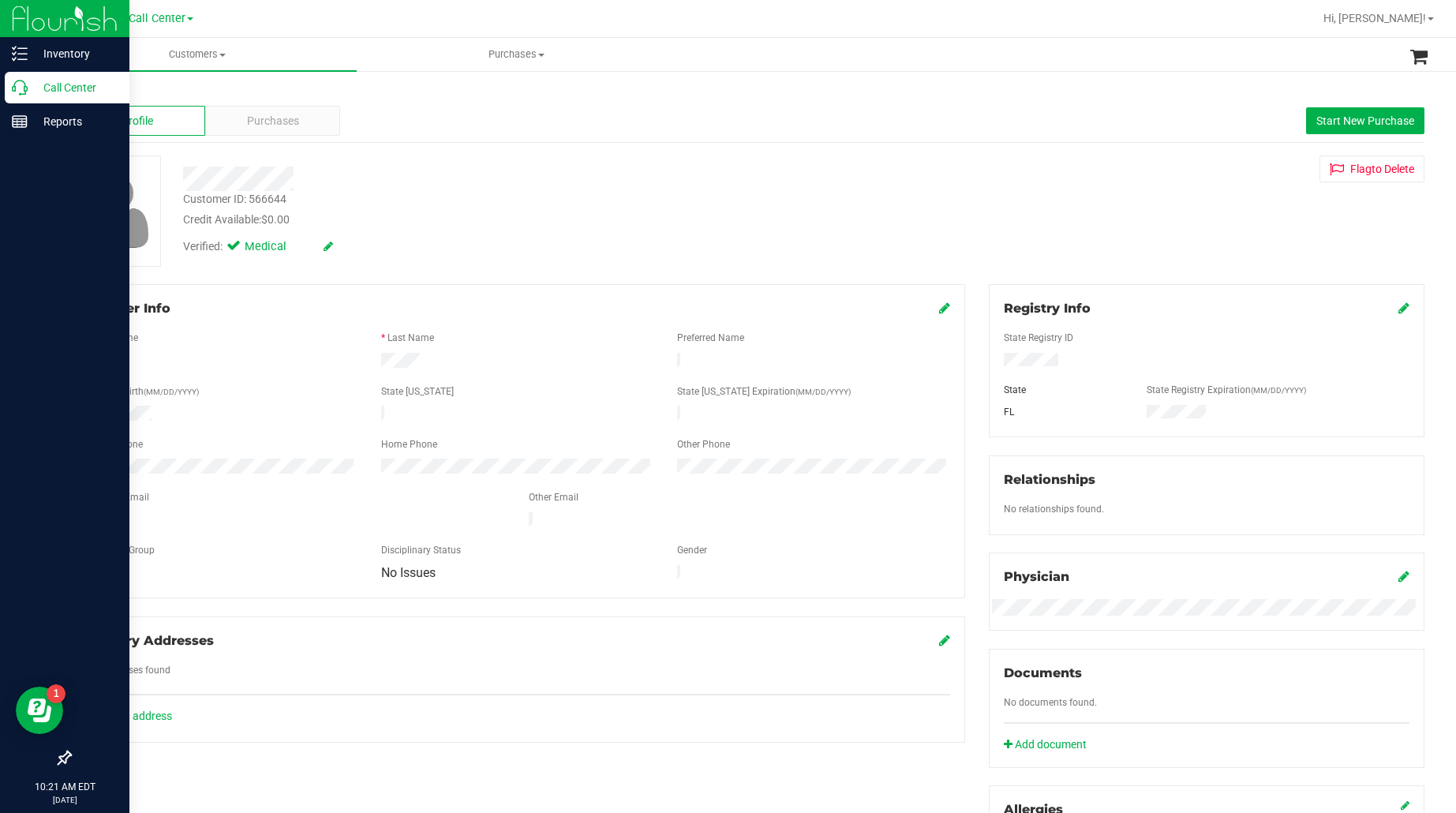
click at [68, 87] on p "Call Center" at bounding box center [75, 87] width 95 height 19
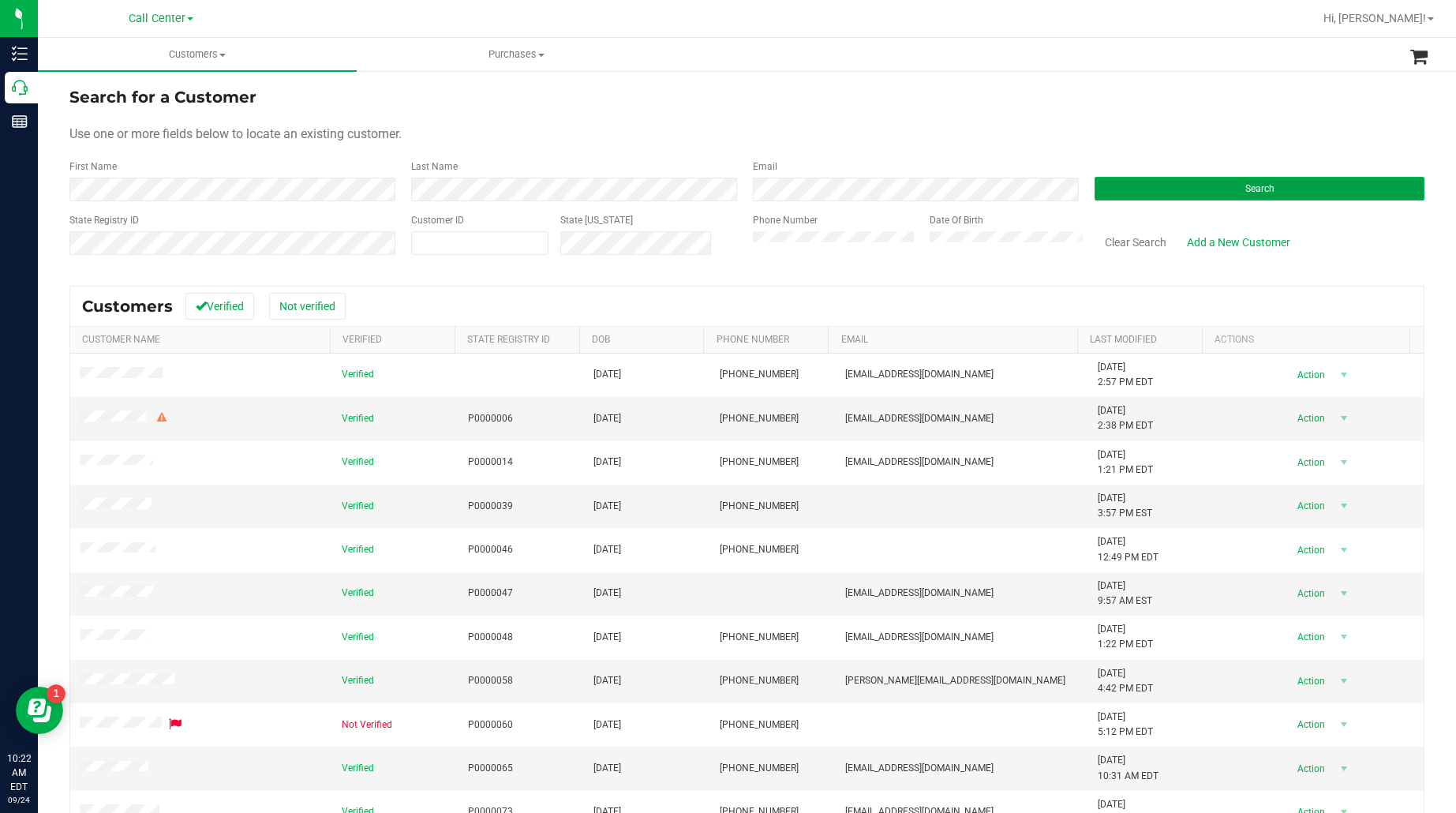
click at [1148, 180] on button "Search" at bounding box center [1260, 189] width 330 height 24
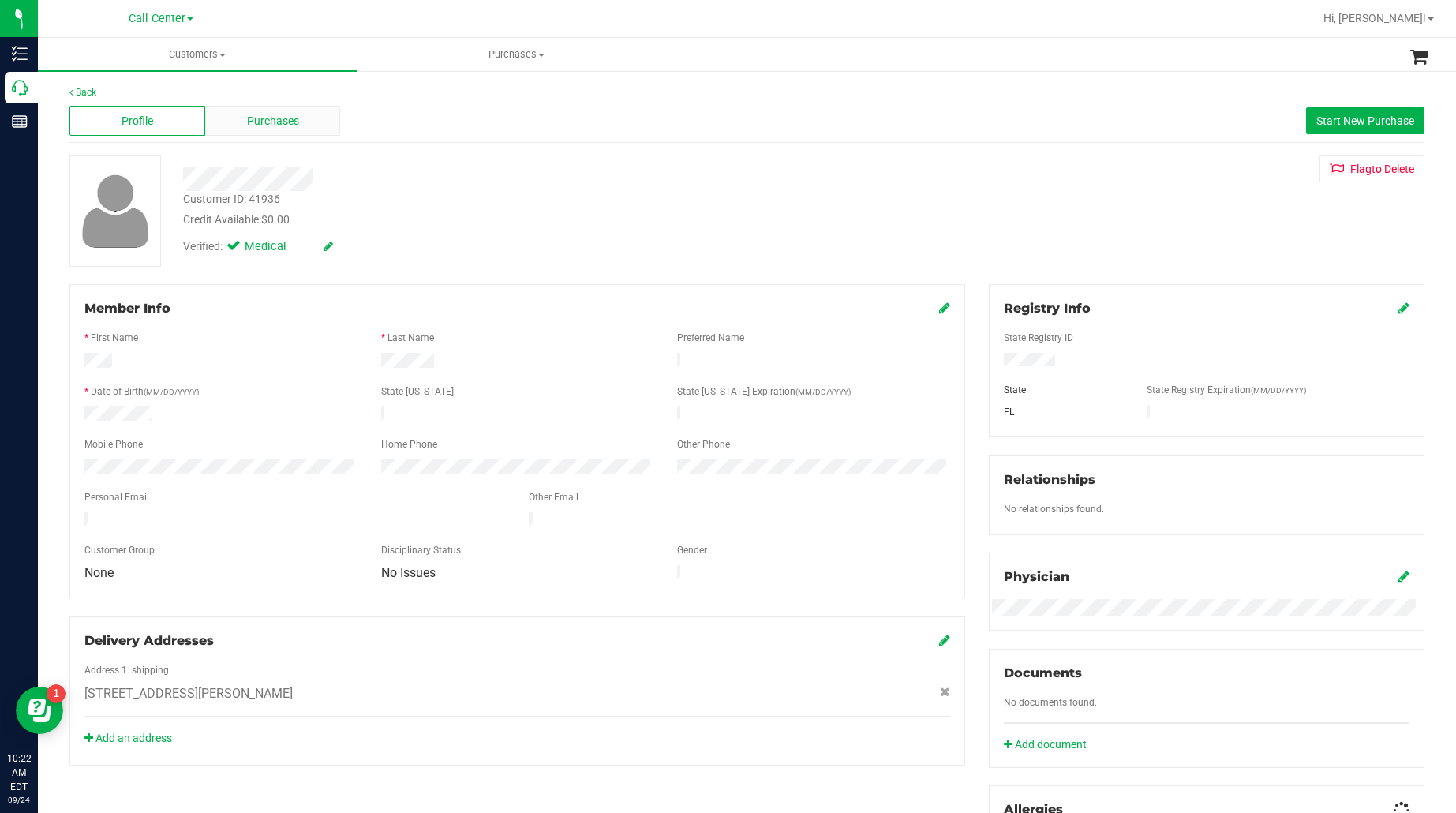
click at [248, 123] on span "Purchases" at bounding box center [273, 121] width 52 height 17
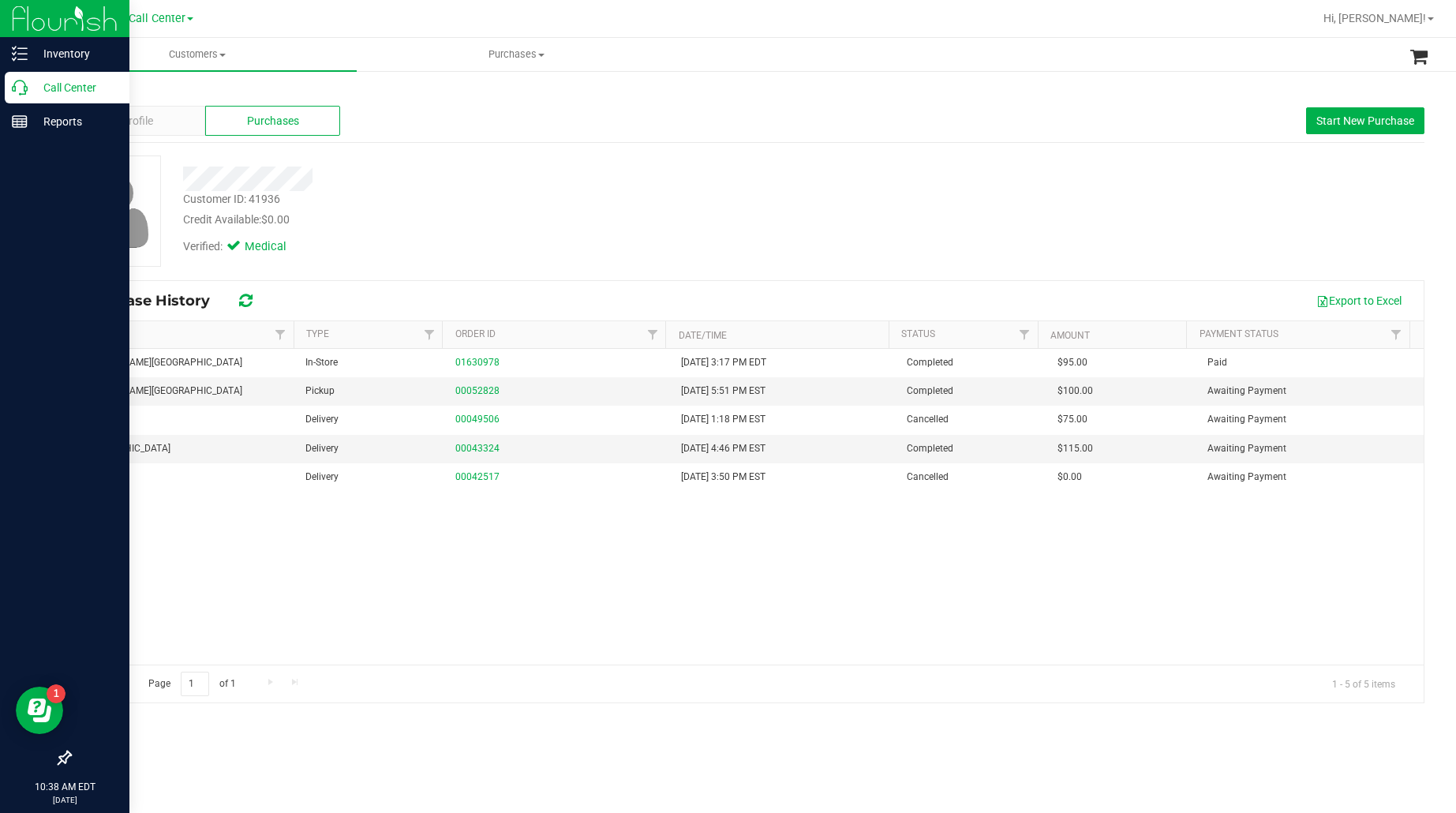
click at [72, 92] on p "Call Center" at bounding box center [75, 87] width 95 height 19
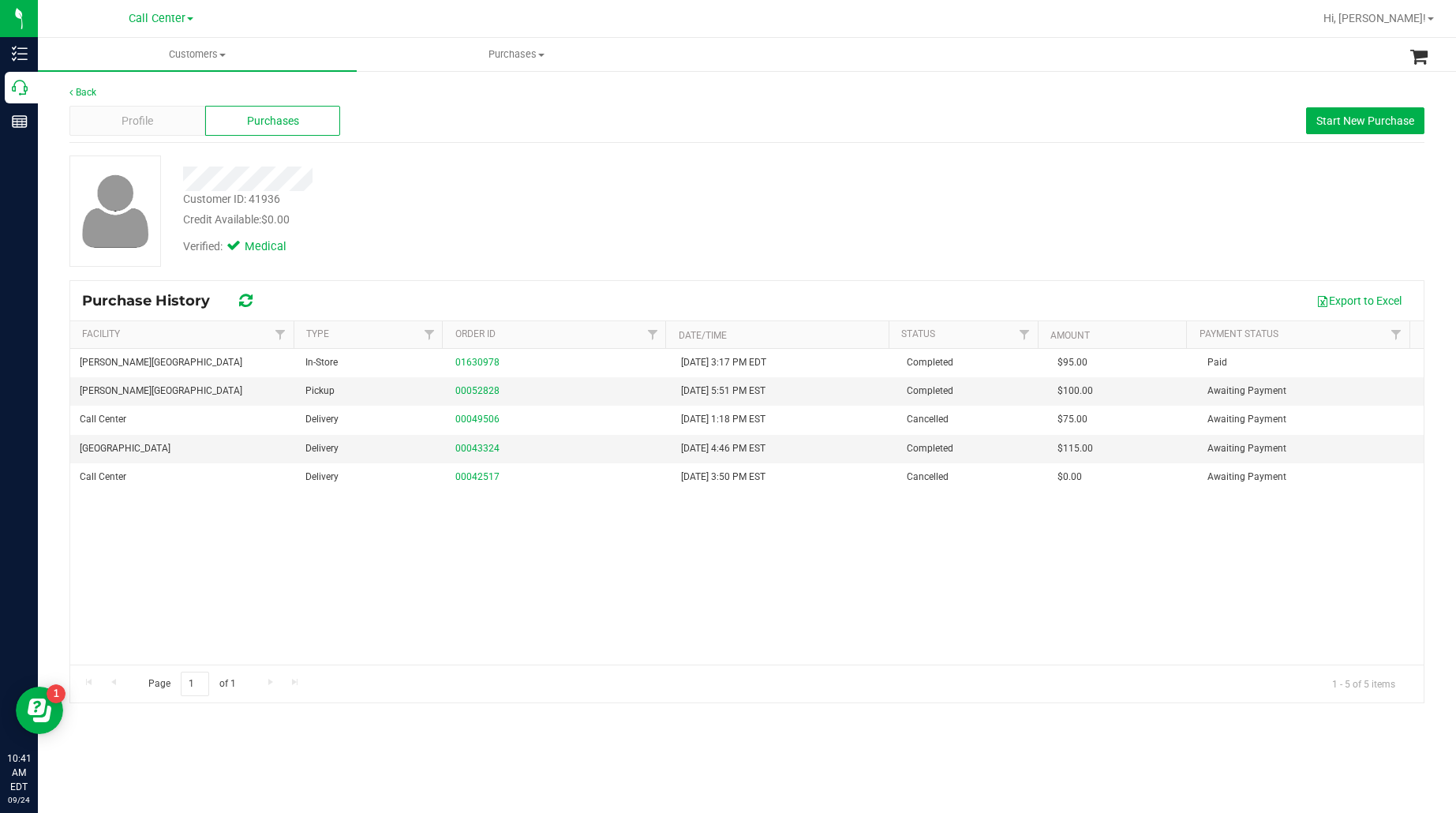
click at [1103, 573] on div "Bonita Springs WC In-Store 01630978 9/8/2020 3:17 PM EDT Completed $95.00 Paid …" at bounding box center [746, 507] width 1353 height 316
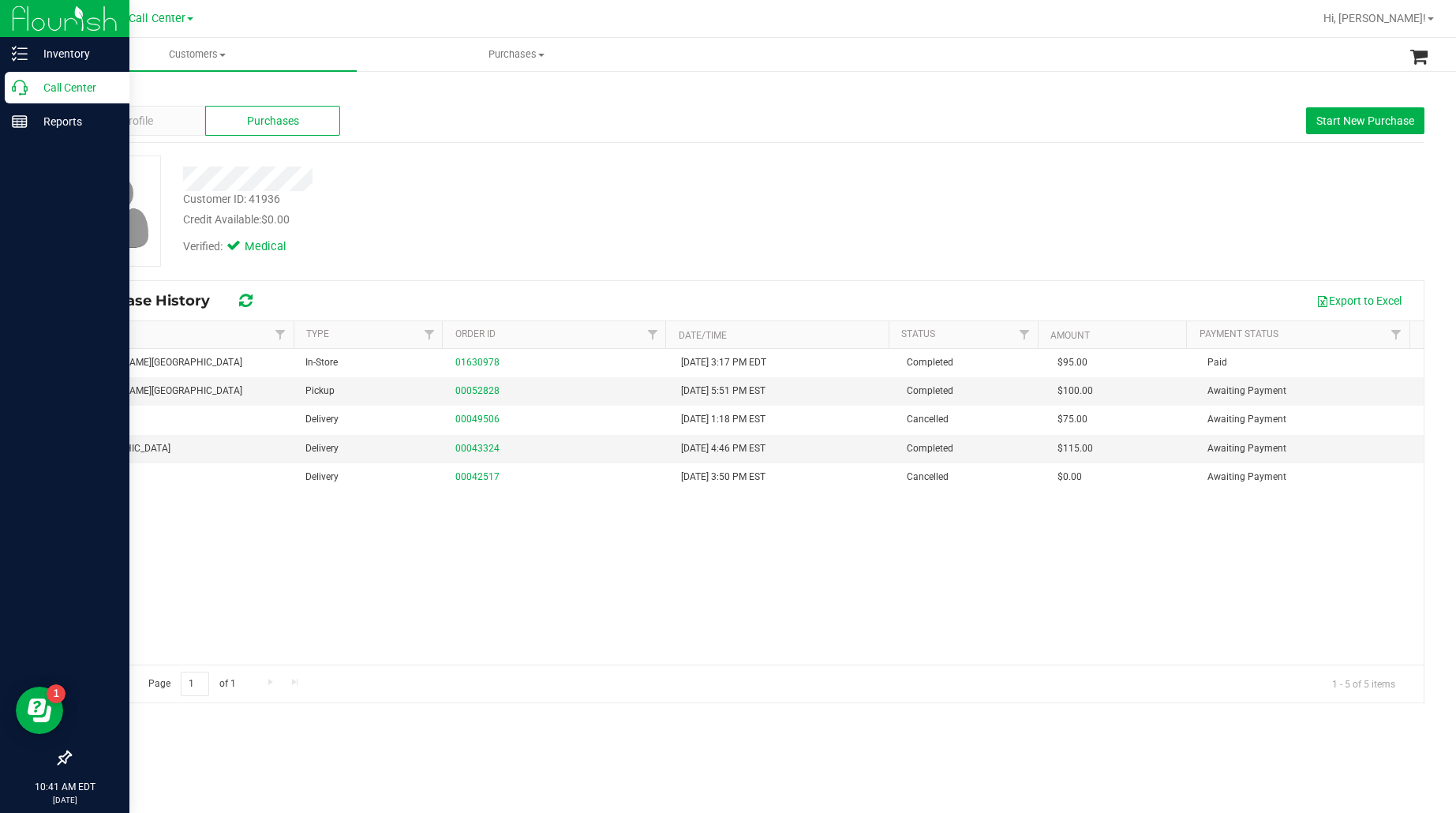
click at [57, 79] on p "Call Center" at bounding box center [75, 87] width 95 height 19
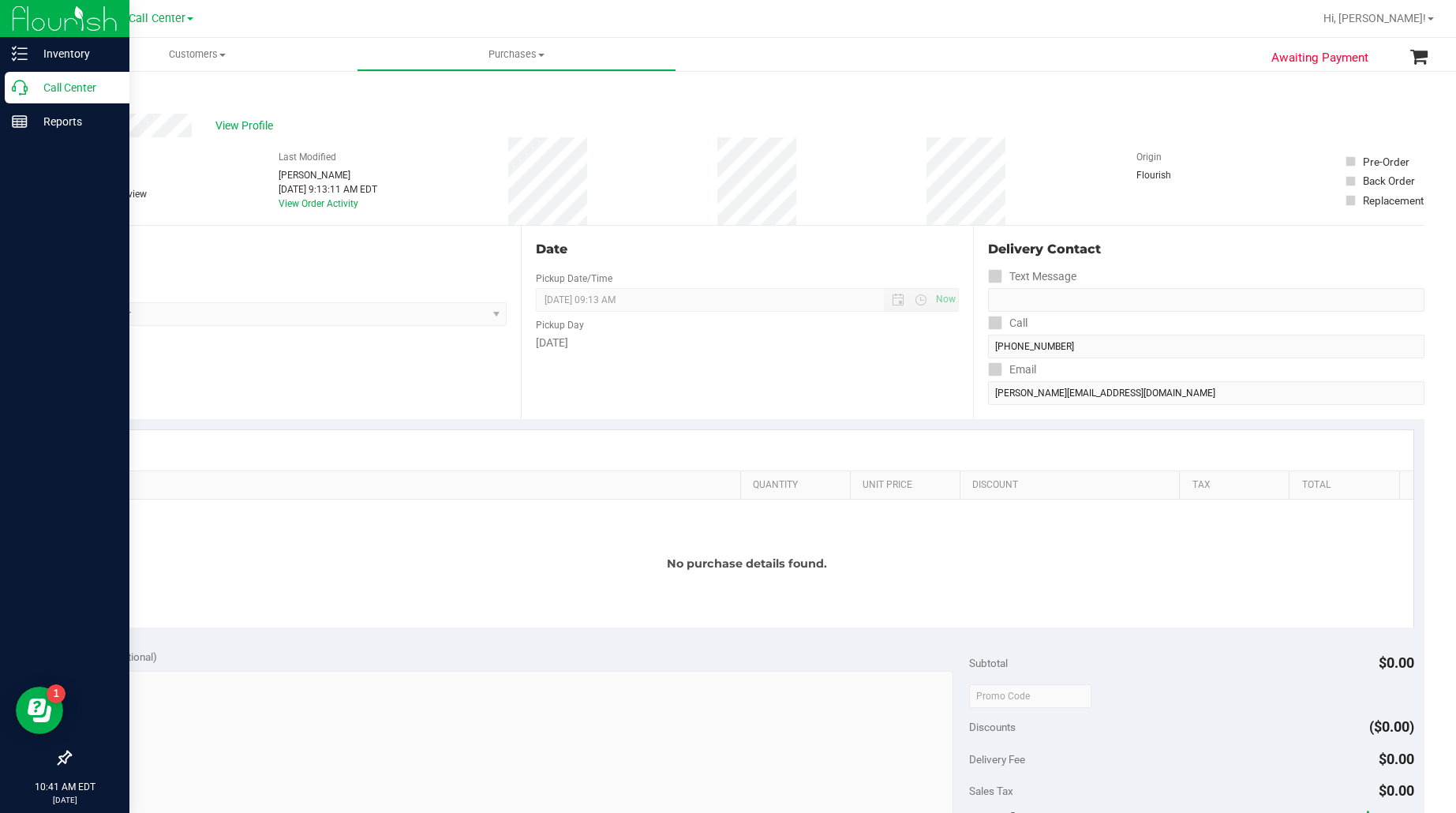
click at [73, 76] on div "Call Center" at bounding box center [67, 88] width 125 height 32
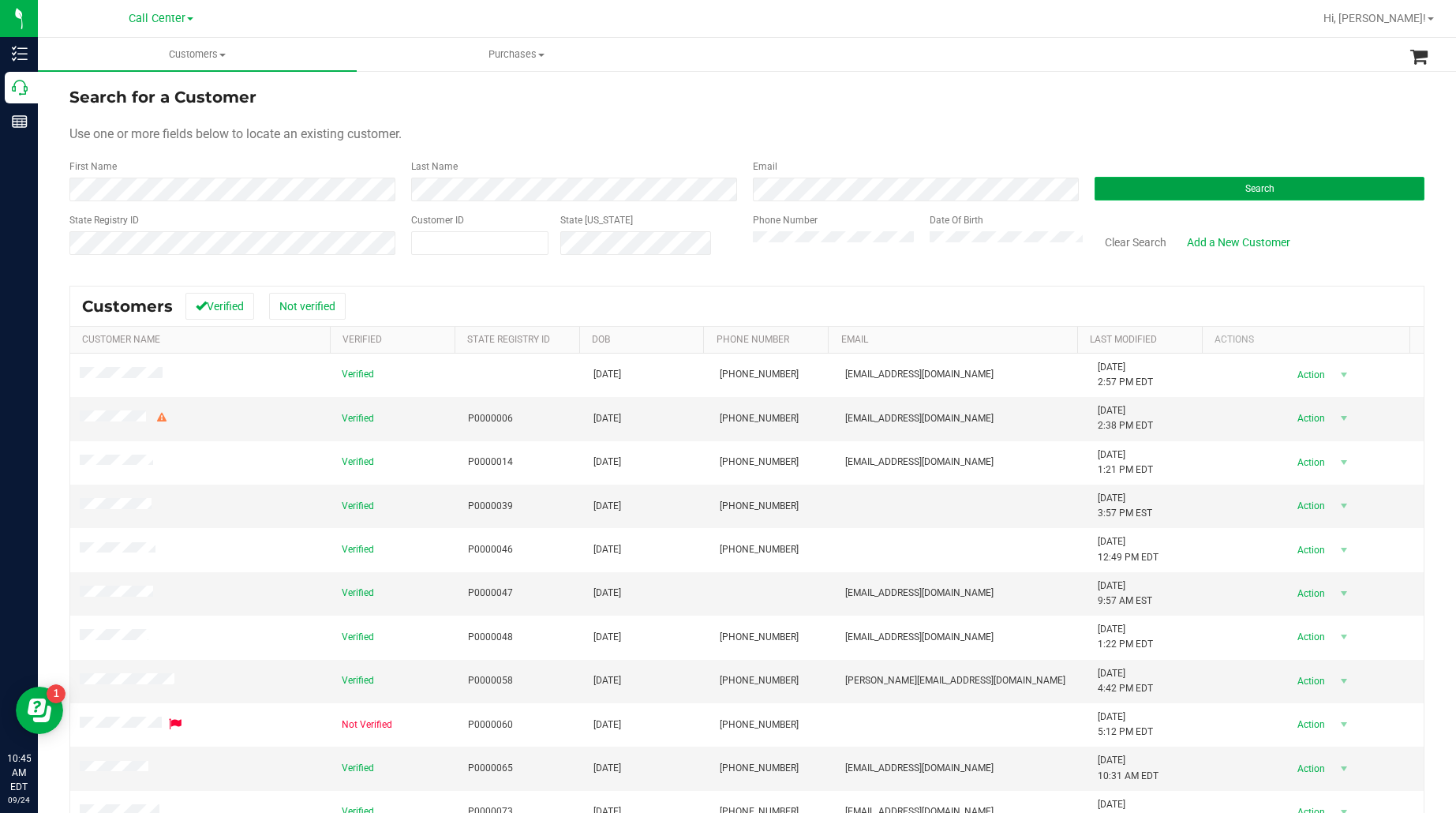
click at [1197, 190] on button "Search" at bounding box center [1260, 189] width 330 height 24
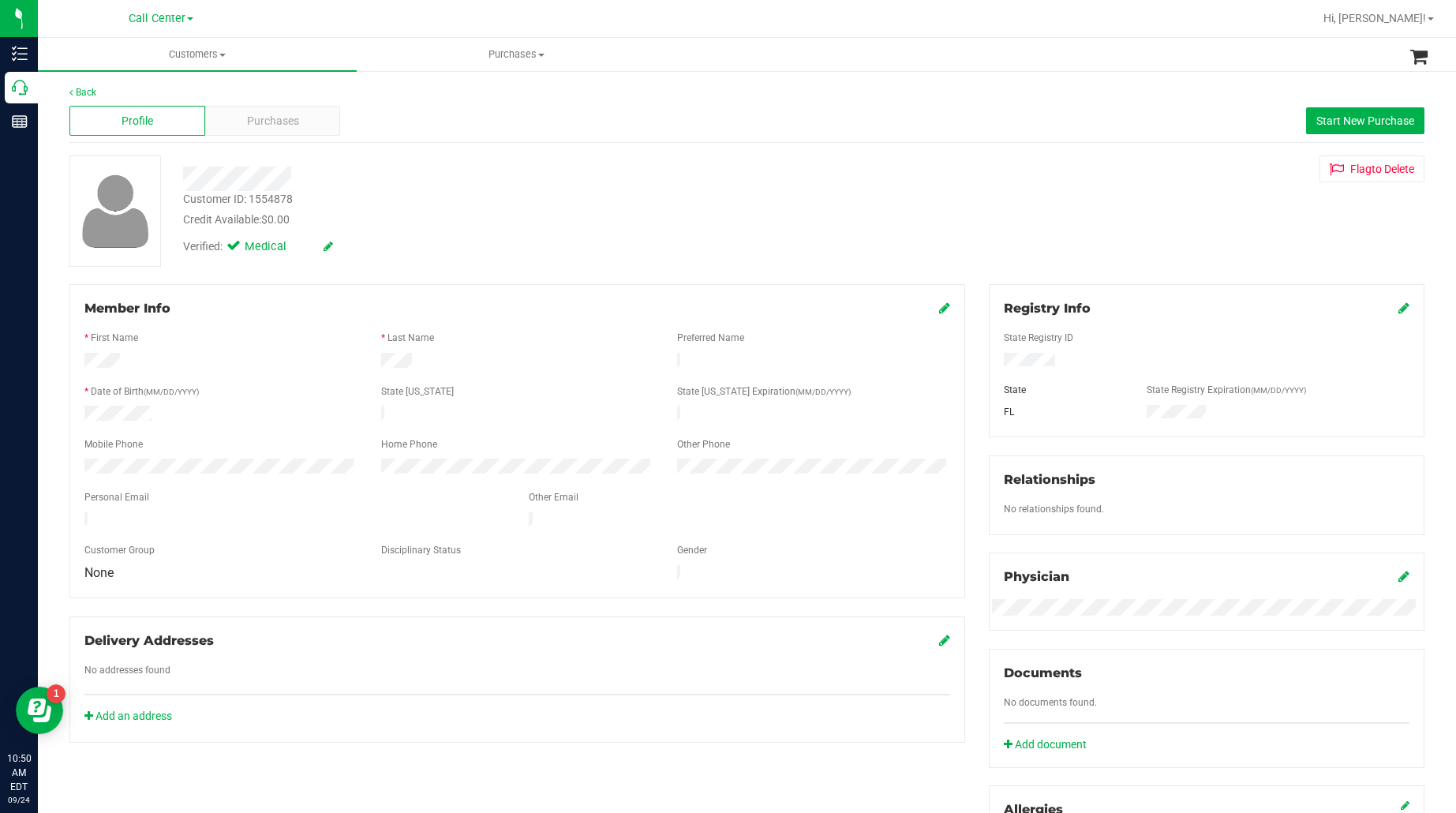
click at [313, 365] on form "Member Info * First Name * Last Name Preferred Name * Date of Birth (MM/DD/YYYY…" at bounding box center [518, 441] width 866 height 284
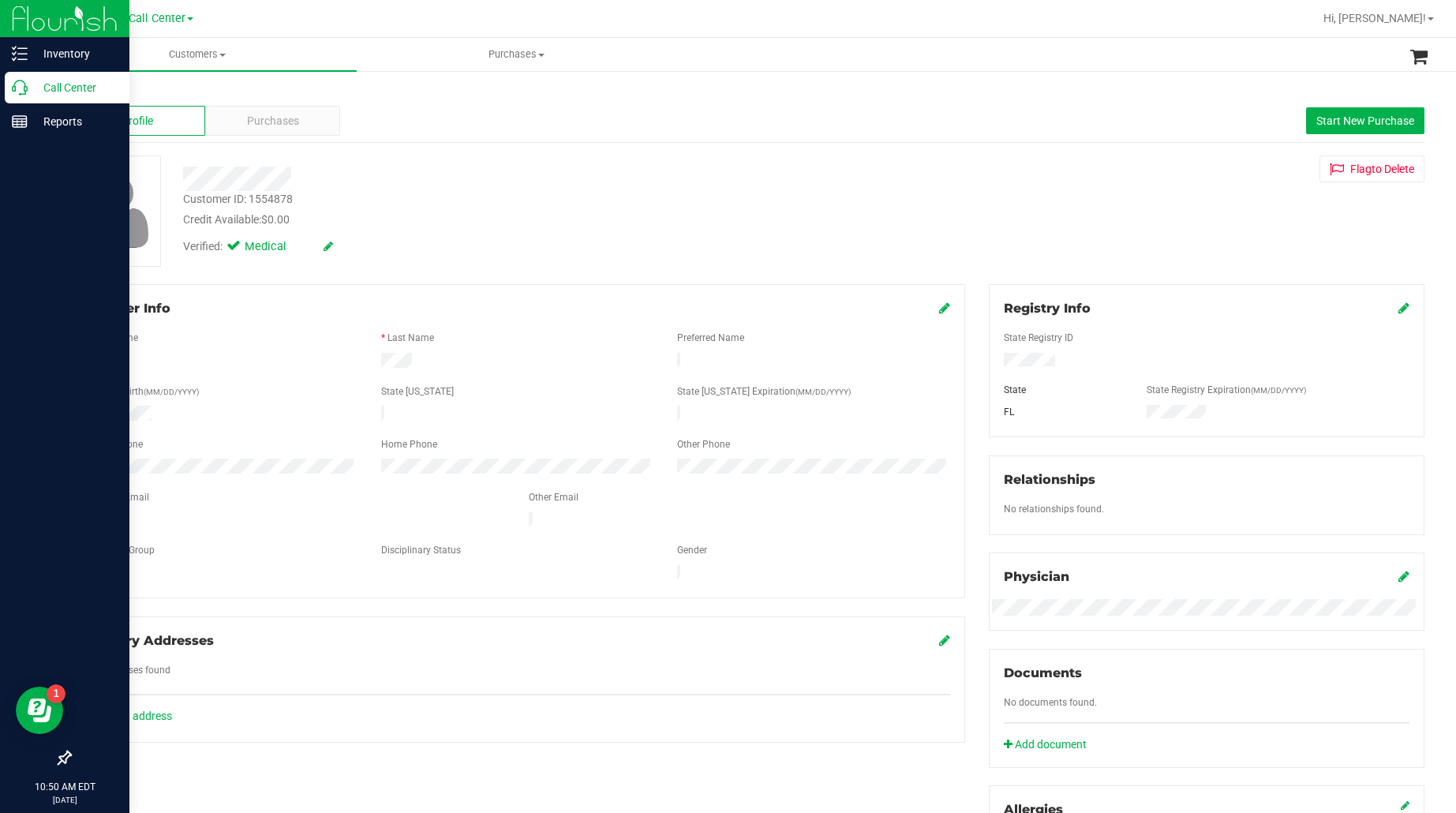
click at [49, 84] on p "Call Center" at bounding box center [75, 87] width 95 height 19
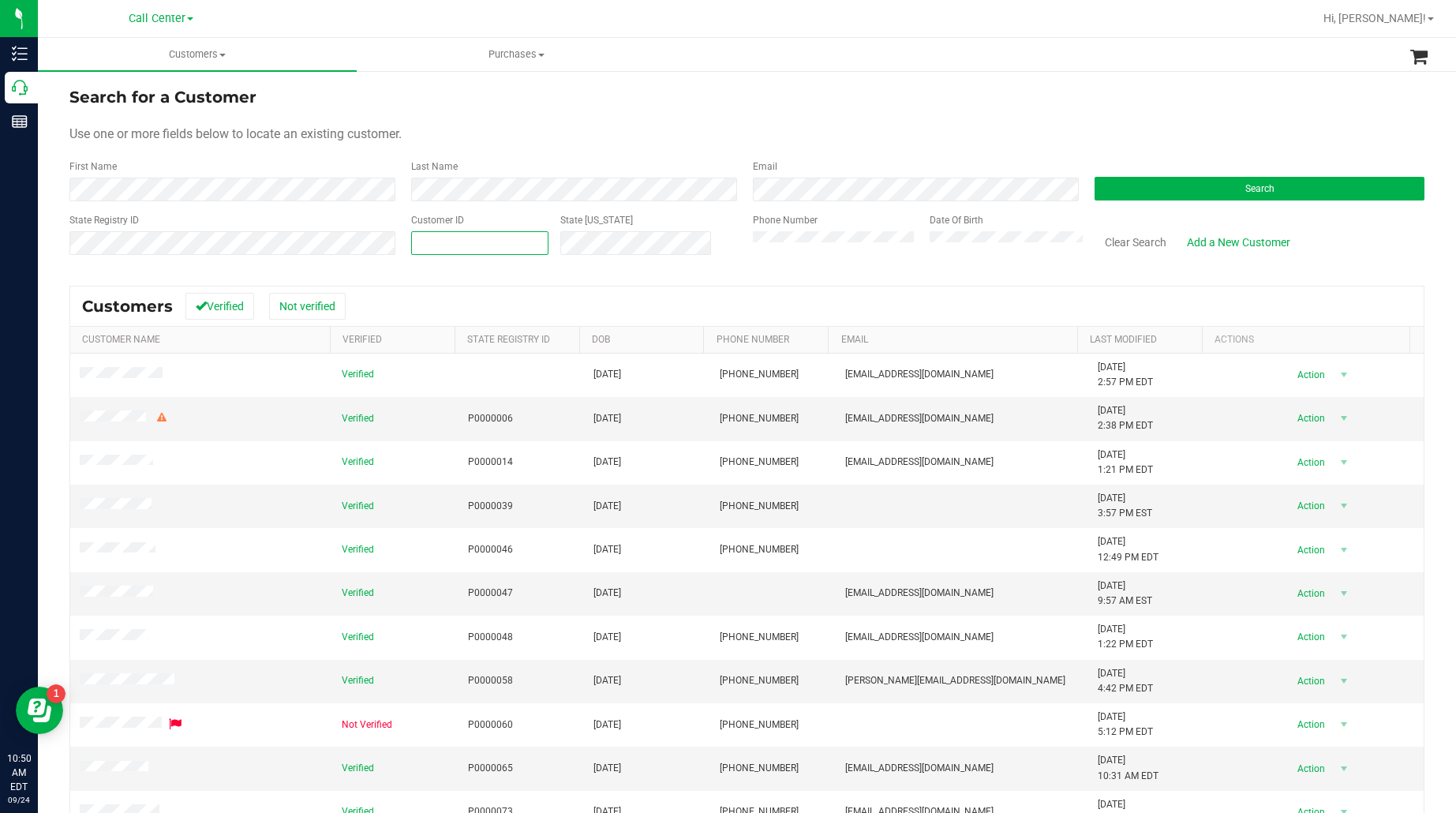
click at [526, 243] on span at bounding box center [480, 243] width 138 height 24
paste input "583065"
type input "583065"
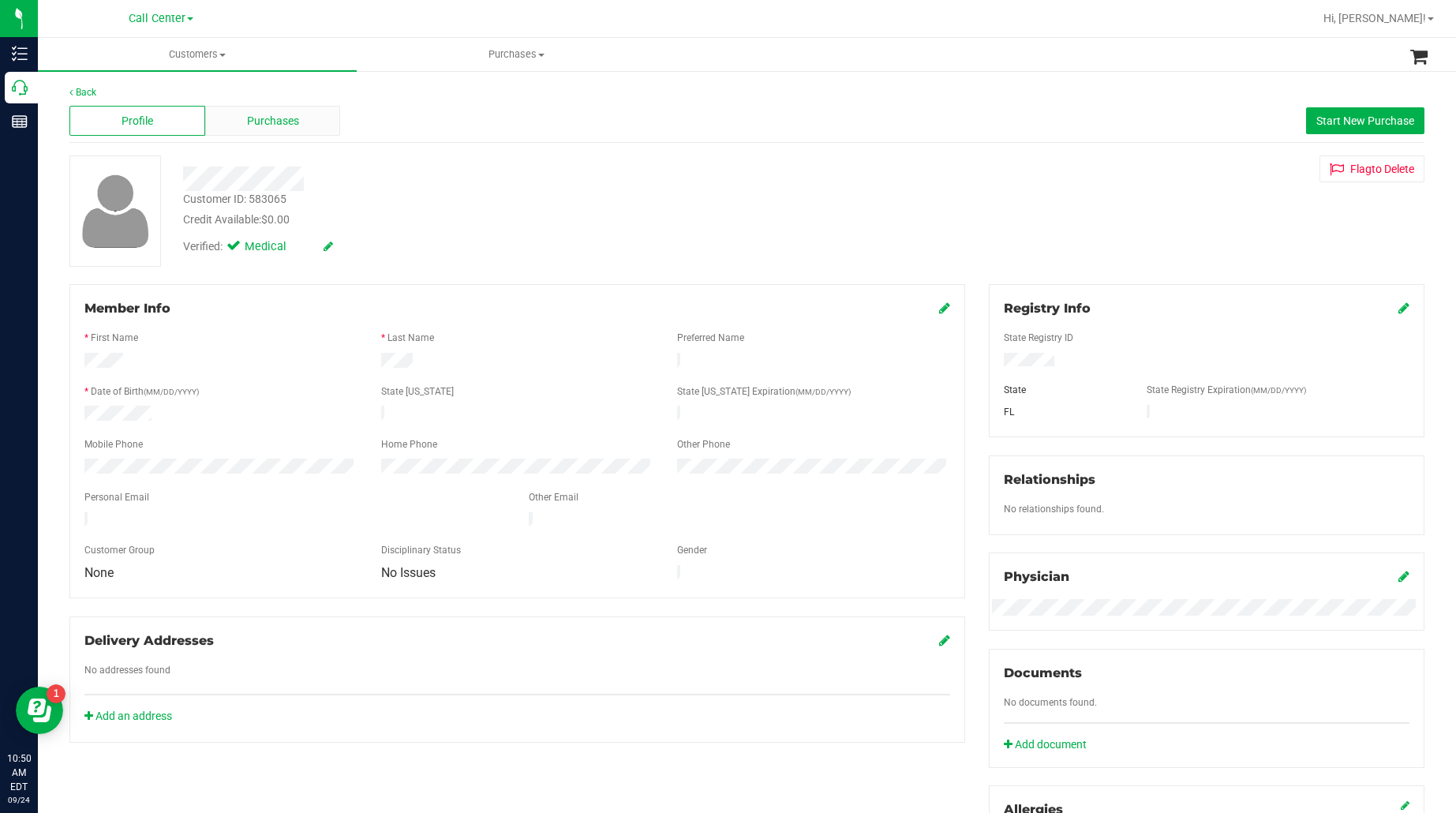
click at [262, 113] on span "Purchases" at bounding box center [273, 121] width 52 height 17
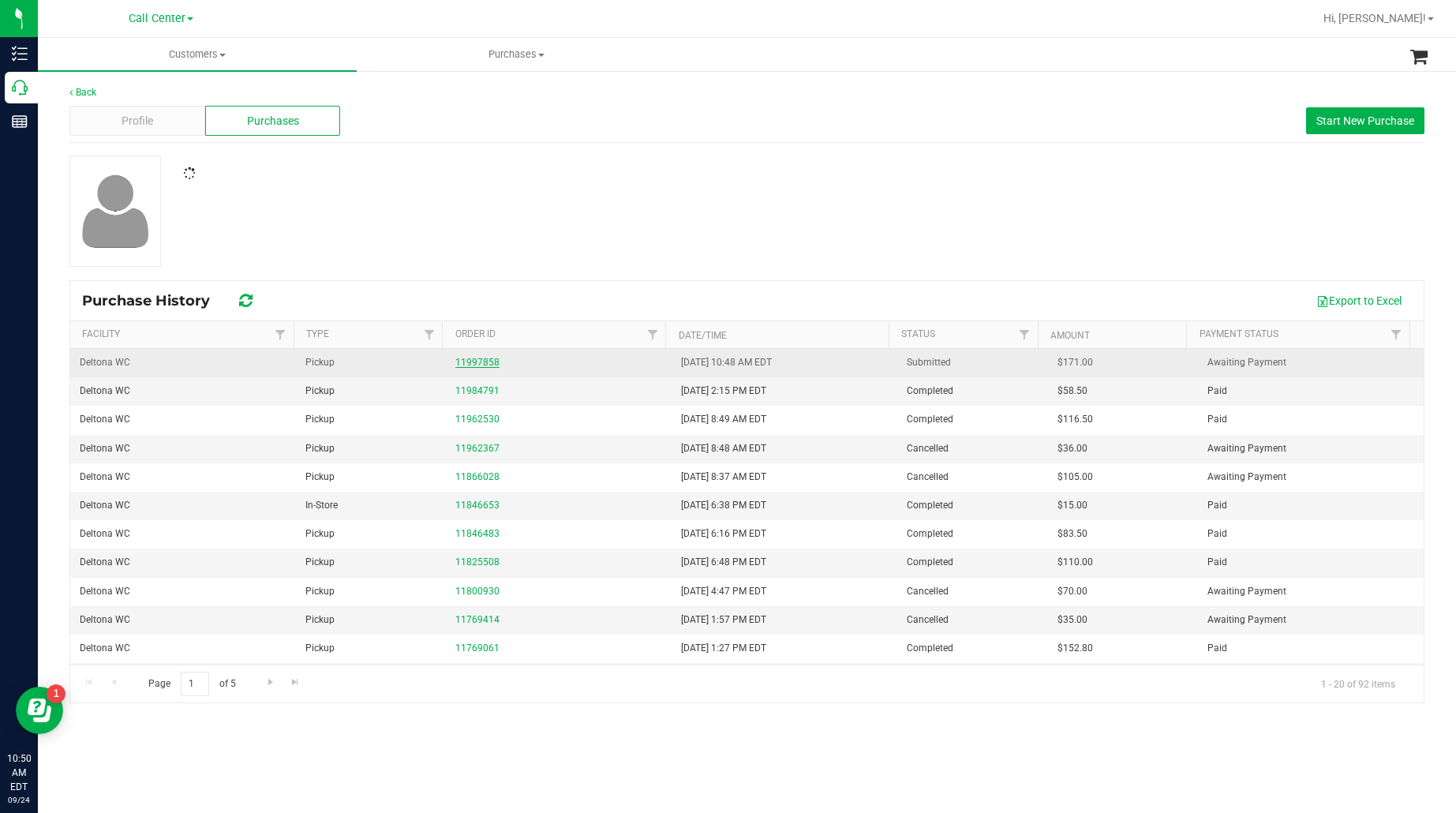
click at [488, 363] on link "11997858" at bounding box center [478, 362] width 44 height 11
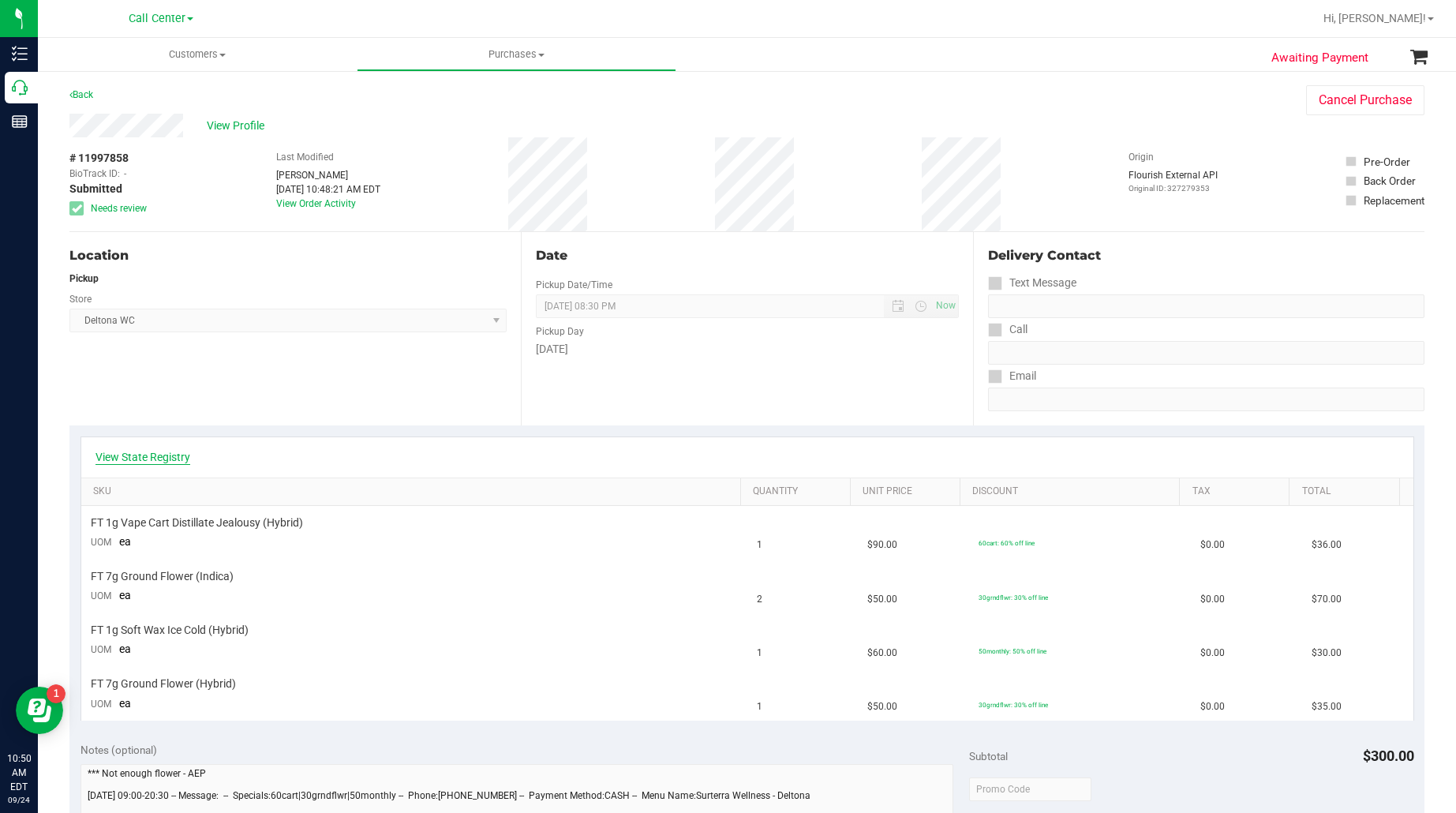
click at [173, 459] on link "View State Registry" at bounding box center [143, 457] width 95 height 16
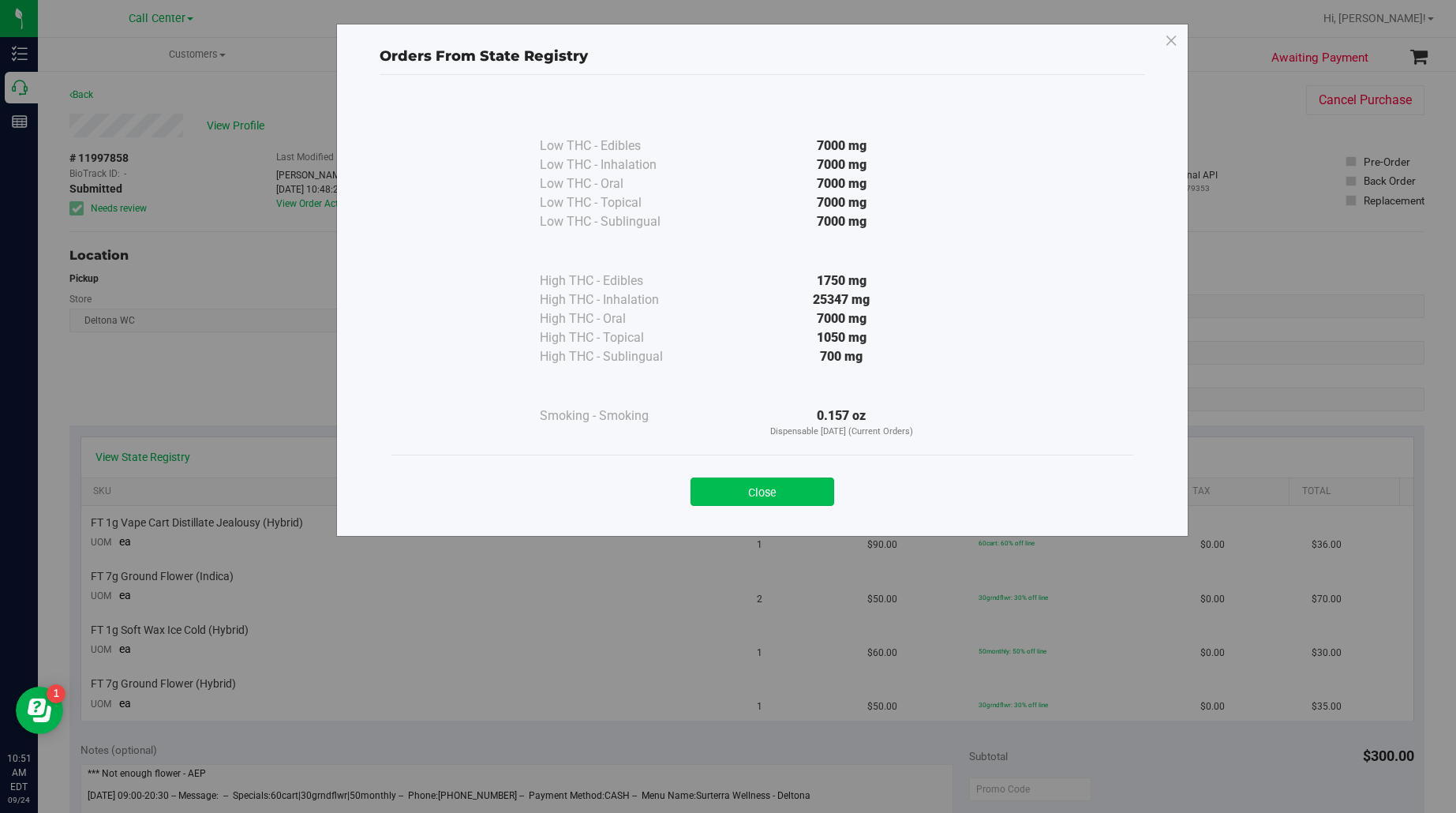
click at [755, 487] on button "Close" at bounding box center [762, 492] width 144 height 28
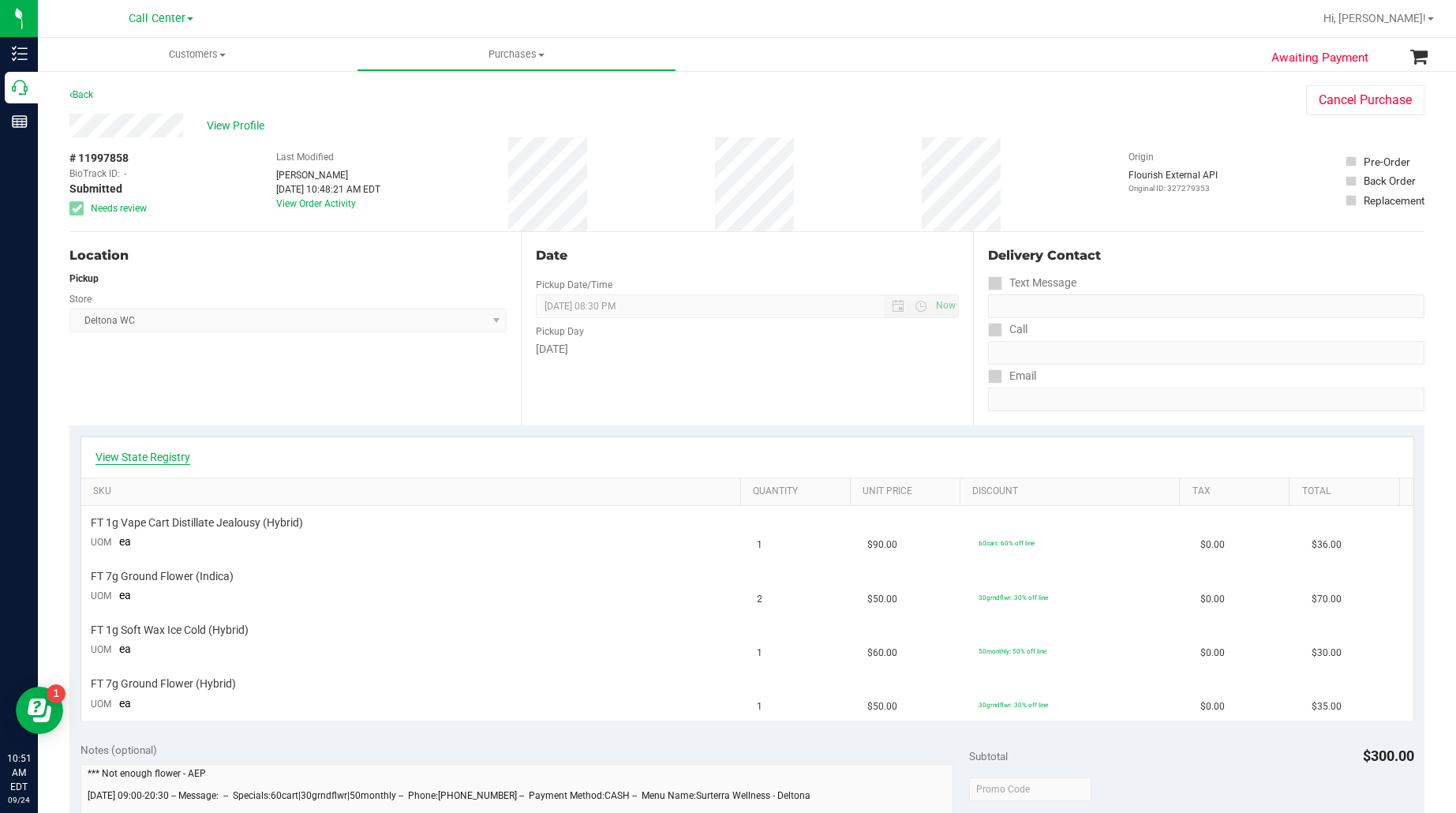
click at [158, 458] on link "View State Registry" at bounding box center [143, 457] width 95 height 16
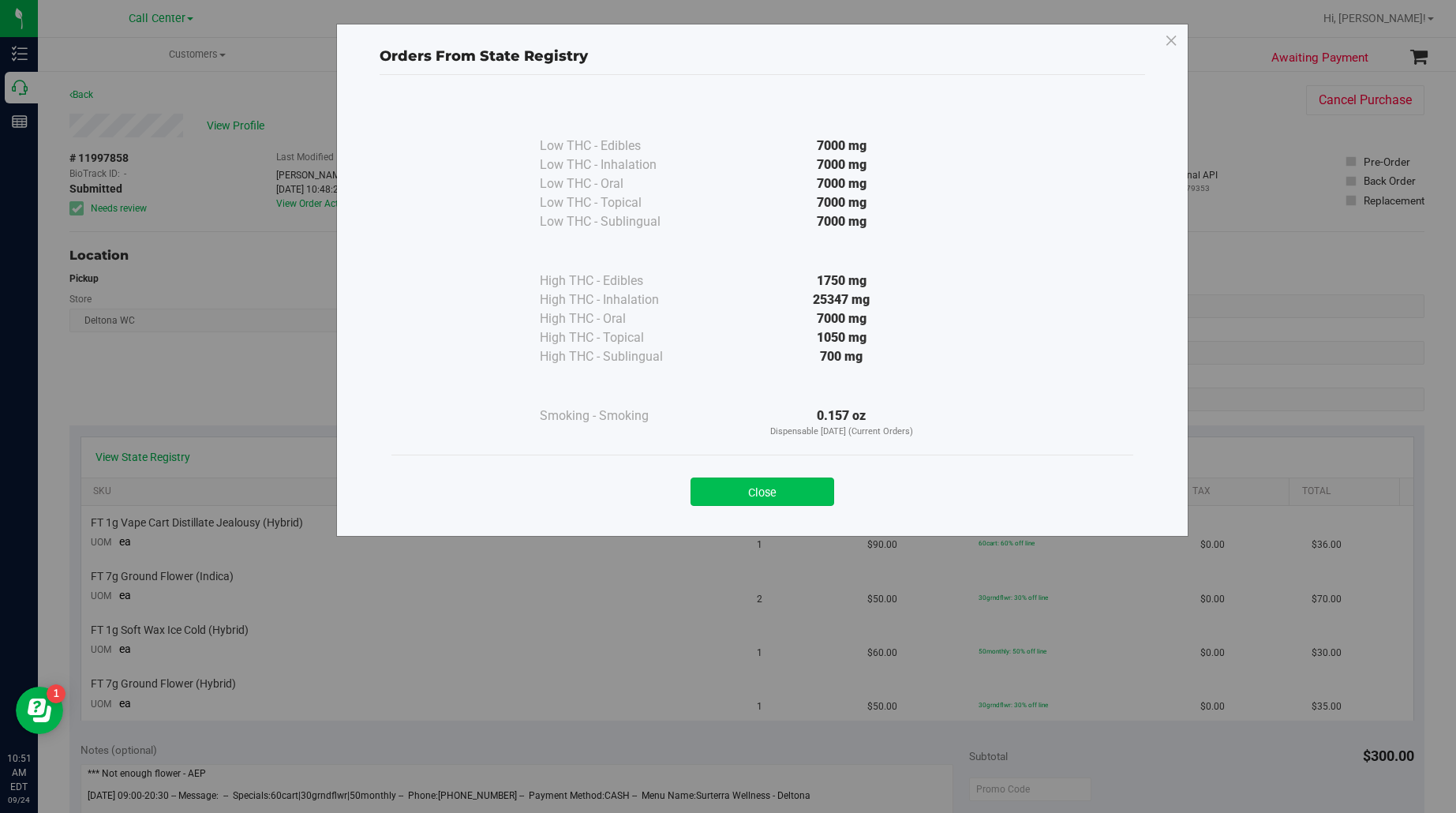
click at [759, 502] on button "Close" at bounding box center [762, 492] width 144 height 28
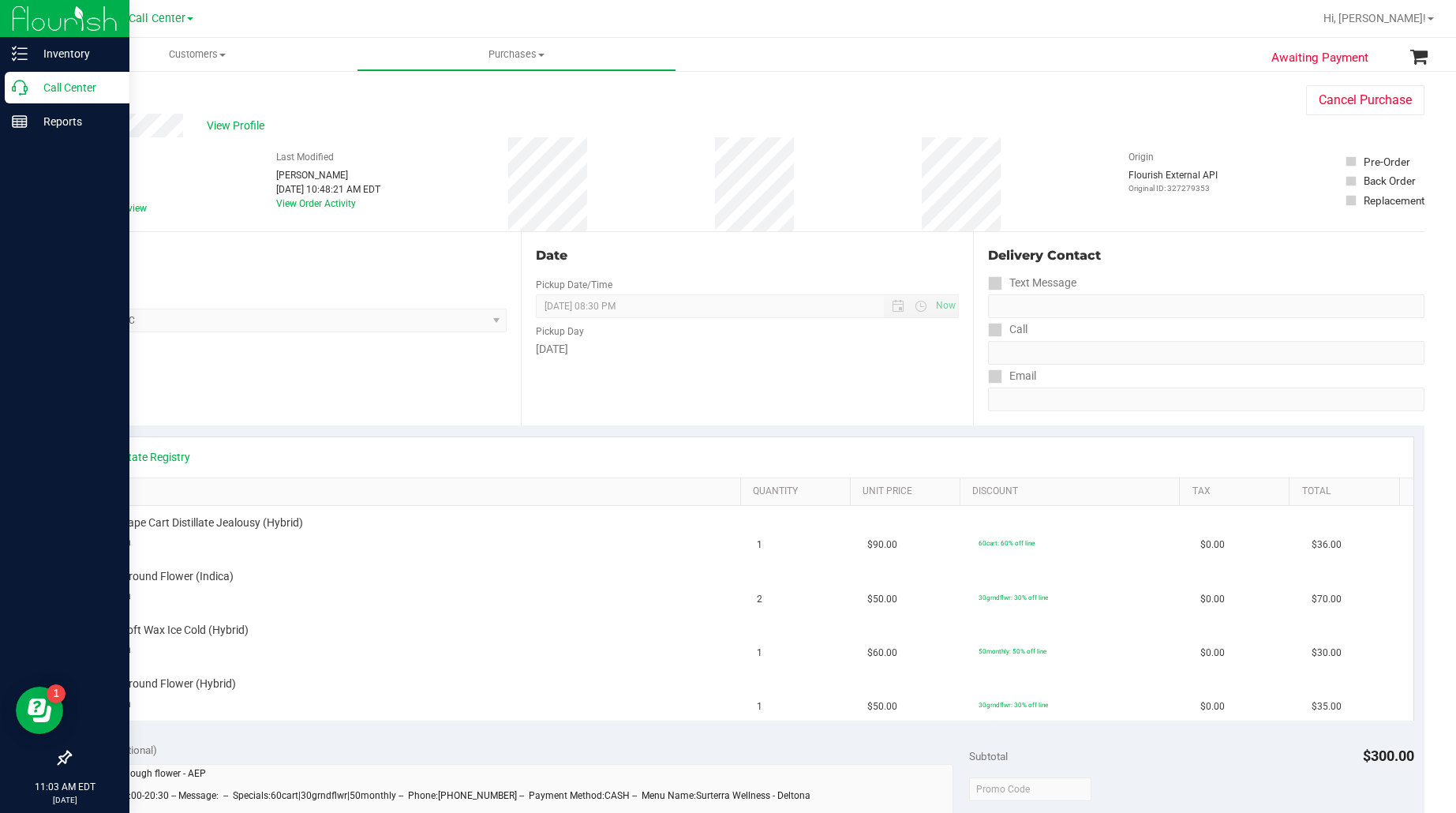
click at [45, 80] on p "Call Center" at bounding box center [75, 87] width 95 height 19
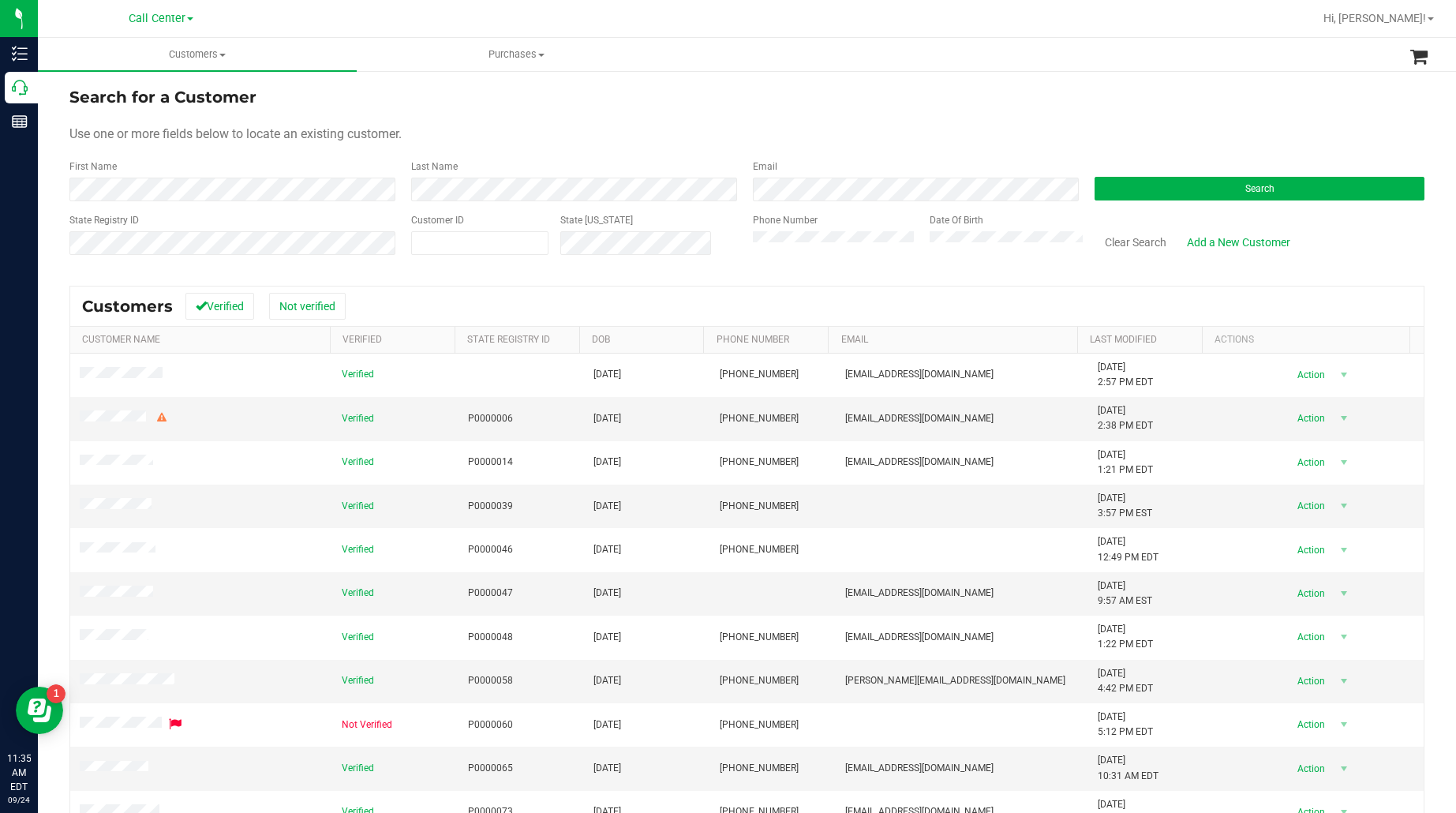
drag, startPoint x: 257, startPoint y: 167, endPoint x: 306, endPoint y: 167, distance: 49.0
click at [257, 167] on div "First Name" at bounding box center [234, 181] width 330 height 42
click at [1101, 184] on button "Search" at bounding box center [1260, 189] width 330 height 24
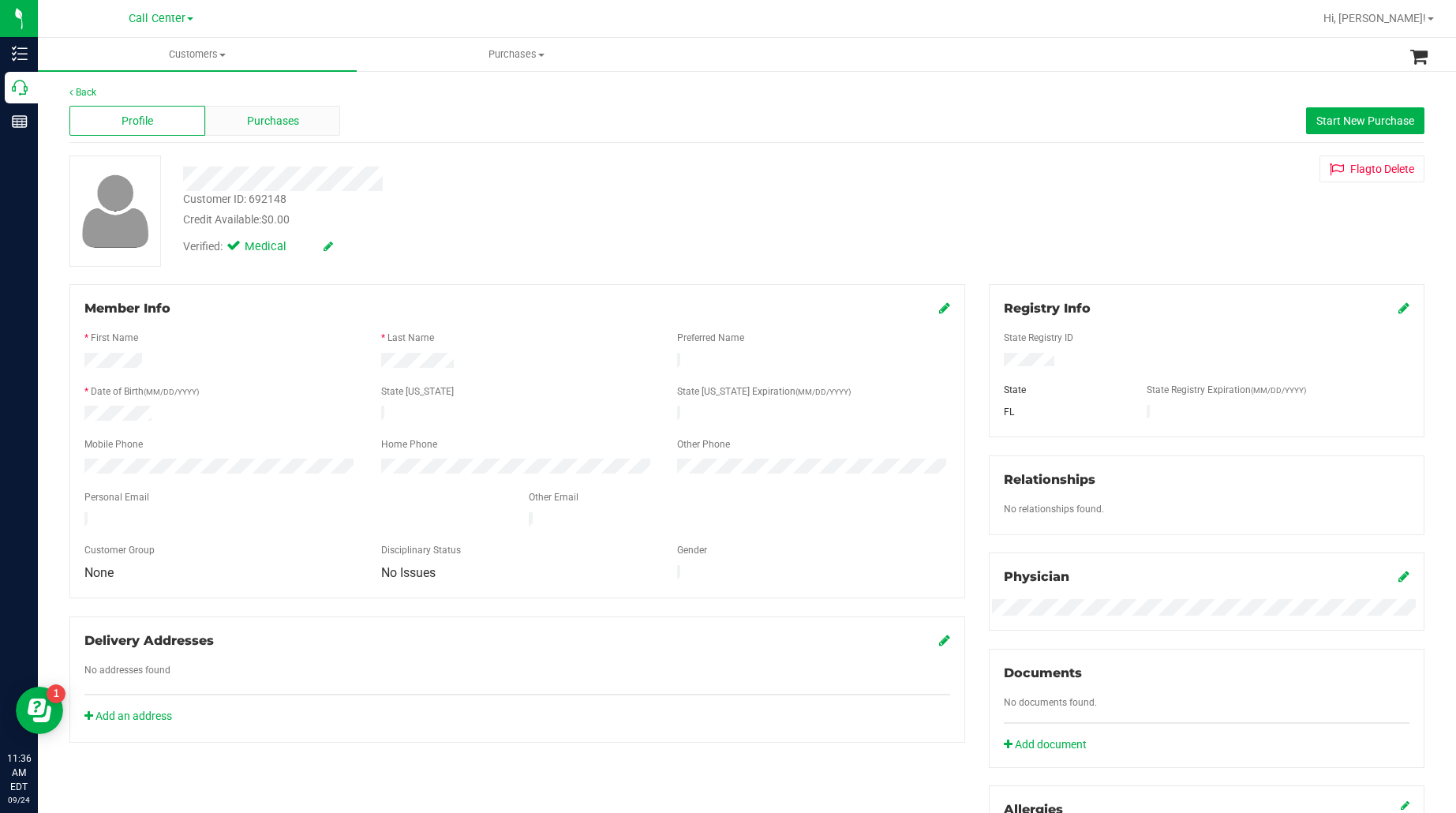
click at [282, 127] on span "Purchases" at bounding box center [273, 121] width 52 height 17
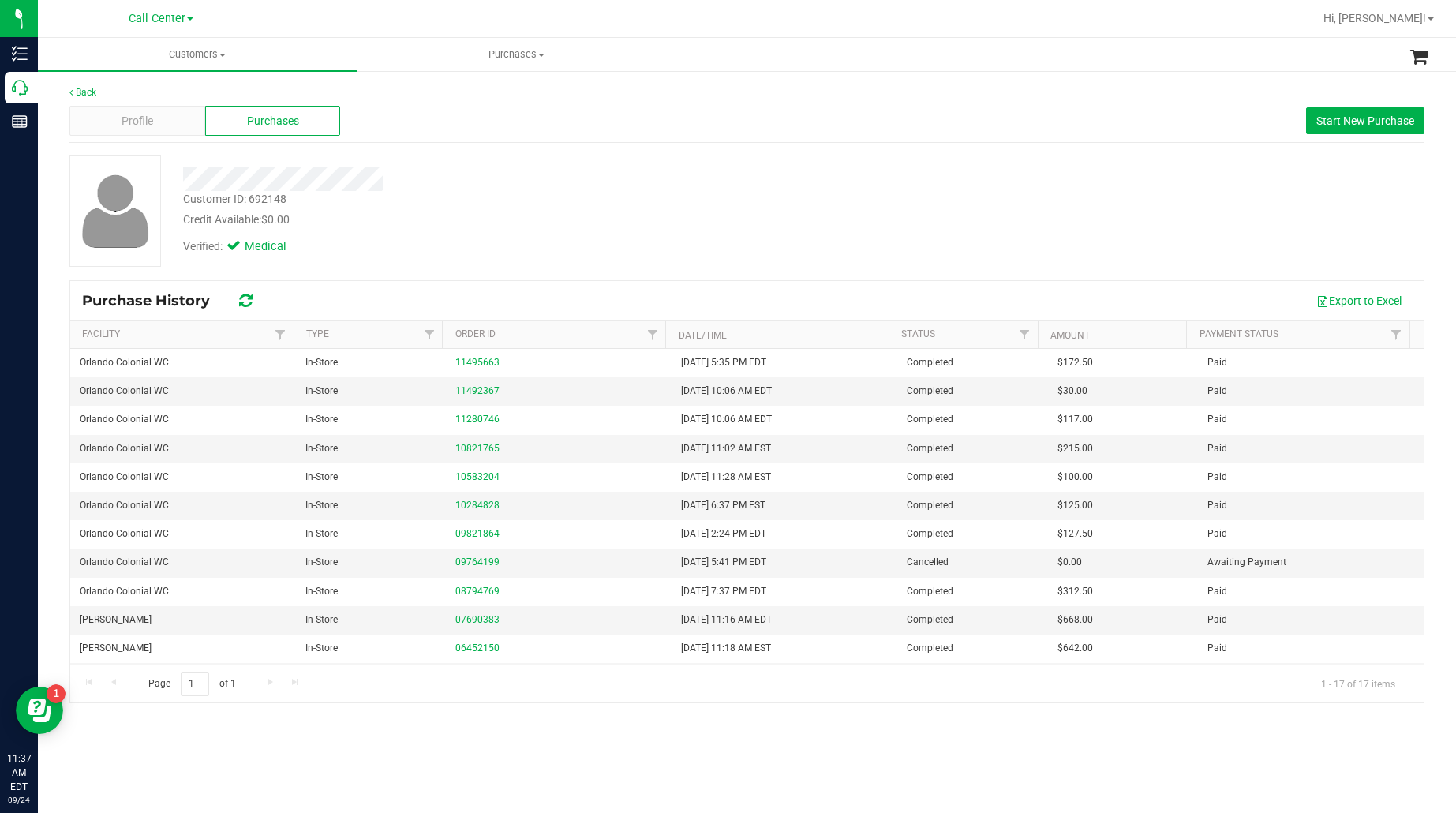
click at [320, 264] on div "Customer ID: 692148 Credit Available: $0.00 Verified: Medical" at bounding box center [747, 211] width 1379 height 112
click at [1318, 128] on button "Start New Purchase" at bounding box center [1365, 121] width 119 height 27
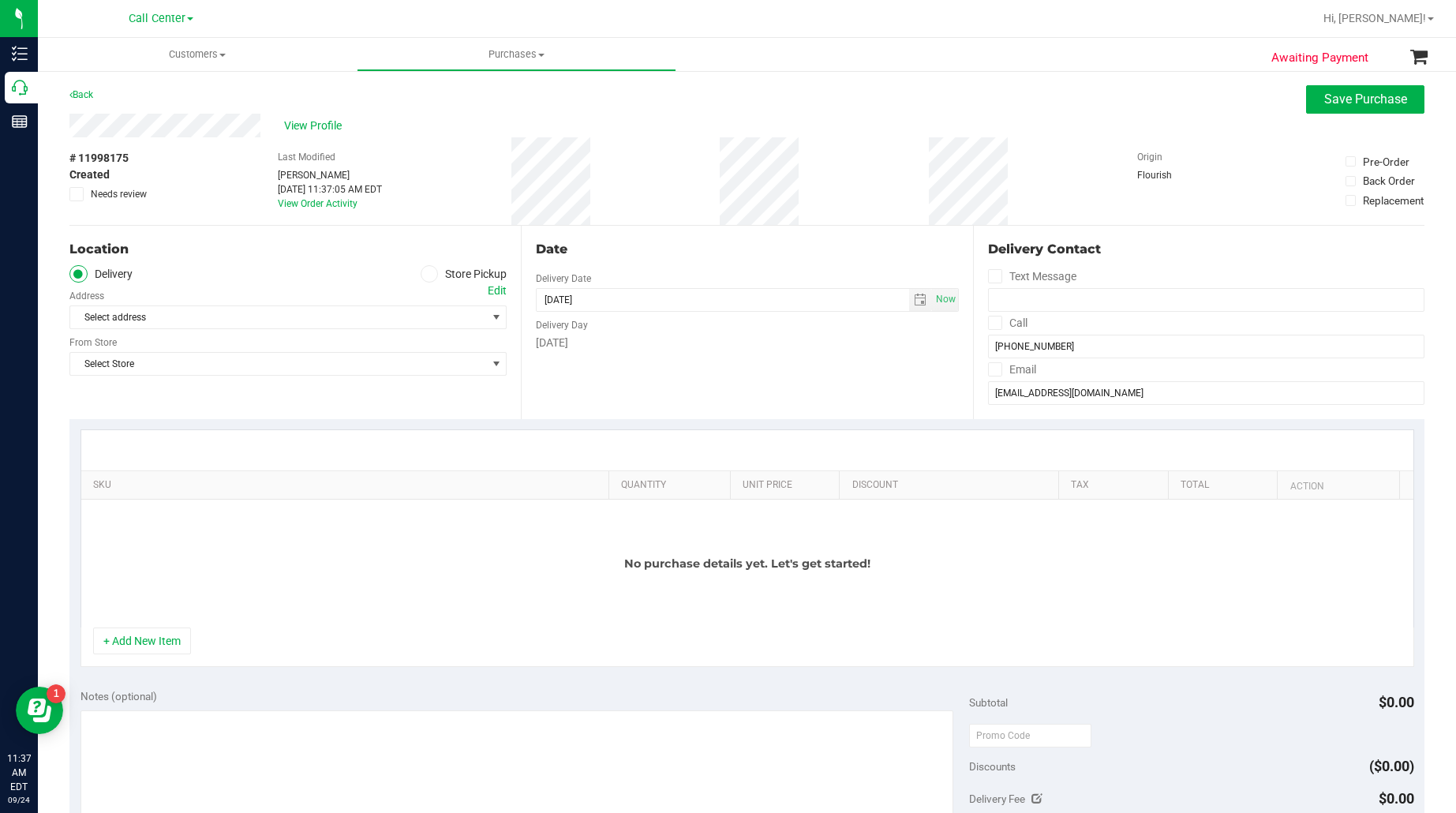
click at [425, 274] on icon at bounding box center [429, 274] width 9 height 0
click at [0, 0] on input "Store Pickup" at bounding box center [0, 0] width 0 height 0
click at [388, 320] on span "Select Store" at bounding box center [277, 317] width 416 height 22
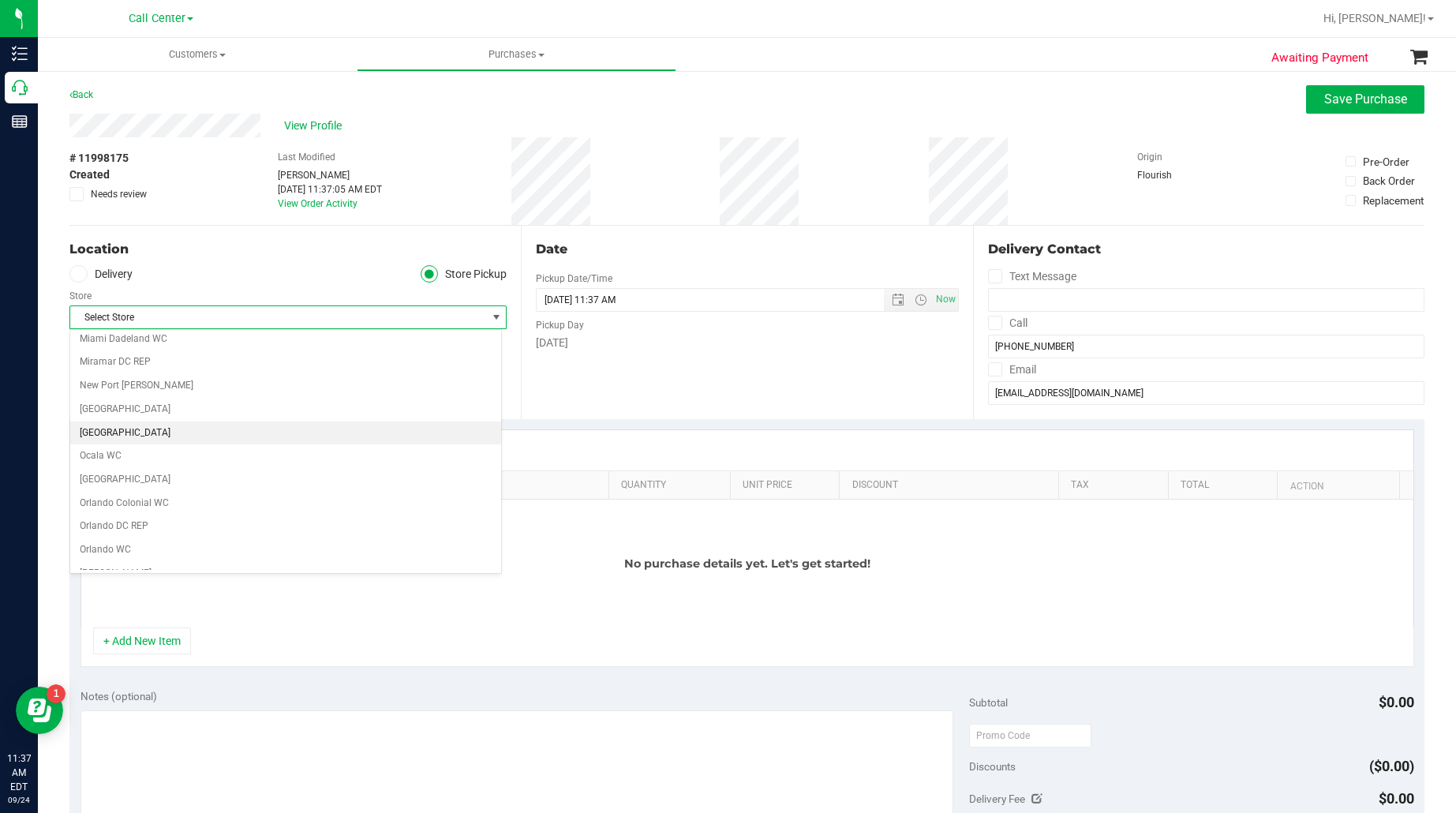
scroll to position [690, 0]
click at [151, 415] on li "Orlando Colonial WC" at bounding box center [285, 405] width 431 height 24
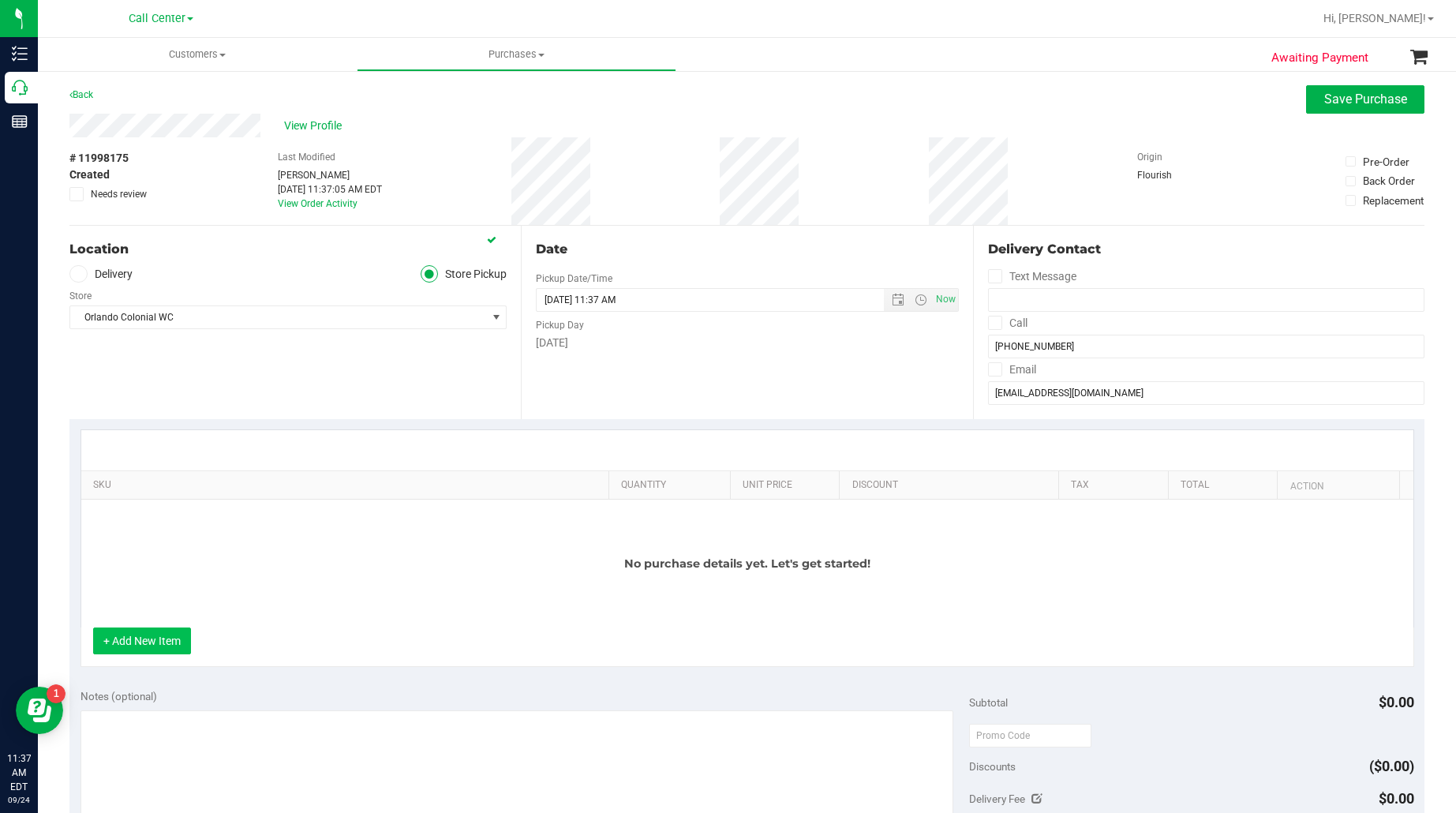
click at [165, 653] on button "+ Add New Item" at bounding box center [142, 640] width 98 height 27
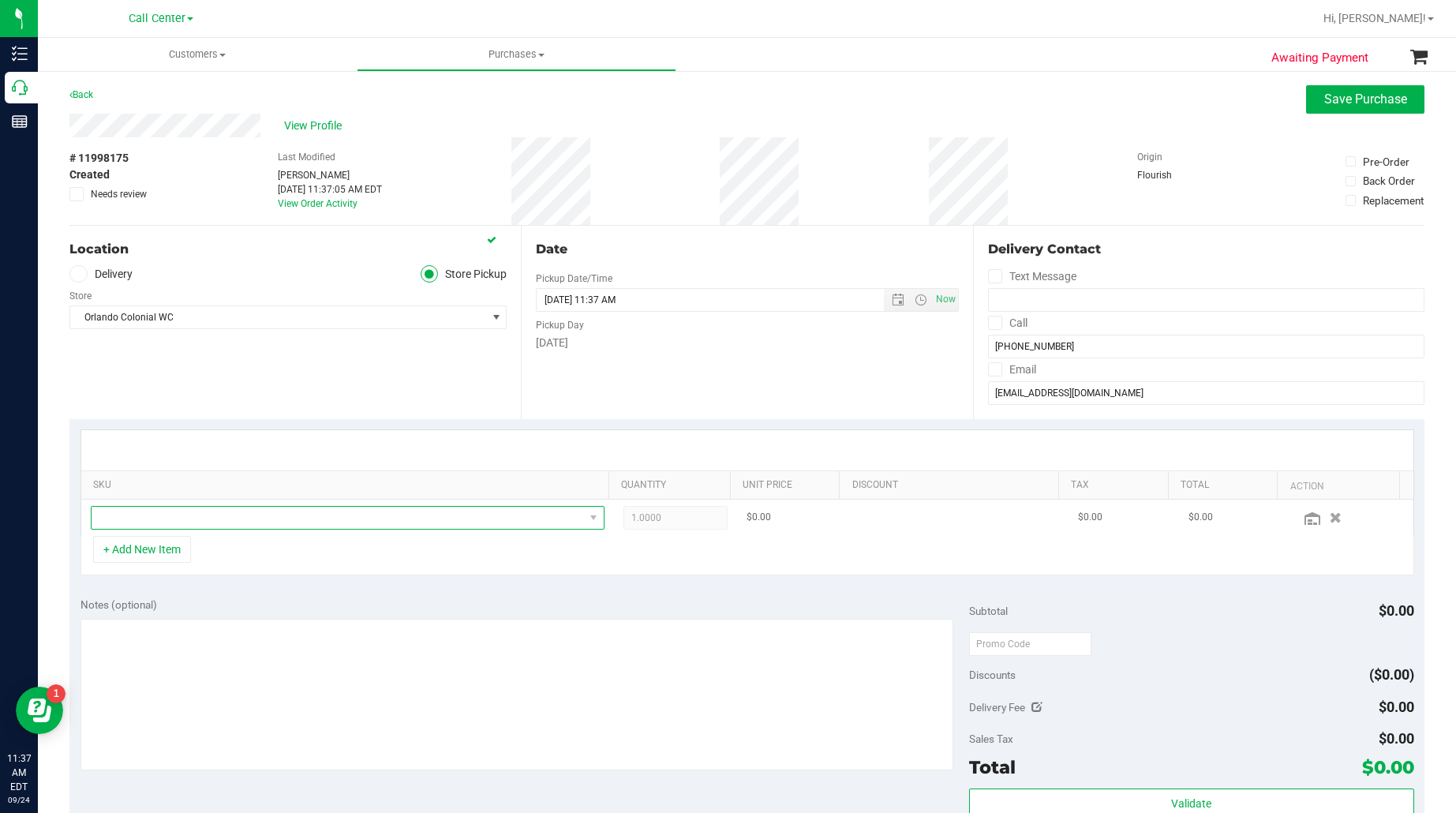
click at [214, 517] on span "NO DATA FOUND" at bounding box center [338, 518] width 493 height 22
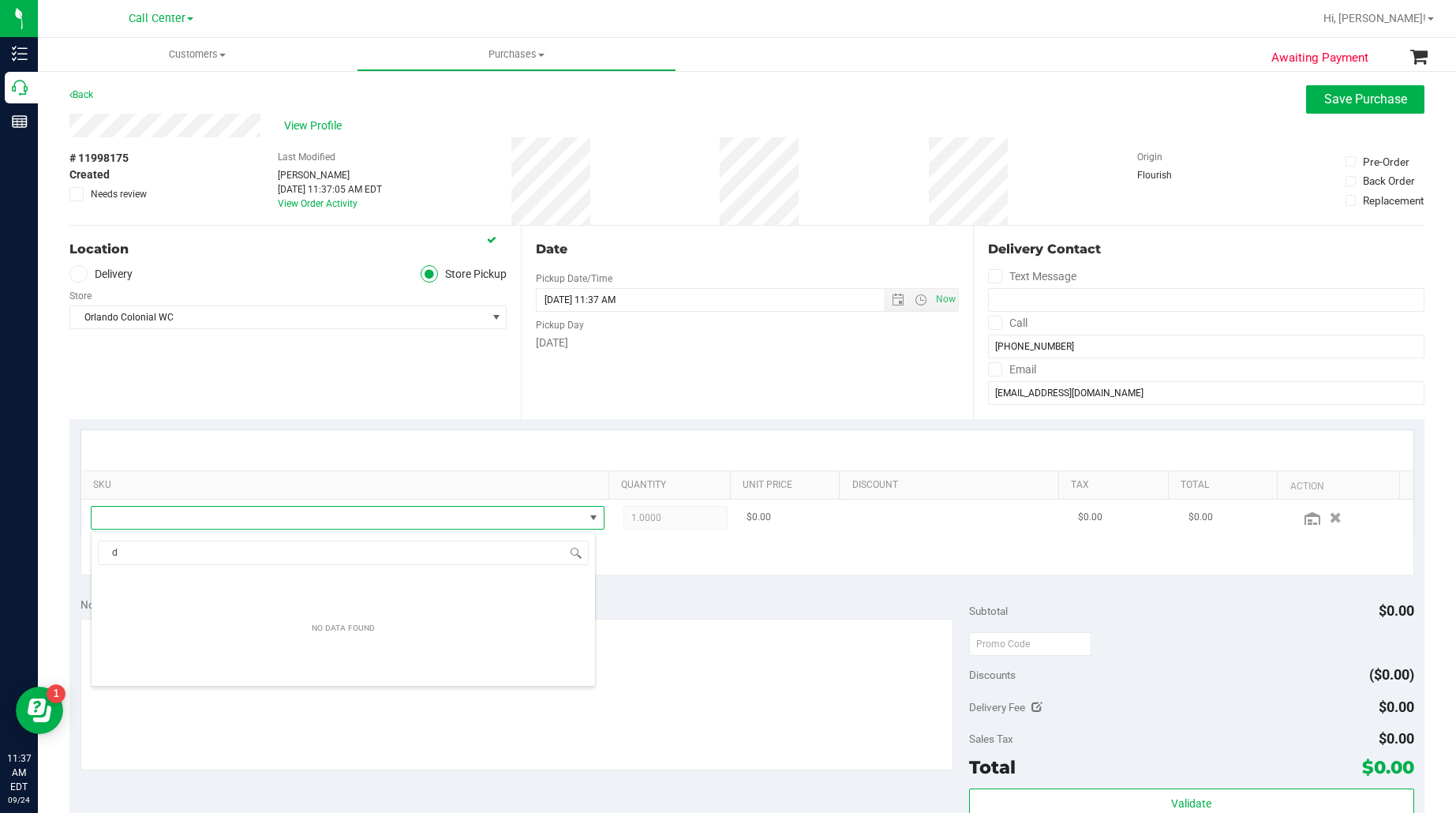
scroll to position [25, 496]
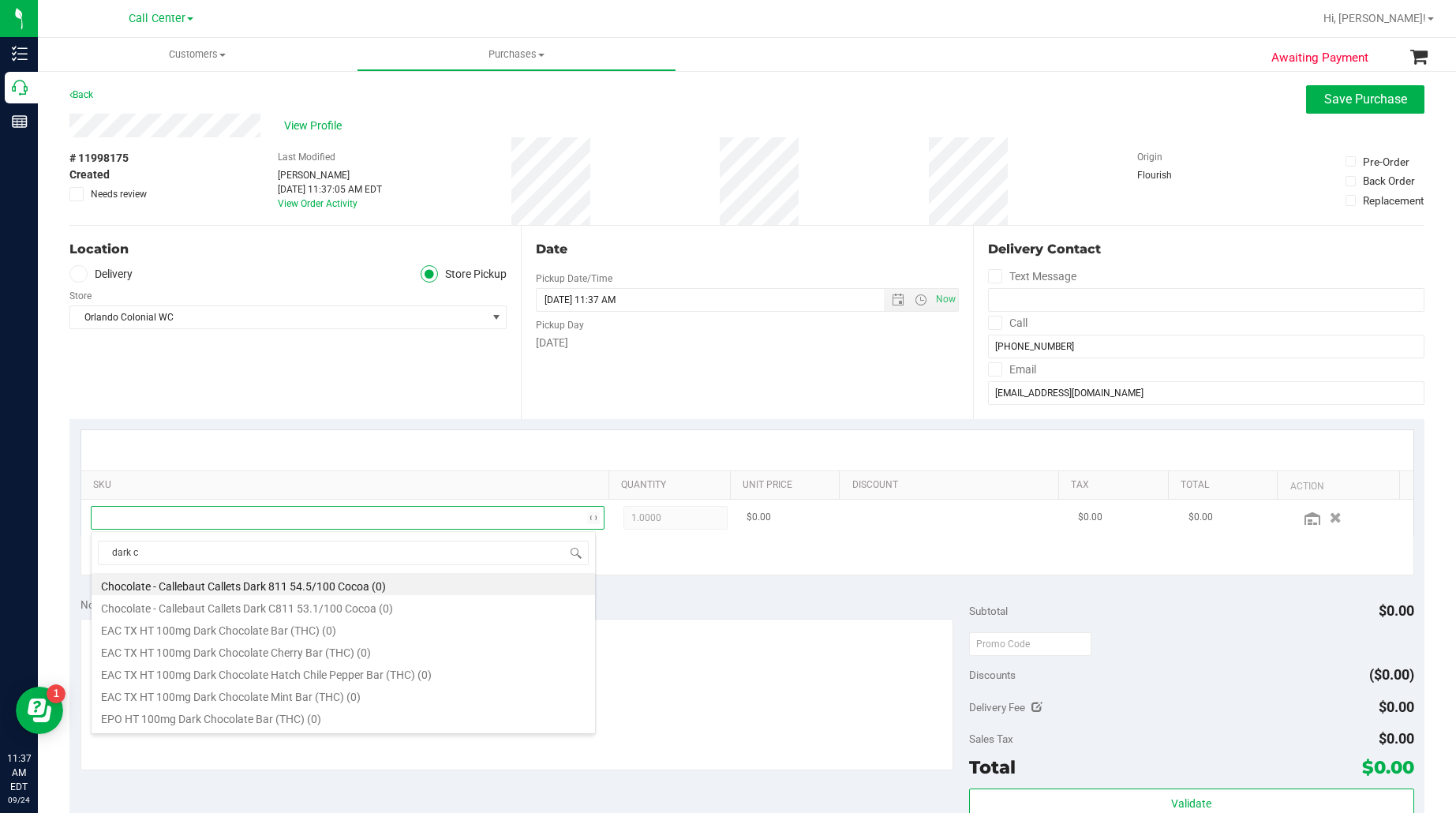
type input "dark ch"
click at [221, 608] on li "HT 100mg Dark Chocolate Bar (THC) (15)" at bounding box center [343, 608] width 504 height 22
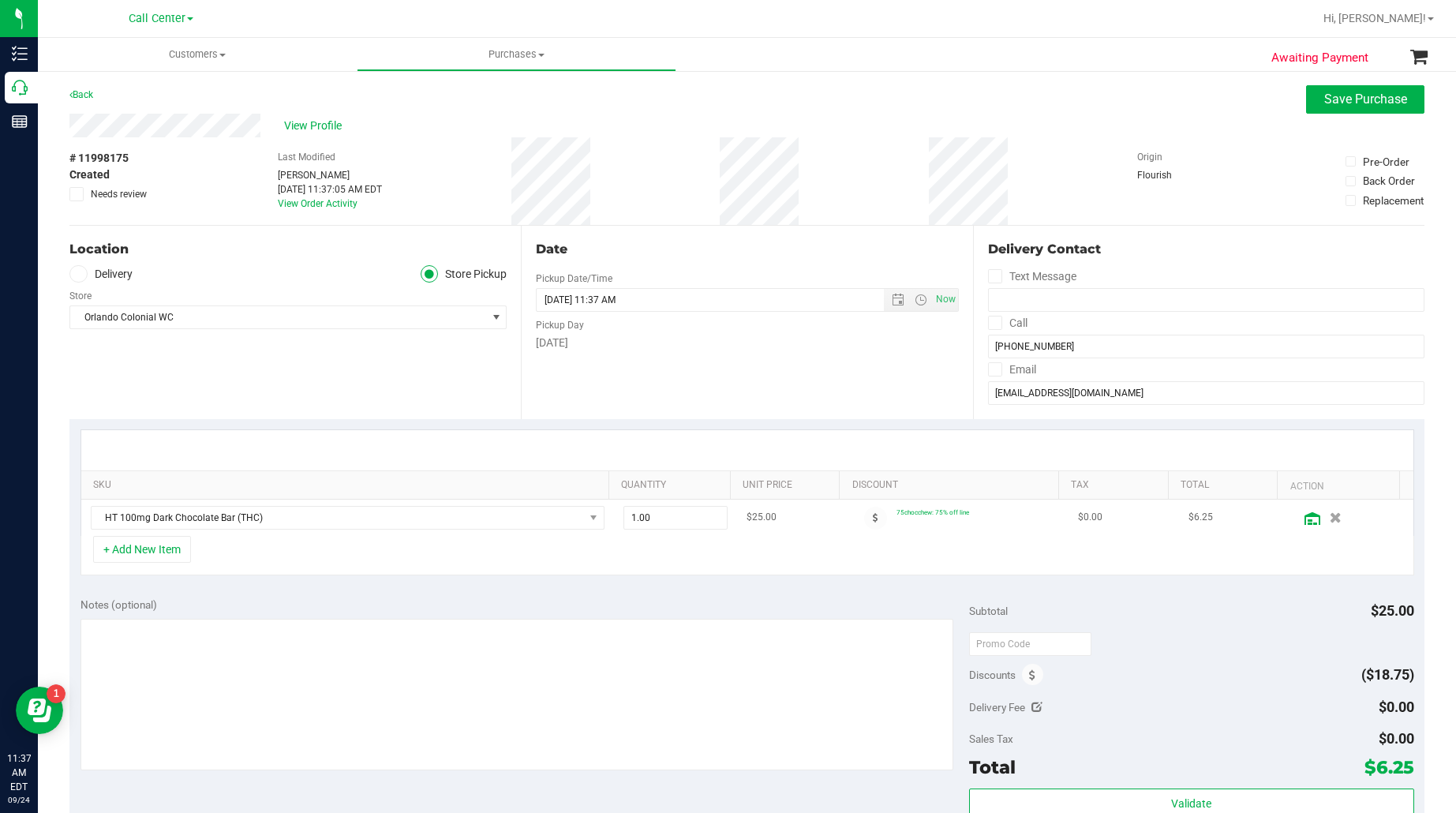
click at [1304, 519] on icon at bounding box center [1312, 519] width 16 height 13
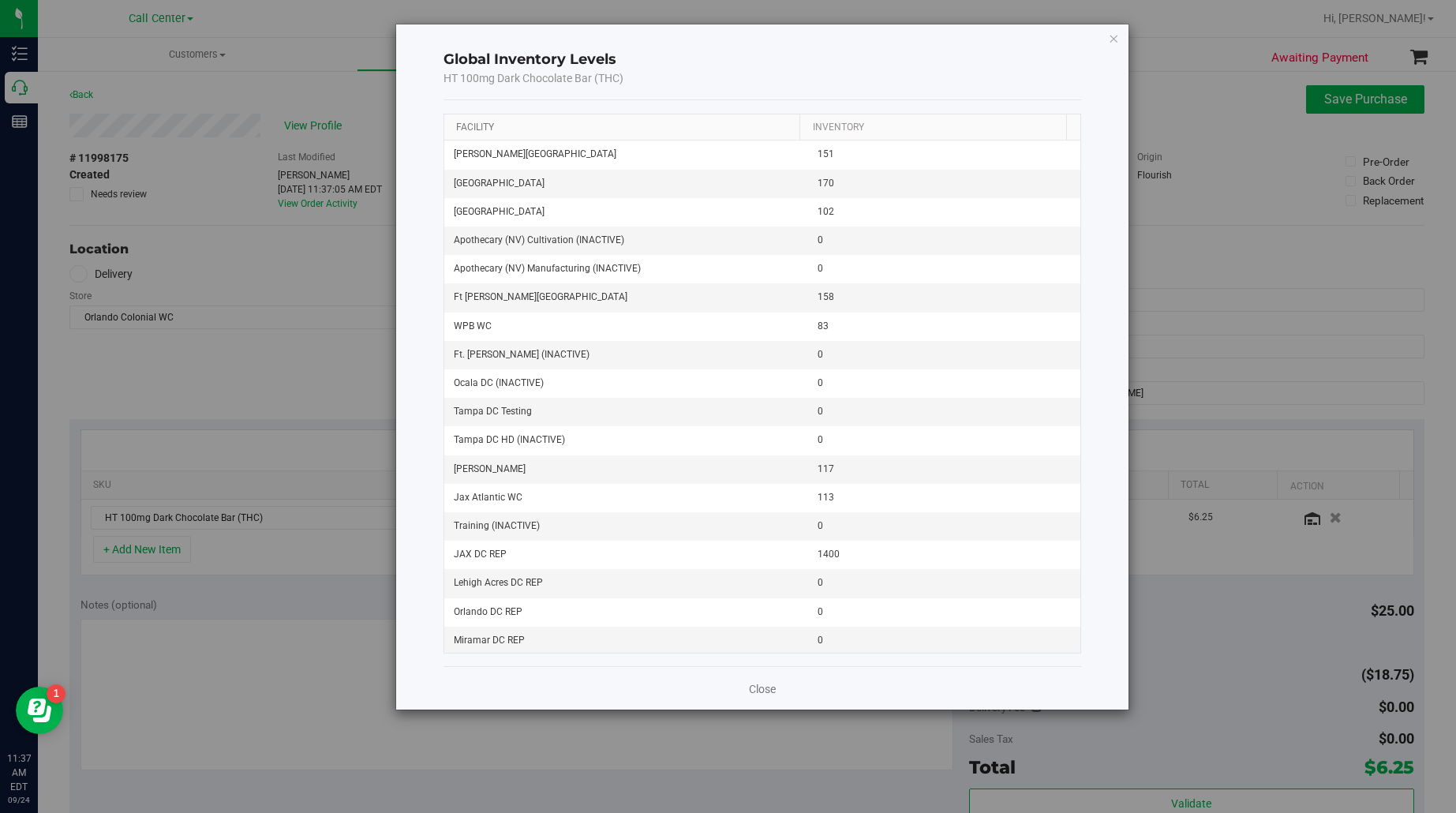
click at [468, 125] on link "Facility" at bounding box center [475, 127] width 38 height 11
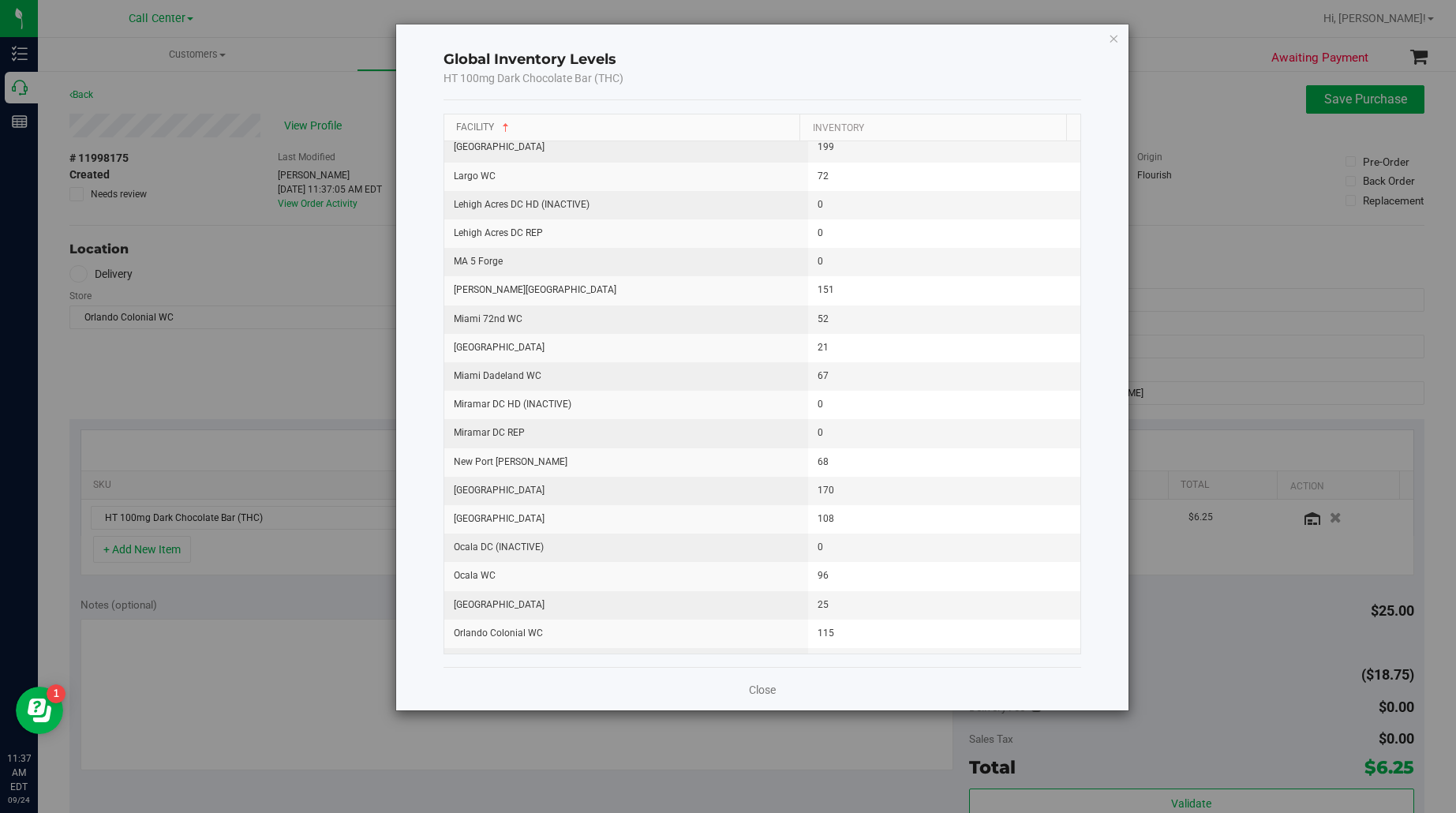
scroll to position [888, 0]
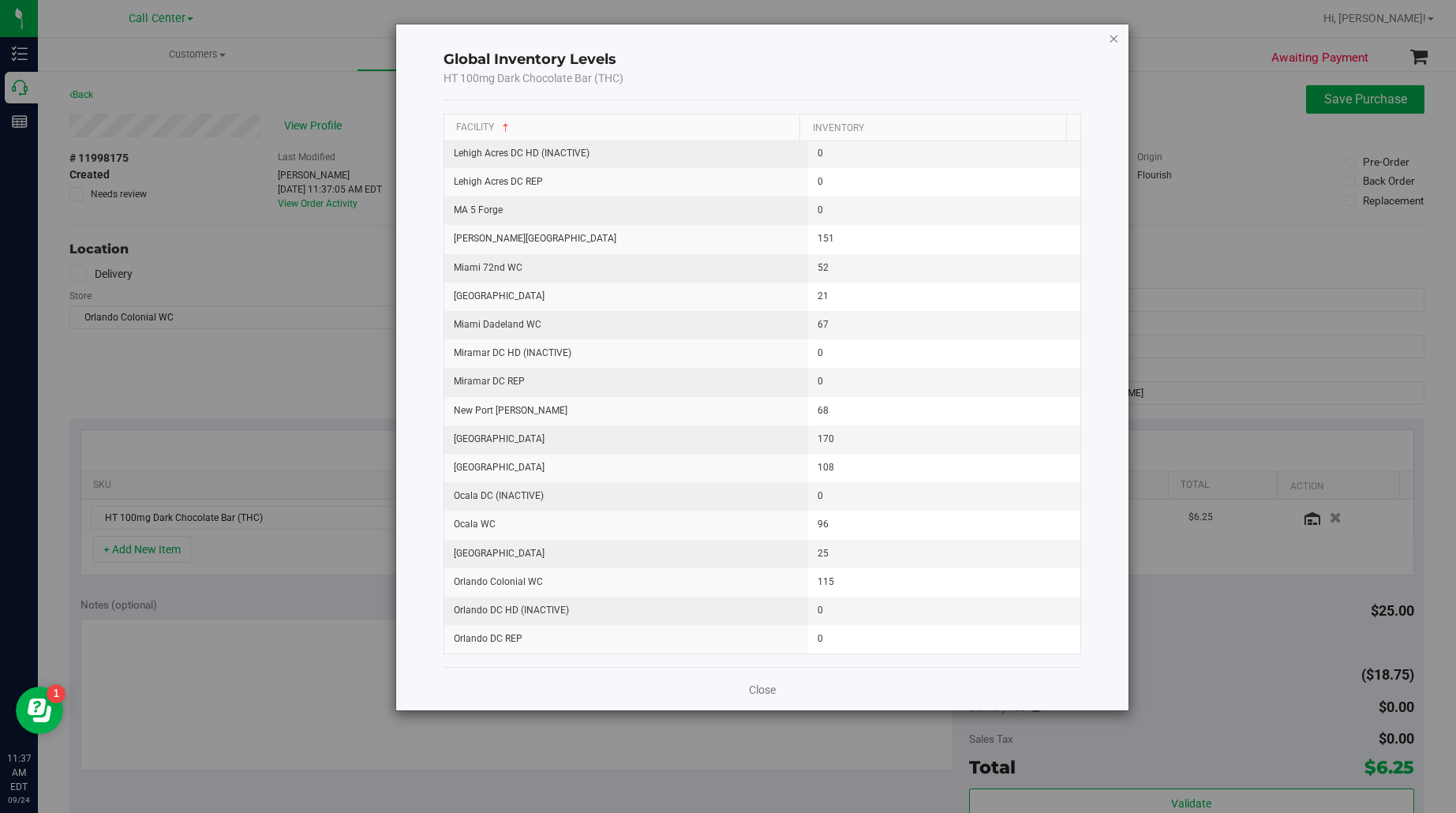
click at [1110, 38] on icon "button" at bounding box center [1113, 37] width 11 height 19
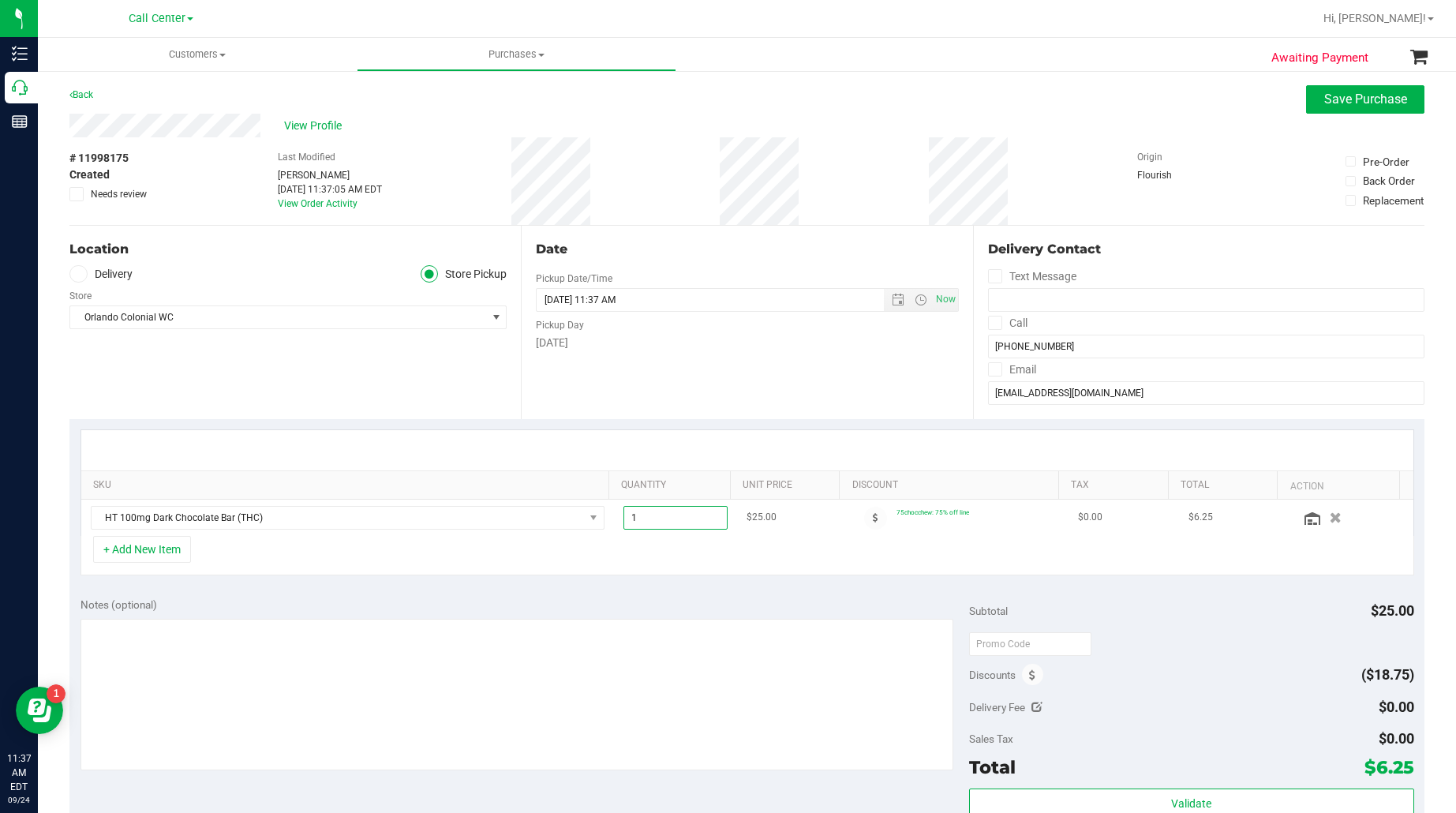
drag, startPoint x: 624, startPoint y: 521, endPoint x: 615, endPoint y: 521, distance: 9.0
click at [623, 521] on span "1.00 1" at bounding box center [675, 518] width 104 height 24
type input "41"
type input "41.00"
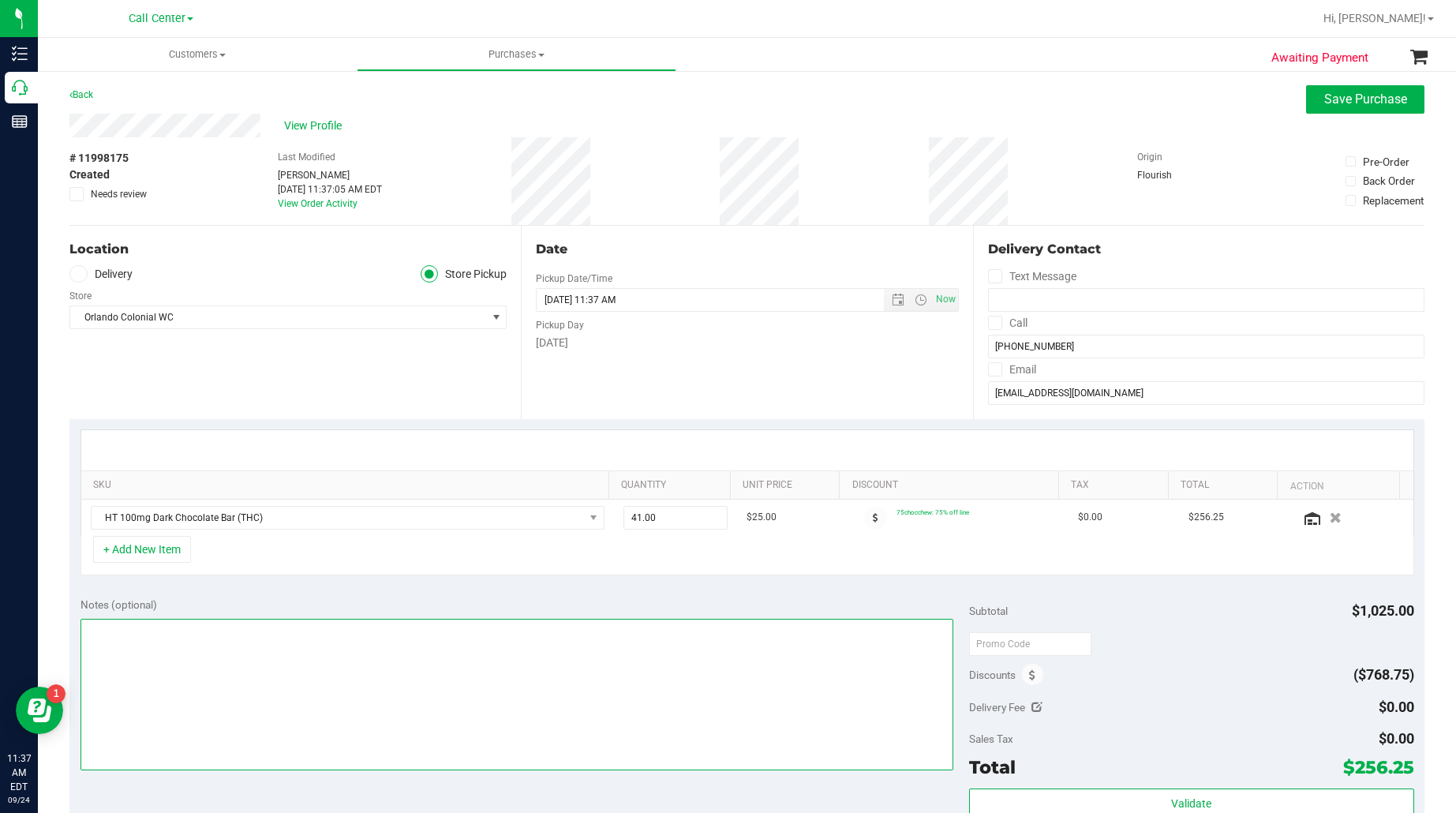
click at [416, 699] on textarea at bounding box center [518, 694] width 874 height 152
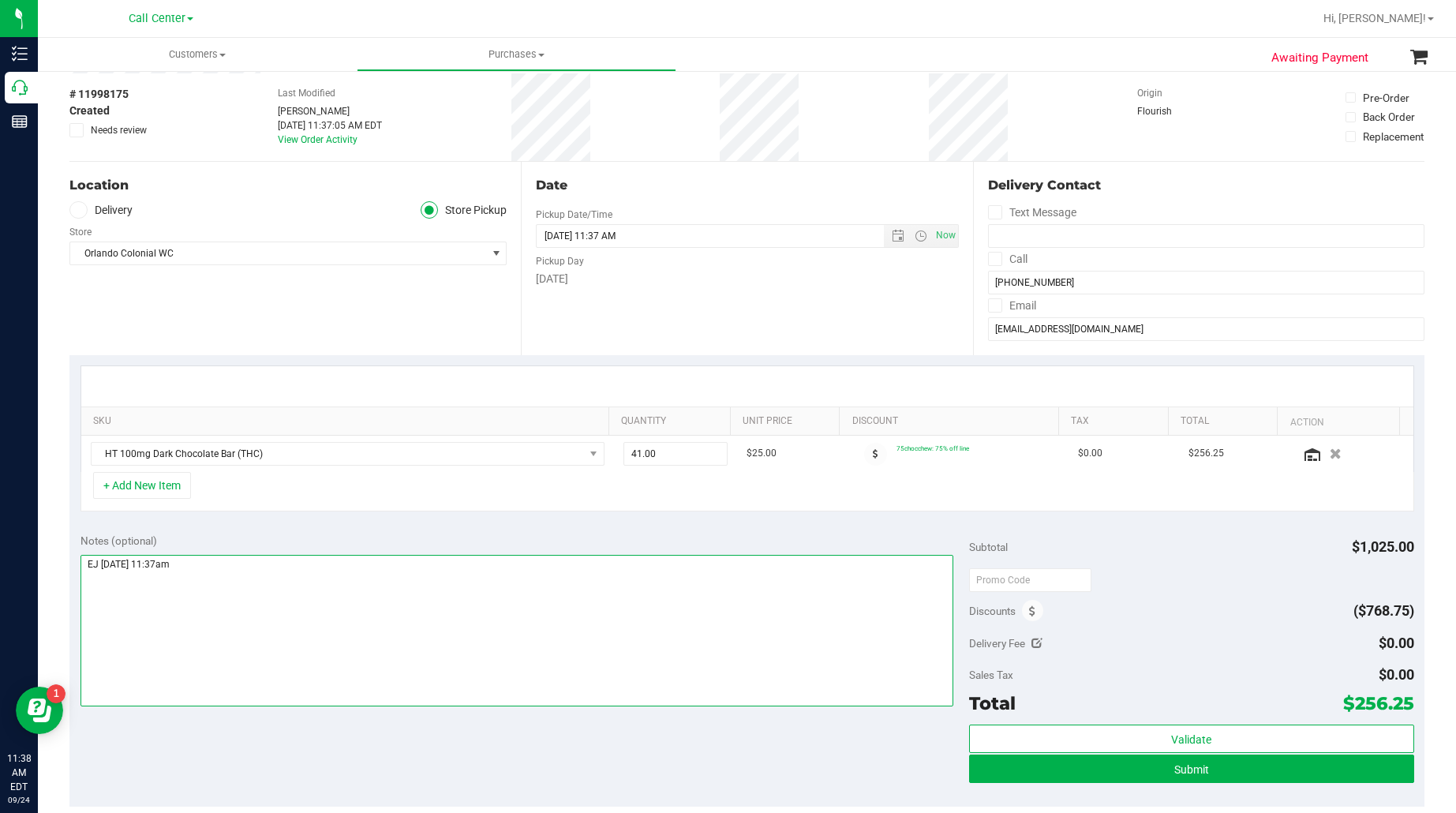
scroll to position [99, 0]
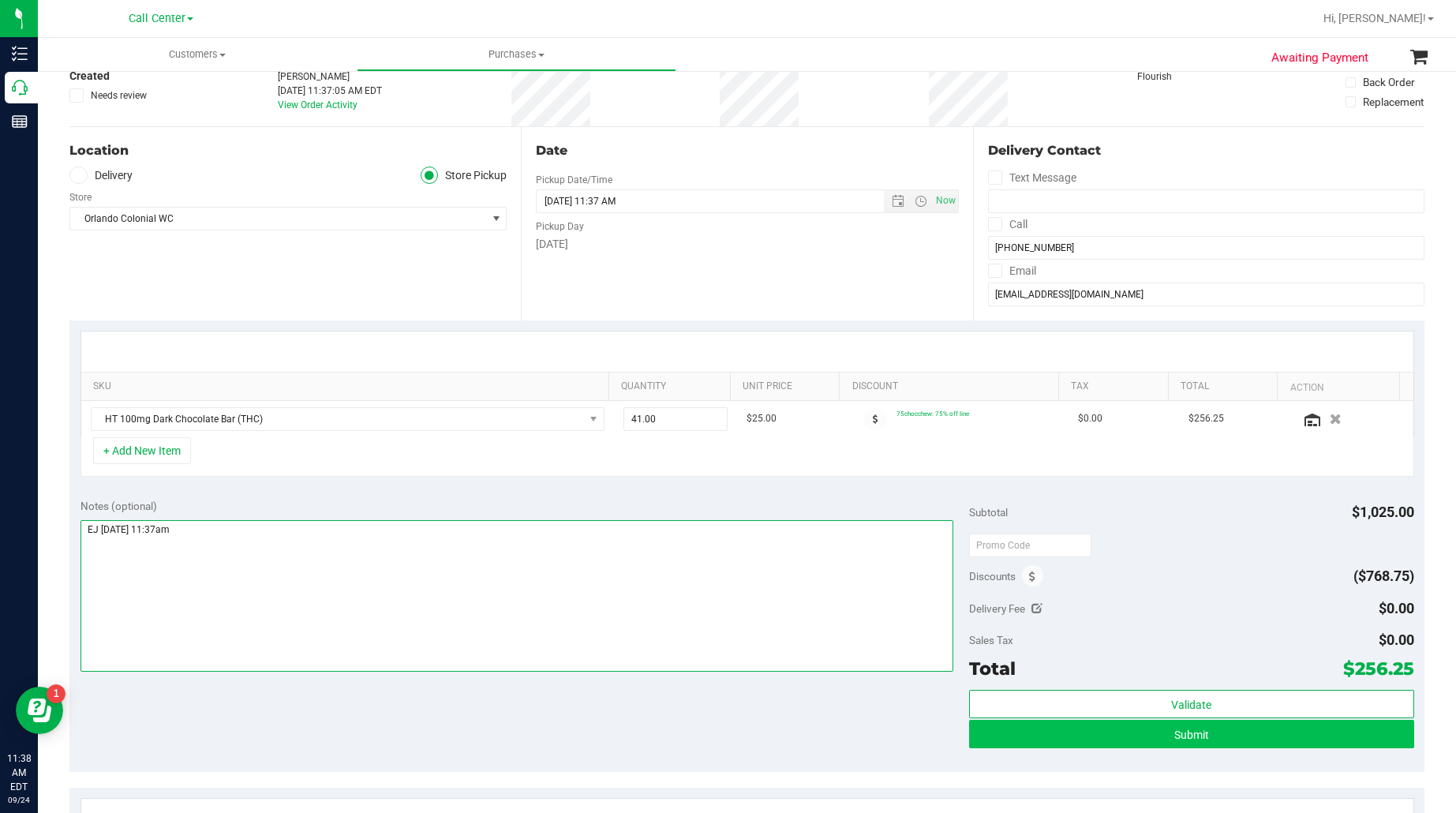
type textarea "EJ 9/24/25 11:37am"
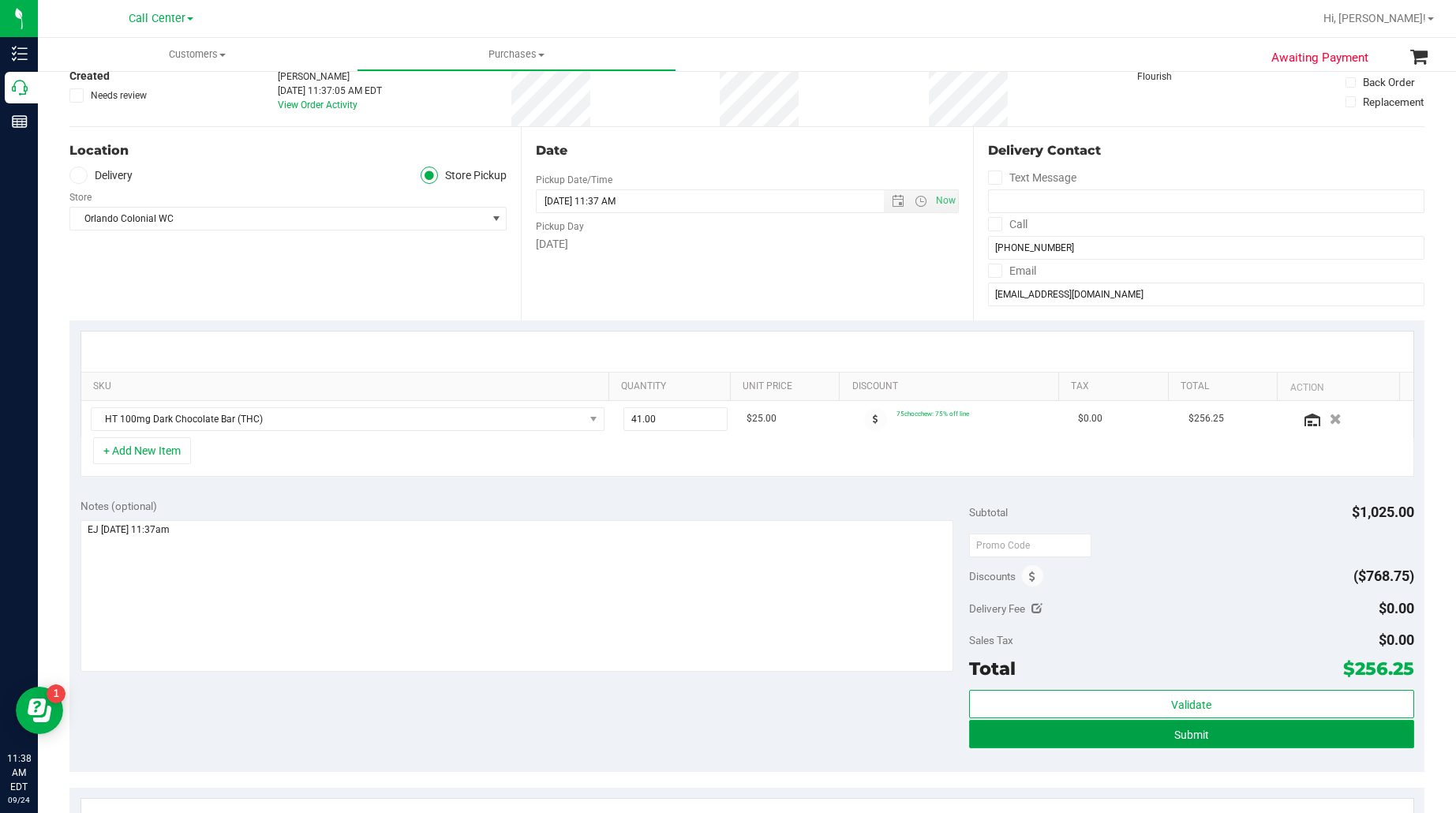
click at [1133, 735] on button "Submit" at bounding box center [1192, 734] width 445 height 28
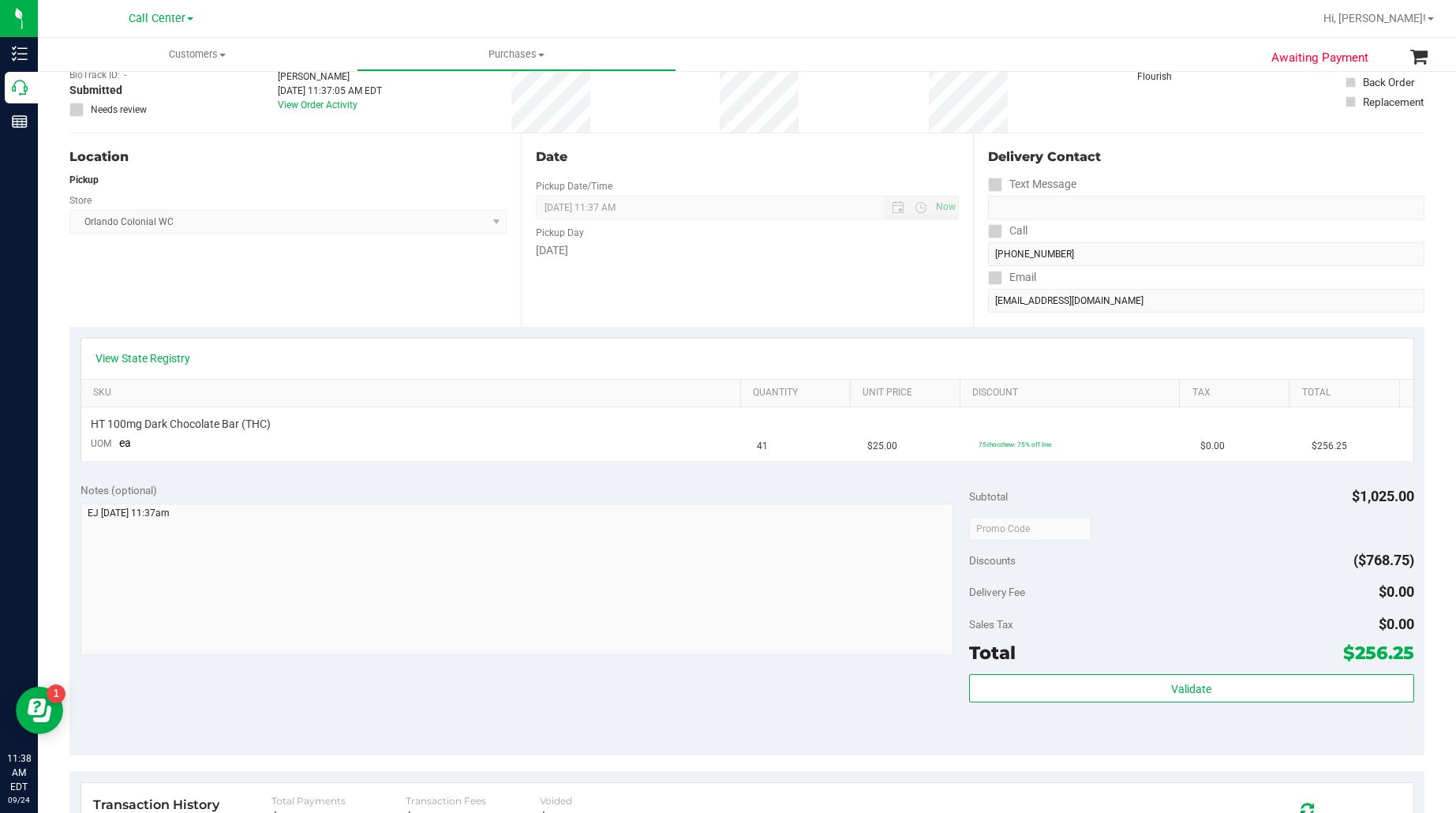
click at [242, 293] on div "Location Pickup Store Orlando Colonial WC Select Store Bonita Springs WC Boynto…" at bounding box center [295, 230] width 452 height 194
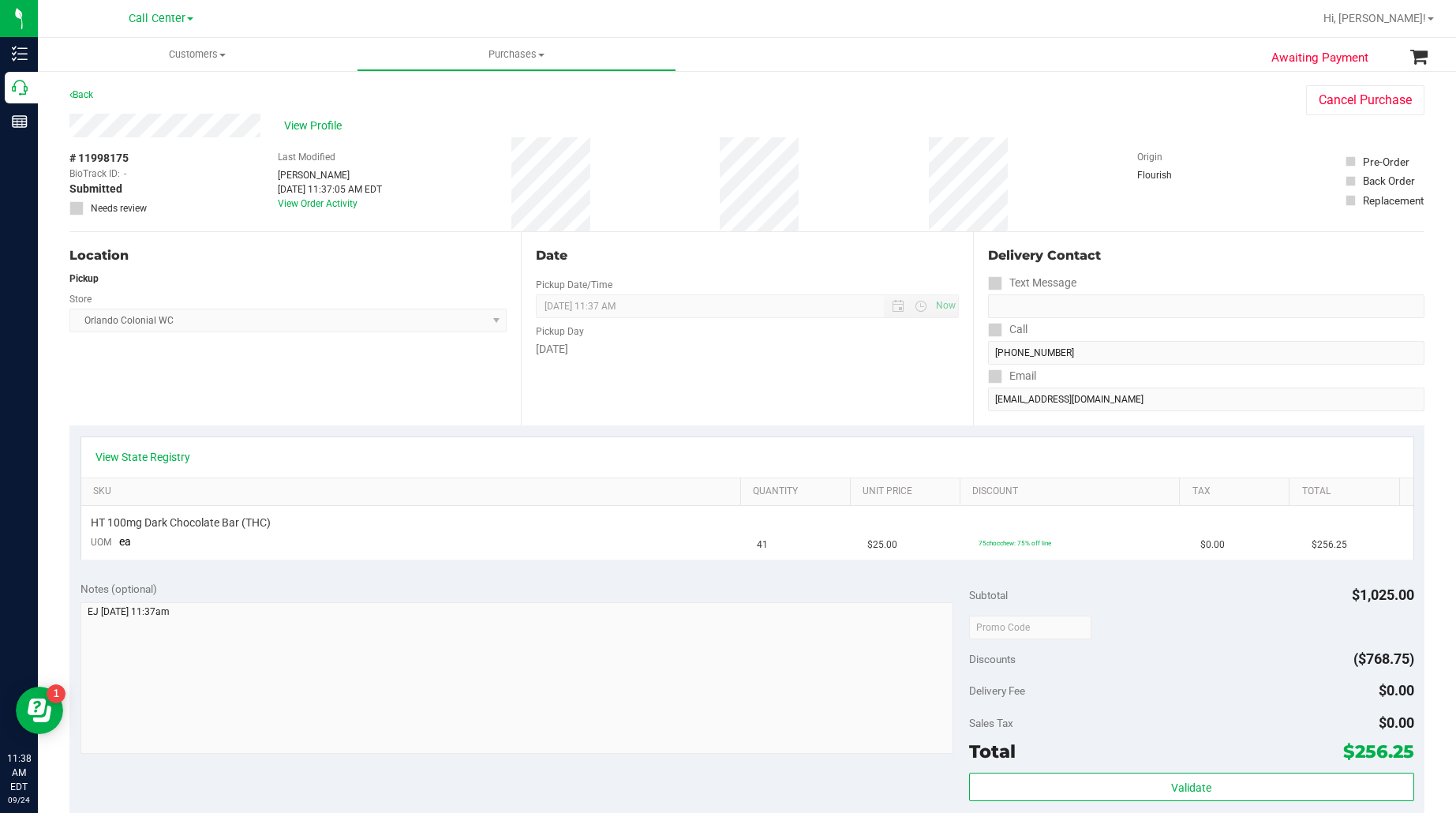
click at [108, 153] on span "# 11998175" at bounding box center [99, 158] width 59 height 17
copy div "# 11998175"
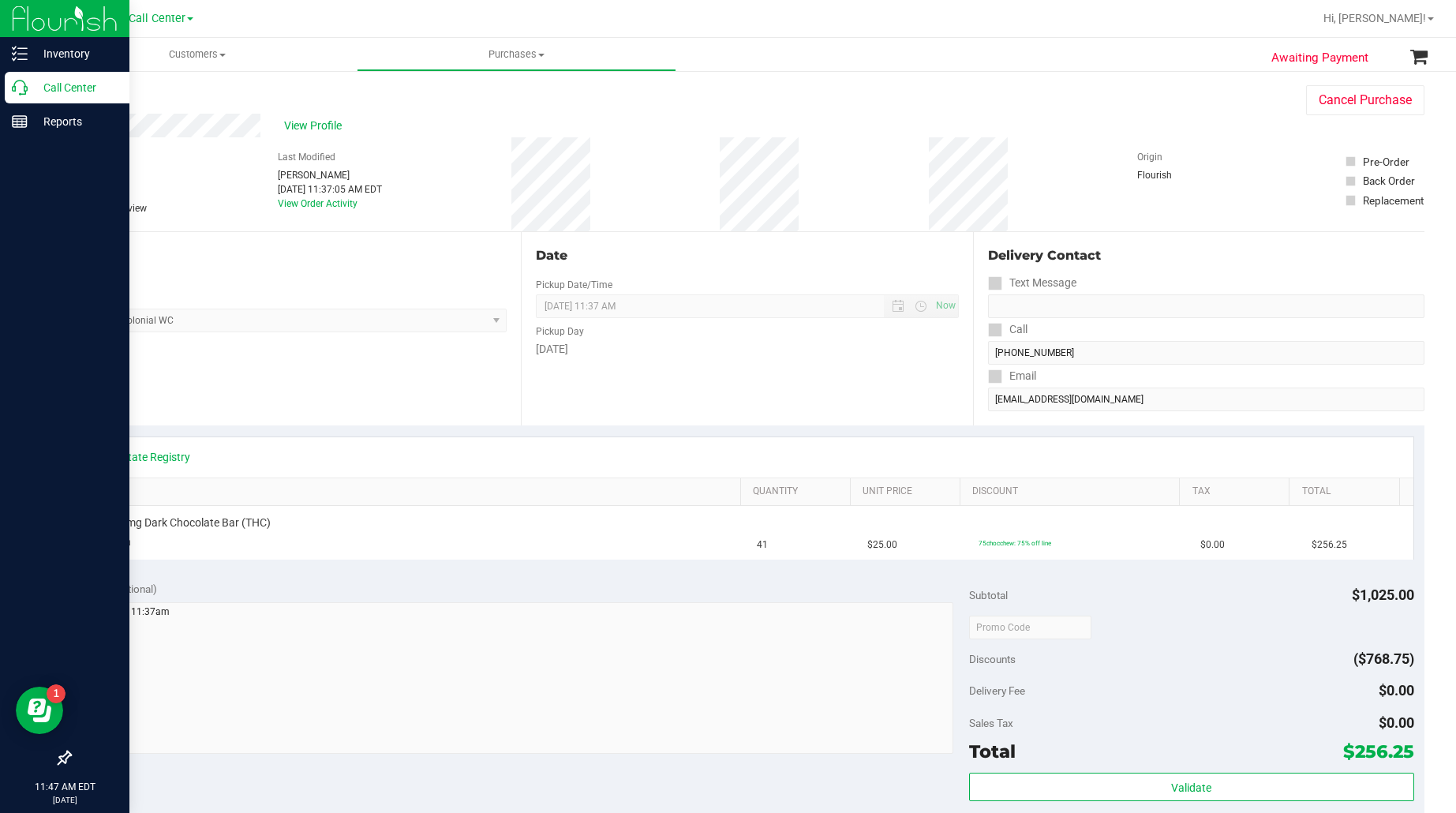
click at [46, 85] on p "Call Center" at bounding box center [75, 87] width 95 height 19
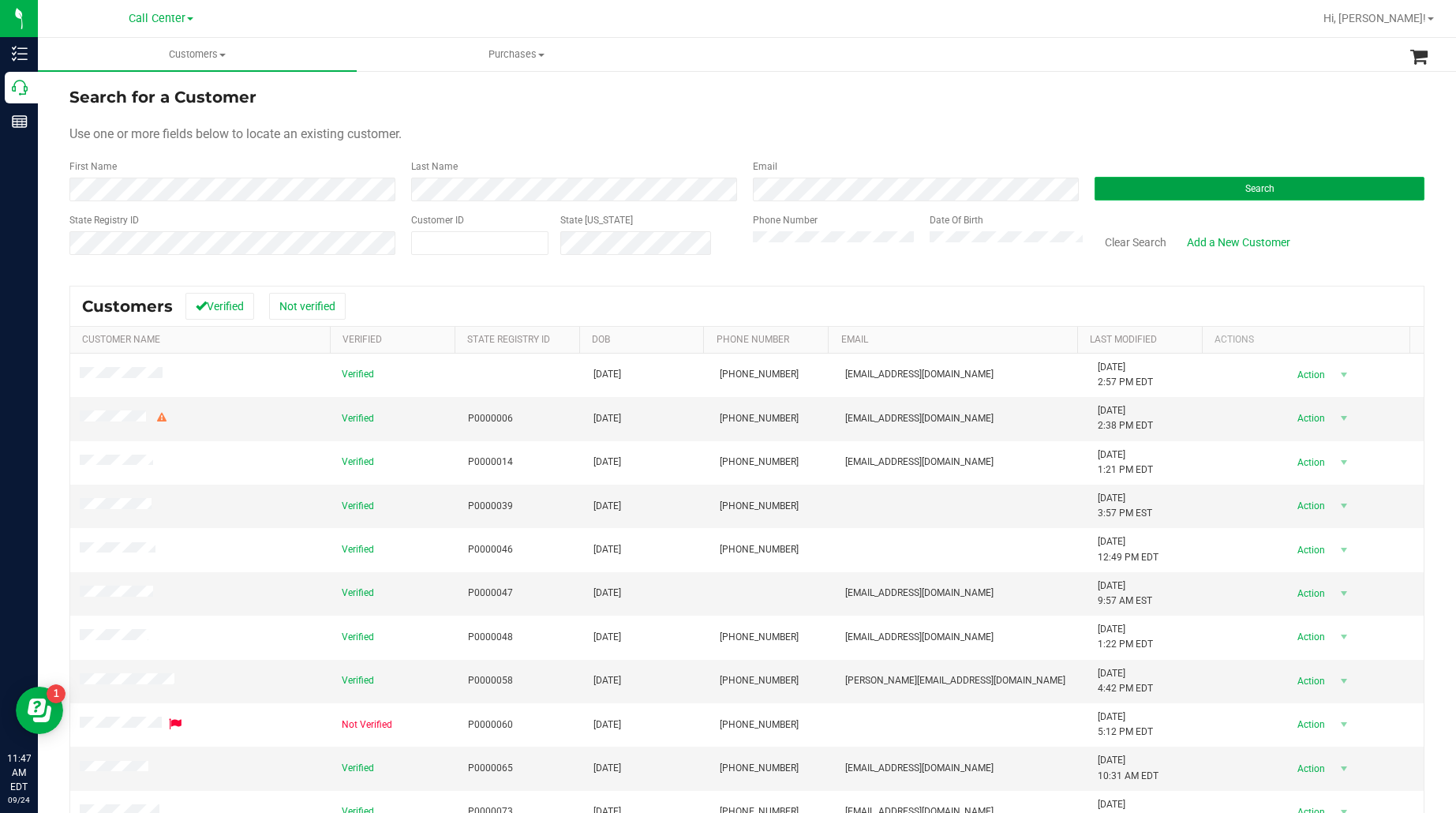
click at [1144, 178] on button "Search" at bounding box center [1260, 189] width 330 height 24
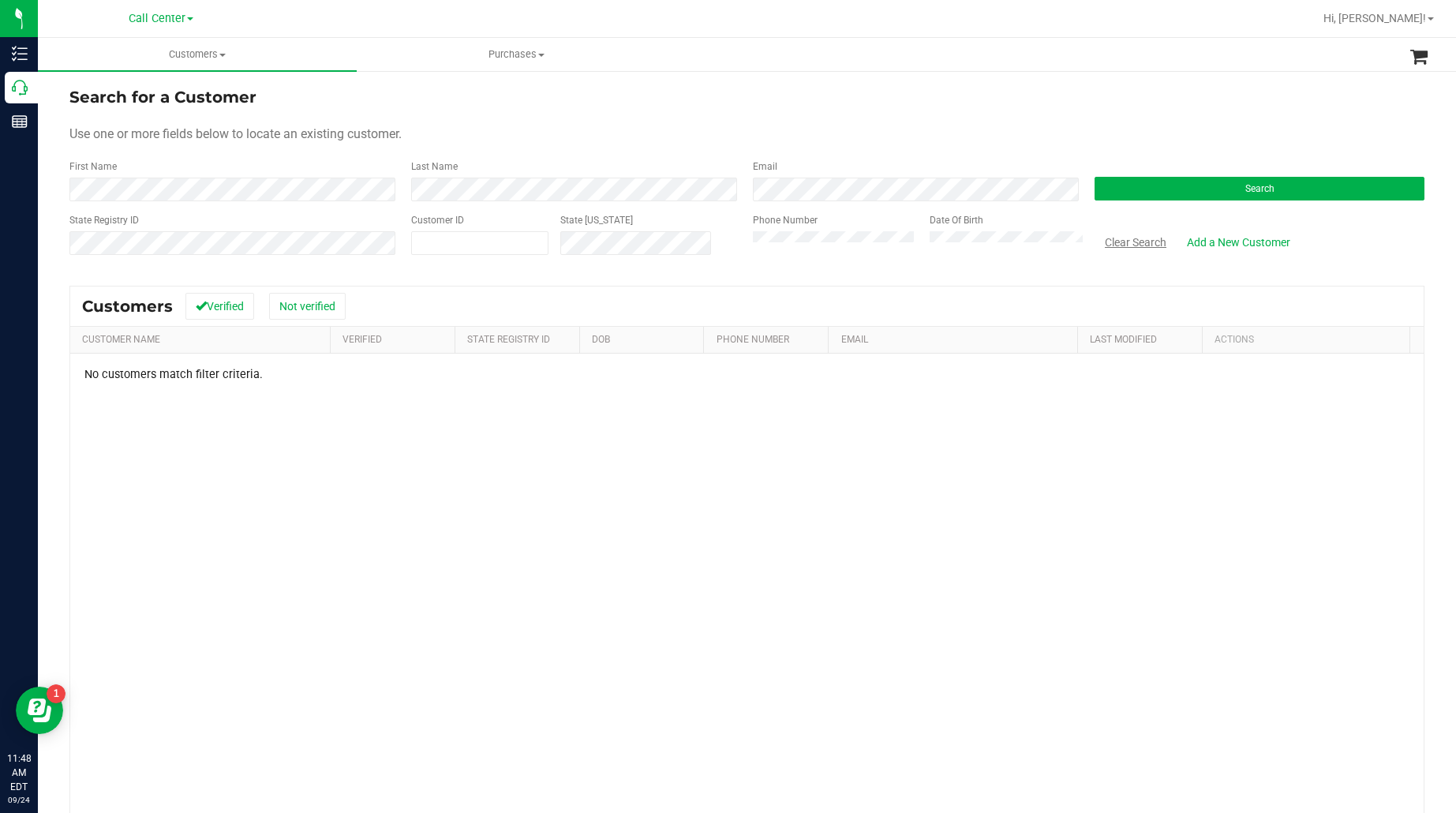
click at [1103, 238] on button "Clear Search" at bounding box center [1136, 241] width 82 height 27
